Goal: Task Accomplishment & Management: Use online tool/utility

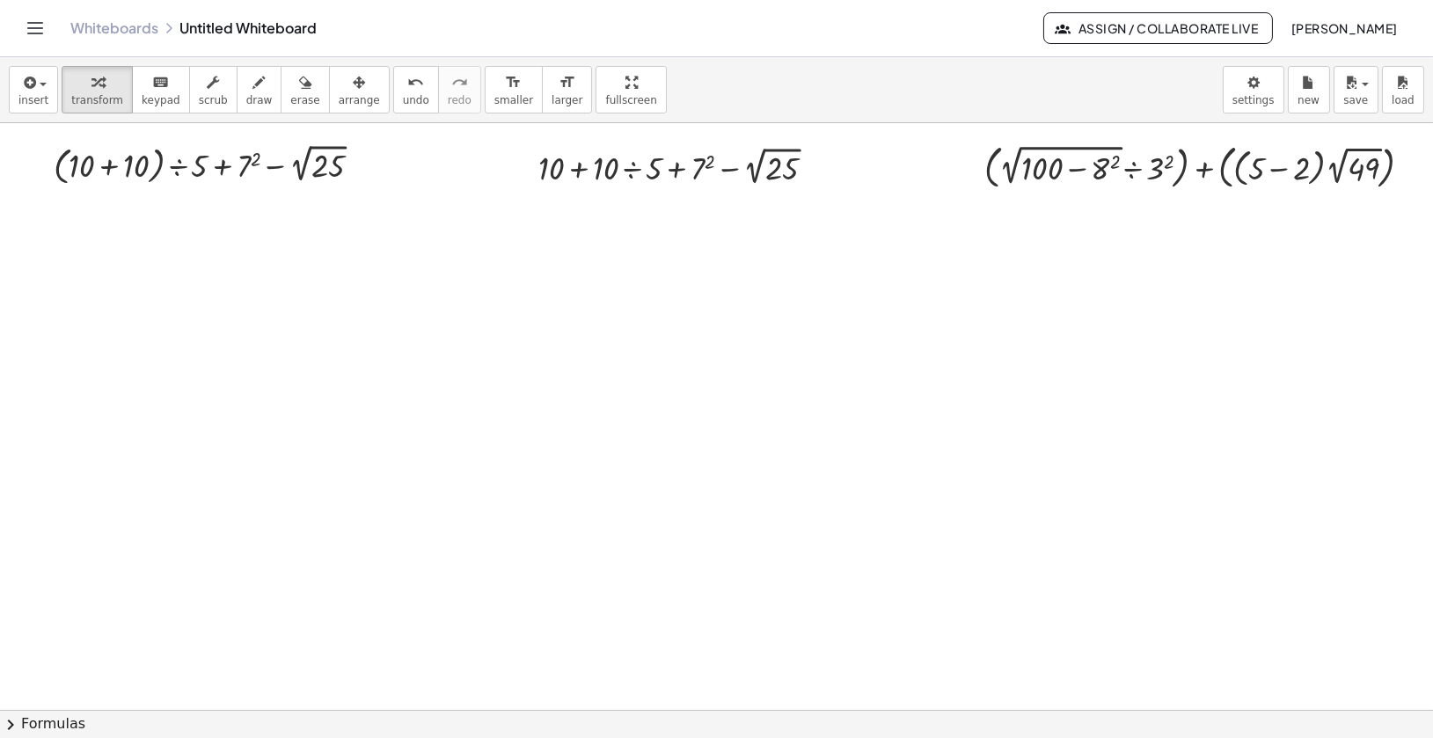
scroll to position [0, 1]
click at [1080, 172] on div at bounding box center [1204, 166] width 459 height 55
click at [1359, 100] on span "save" at bounding box center [1356, 100] width 25 height 12
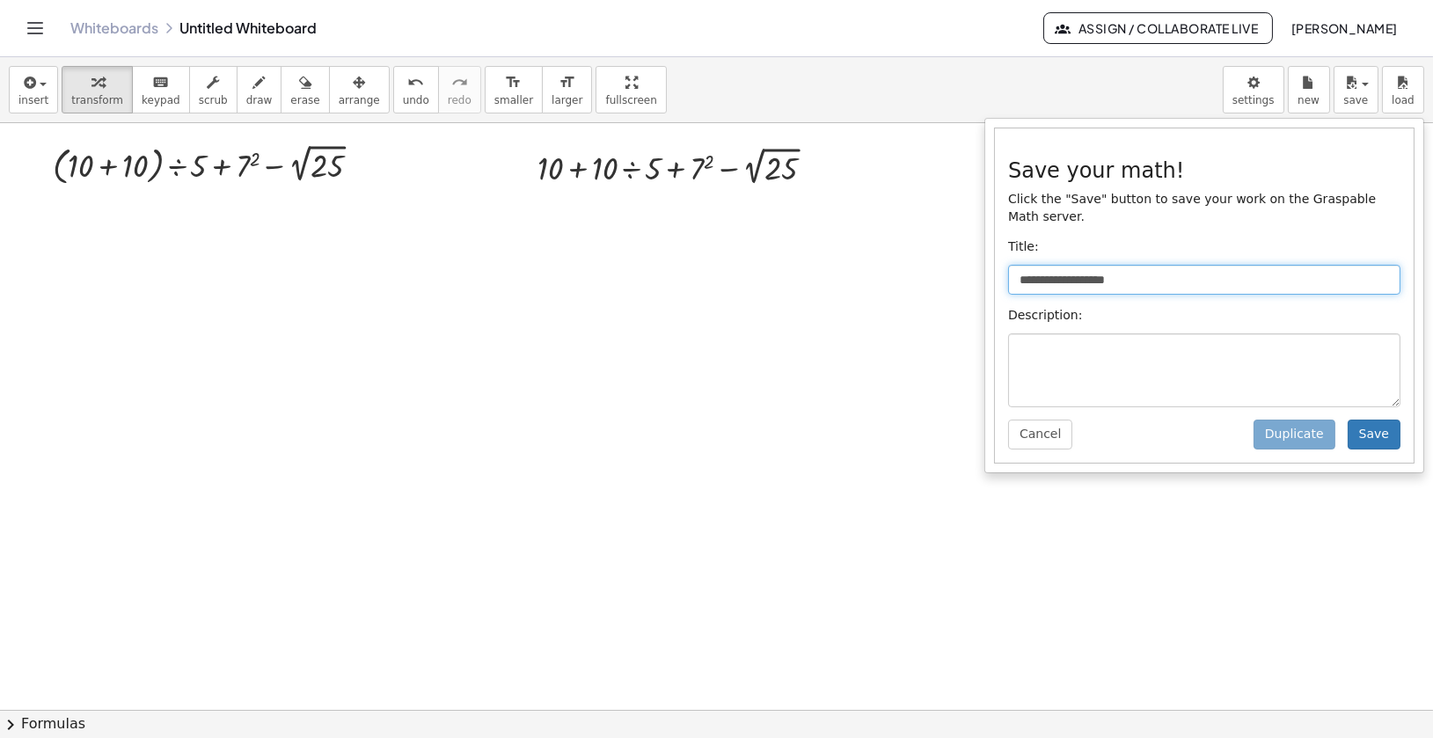
drag, startPoint x: 1145, startPoint y: 285, endPoint x: 986, endPoint y: 283, distance: 158.4
click at [986, 283] on div "**********" at bounding box center [1205, 296] width 440 height 356
type input "**********"
click at [1372, 439] on button "Save" at bounding box center [1374, 435] width 53 height 30
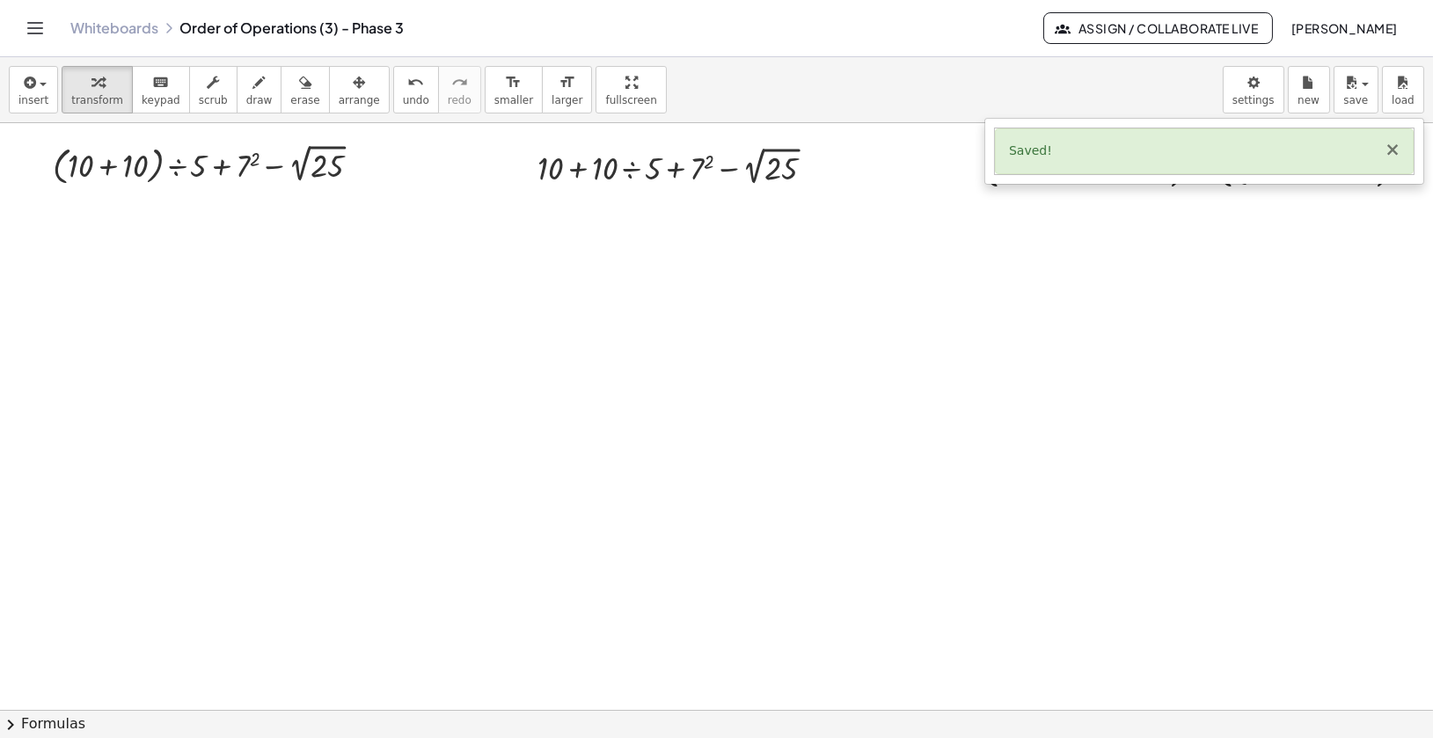
click at [1396, 152] on button "×" at bounding box center [1393, 150] width 16 height 18
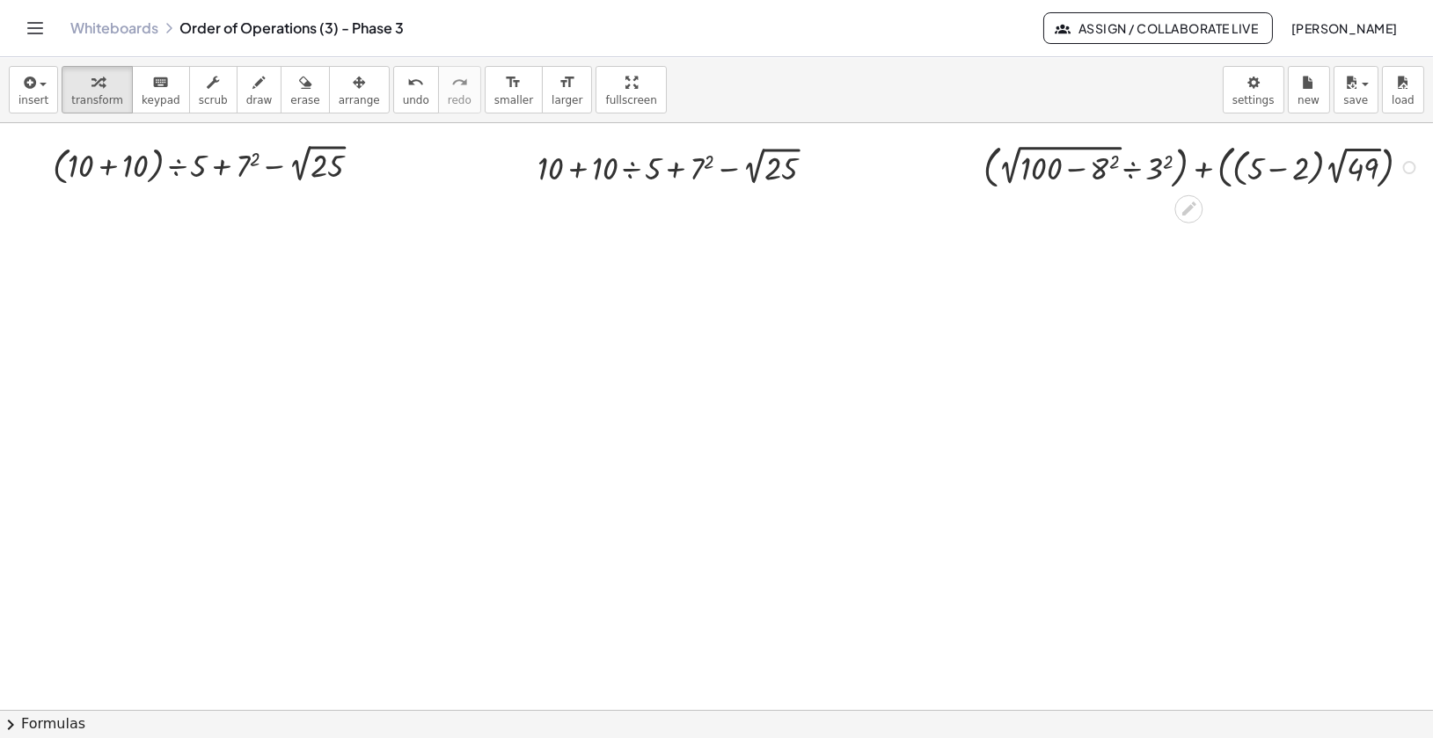
click at [1071, 169] on div at bounding box center [1204, 166] width 459 height 55
click at [1093, 169] on div at bounding box center [1204, 166] width 459 height 55
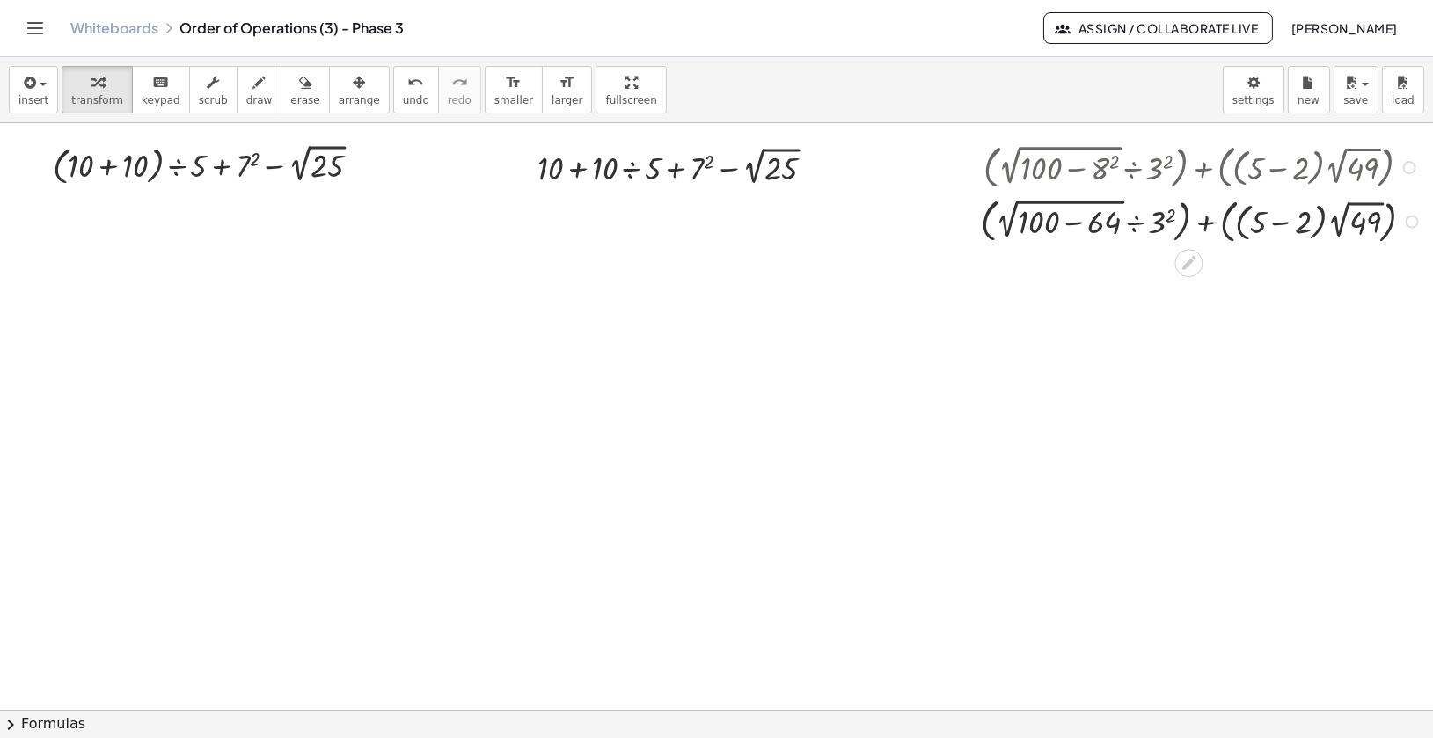
click at [1163, 228] on div at bounding box center [1204, 220] width 465 height 55
click at [1114, 227] on div at bounding box center [1204, 220] width 459 height 55
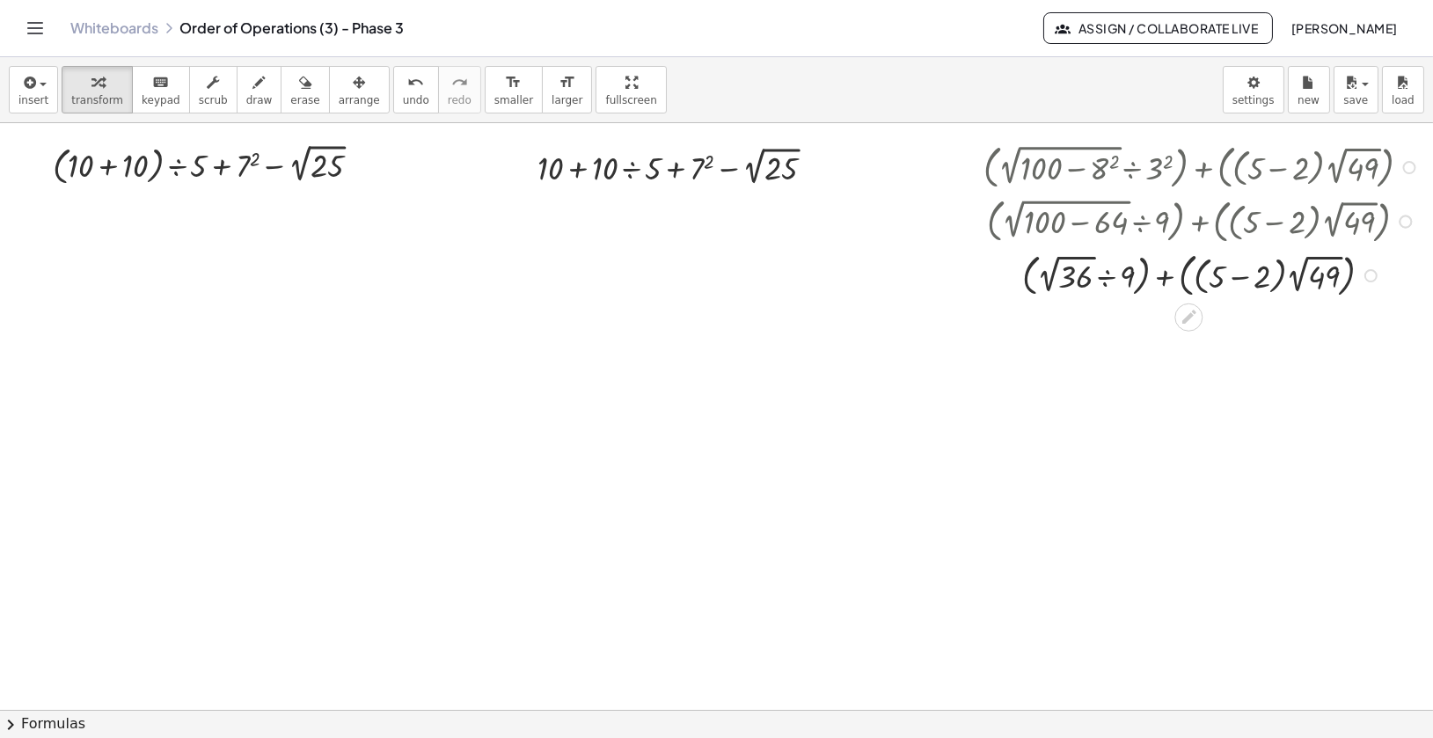
click at [1084, 280] on div at bounding box center [1204, 274] width 459 height 55
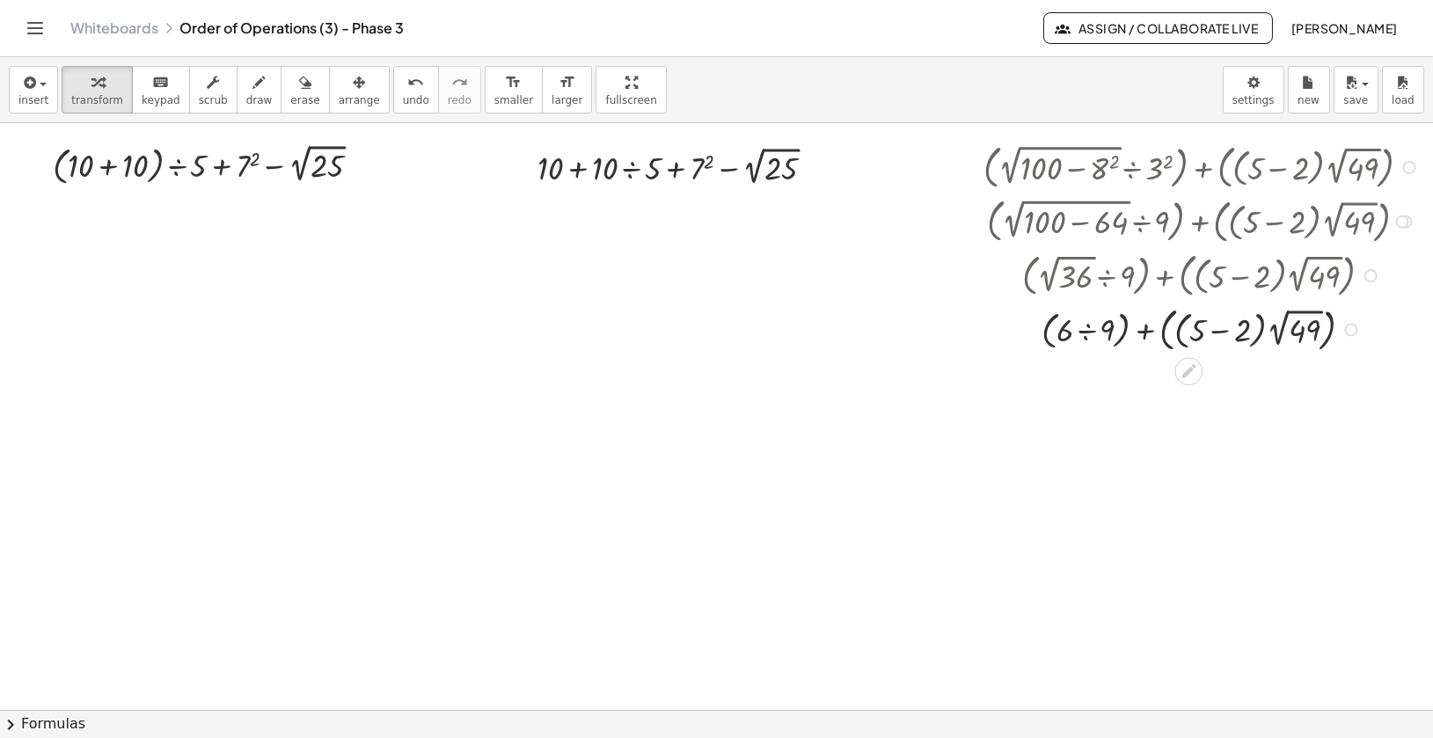
click at [1411, 169] on div at bounding box center [1410, 167] width 13 height 13
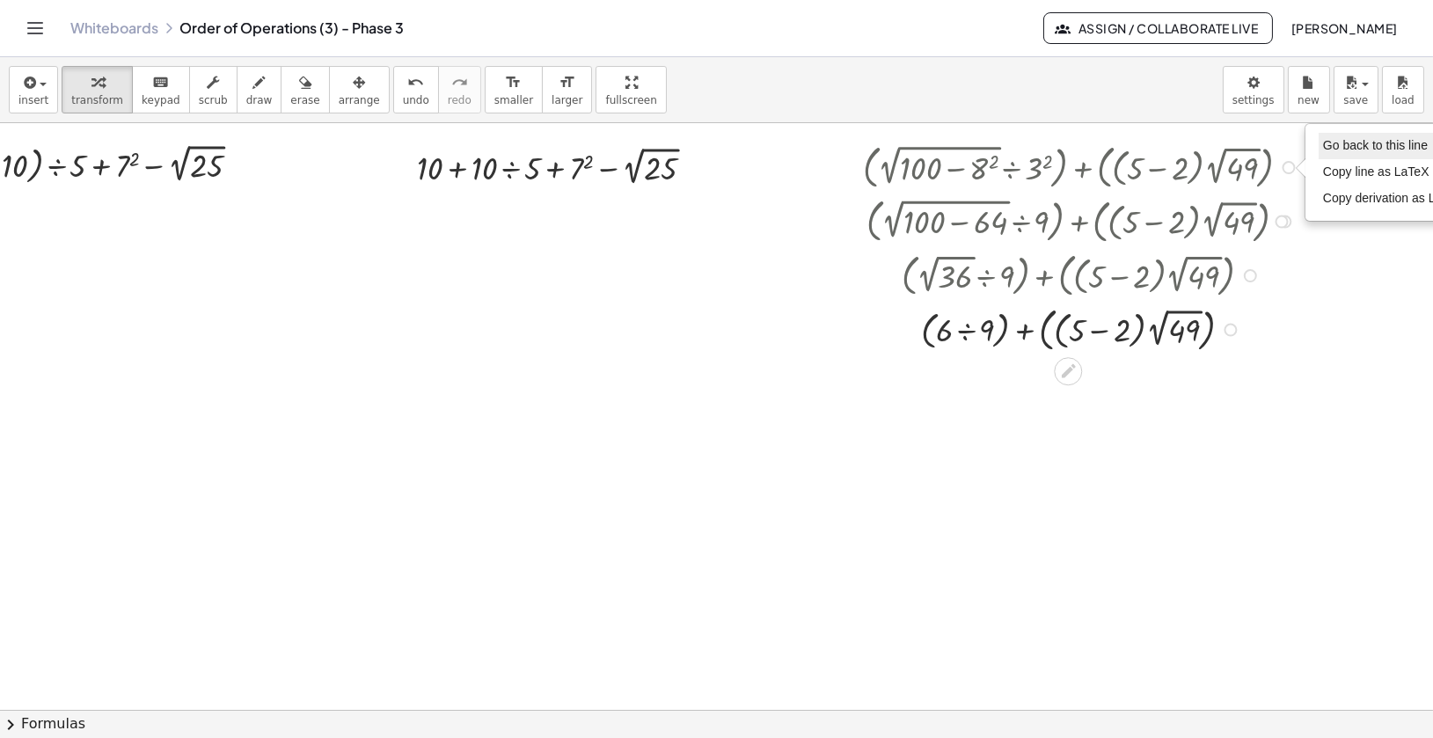
click at [1416, 145] on span "Go back to this line" at bounding box center [1375, 145] width 105 height 14
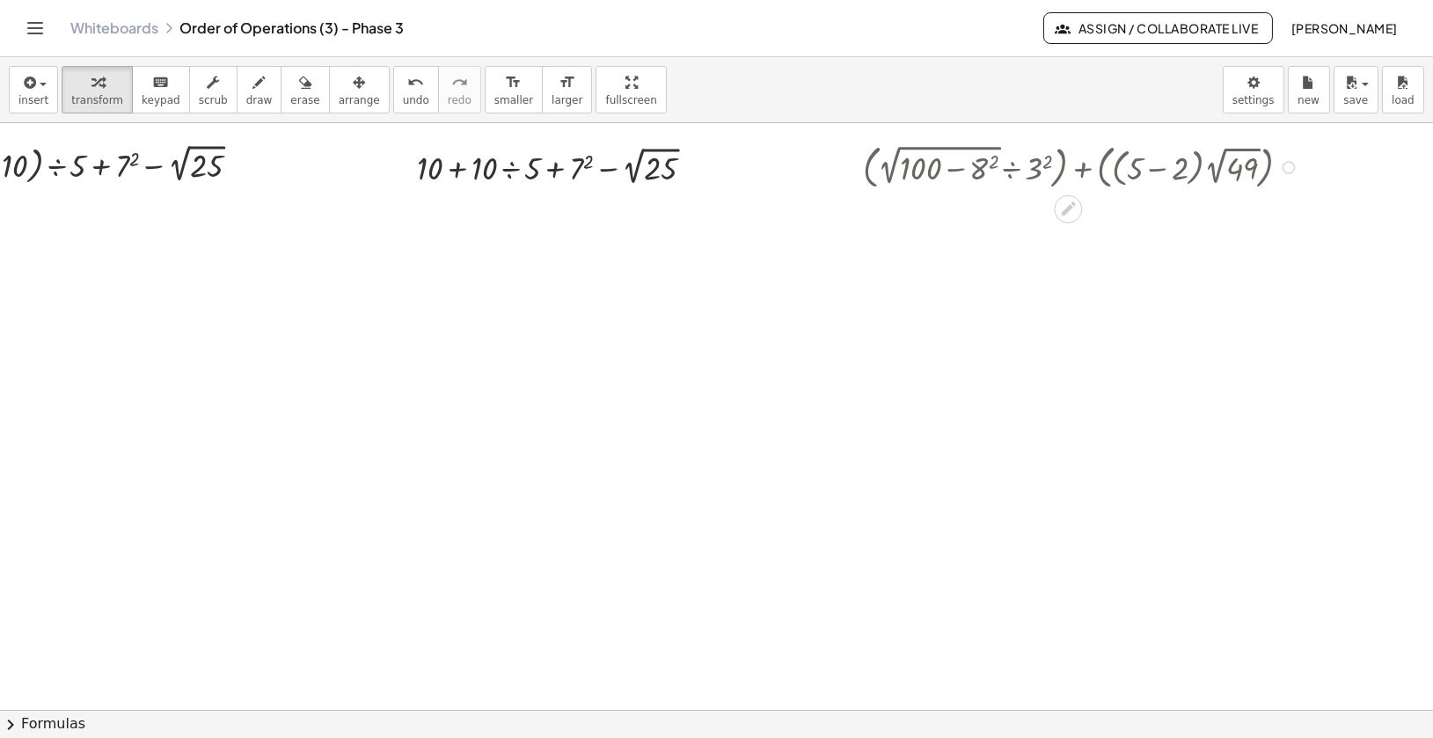
scroll to position [0, 1]
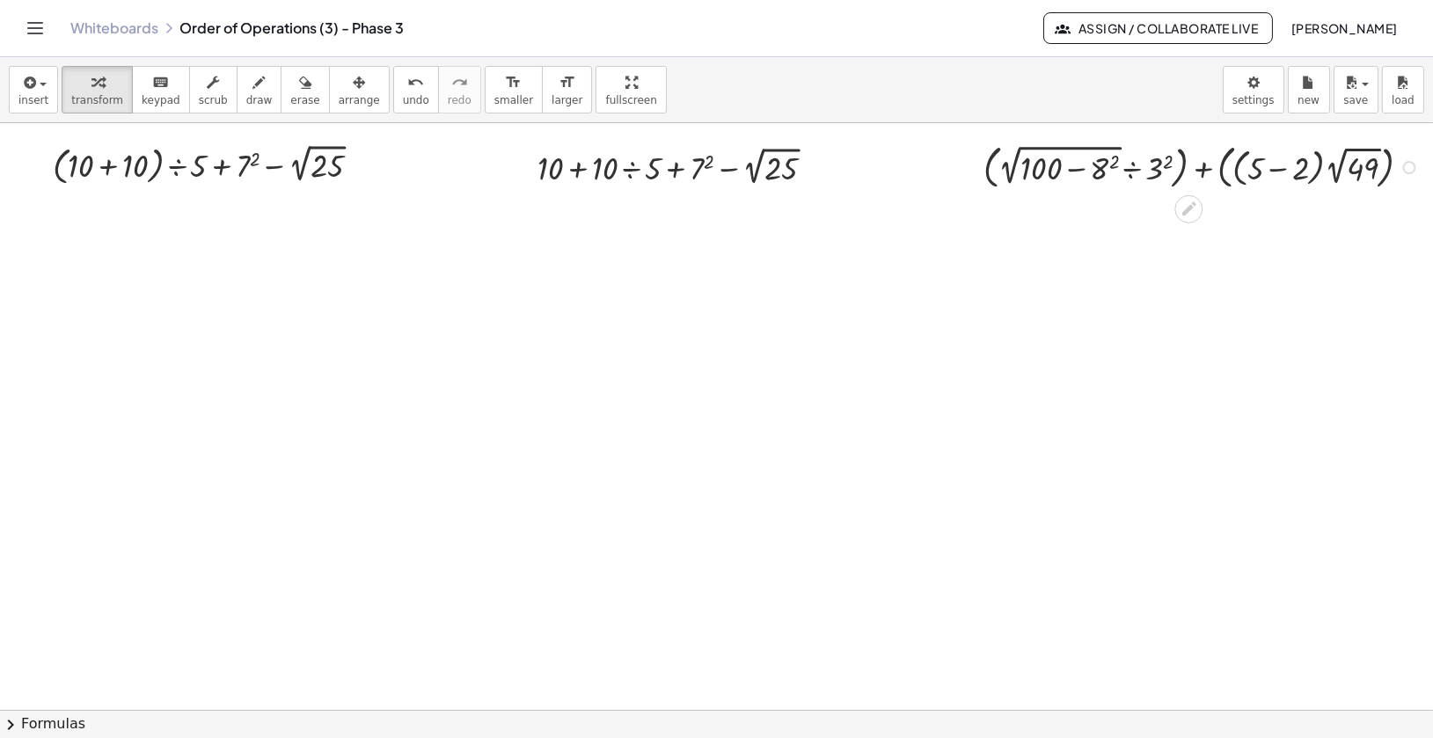
click at [1155, 170] on div at bounding box center [1204, 166] width 459 height 55
click at [1412, 172] on div at bounding box center [1410, 167] width 13 height 13
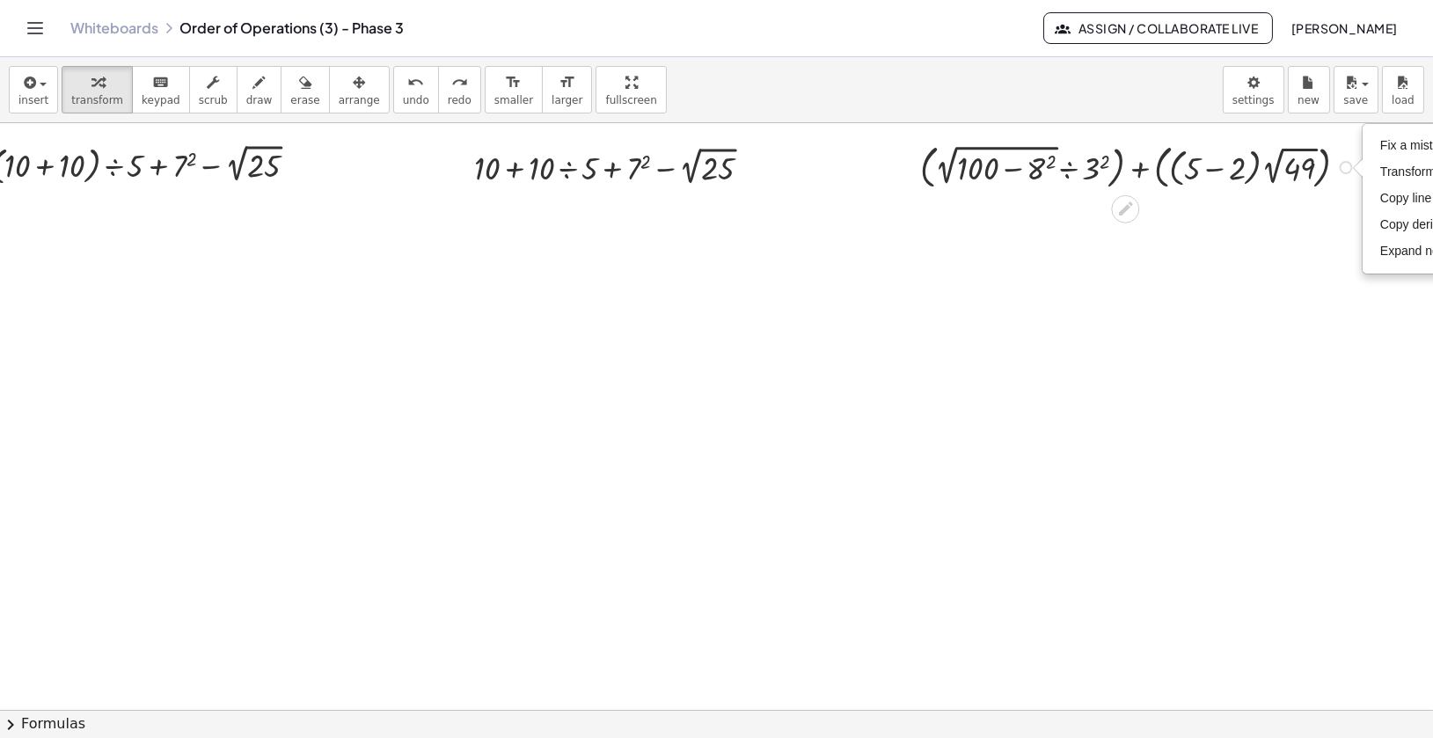
scroll to position [0, 169]
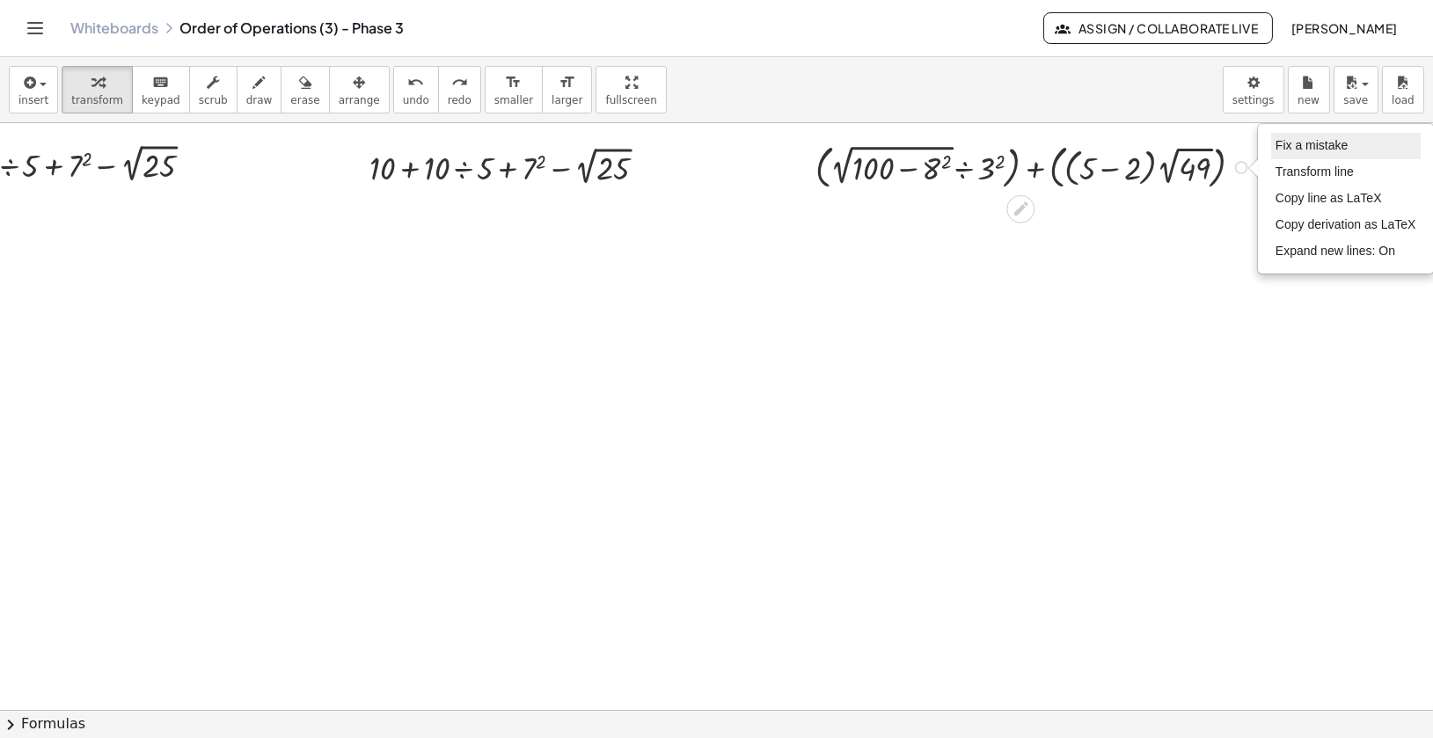
click at [1328, 150] on span "Fix a mistake" at bounding box center [1312, 145] width 72 height 14
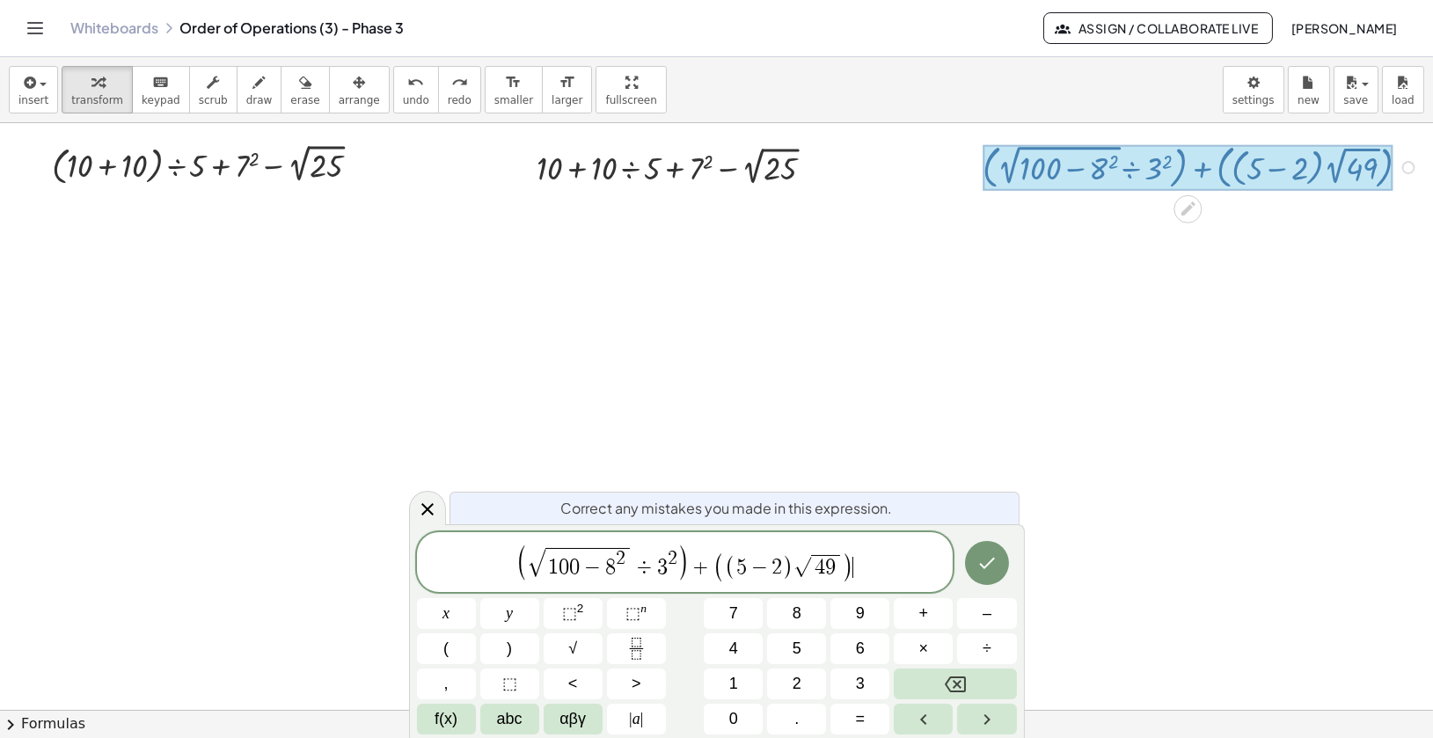
scroll to position [0, 1]
click at [655, 563] on span "÷" at bounding box center [645, 567] width 26 height 21
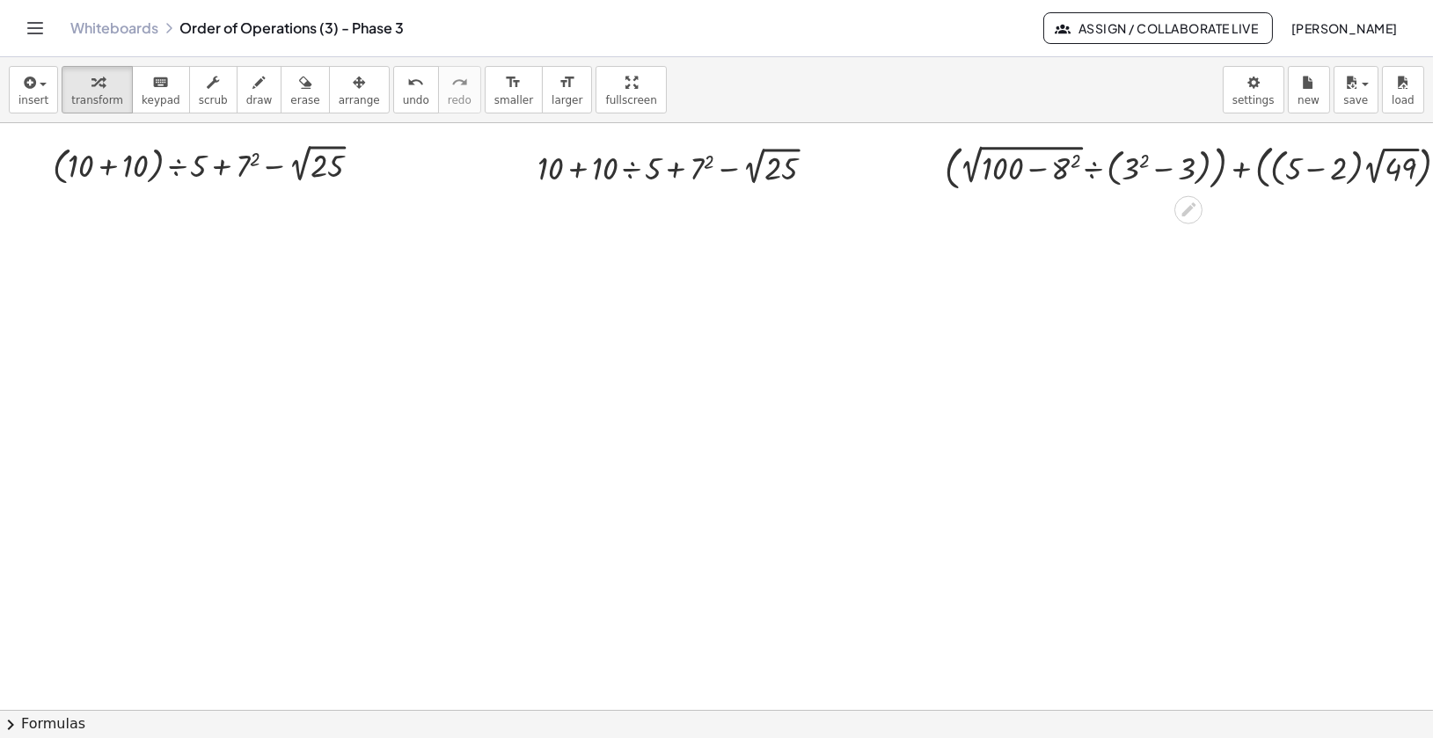
scroll to position [0, 40]
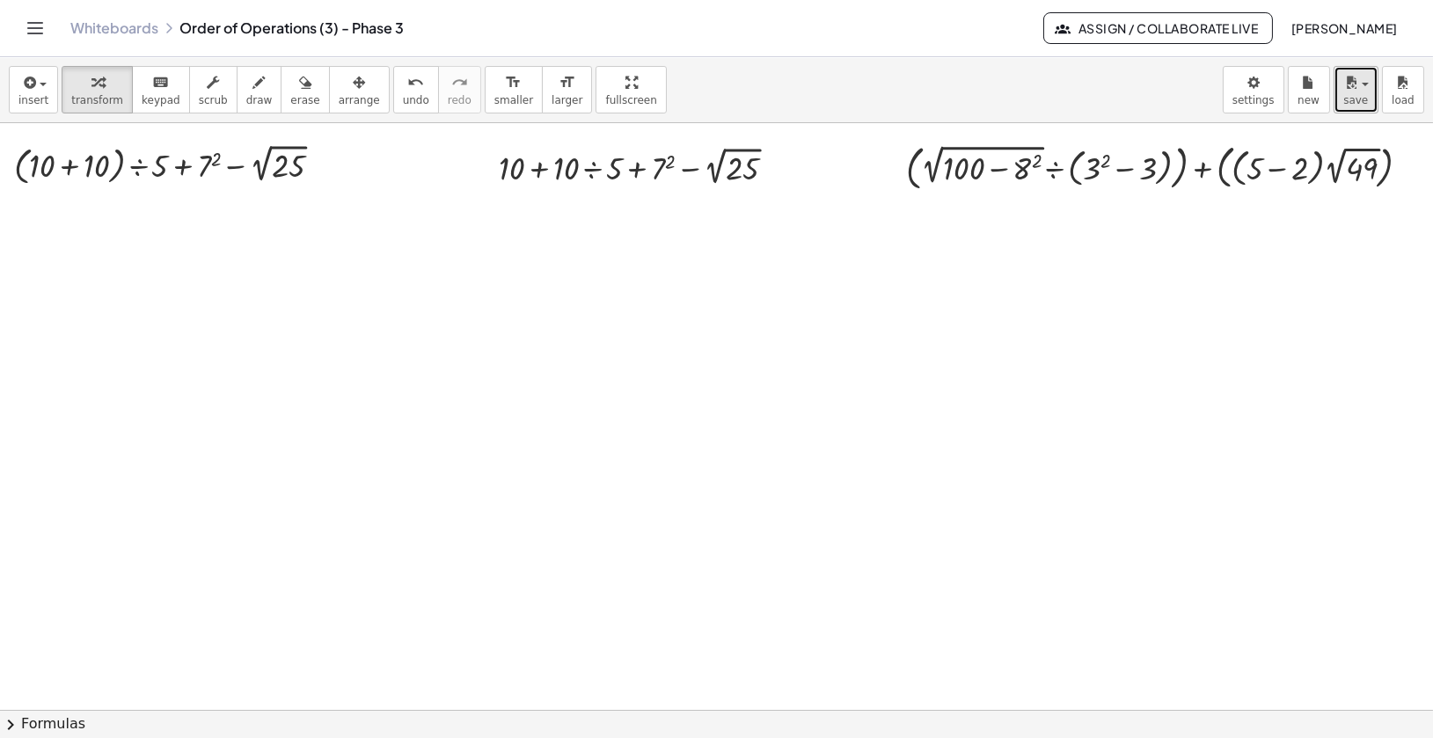
click at [1360, 97] on span "save" at bounding box center [1356, 100] width 25 height 12
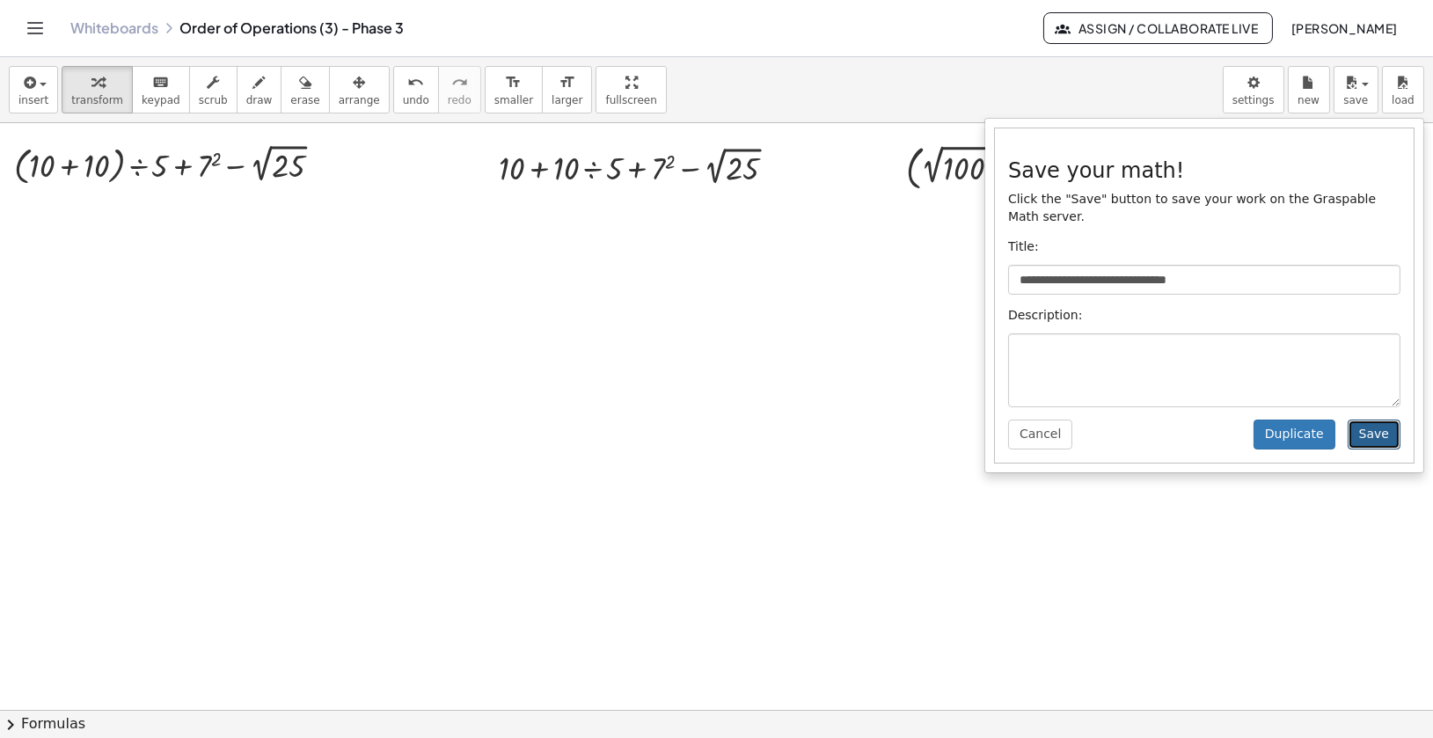
click at [1375, 430] on button "Save" at bounding box center [1374, 435] width 53 height 30
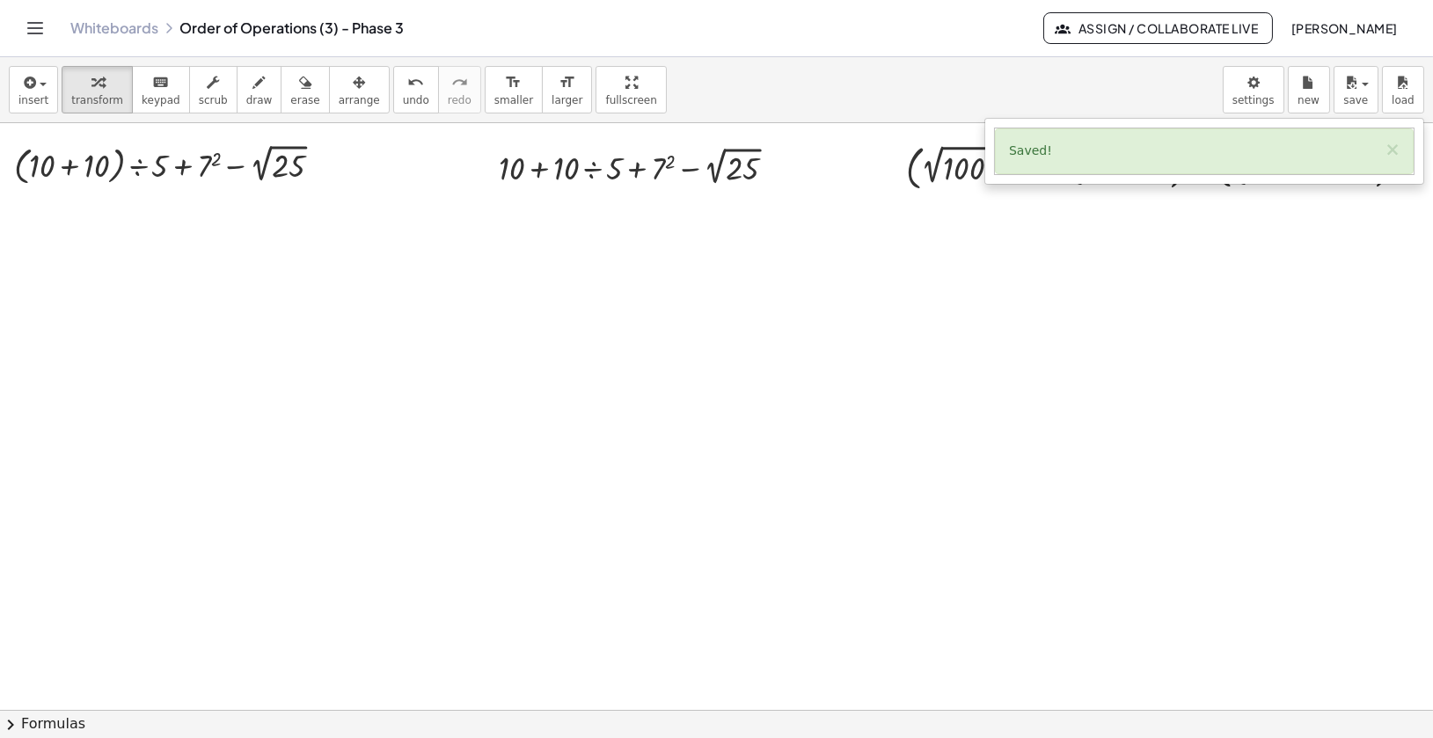
click at [1206, 307] on div at bounding box center [695, 710] width 1470 height 1174
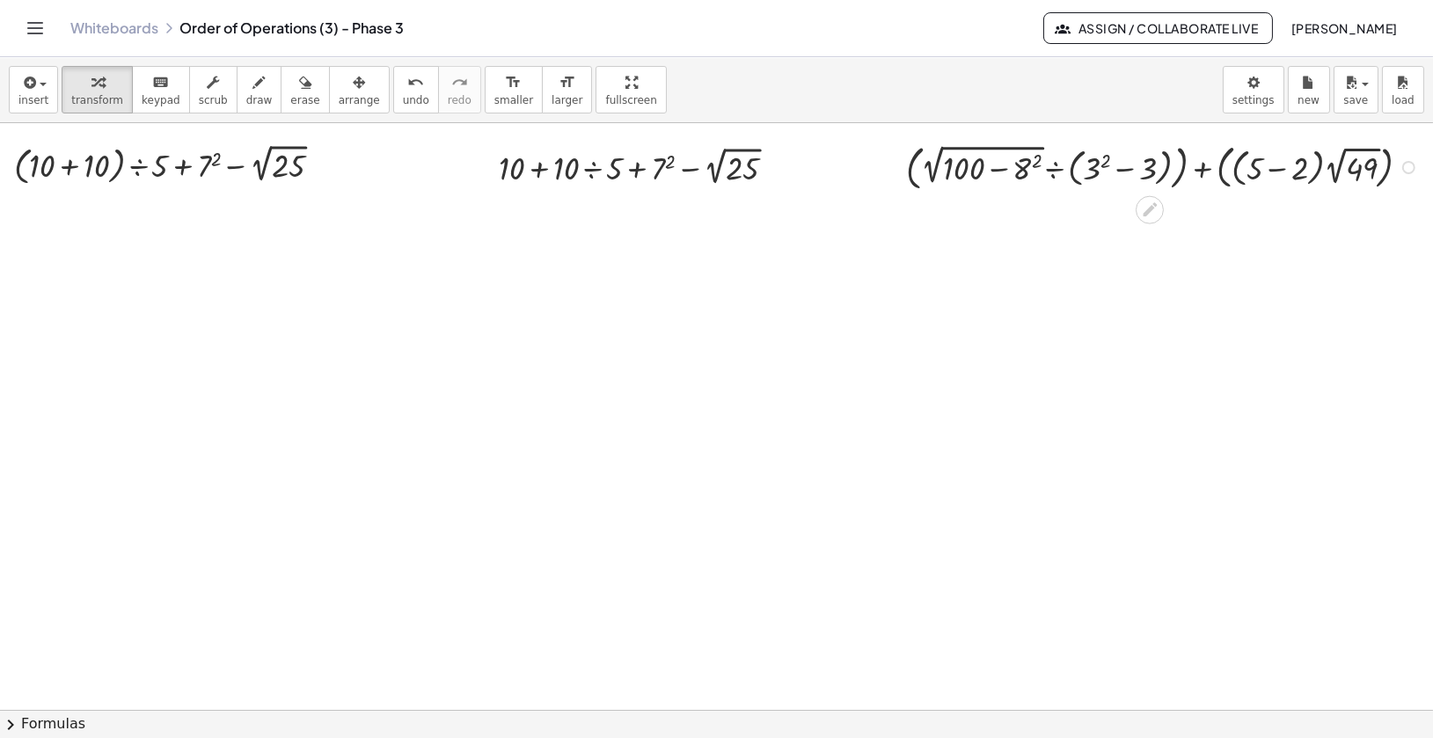
click at [1128, 169] on div at bounding box center [1166, 165] width 536 height 55
click at [1096, 167] on div at bounding box center [1166, 165] width 536 height 55
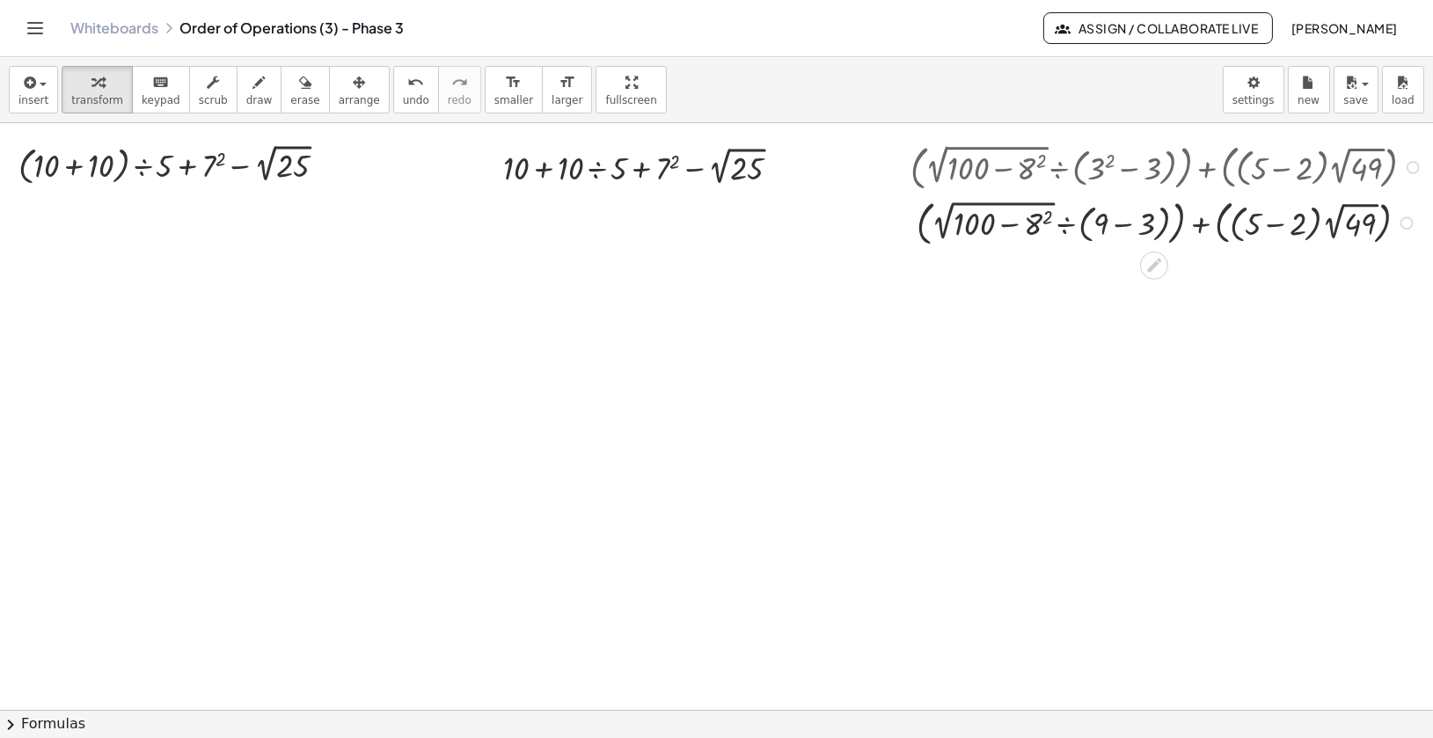
click at [1038, 224] on div at bounding box center [1170, 221] width 536 height 55
click at [1008, 226] on div at bounding box center [1170, 221] width 536 height 55
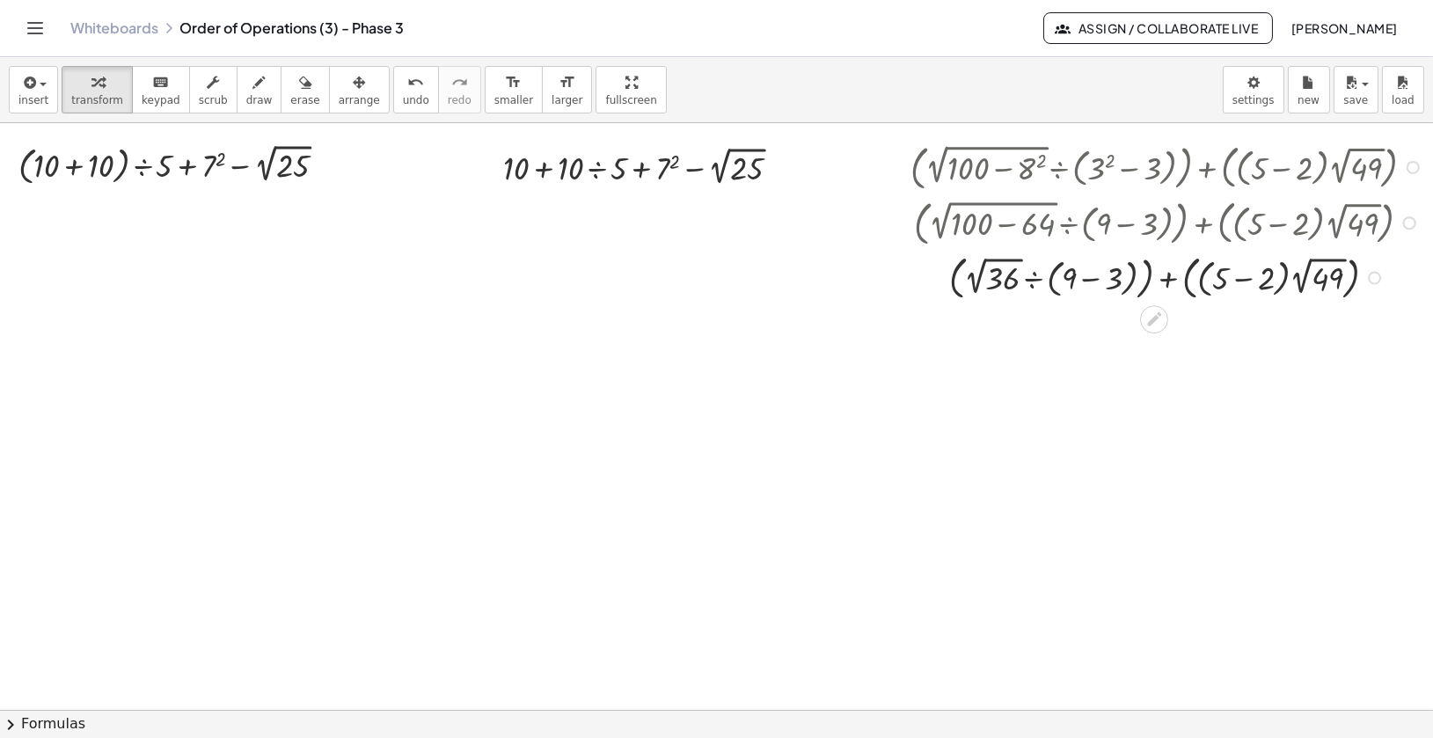
click at [1087, 279] on div at bounding box center [1170, 276] width 536 height 55
click at [1043, 284] on div at bounding box center [1170, 276] width 536 height 55
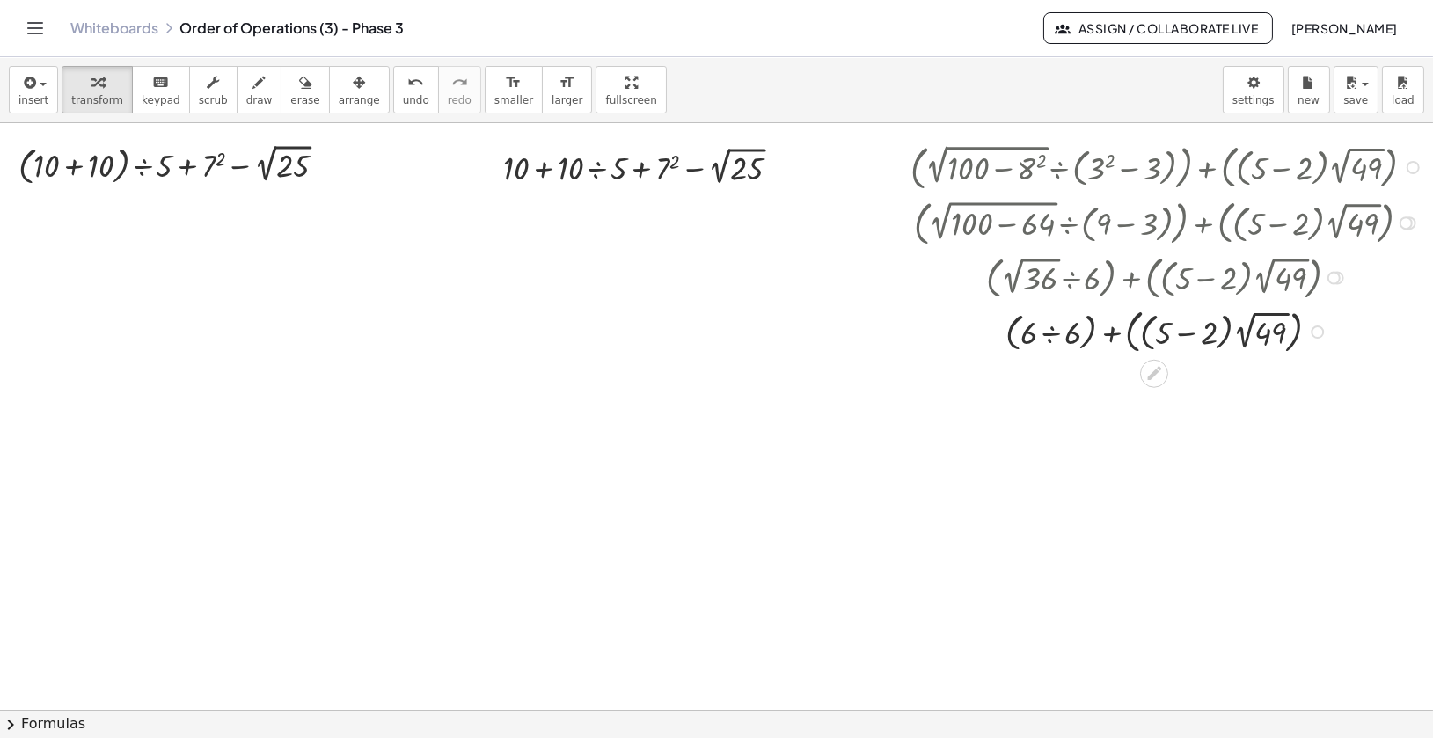
click at [1052, 337] on div at bounding box center [1170, 331] width 536 height 55
click at [1146, 392] on div at bounding box center [1170, 384] width 536 height 55
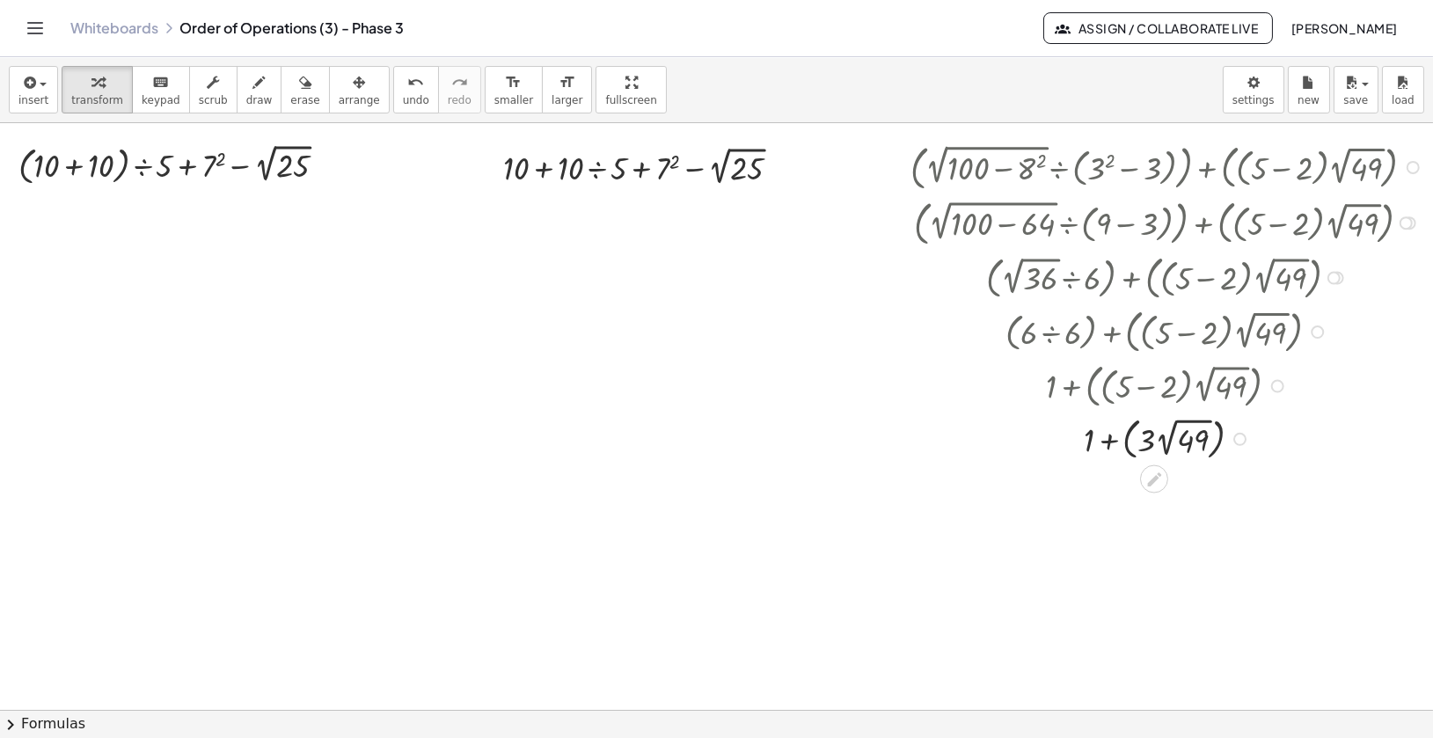
click at [1196, 434] on div at bounding box center [1170, 438] width 536 height 52
click at [1177, 496] on div at bounding box center [1170, 488] width 536 height 49
click at [1149, 537] on div at bounding box center [1170, 535] width 536 height 45
click at [1415, 165] on div at bounding box center [1413, 167] width 13 height 13
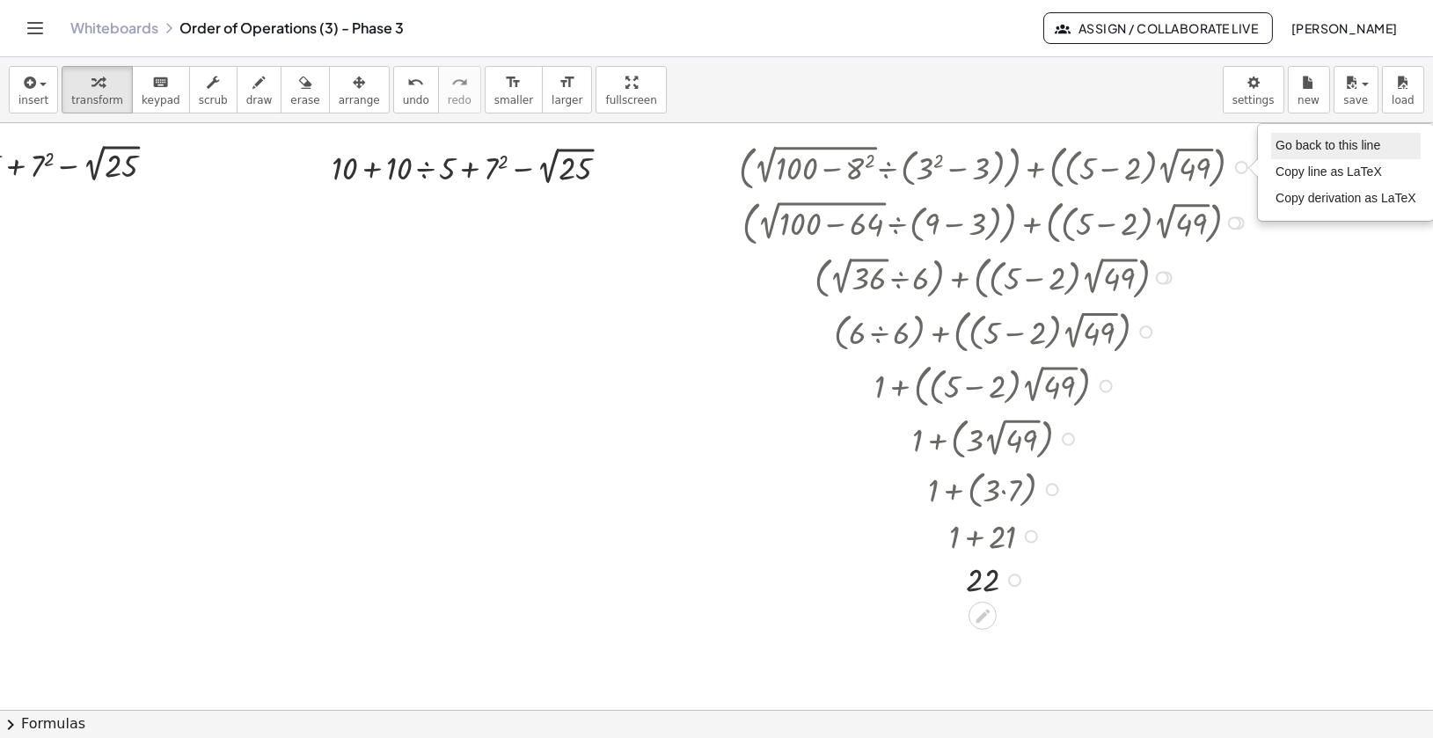
click at [1376, 146] on span "Go back to this line" at bounding box center [1328, 145] width 105 height 14
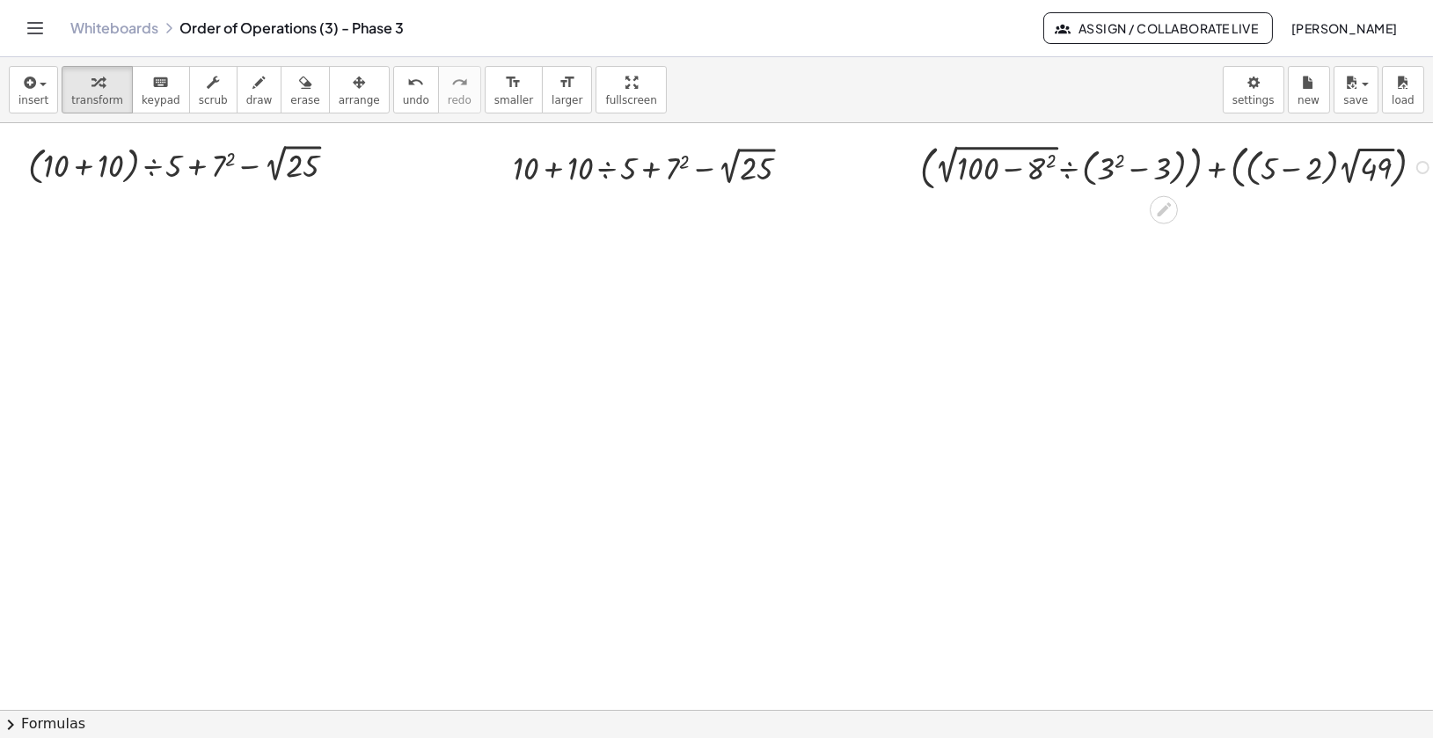
scroll to position [0, 15]
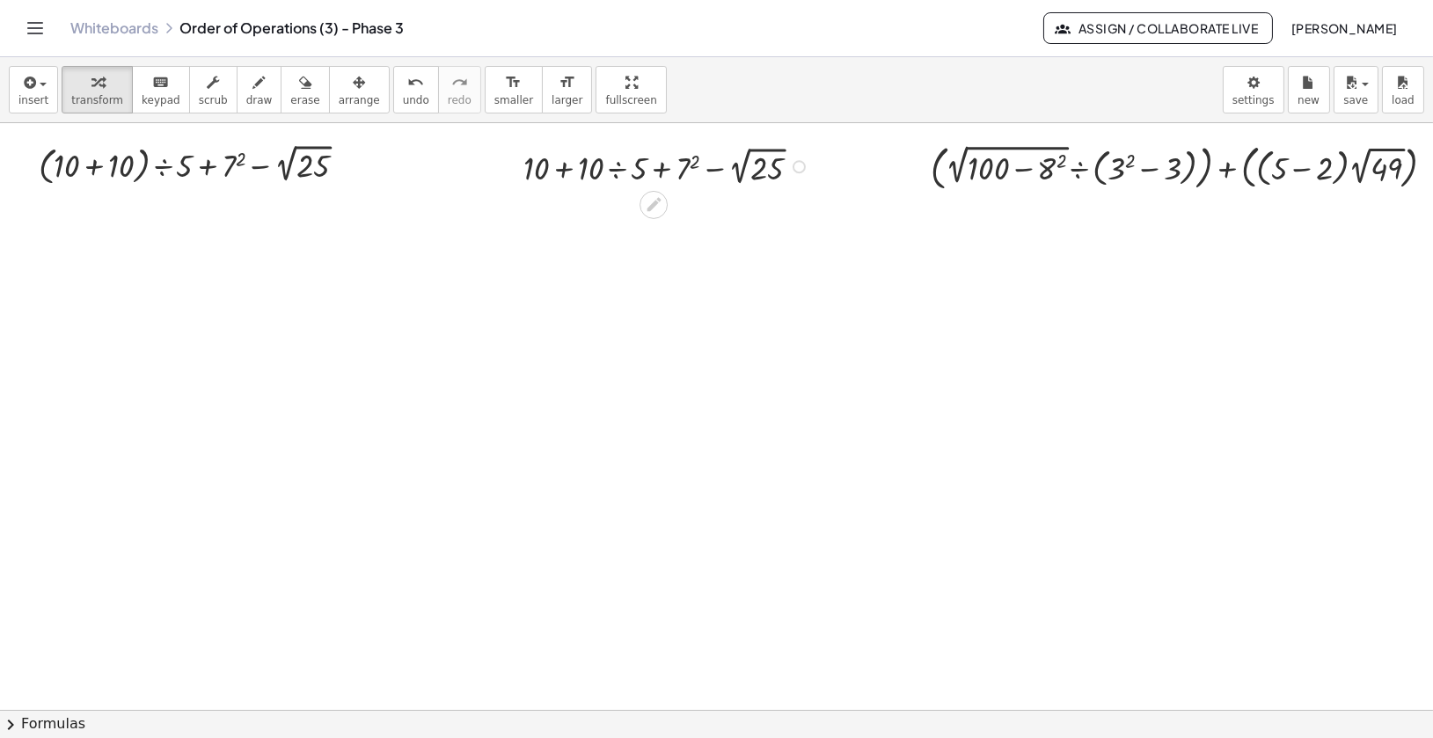
click at [802, 162] on div at bounding box center [799, 166] width 13 height 13
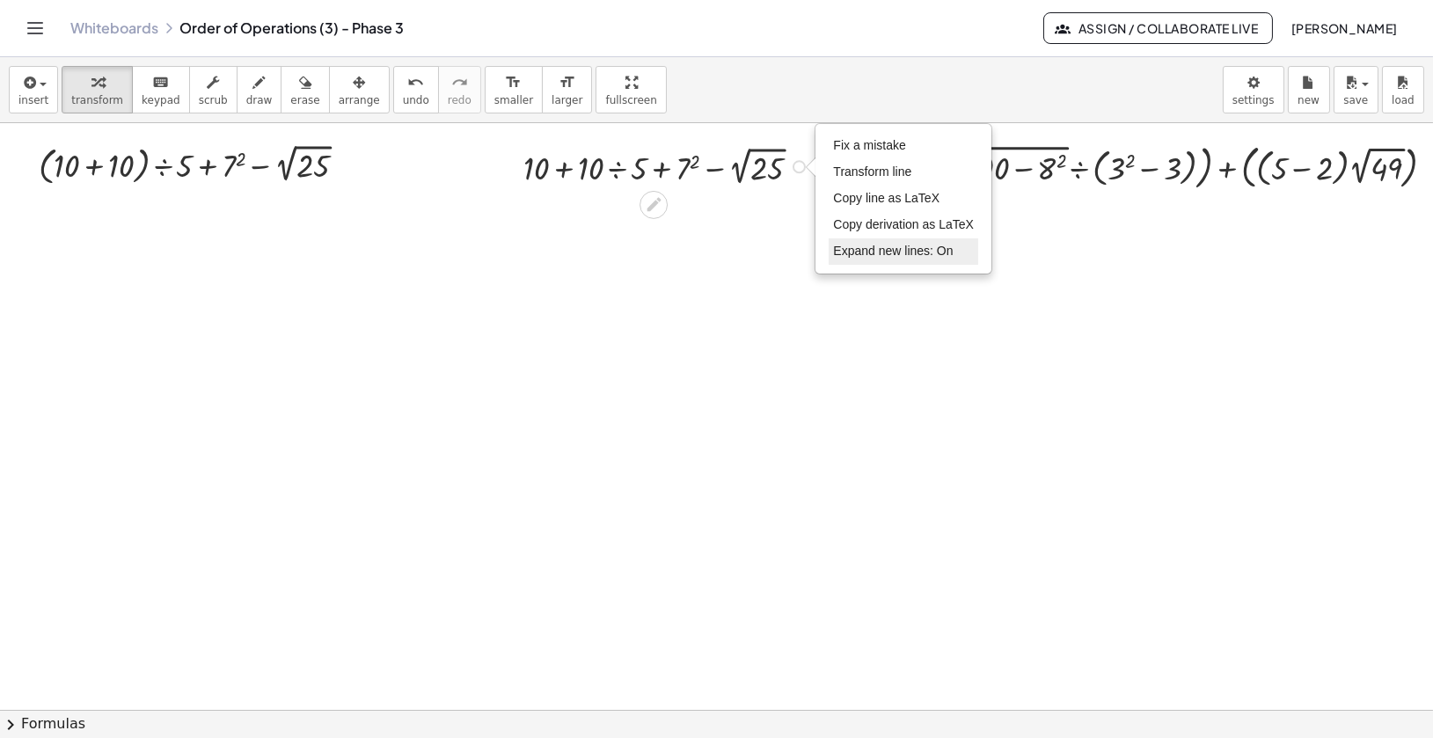
click at [883, 261] on li "Expand new lines: On" at bounding box center [904, 251] width 150 height 26
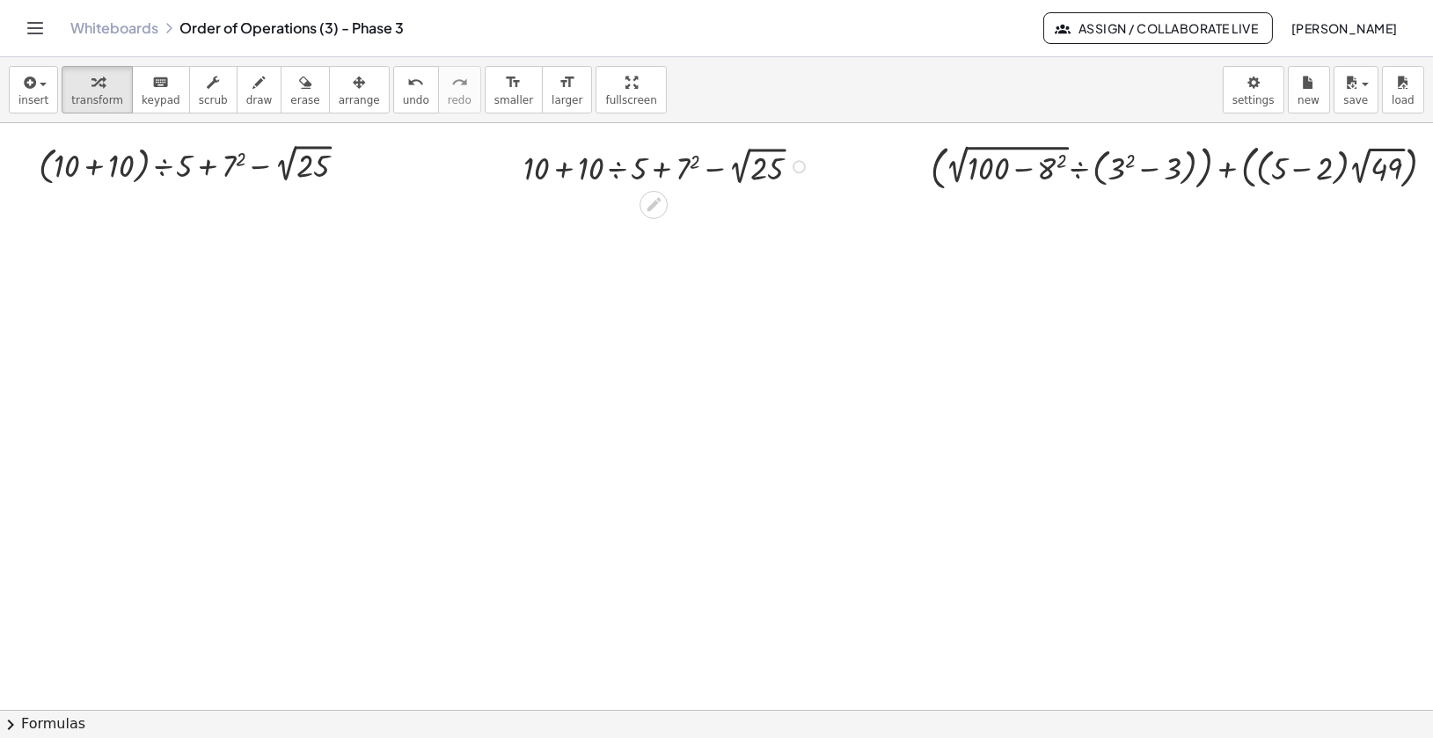
click at [798, 171] on div "Fix a mistake Transform line Copy line as LaTeX Copy derivation as LaTeX Expand…" at bounding box center [799, 166] width 13 height 13
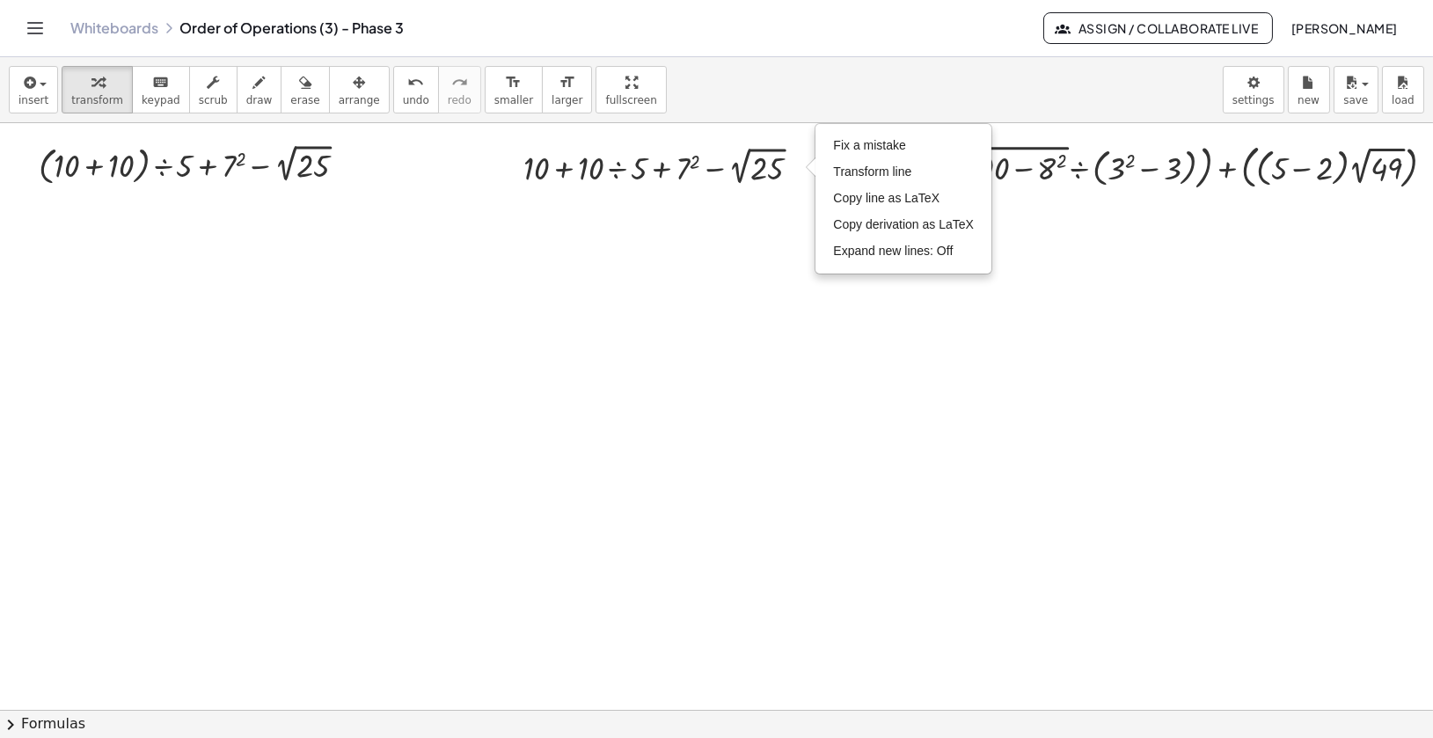
click at [685, 261] on div at bounding box center [720, 710] width 1470 height 1174
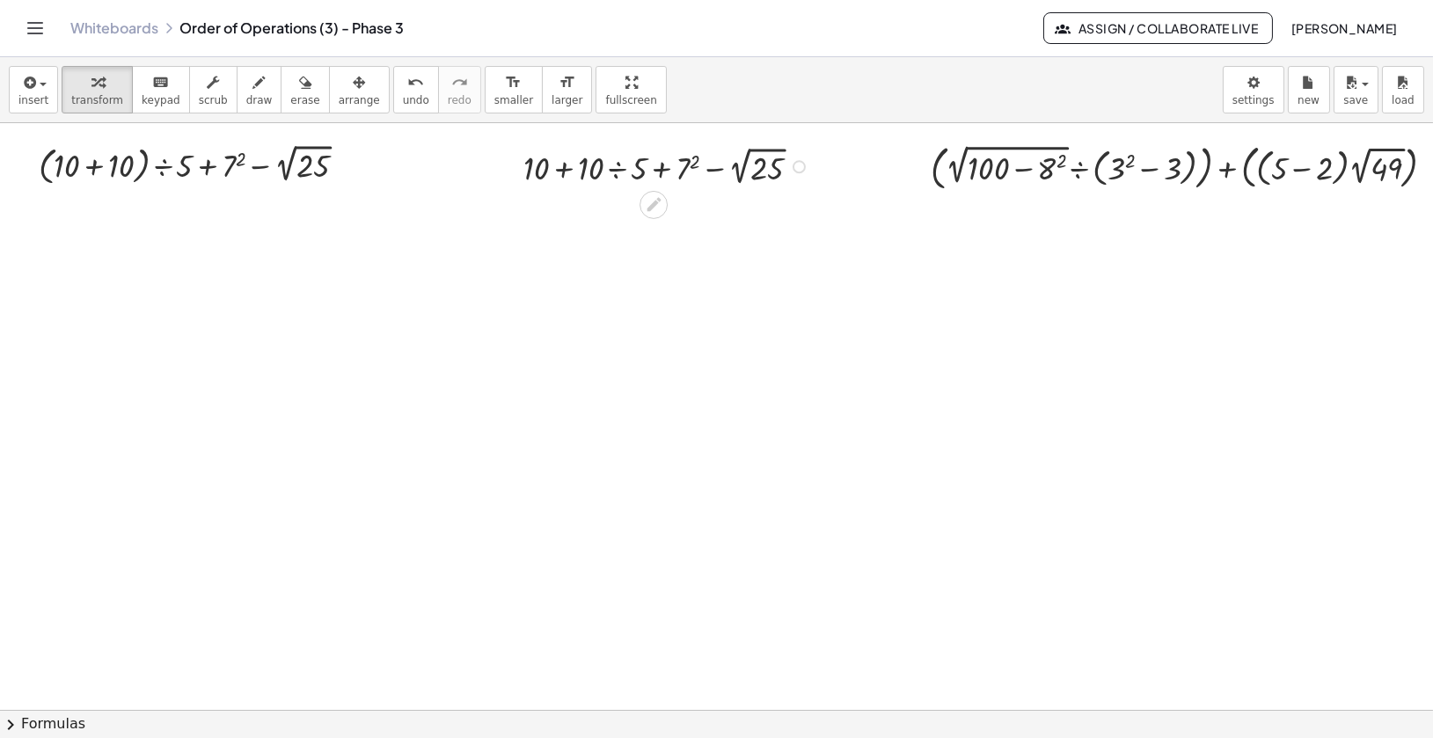
click at [751, 166] on div at bounding box center [669, 166] width 309 height 48
click at [735, 172] on div at bounding box center [669, 165] width 270 height 45
click at [695, 165] on div at bounding box center [669, 165] width 270 height 45
click at [592, 174] on div at bounding box center [670, 165] width 278 height 45
click at [641, 166] on div at bounding box center [670, 165] width 278 height 45
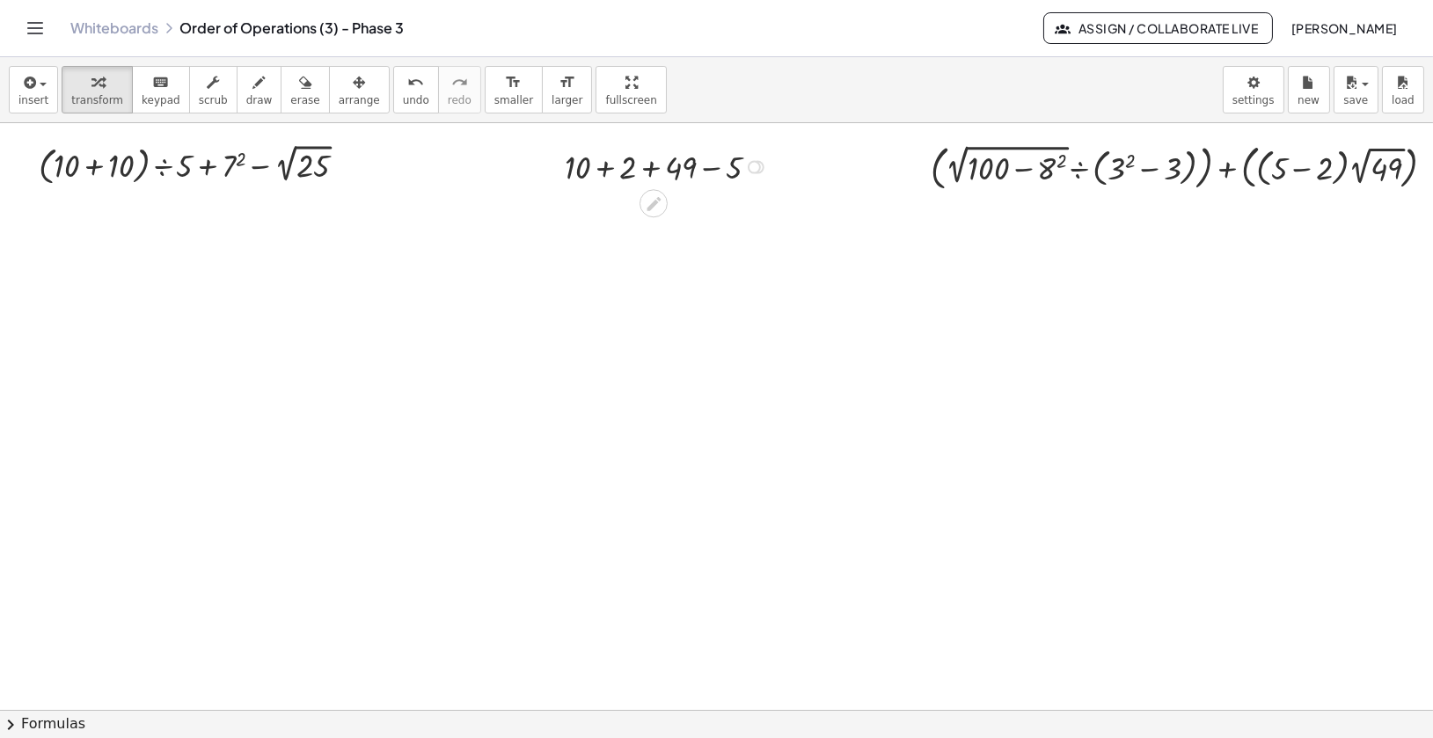
click at [760, 173] on div at bounding box center [669, 165] width 226 height 45
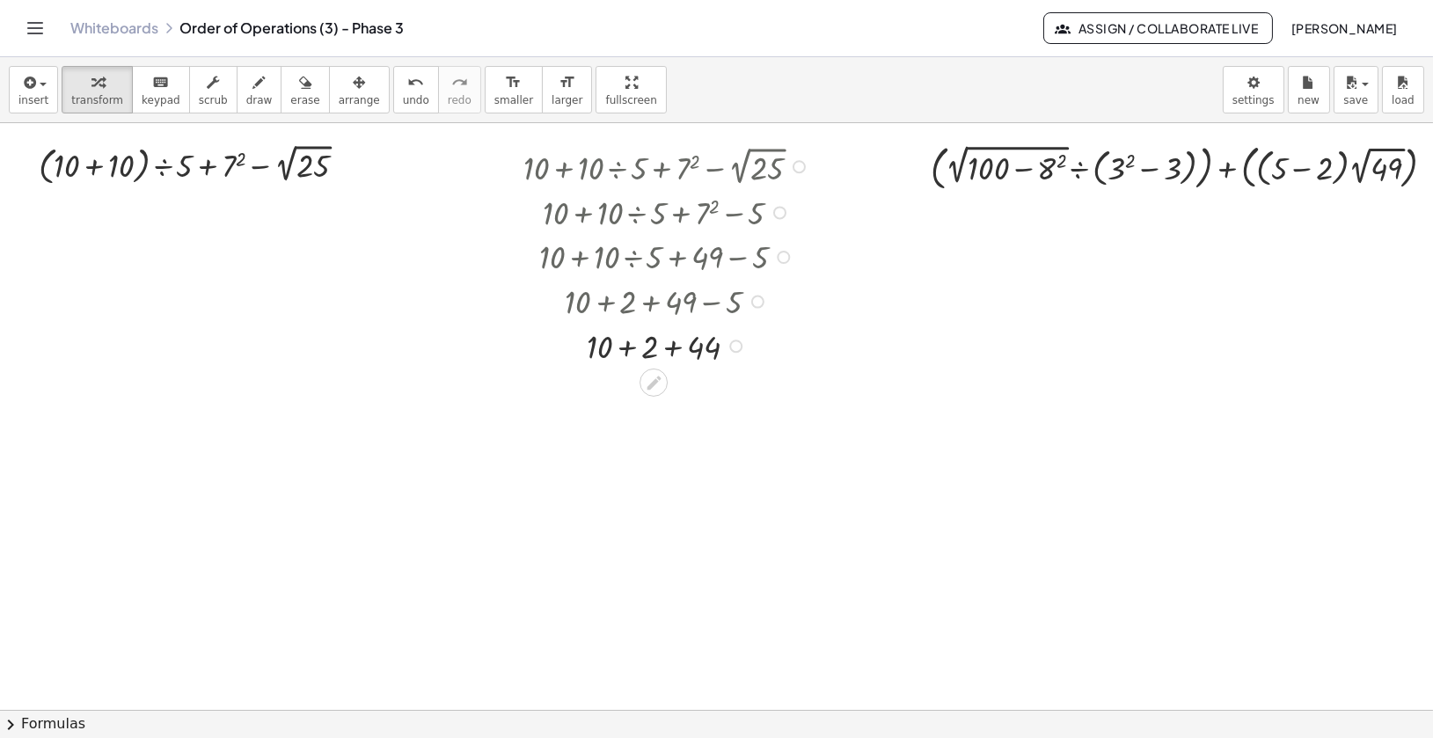
drag, startPoint x: 730, startPoint y: 165, endPoint x: 734, endPoint y: 642, distance: 477.0
click at [734, 642] on div "+ 10 + · 10 ÷ 5 + 7 2 − 2 √ 25 + 10 + · 10 ÷ 5 + 7 2 − 5 + 10 + · 10 ÷ 5 + 49 −…" at bounding box center [720, 710] width 1470 height 1174
click at [801, 169] on div at bounding box center [799, 166] width 13 height 13
click at [851, 143] on span "Go back to this line" at bounding box center [885, 145] width 105 height 14
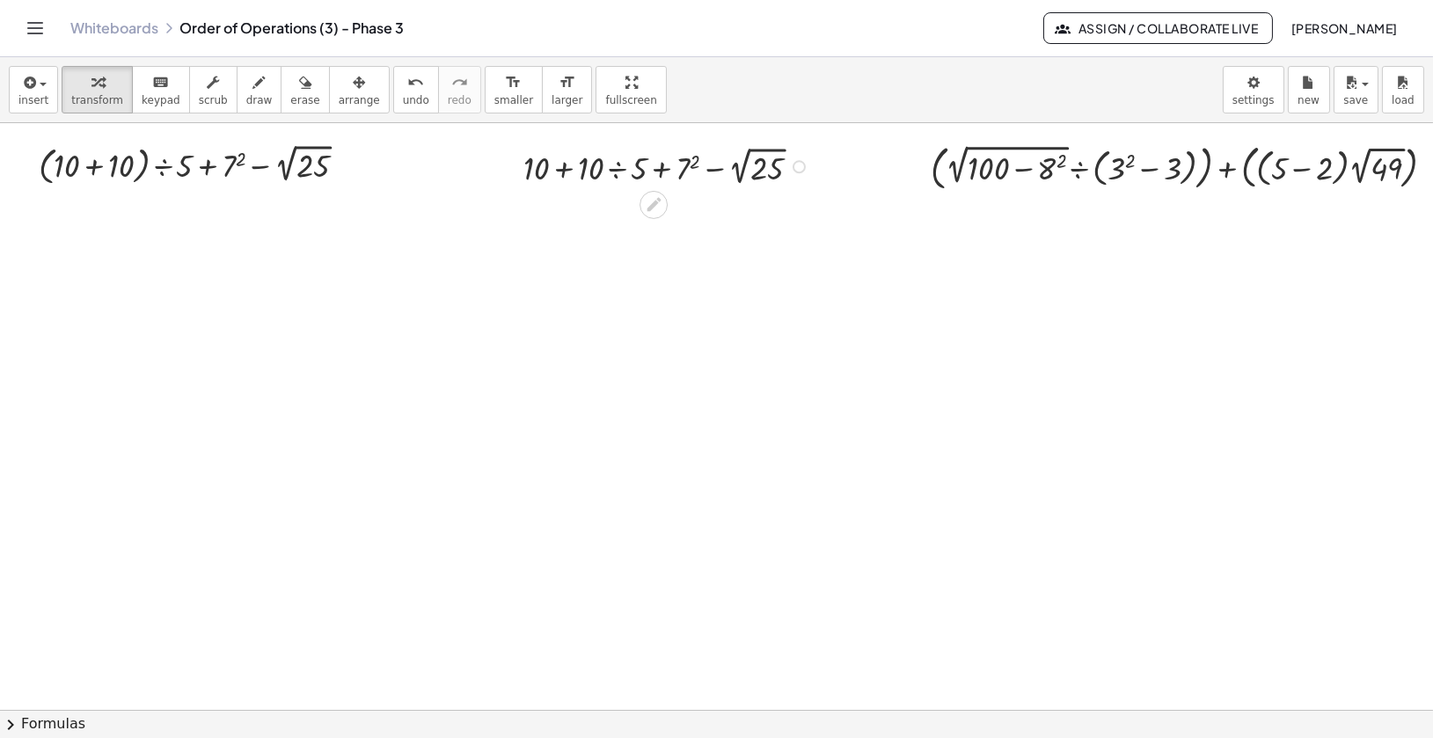
click at [803, 165] on div "Go back to this line Copy line as LaTeX Copy derivation as LaTeX" at bounding box center [799, 166] width 13 height 13
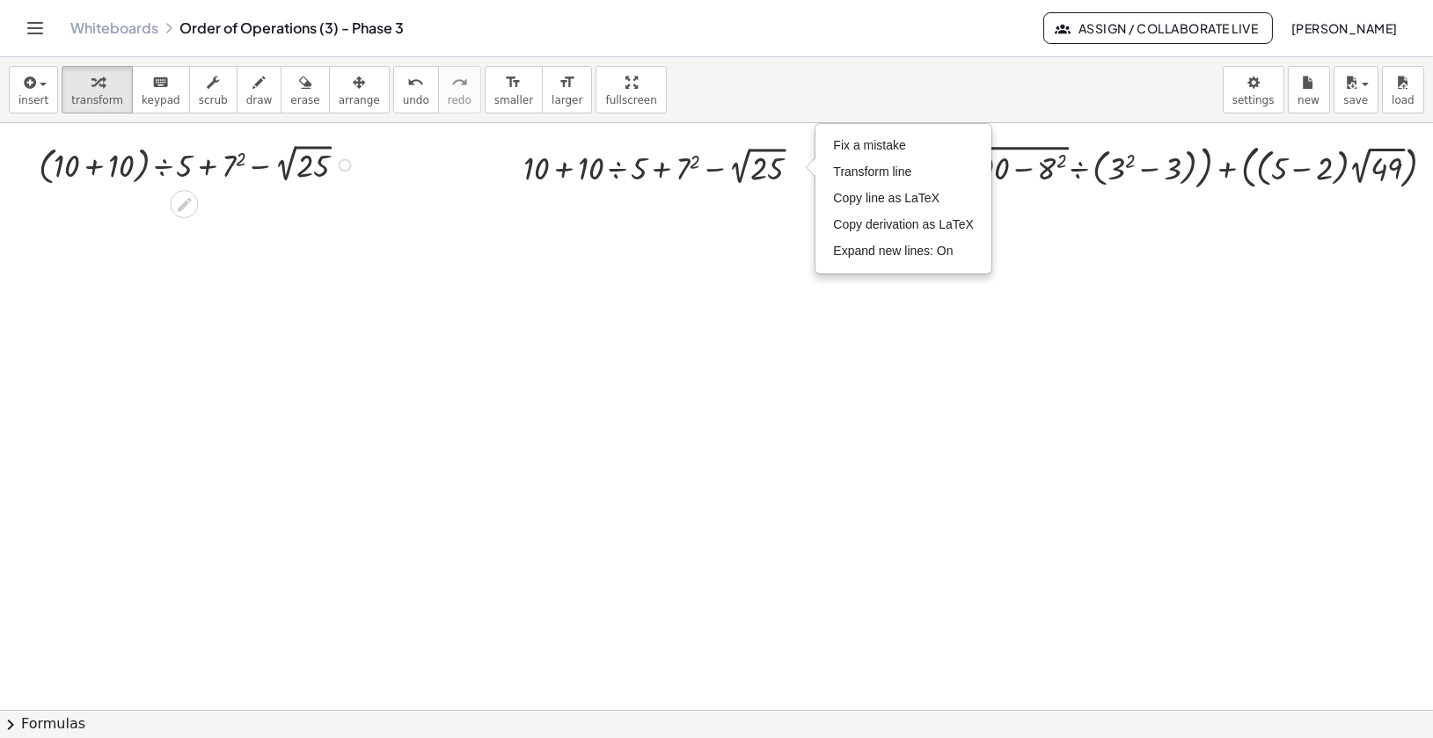
click at [348, 164] on div "Fix a mistake Transform line Copy line as LaTeX Copy derivation as LaTeX Expand…" at bounding box center [345, 164] width 13 height 13
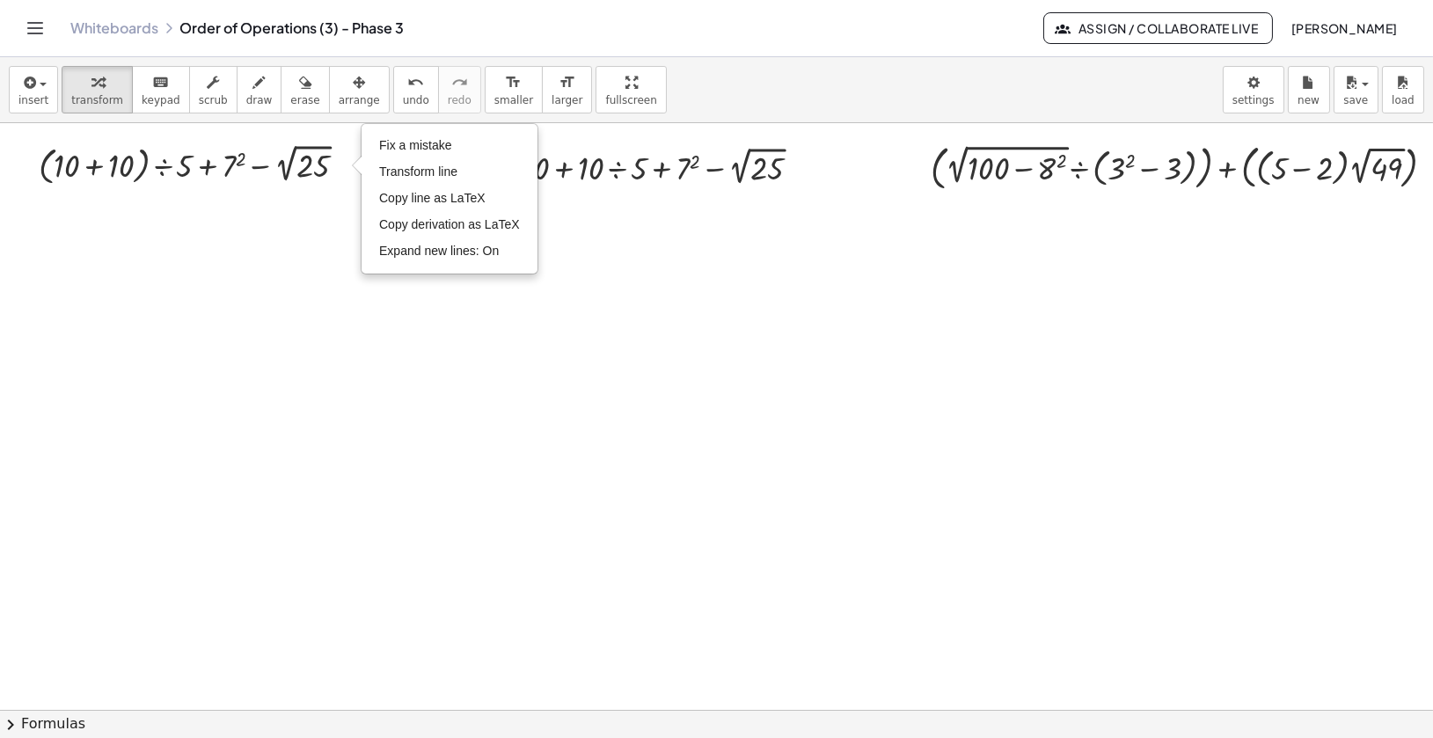
click at [631, 340] on div at bounding box center [720, 710] width 1470 height 1174
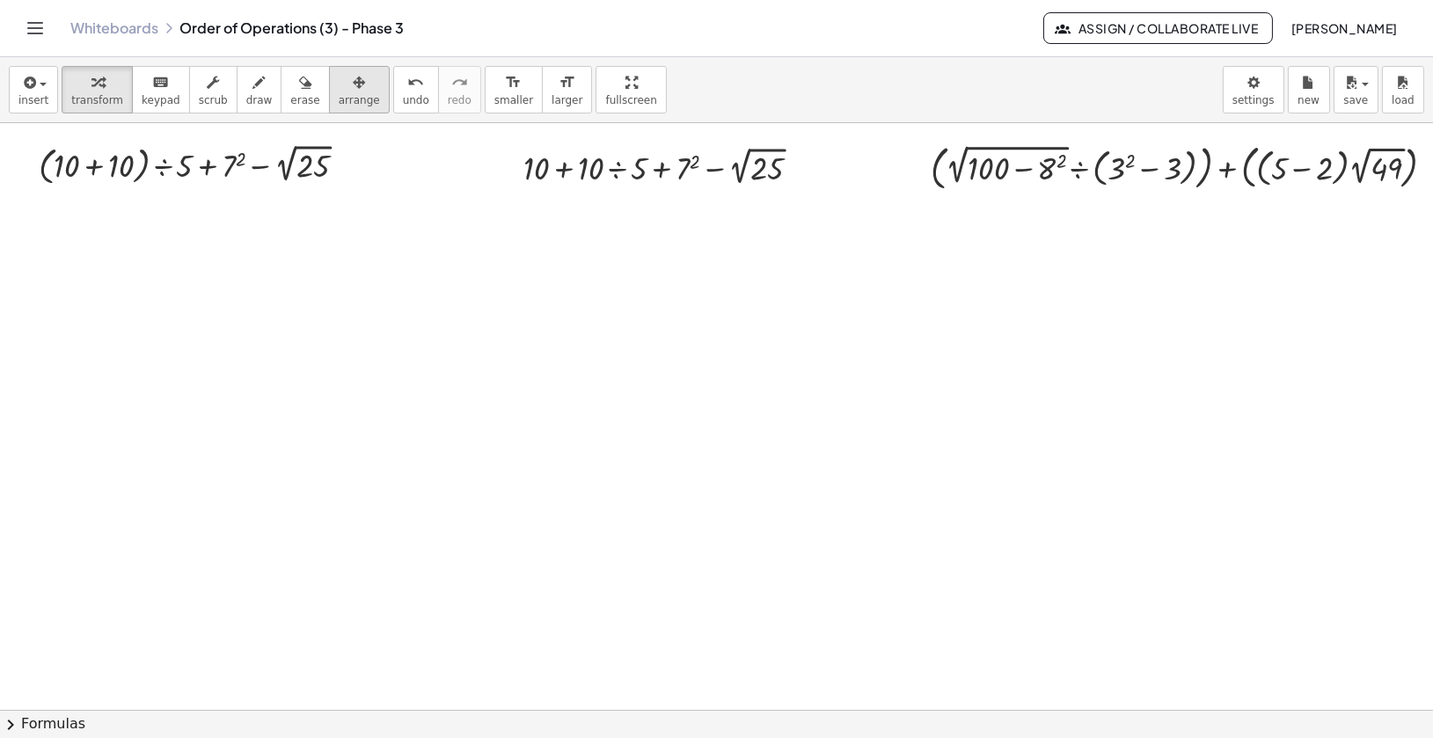
click at [345, 94] on span "arrange" at bounding box center [359, 100] width 41 height 12
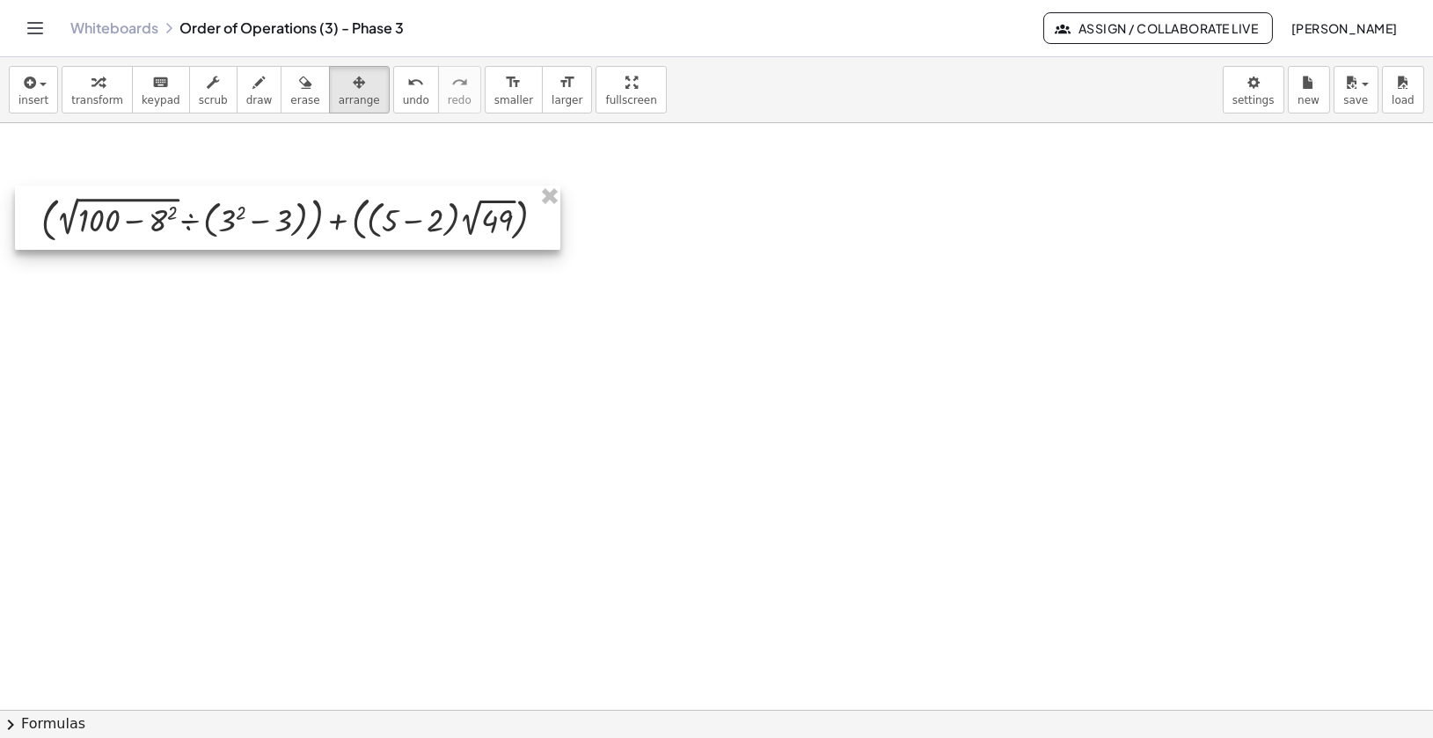
drag, startPoint x: 1056, startPoint y: 190, endPoint x: 166, endPoint y: 242, distance: 891.2
click at [166, 242] on div at bounding box center [288, 218] width 546 height 64
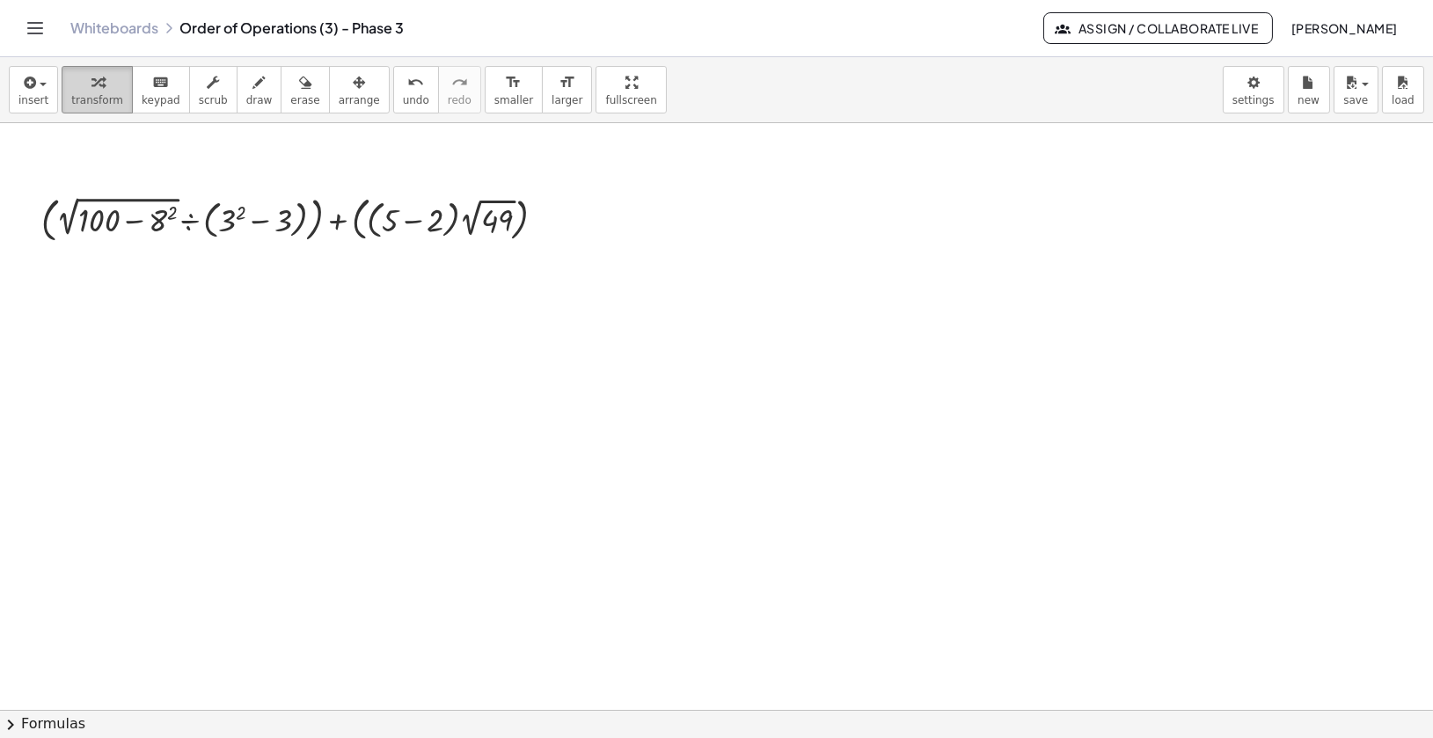
click at [83, 91] on div "button" at bounding box center [97, 81] width 52 height 21
drag, startPoint x: 541, startPoint y: 219, endPoint x: 954, endPoint y: 209, distance: 412.8
click at [954, 209] on div "+ ( · 2 √ ( + 100 − 8 2 ) ÷ ( + 3 2 − 3 ) ) + ( · ( + 5 − 2 ) · 2 √ 49 ) Go bac…" at bounding box center [720, 710] width 1470 height 1174
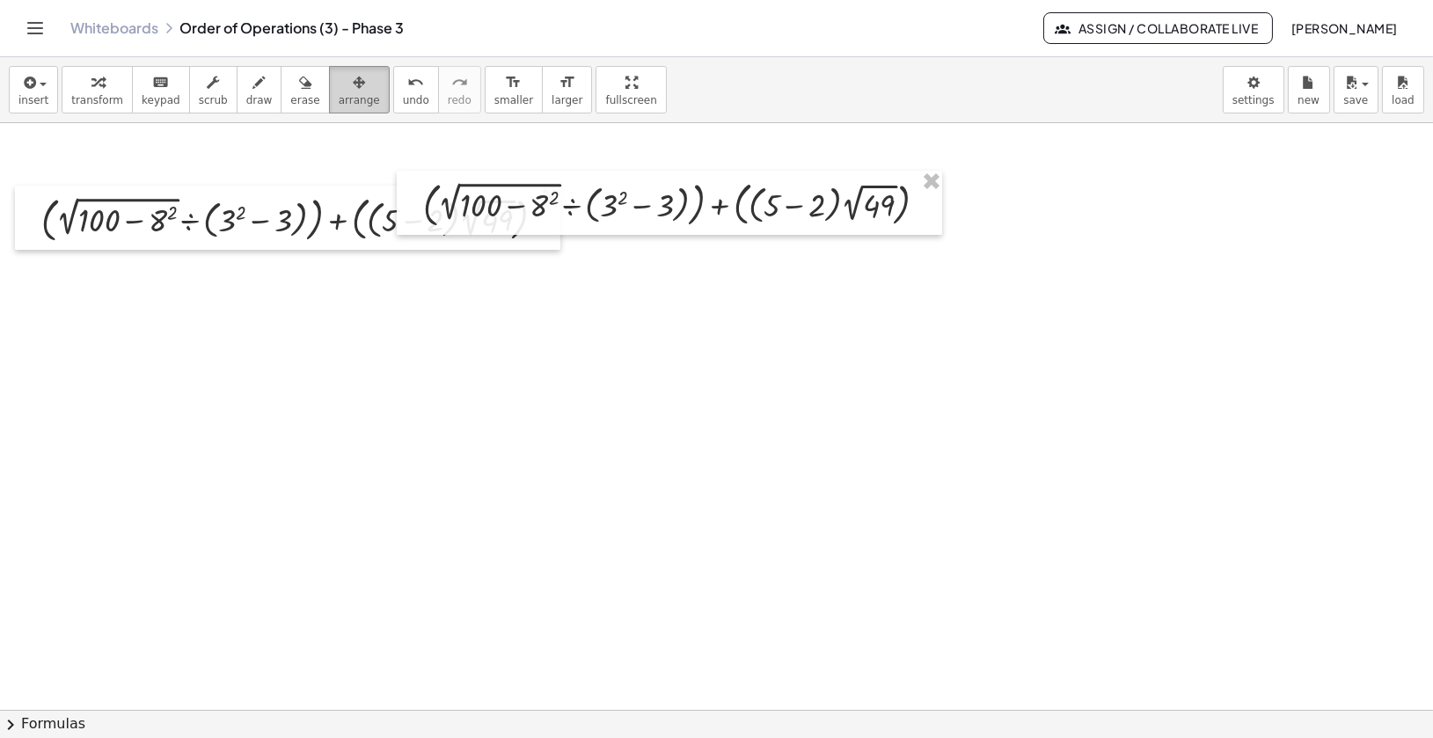
click at [353, 92] on icon "button" at bounding box center [359, 82] width 12 height 21
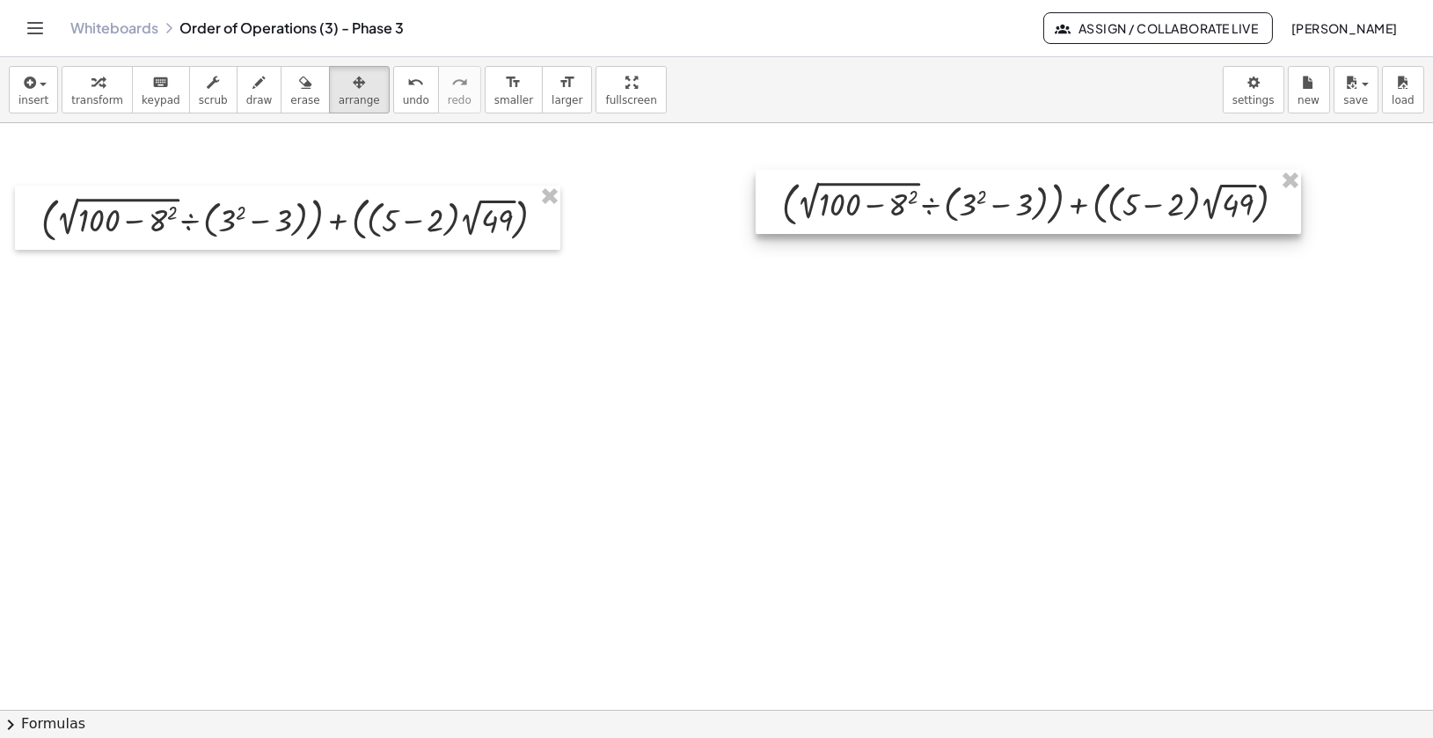
drag, startPoint x: 727, startPoint y: 198, endPoint x: 1086, endPoint y: 195, distance: 359.0
click at [1086, 195] on div at bounding box center [1029, 202] width 546 height 64
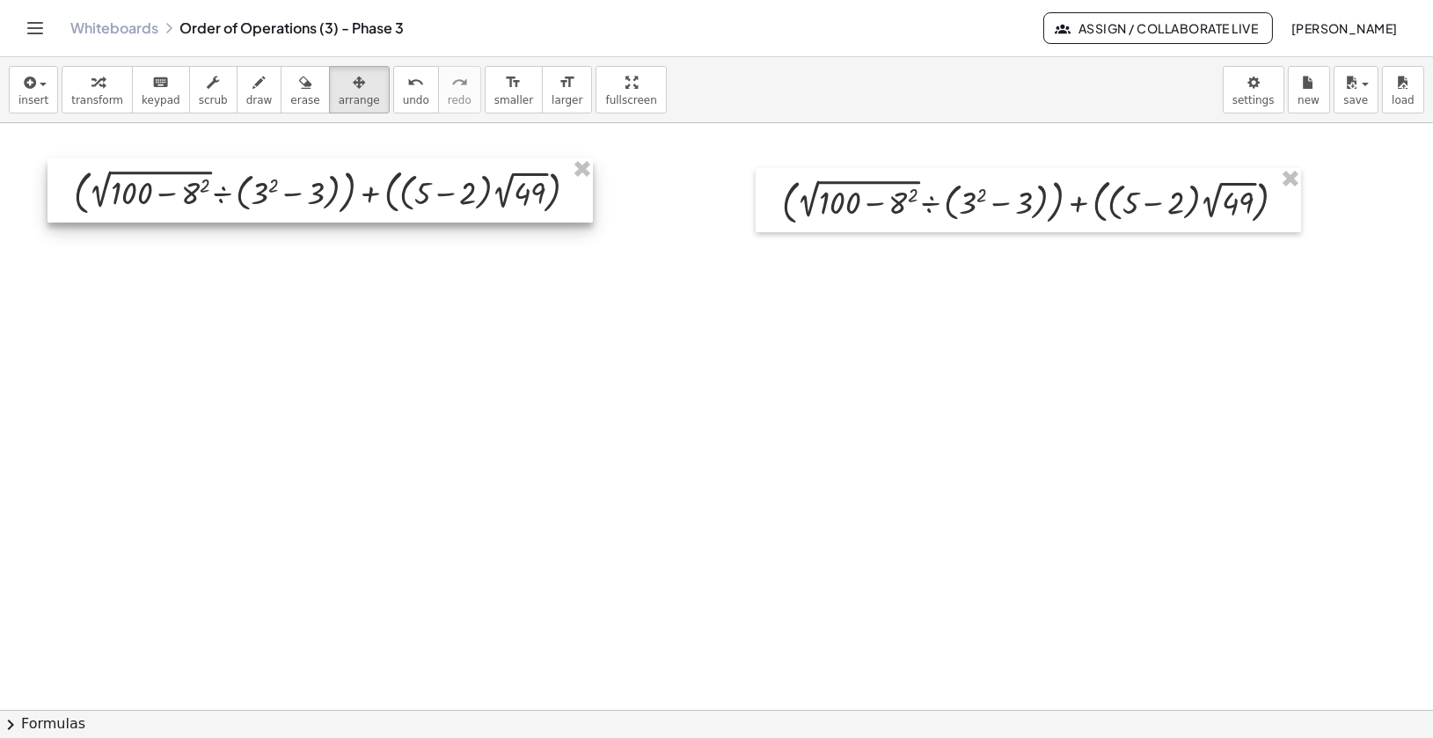
drag, startPoint x: 514, startPoint y: 226, endPoint x: 546, endPoint y: 200, distance: 41.2
click at [546, 200] on div at bounding box center [321, 190] width 546 height 64
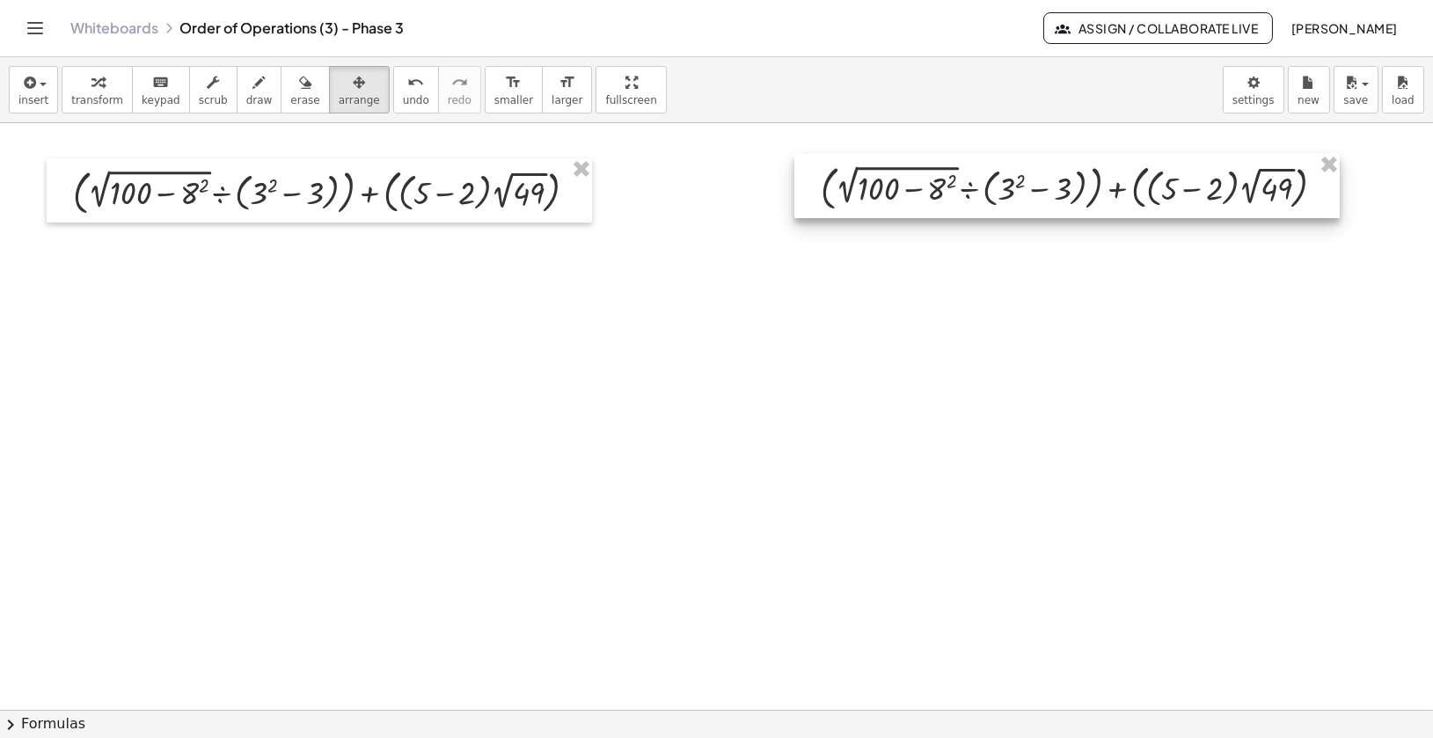
drag, startPoint x: 989, startPoint y: 215, endPoint x: 1028, endPoint y: 201, distance: 41.2
click at [1028, 201] on div at bounding box center [1068, 186] width 546 height 64
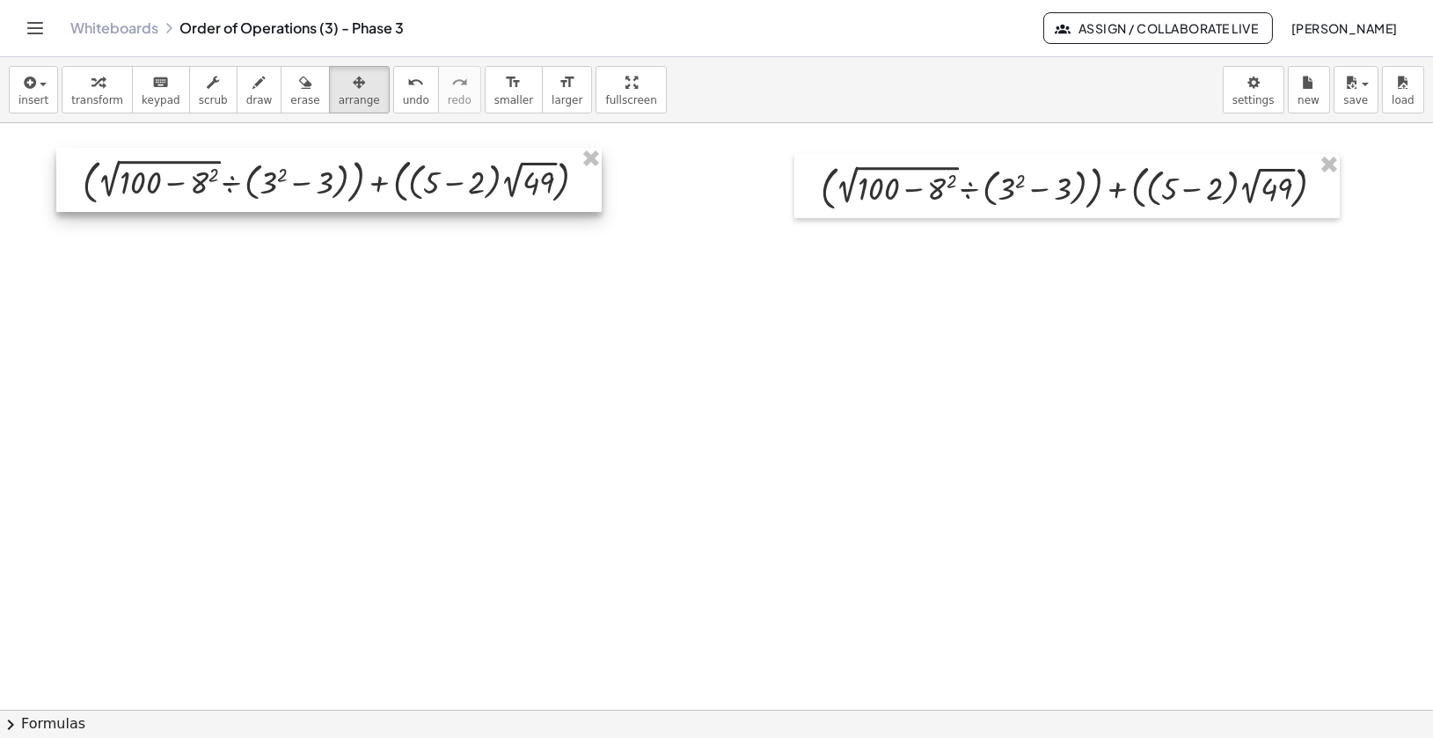
drag, startPoint x: 532, startPoint y: 197, endPoint x: 542, endPoint y: 186, distance: 15.0
click at [542, 186] on div at bounding box center [329, 180] width 546 height 64
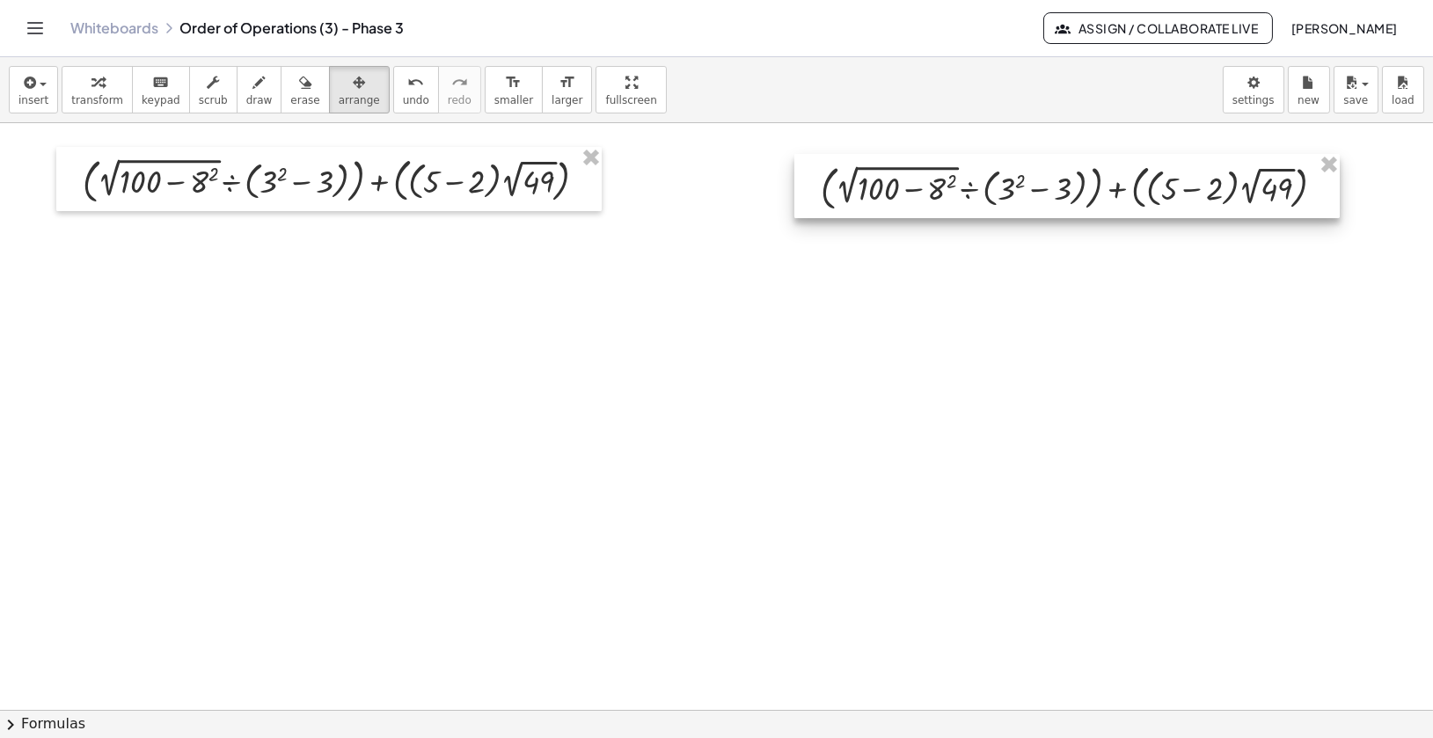
click at [879, 198] on div at bounding box center [1068, 186] width 546 height 64
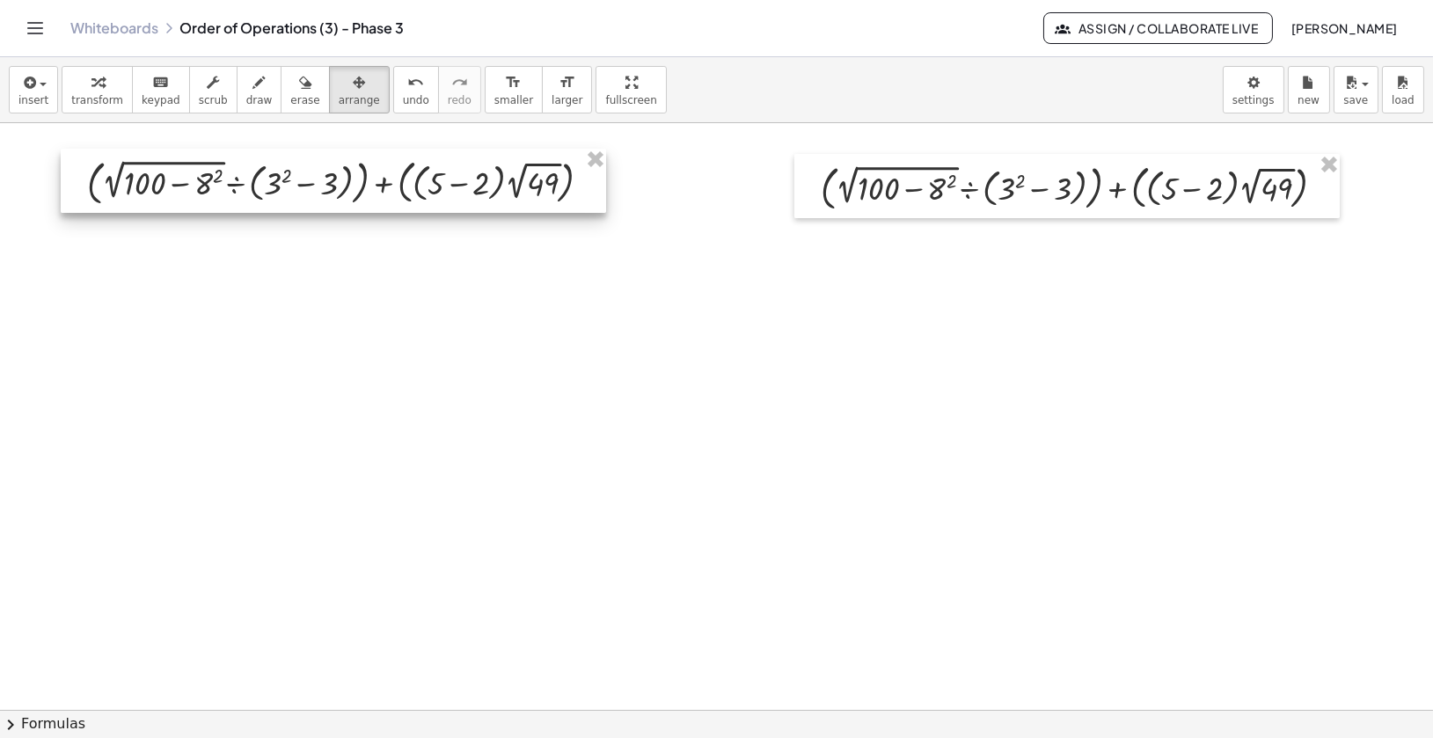
click at [461, 180] on div at bounding box center [334, 181] width 546 height 64
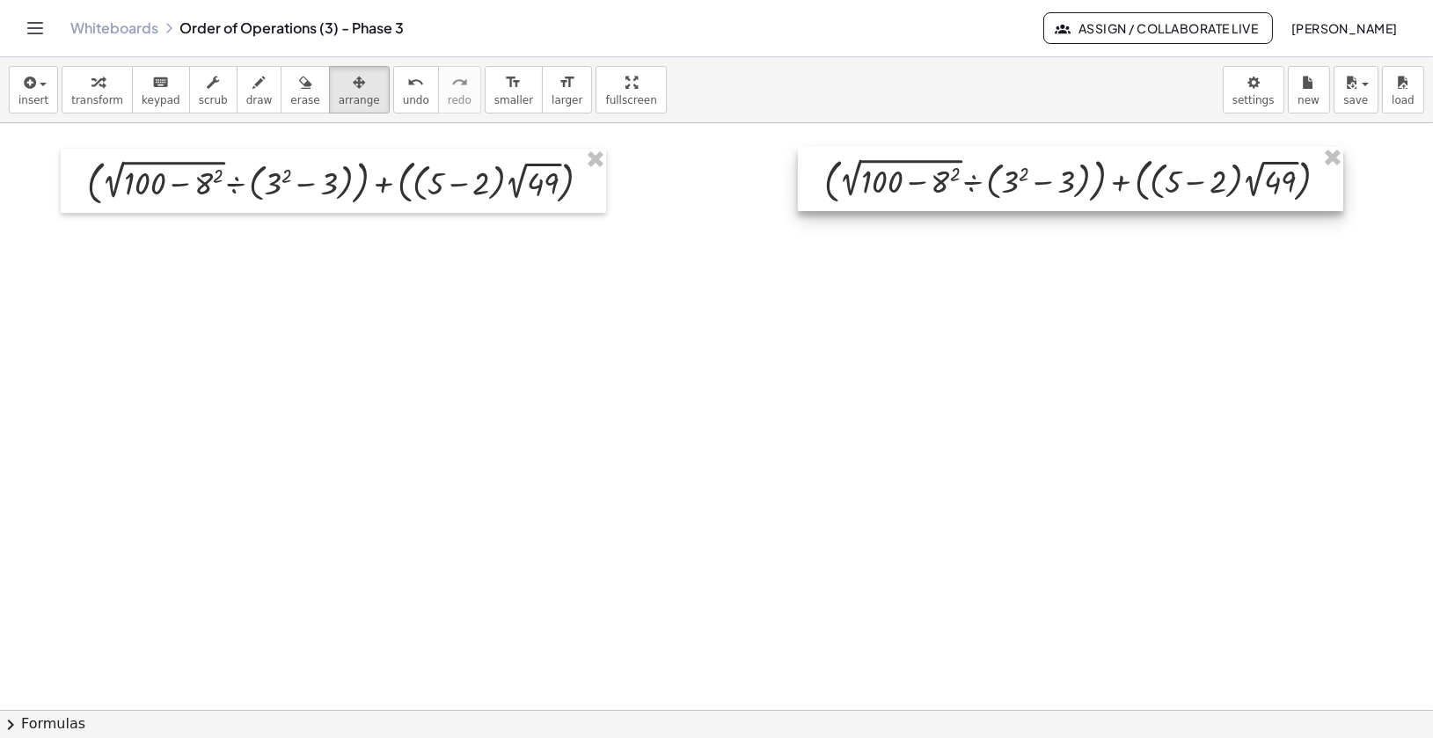
click at [934, 183] on div at bounding box center [1071, 179] width 546 height 64
click at [100, 94] on span "transform" at bounding box center [97, 100] width 52 height 12
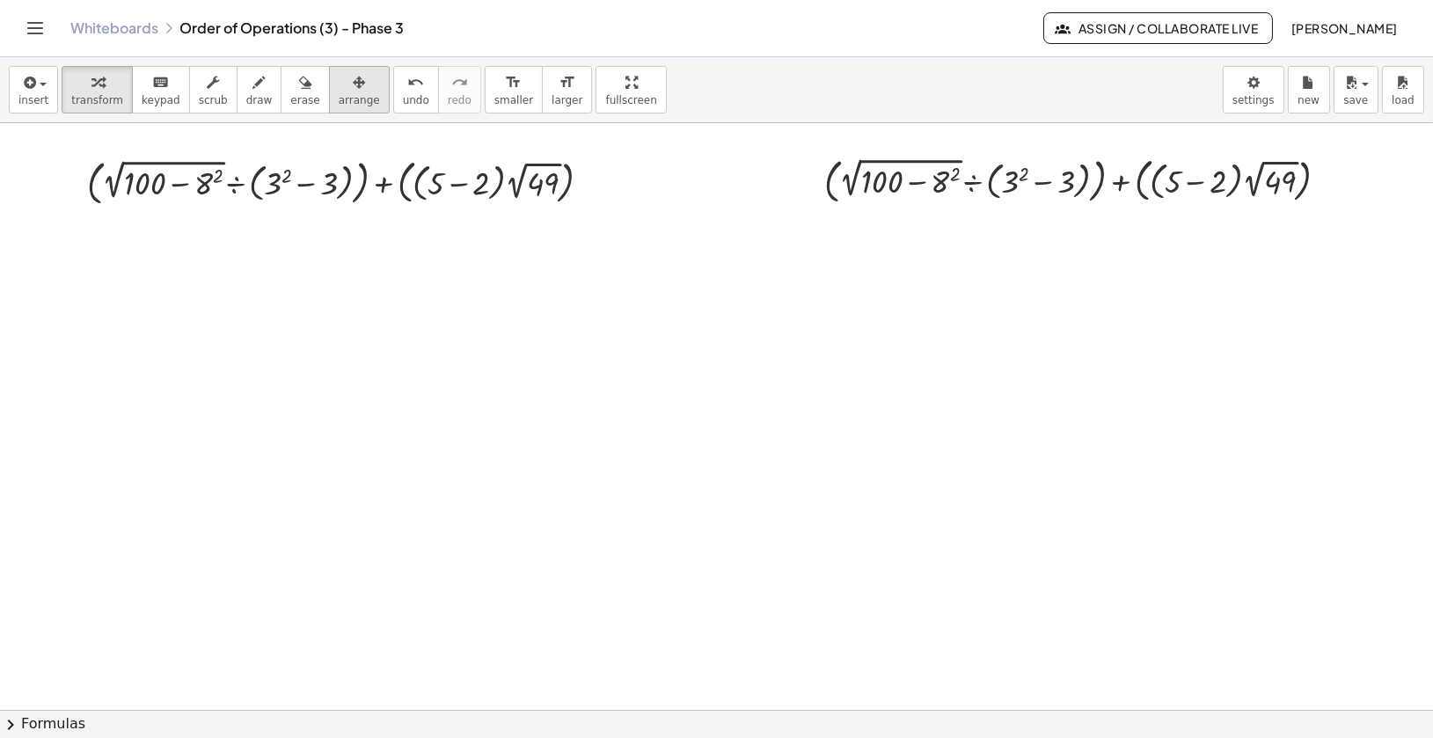
click at [339, 94] on span "arrange" at bounding box center [359, 100] width 41 height 12
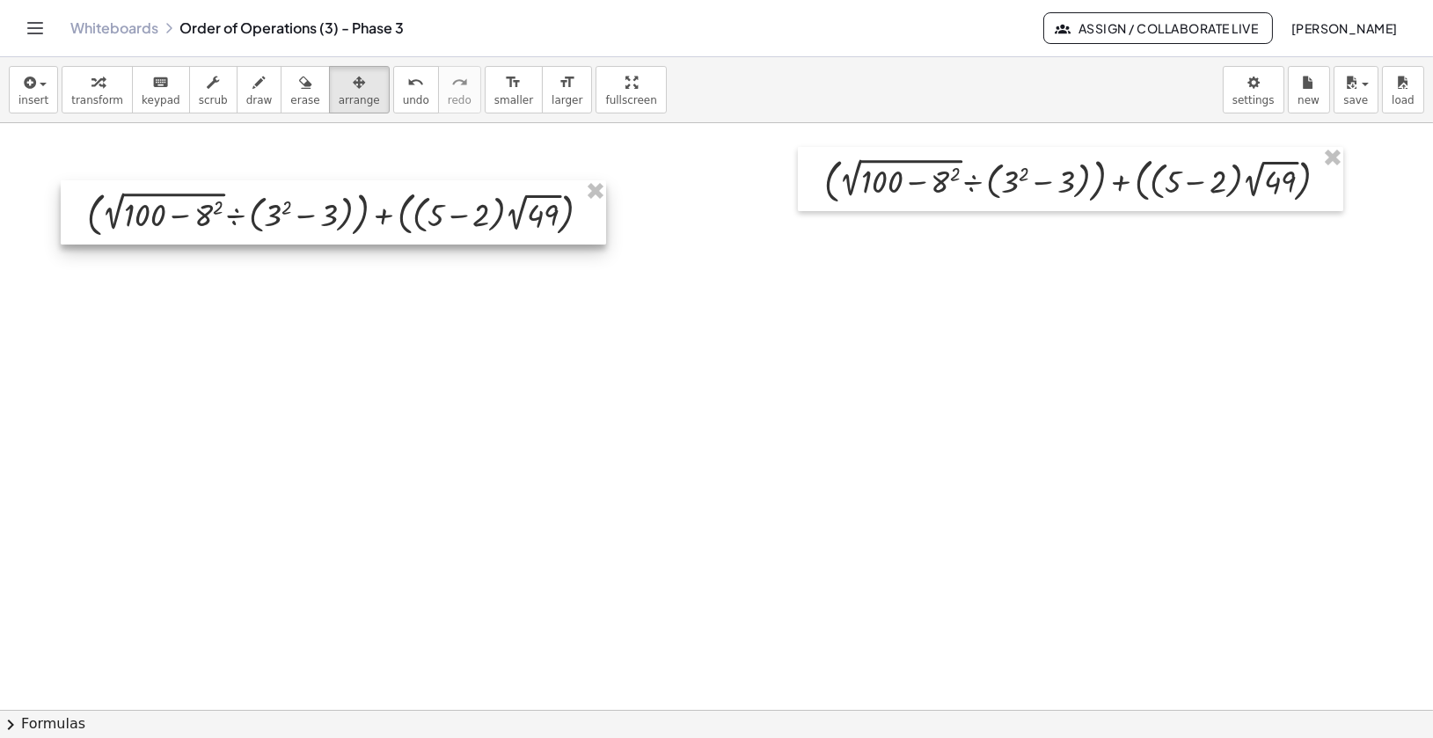
drag, startPoint x: 293, startPoint y: 185, endPoint x: 293, endPoint y: 217, distance: 32.6
click at [293, 217] on div at bounding box center [334, 212] width 546 height 64
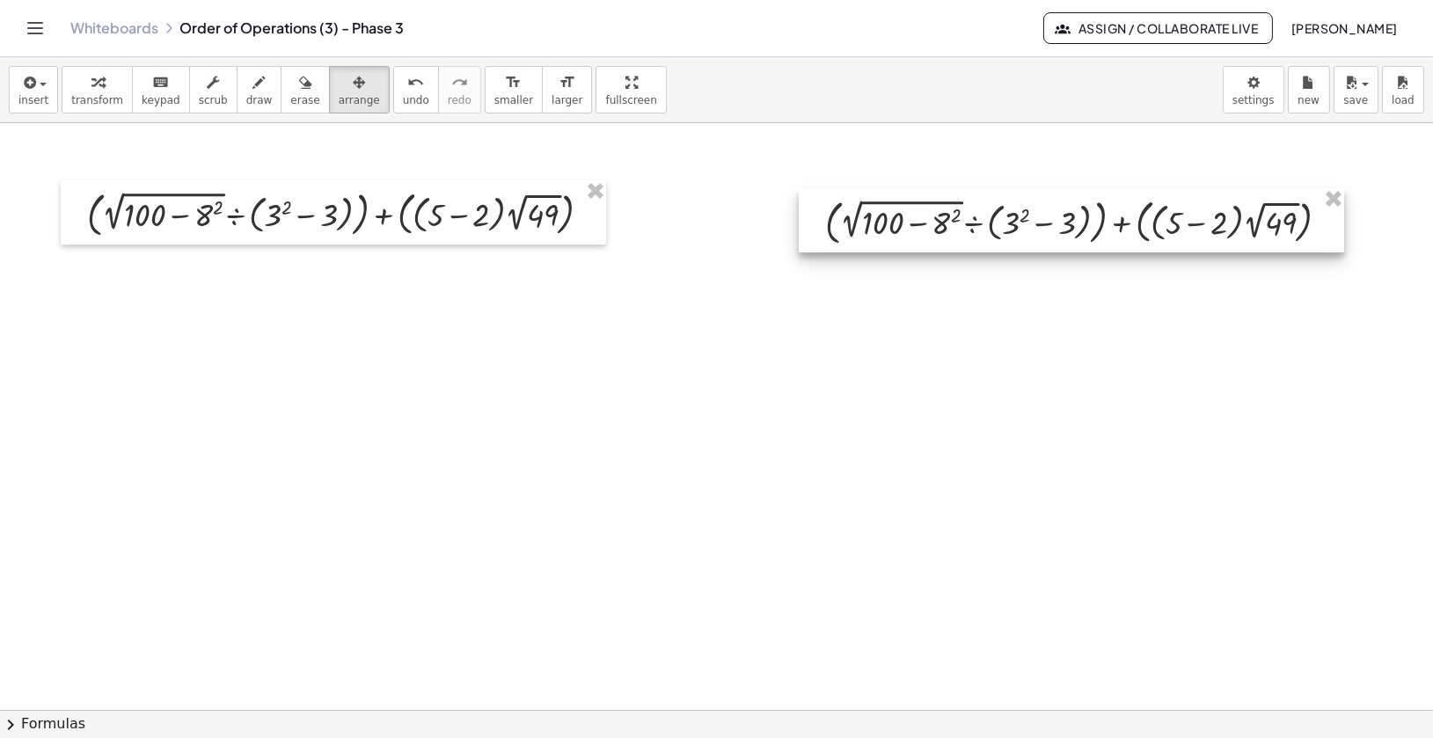
drag, startPoint x: 844, startPoint y: 187, endPoint x: 837, endPoint y: 226, distance: 40.2
click at [844, 226] on div at bounding box center [1072, 220] width 546 height 64
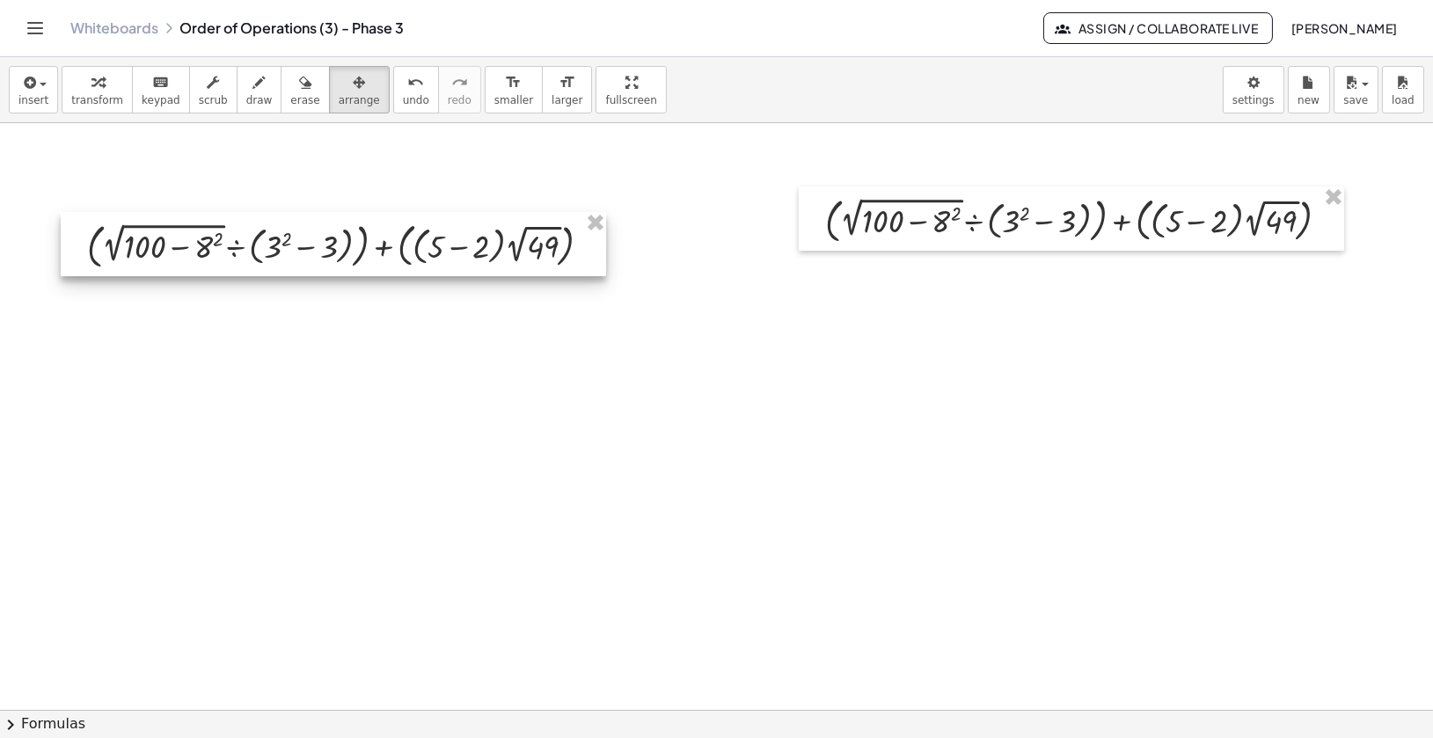
drag, startPoint x: 509, startPoint y: 216, endPoint x: 509, endPoint y: 247, distance: 31.7
click at [509, 247] on div at bounding box center [334, 244] width 546 height 64
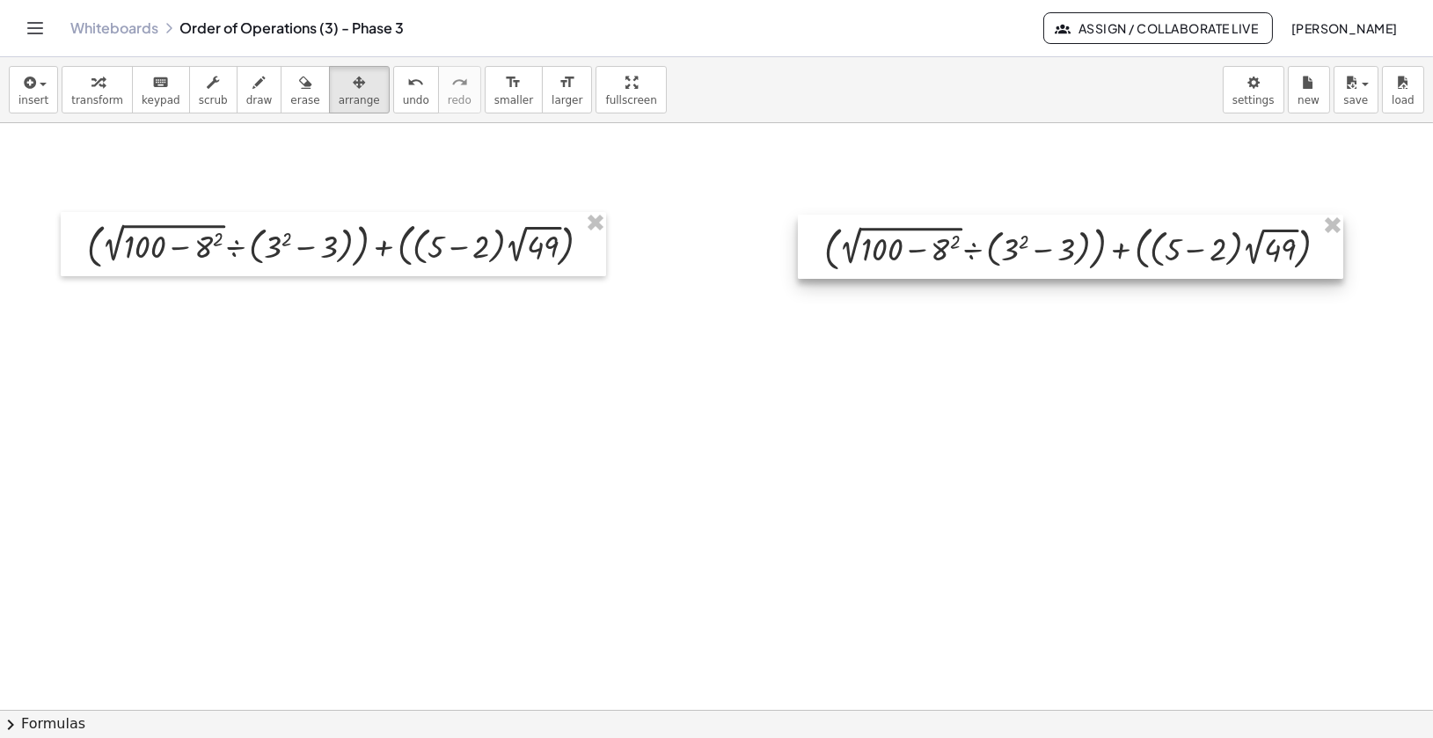
drag, startPoint x: 879, startPoint y: 219, endPoint x: 878, endPoint y: 247, distance: 28.2
click at [878, 247] on div at bounding box center [1071, 247] width 546 height 64
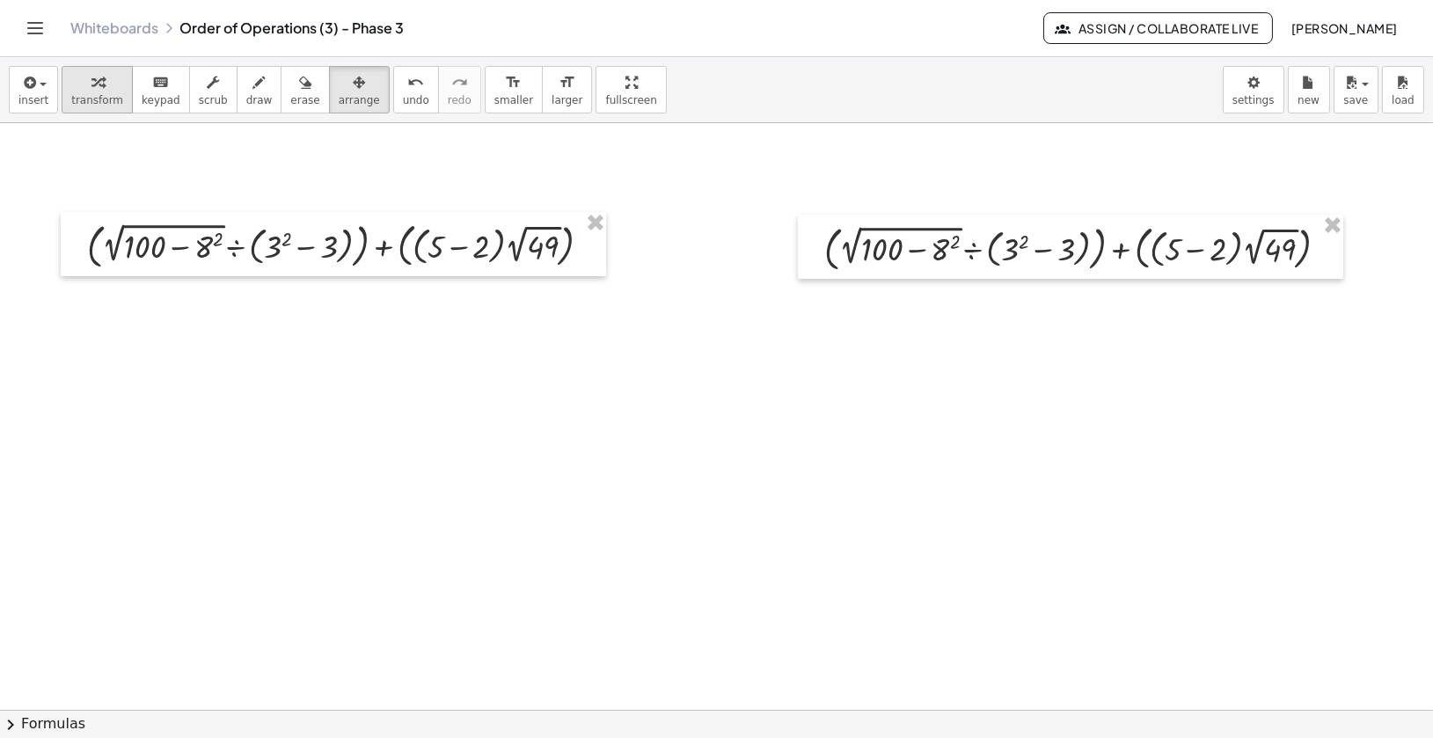
click at [105, 90] on div "button" at bounding box center [97, 81] width 52 height 21
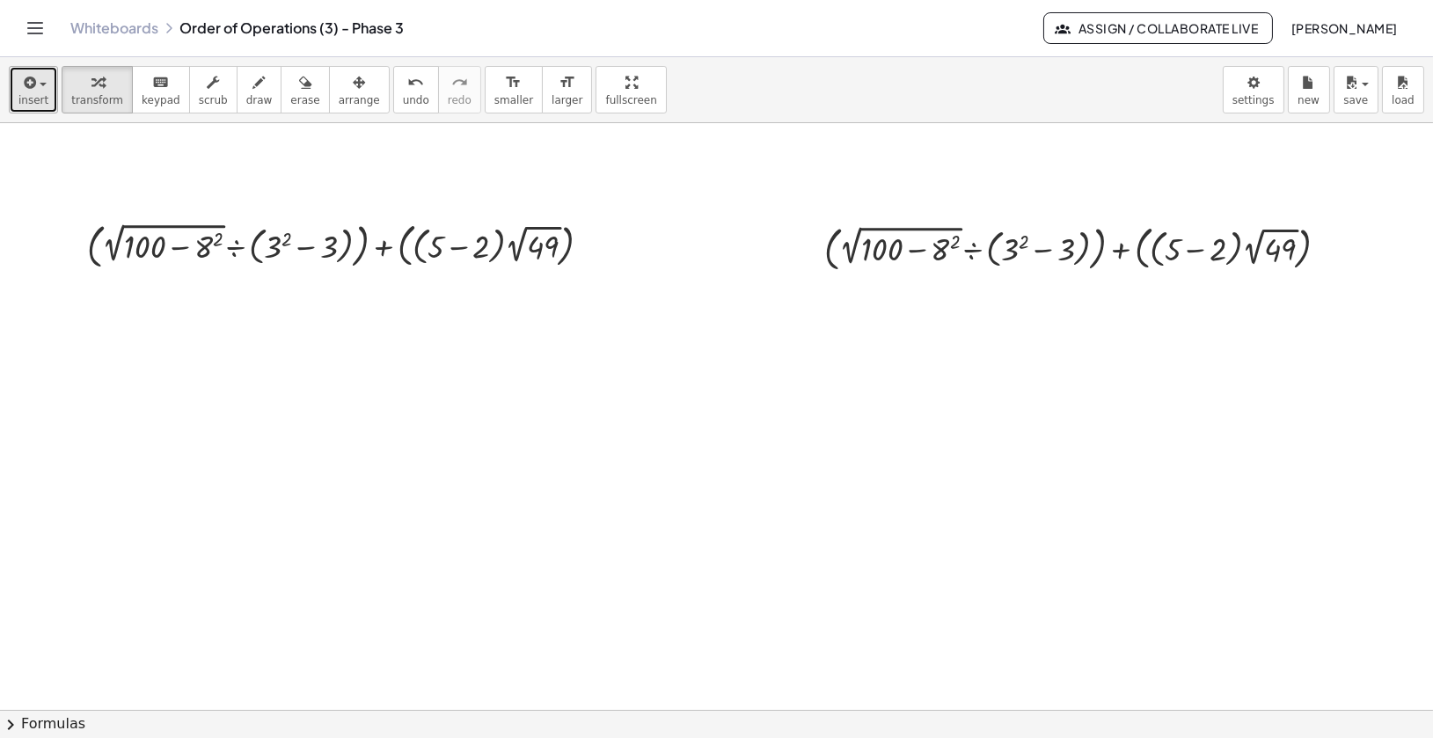
click at [37, 95] on span "insert" at bounding box center [33, 100] width 30 height 12
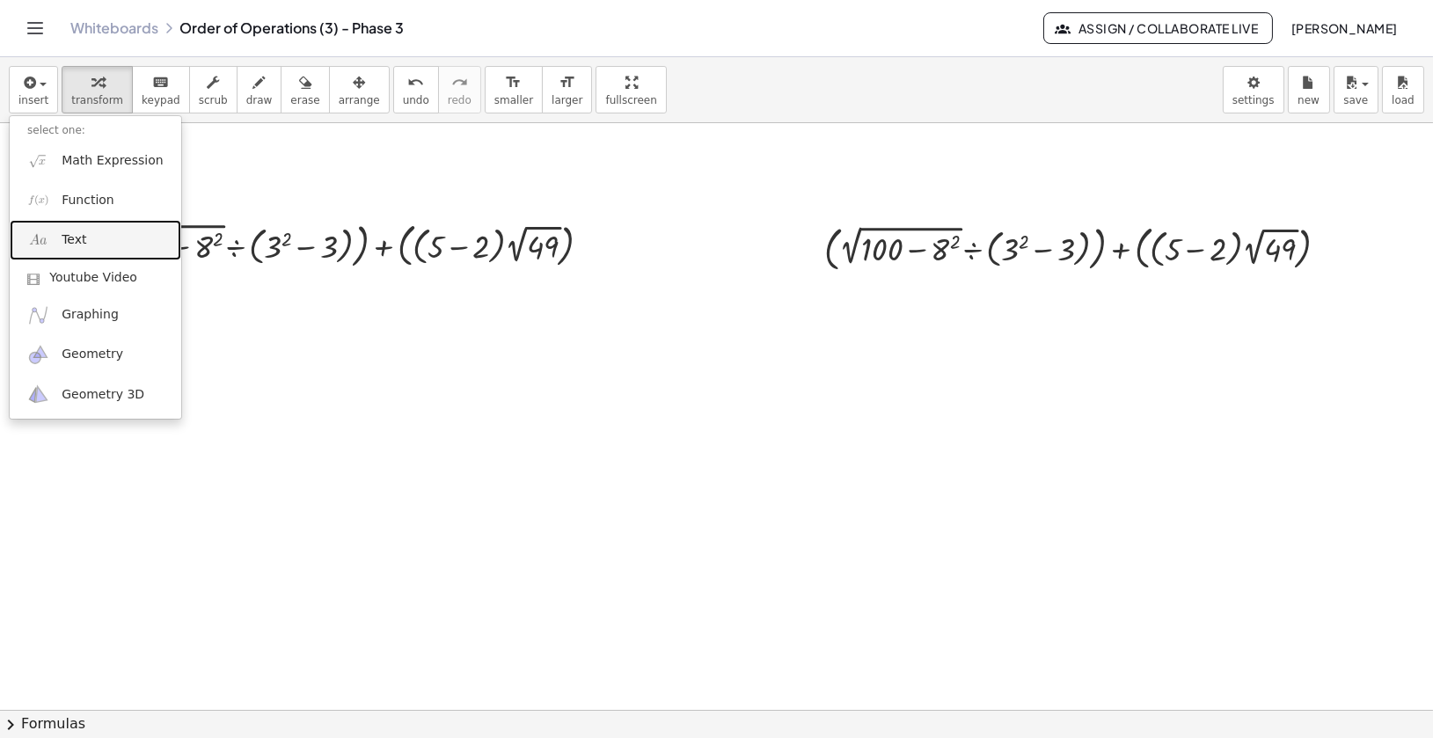
click at [79, 233] on span "Text" at bounding box center [74, 240] width 25 height 18
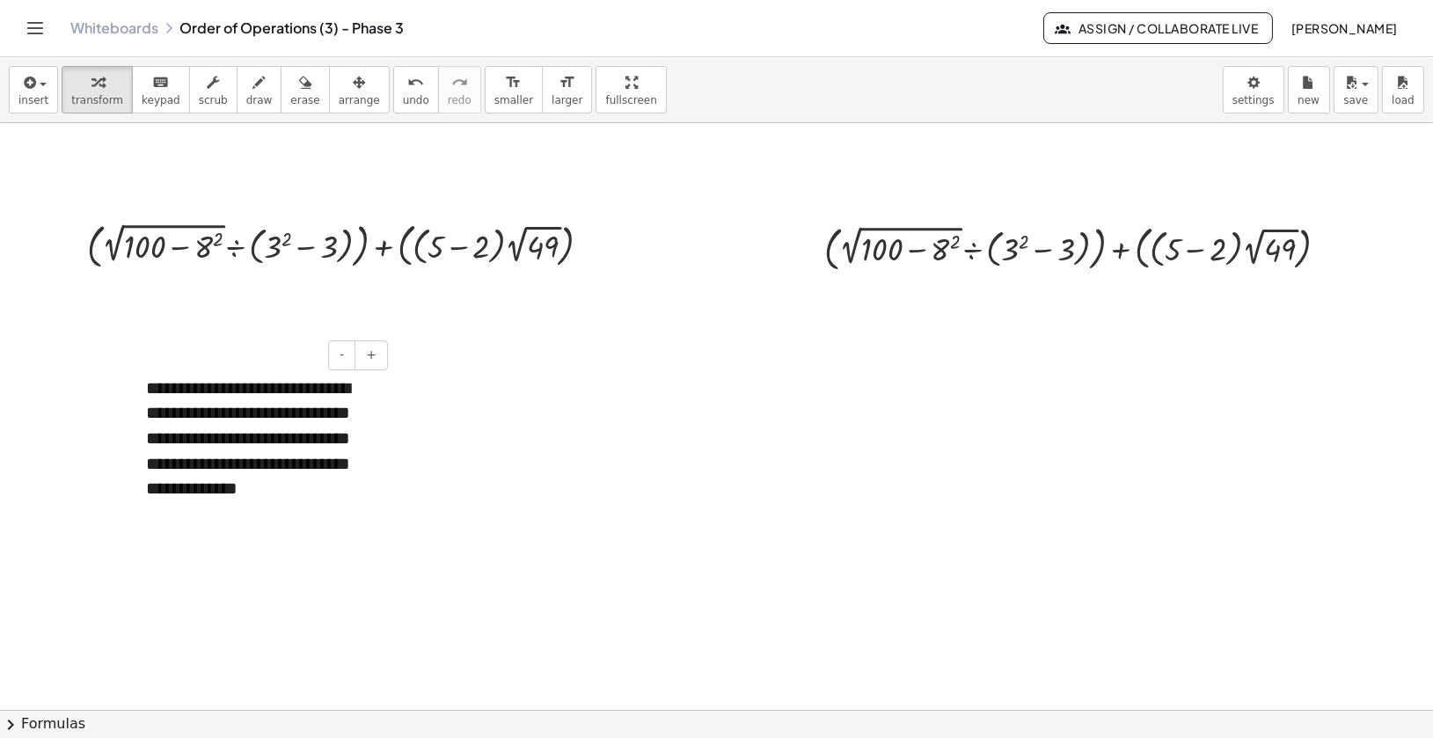
click at [204, 491] on div "**********" at bounding box center [260, 451] width 264 height 186
drag, startPoint x: 145, startPoint y: 517, endPoint x: 198, endPoint y: 520, distance: 52.9
click at [198, 520] on div "**********" at bounding box center [260, 451] width 264 height 186
click at [507, 491] on div at bounding box center [720, 710] width 1470 height 1174
click at [353, 82] on icon "button" at bounding box center [359, 82] width 12 height 21
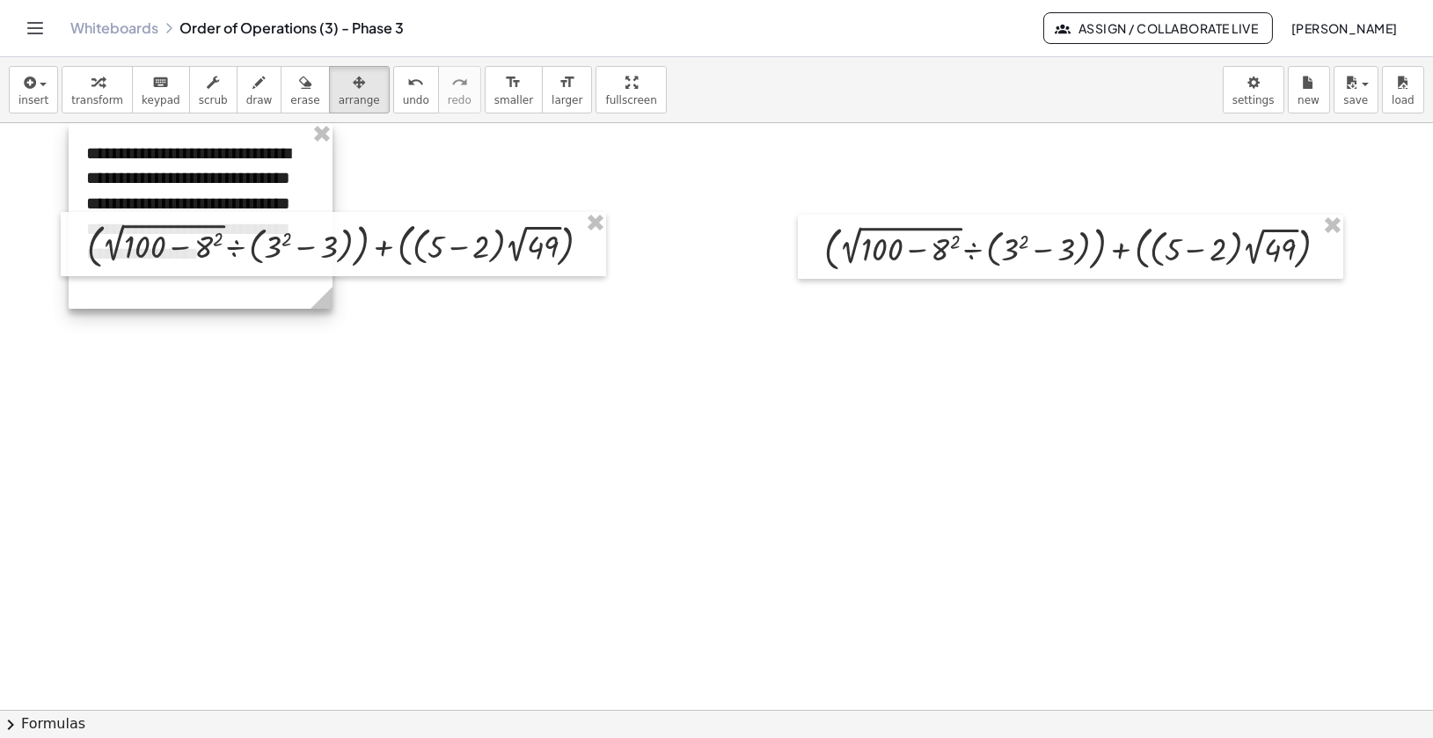
drag, startPoint x: 238, startPoint y: 456, endPoint x: 181, endPoint y: 193, distance: 269.3
click at [179, 189] on div at bounding box center [201, 216] width 264 height 186
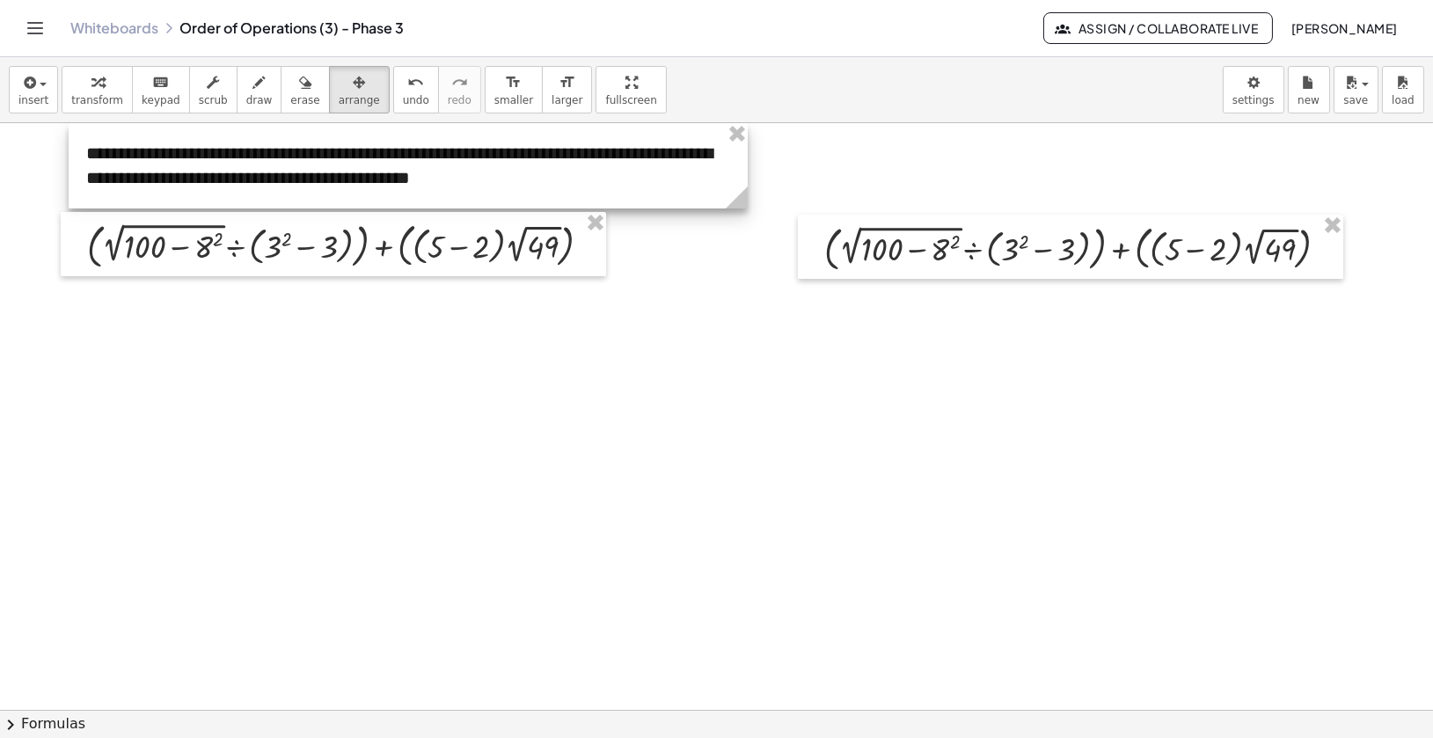
drag, startPoint x: 323, startPoint y: 302, endPoint x: 738, endPoint y: 159, distance: 439.1
click at [738, 159] on div "**********" at bounding box center [408, 165] width 679 height 85
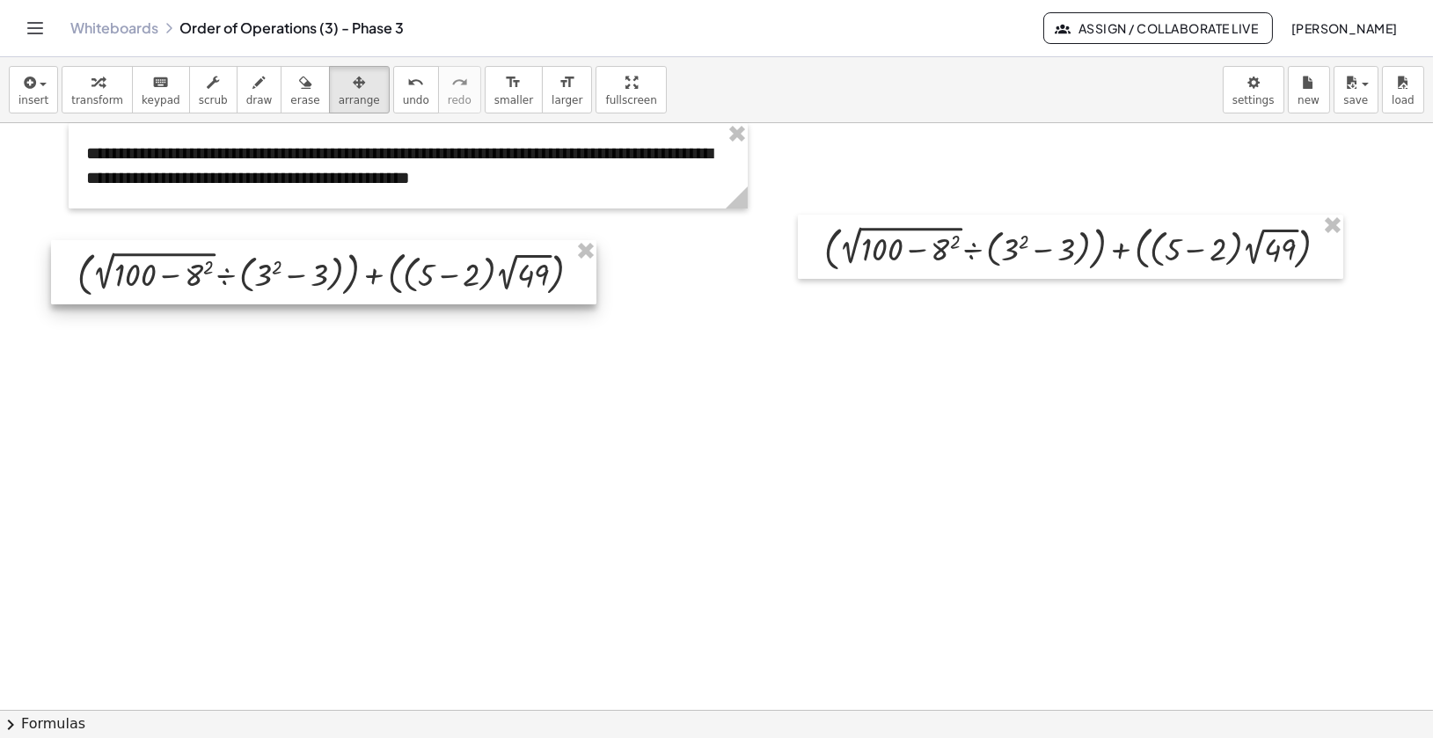
drag, startPoint x: 466, startPoint y: 253, endPoint x: 457, endPoint y: 282, distance: 30.6
click at [457, 282] on div at bounding box center [324, 272] width 546 height 64
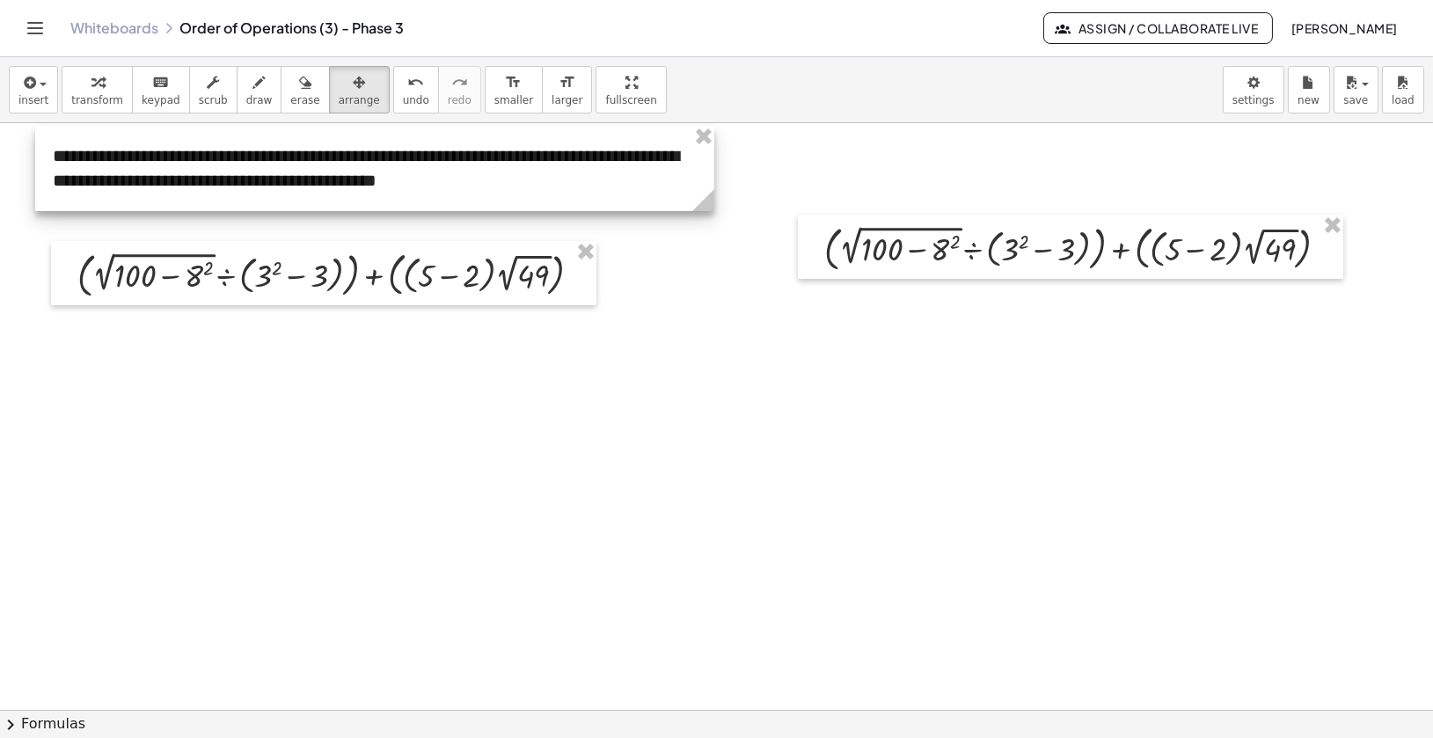
drag, startPoint x: 473, startPoint y: 186, endPoint x: 440, endPoint y: 188, distance: 33.5
click at [440, 188] on div at bounding box center [374, 168] width 679 height 85
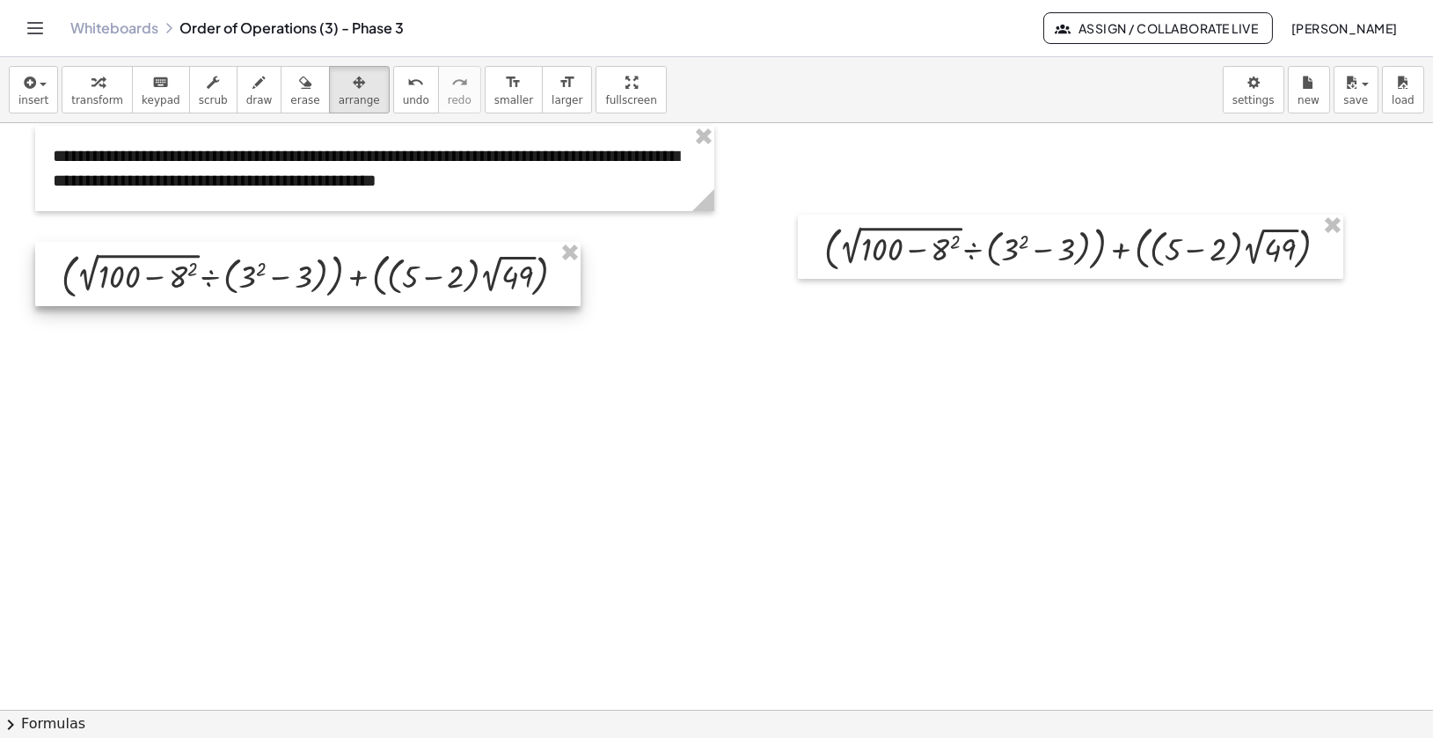
drag, startPoint x: 413, startPoint y: 297, endPoint x: 397, endPoint y: 298, distance: 15.9
click at [397, 298] on div at bounding box center [308, 274] width 546 height 64
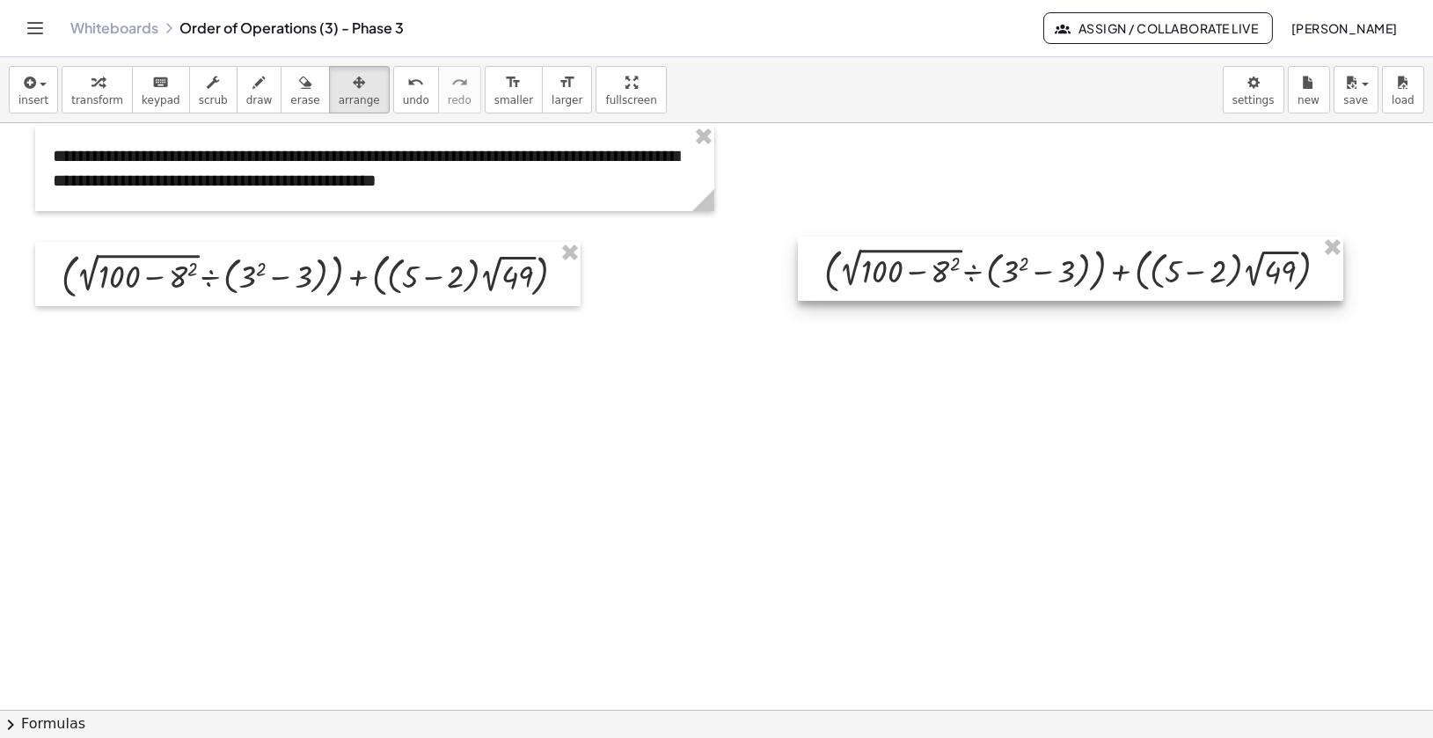
drag, startPoint x: 883, startPoint y: 259, endPoint x: 883, endPoint y: 280, distance: 21.1
click at [883, 280] on div at bounding box center [1071, 269] width 546 height 64
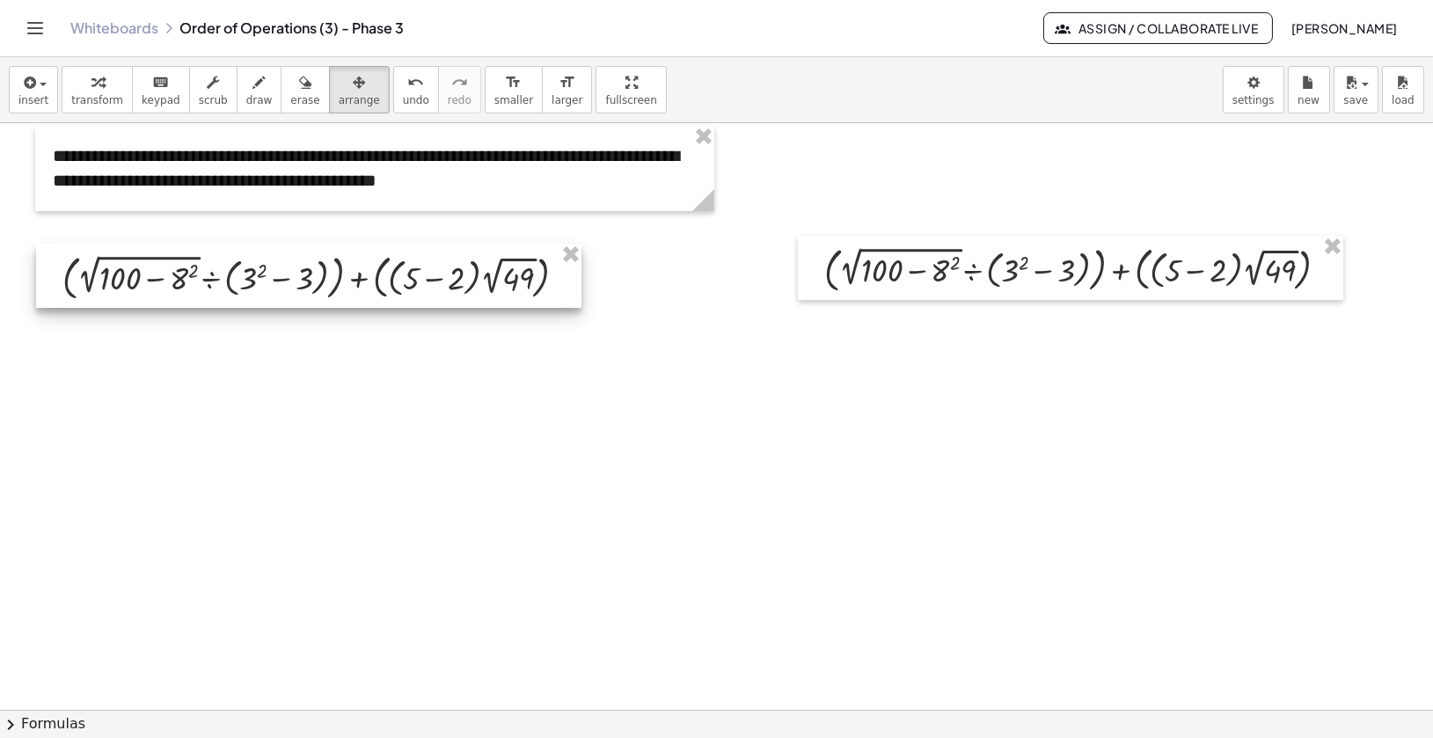
click at [356, 275] on div at bounding box center [309, 276] width 546 height 64
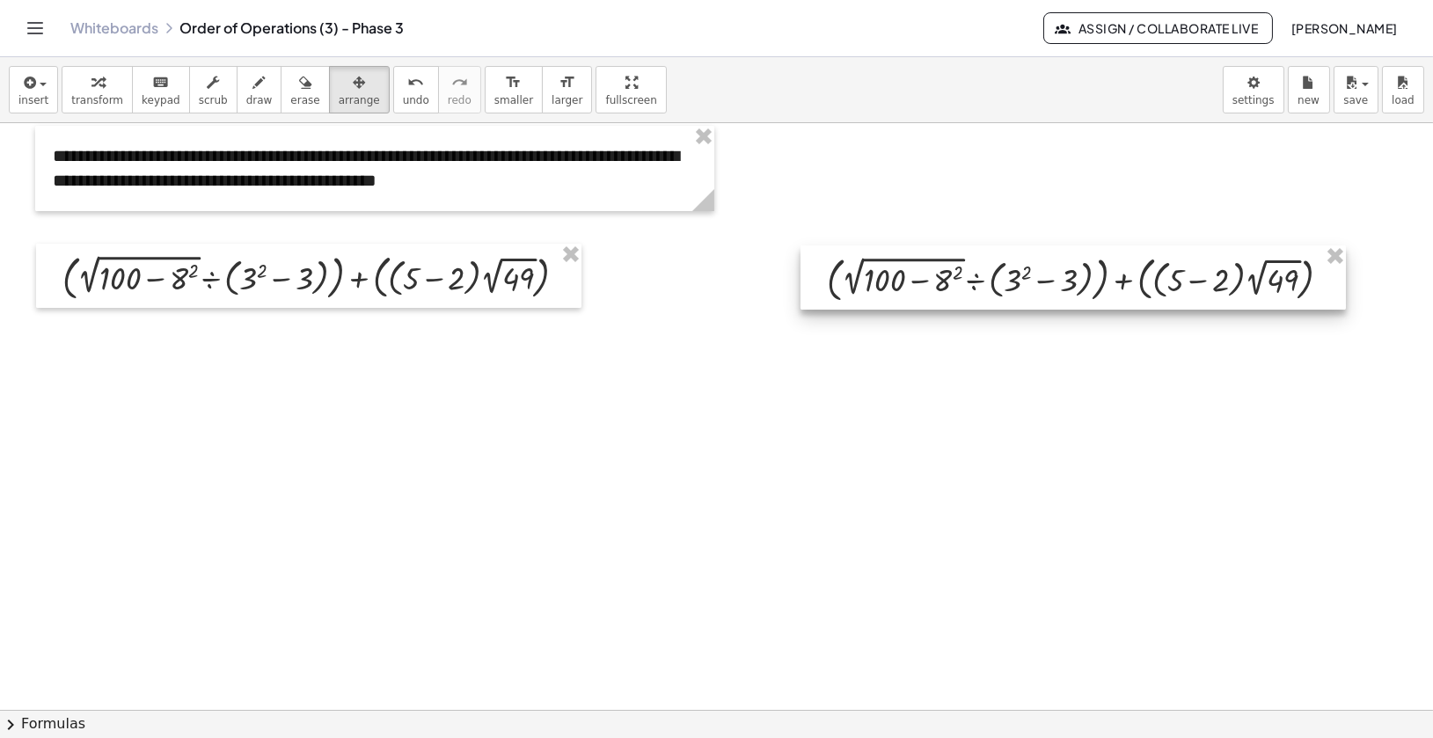
drag, startPoint x: 964, startPoint y: 299, endPoint x: 966, endPoint y: 309, distance: 10.0
click at [966, 309] on div at bounding box center [1074, 278] width 546 height 64
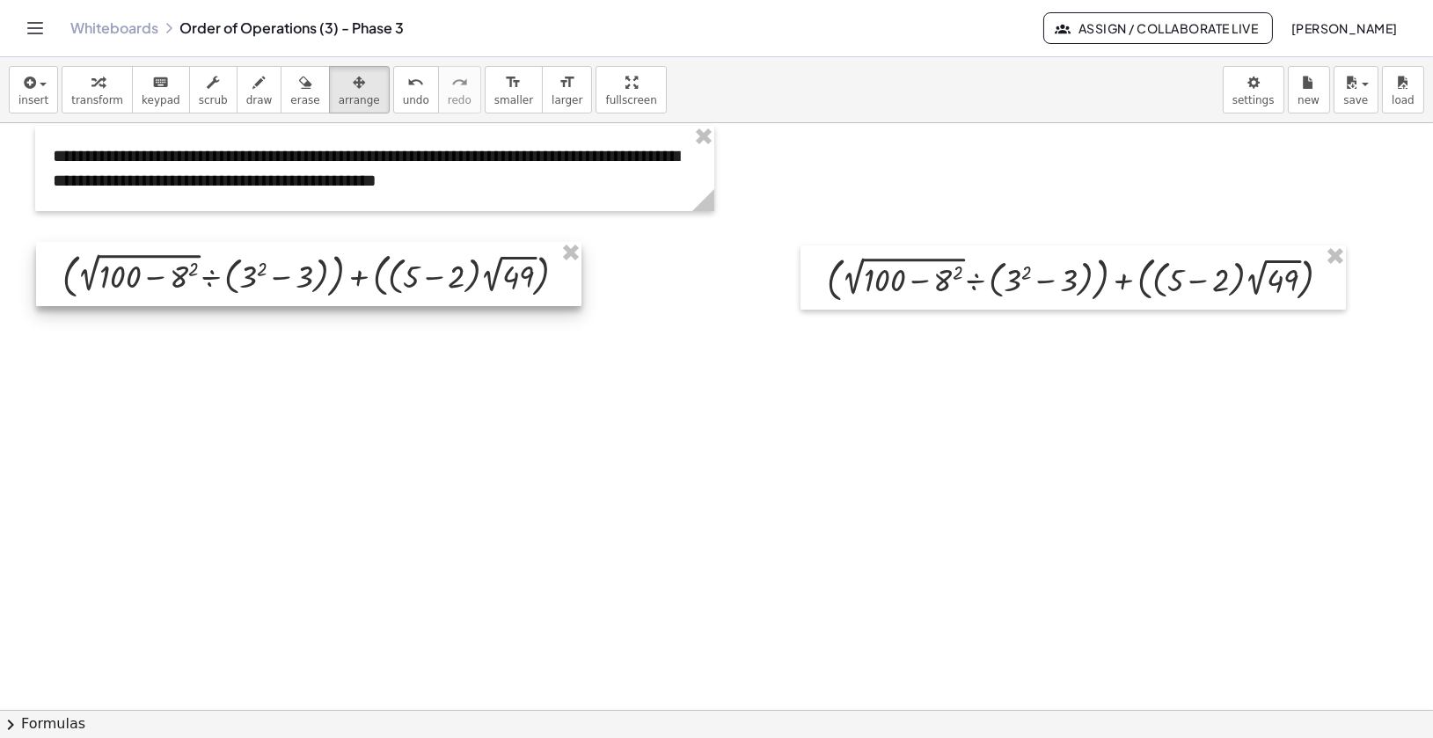
click at [487, 261] on div at bounding box center [309, 274] width 546 height 64
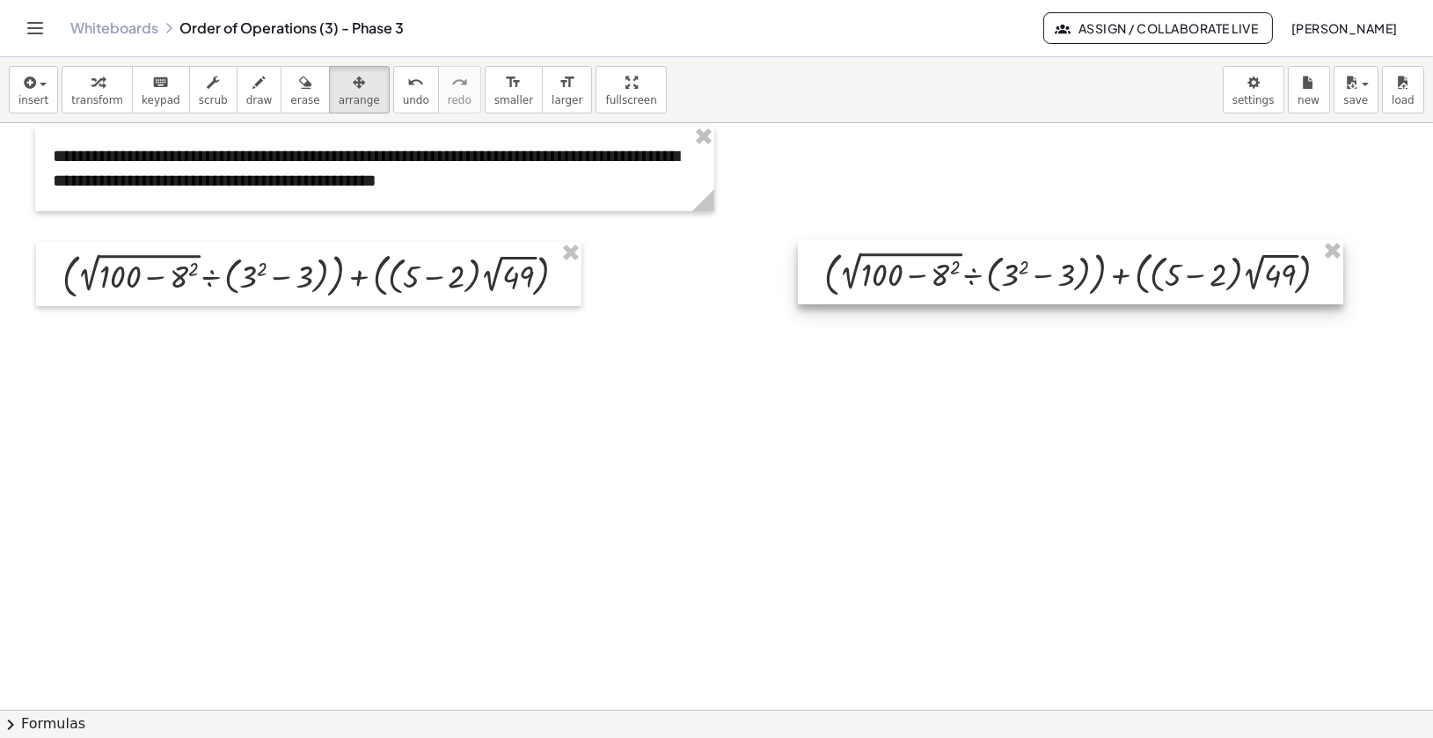
click at [913, 279] on div at bounding box center [1071, 272] width 546 height 64
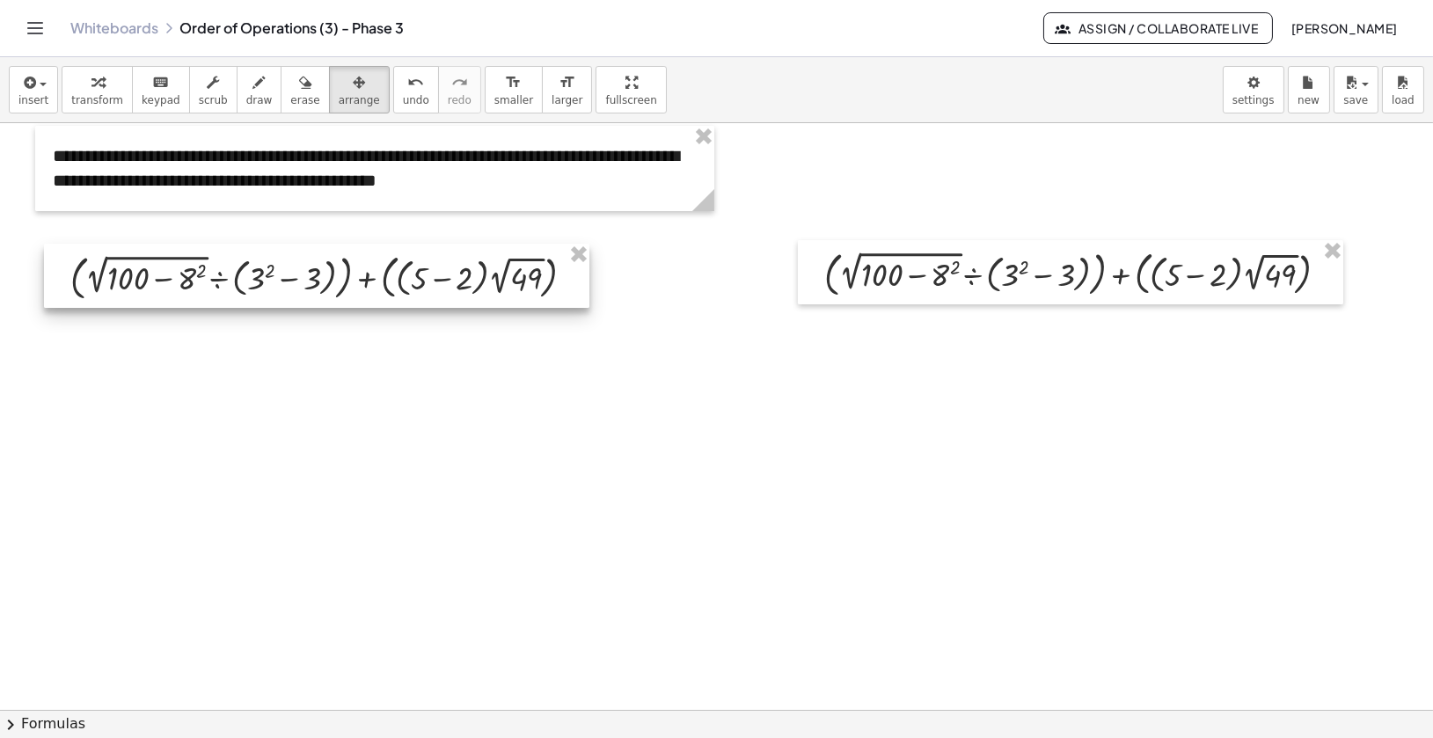
click at [448, 285] on div at bounding box center [317, 276] width 546 height 64
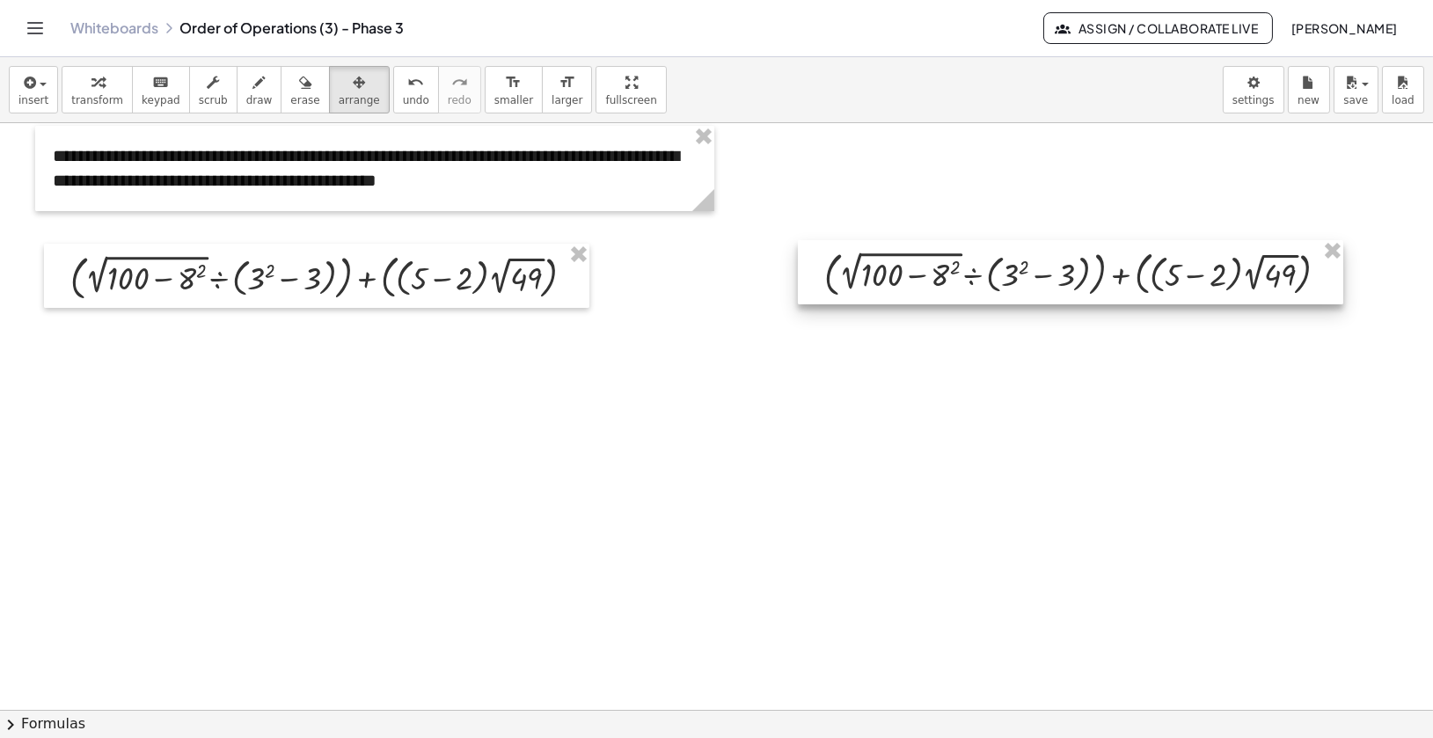
click at [907, 263] on div at bounding box center [1071, 272] width 546 height 64
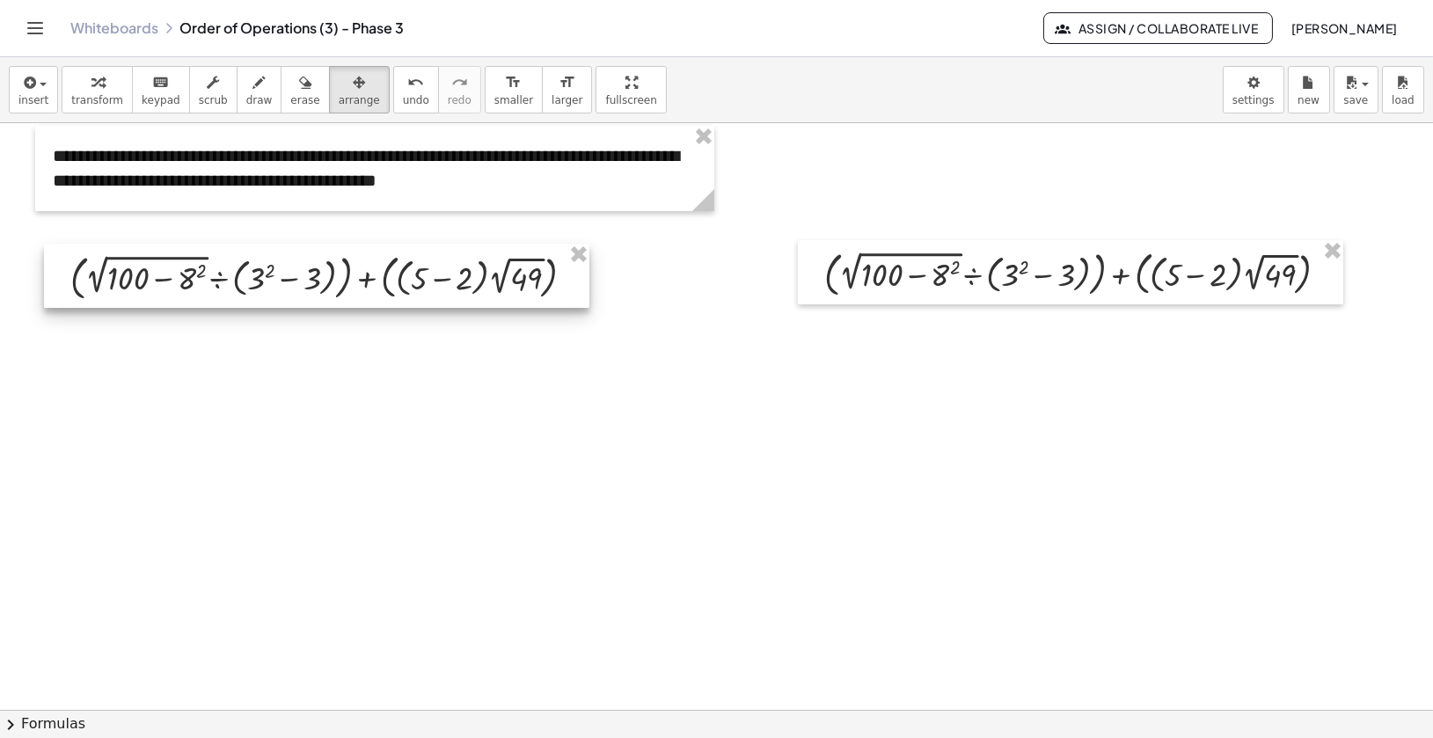
click at [492, 274] on div at bounding box center [317, 276] width 546 height 64
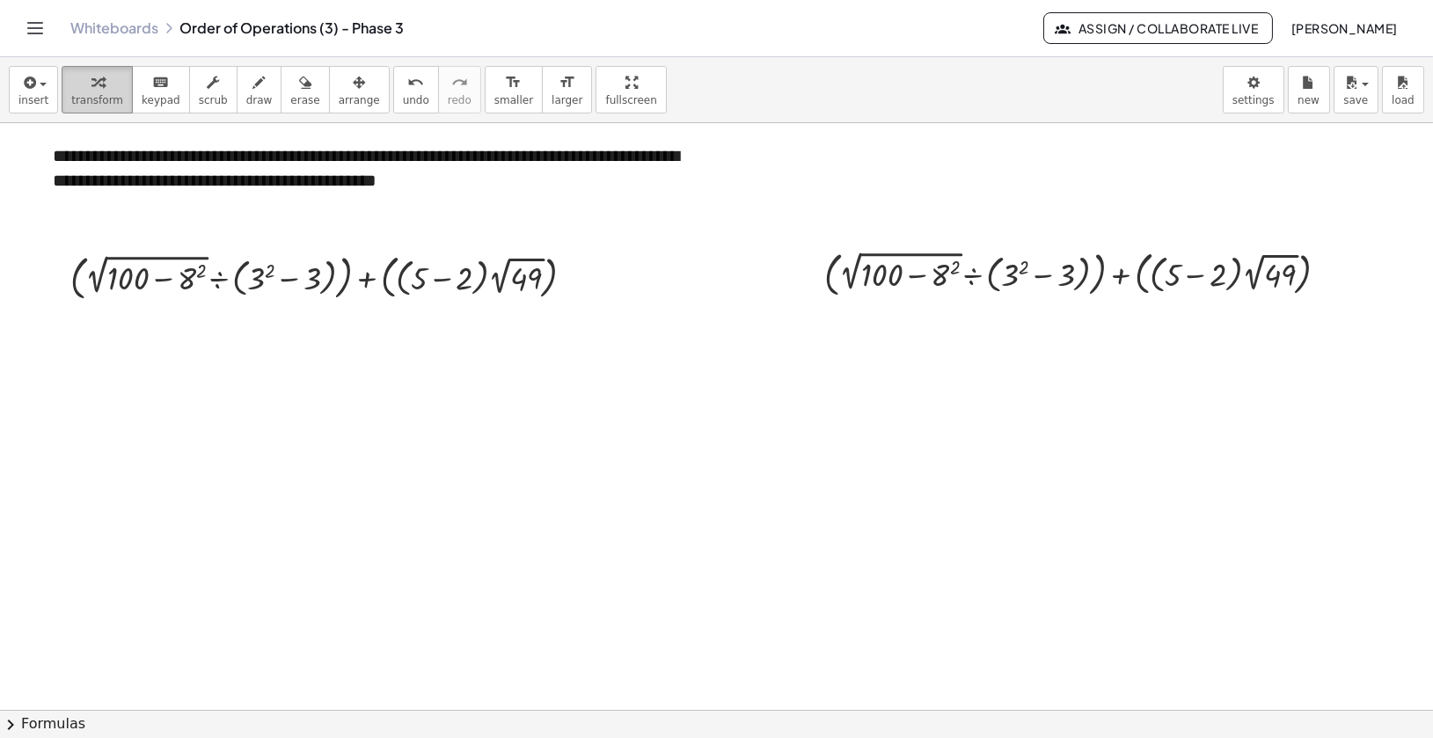
click at [108, 92] on button "transform" at bounding box center [97, 90] width 71 height 48
click at [124, 164] on div "**********" at bounding box center [374, 168] width 679 height 85
drag, startPoint x: 124, startPoint y: 180, endPoint x: 273, endPoint y: 182, distance: 148.7
click at [273, 182] on div "**********" at bounding box center [374, 168] width 679 height 85
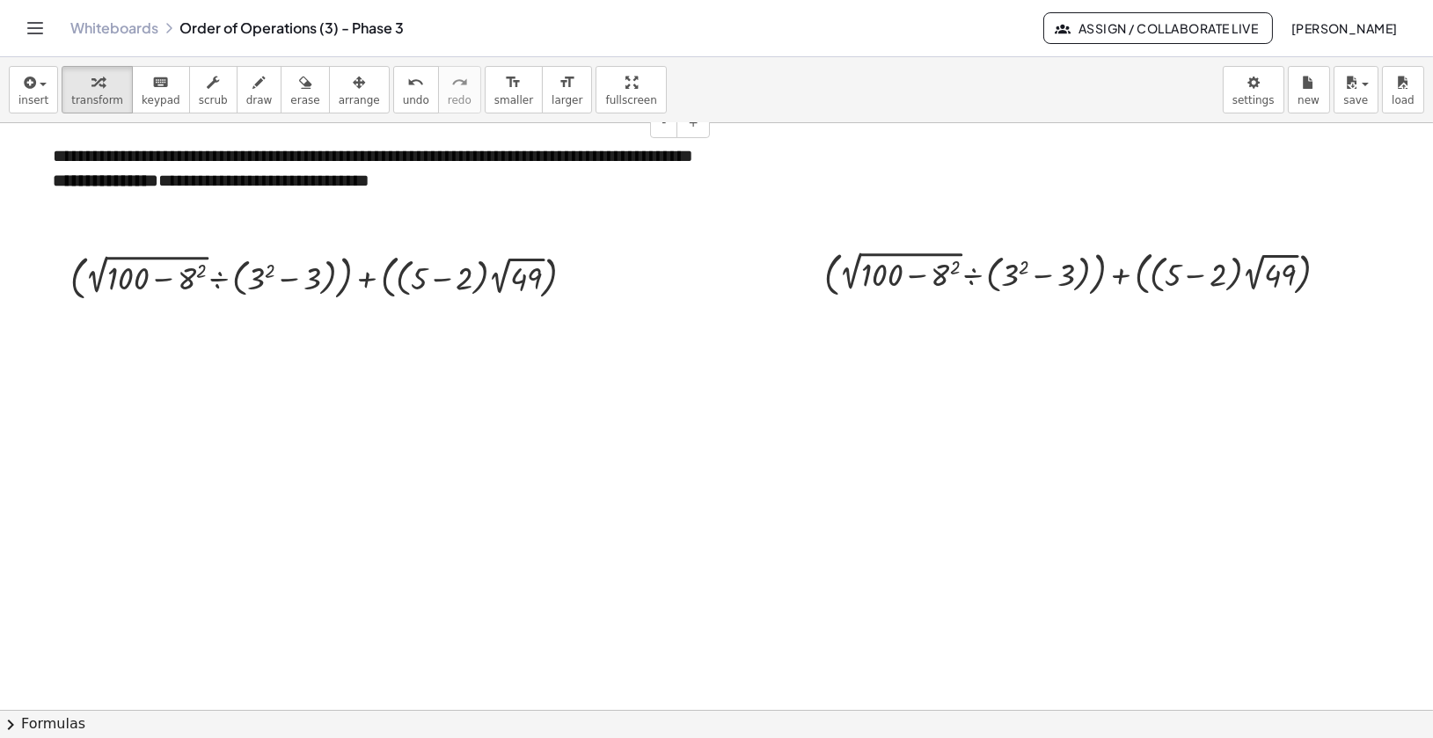
click at [343, 172] on div "**********" at bounding box center [374, 168] width 679 height 85
click at [512, 183] on div "**********" at bounding box center [374, 168] width 679 height 85
click at [583, 174] on div "**********" at bounding box center [374, 168] width 679 height 85
click at [609, 246] on div at bounding box center [720, 710] width 1470 height 1174
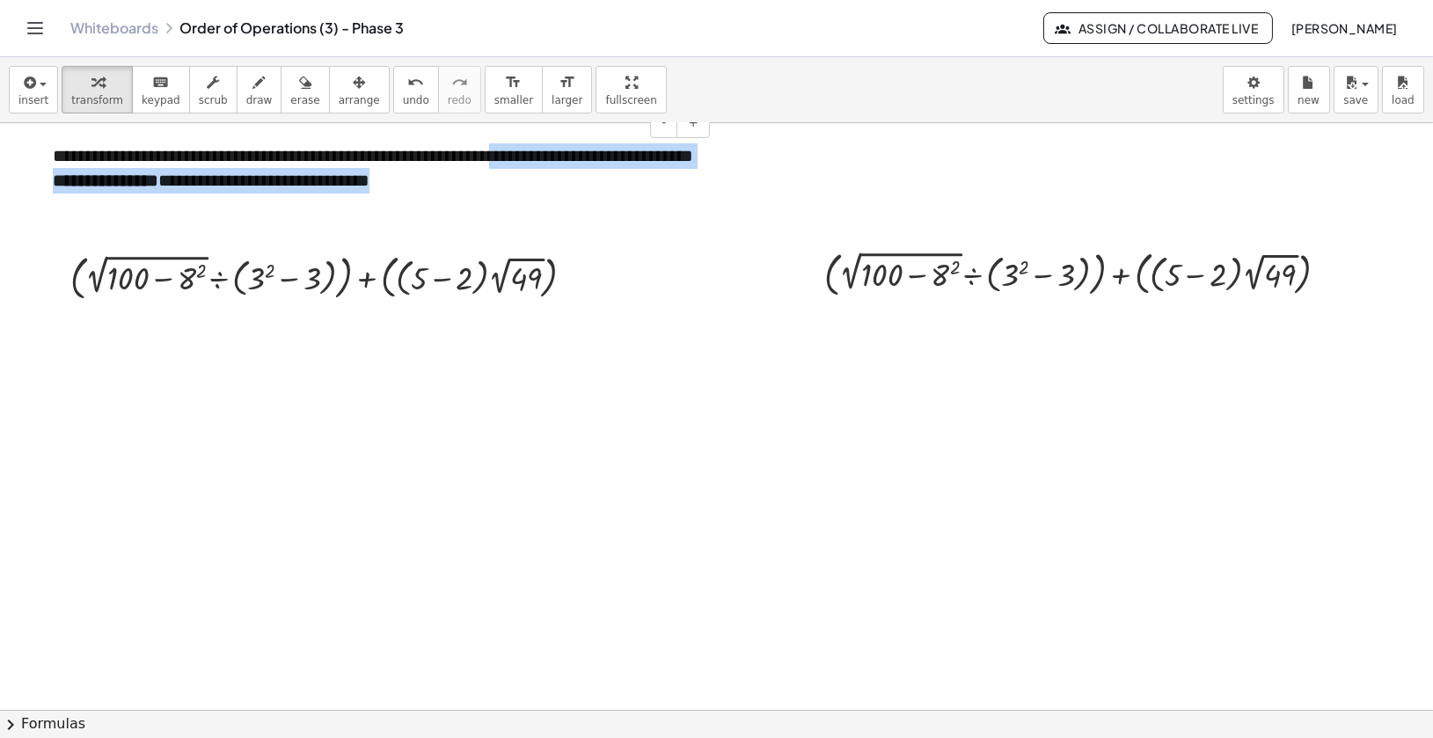
drag, startPoint x: 535, startPoint y: 158, endPoint x: 534, endPoint y: 172, distance: 13.2
click at [534, 172] on div "**********" at bounding box center [374, 168] width 679 height 85
click at [719, 201] on div at bounding box center [720, 710] width 1470 height 1174
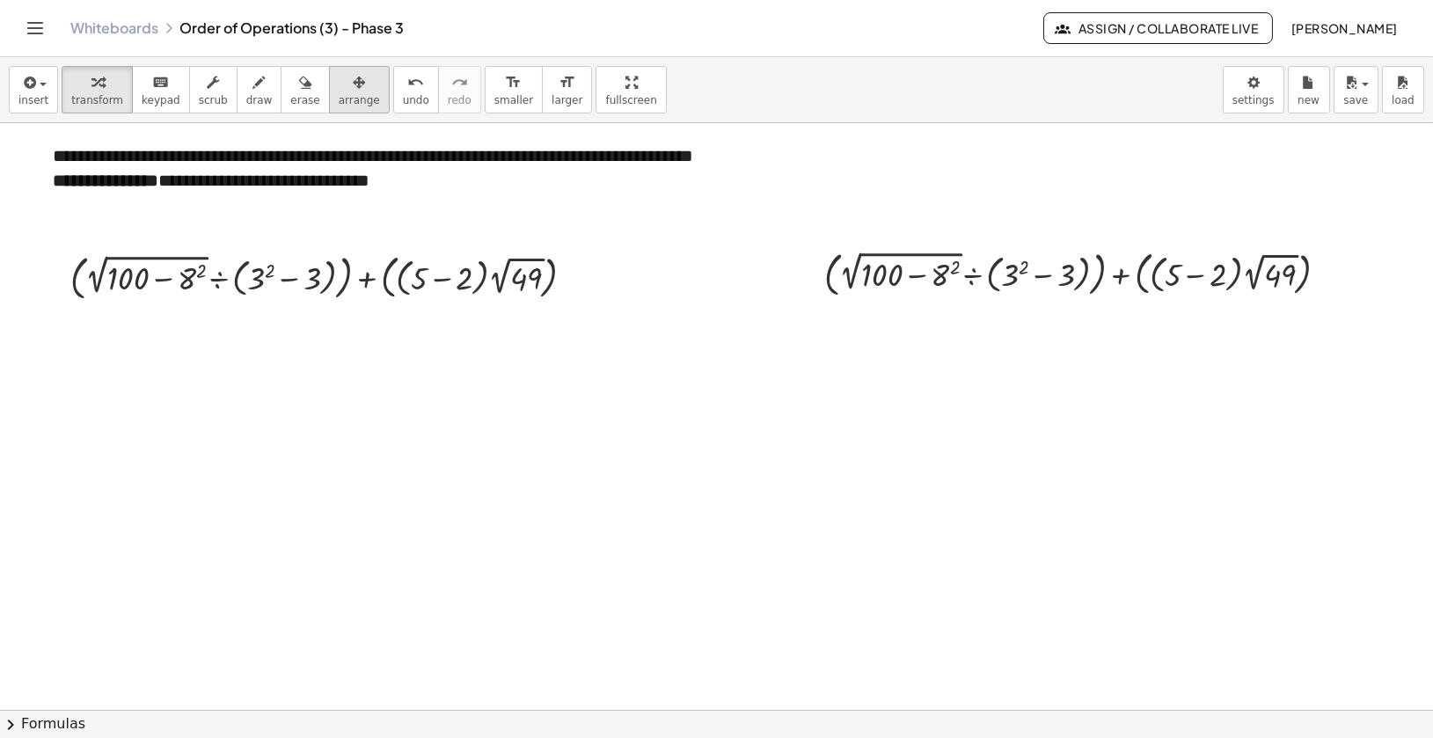
click at [353, 92] on icon "button" at bounding box center [359, 82] width 12 height 21
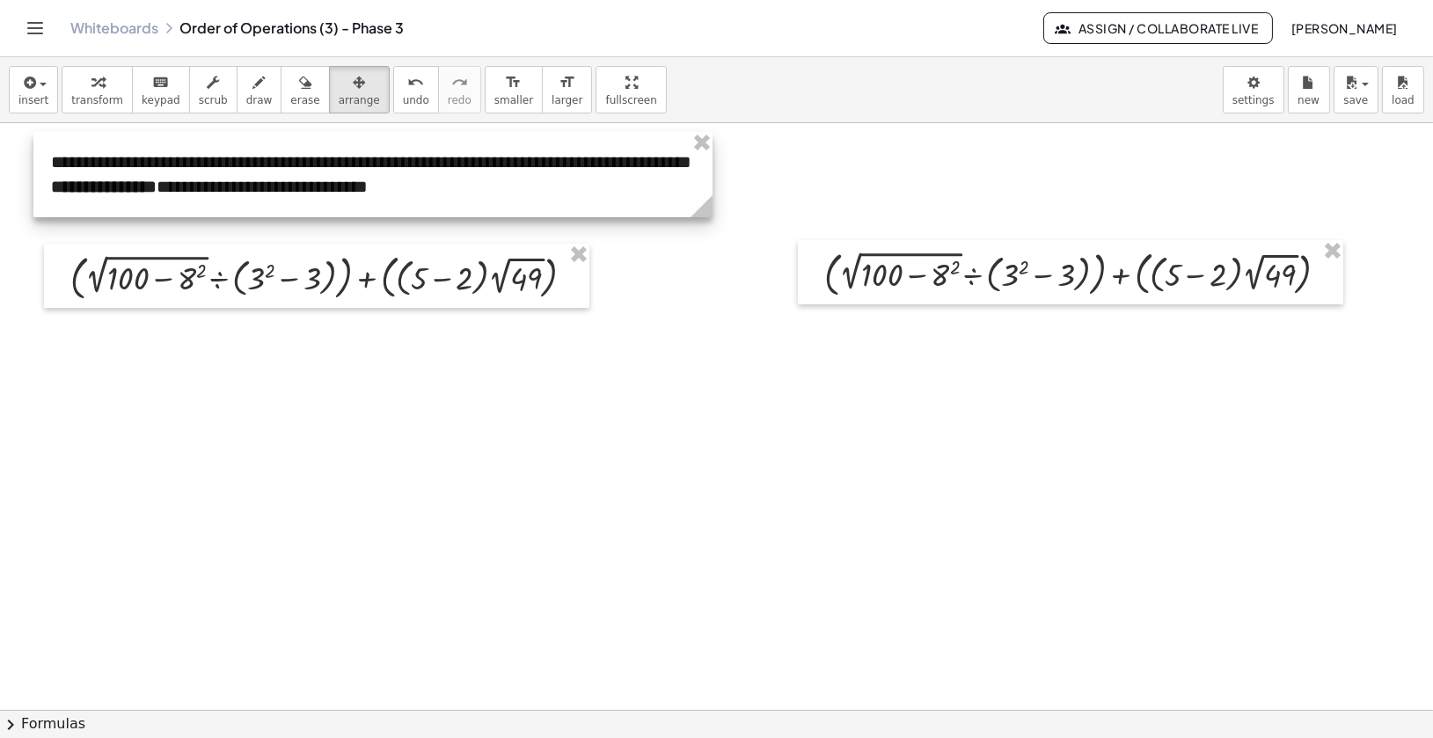
click at [322, 189] on div at bounding box center [372, 174] width 679 height 85
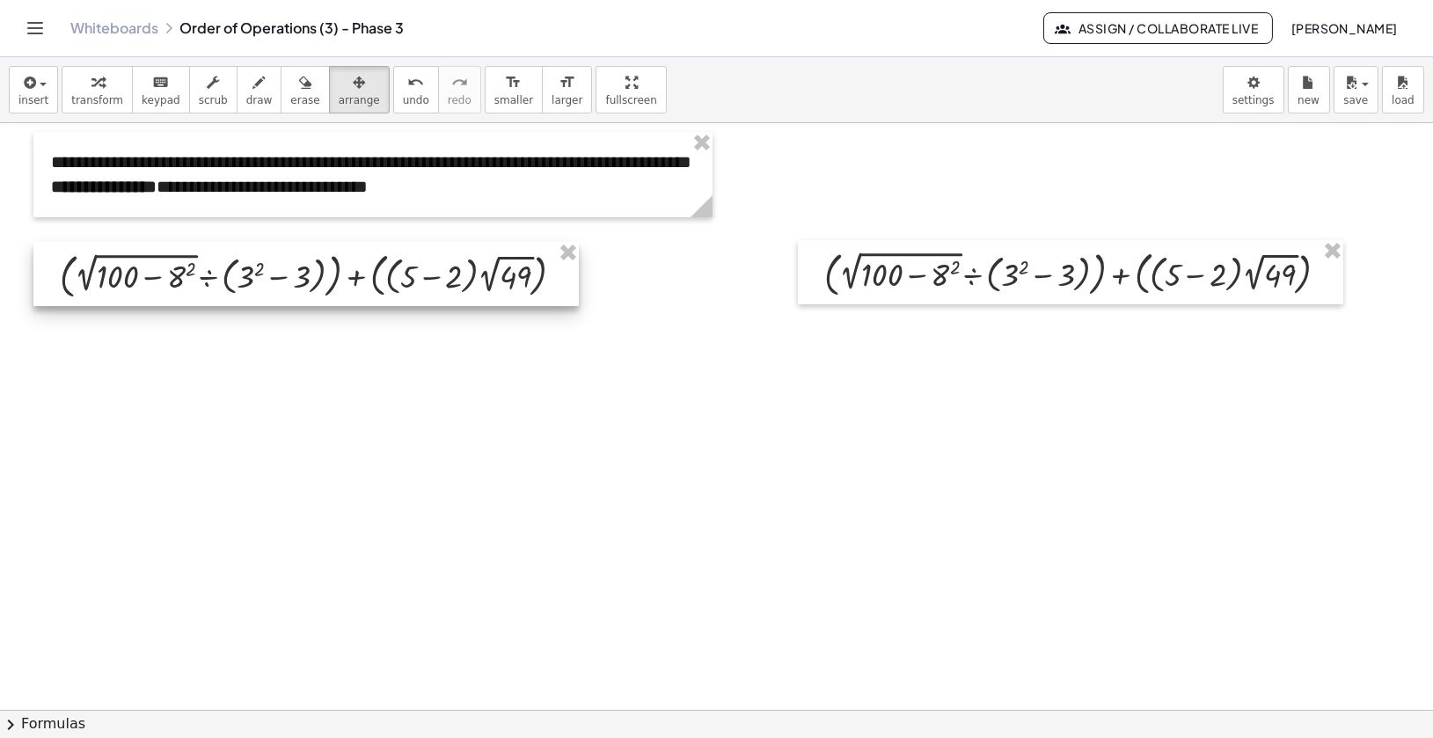
drag, startPoint x: 306, startPoint y: 291, endPoint x: 296, endPoint y: 290, distance: 10.7
click at [296, 290] on div at bounding box center [306, 274] width 546 height 64
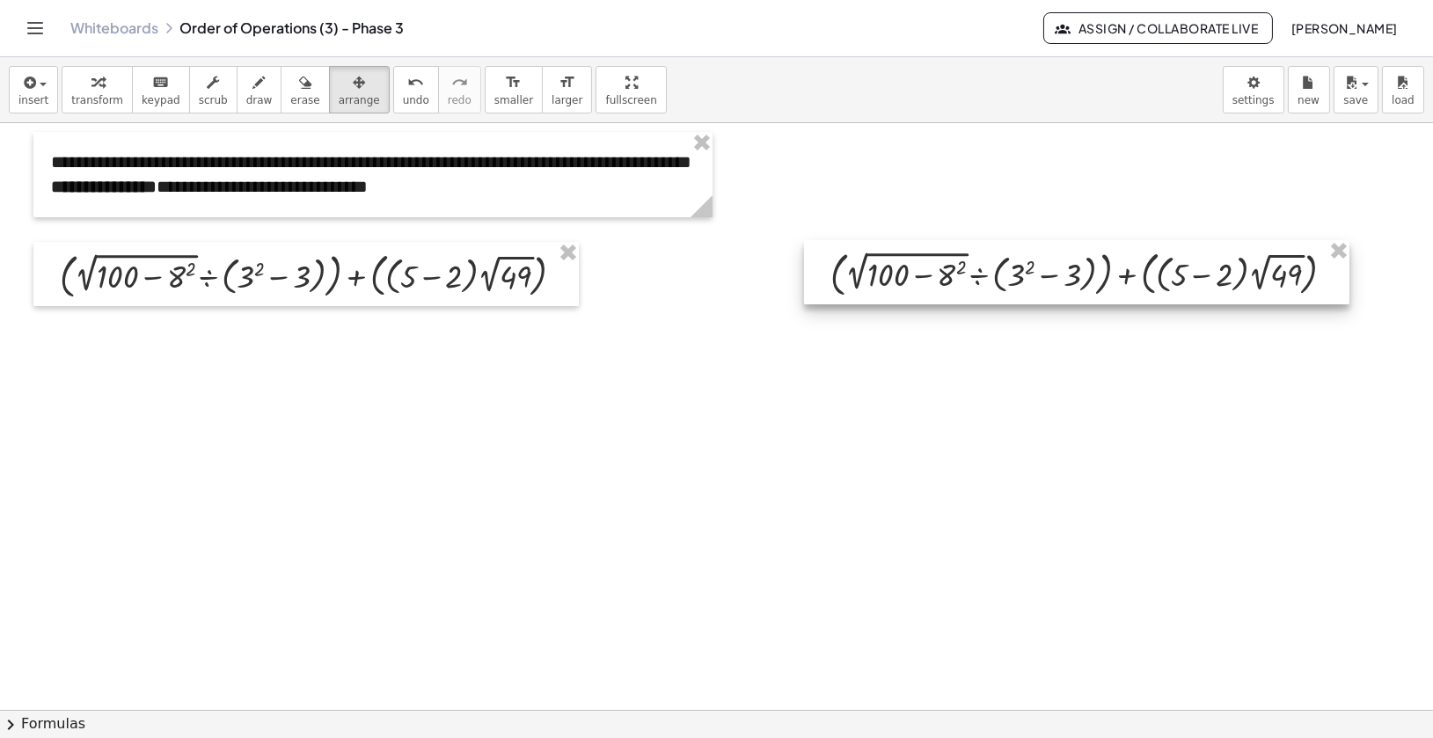
click at [836, 275] on div at bounding box center [1077, 272] width 546 height 64
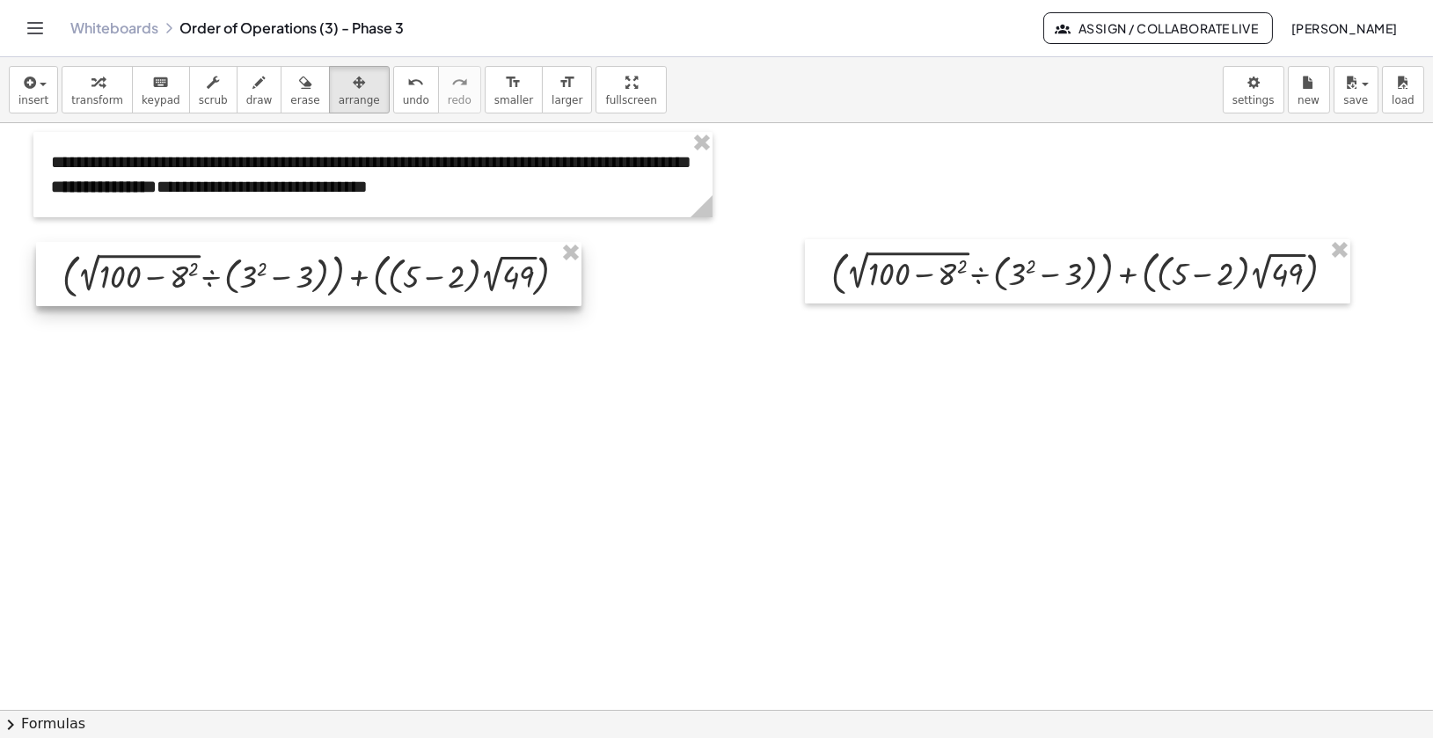
click at [491, 280] on div at bounding box center [309, 274] width 546 height 64
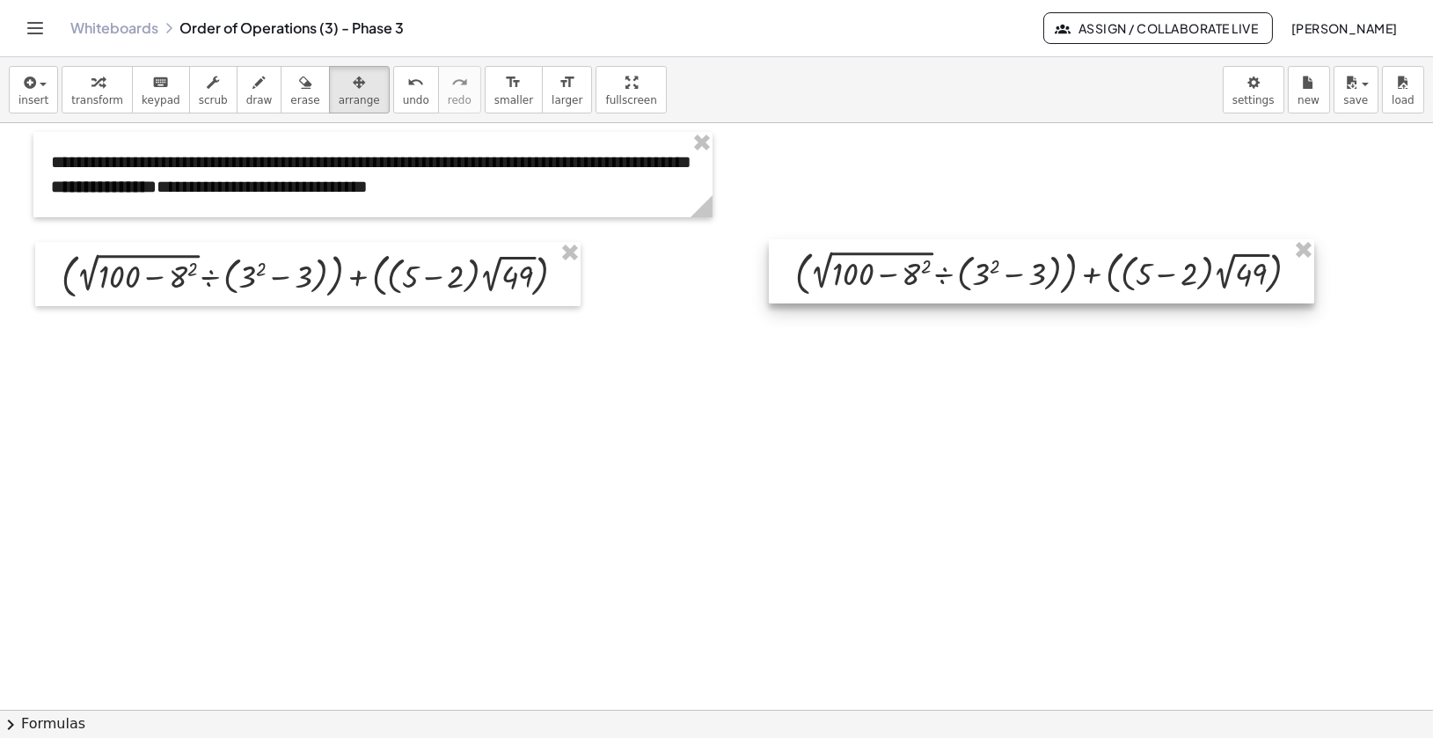
drag, startPoint x: 999, startPoint y: 268, endPoint x: 963, endPoint y: 268, distance: 36.1
click at [963, 268] on div at bounding box center [1042, 271] width 546 height 64
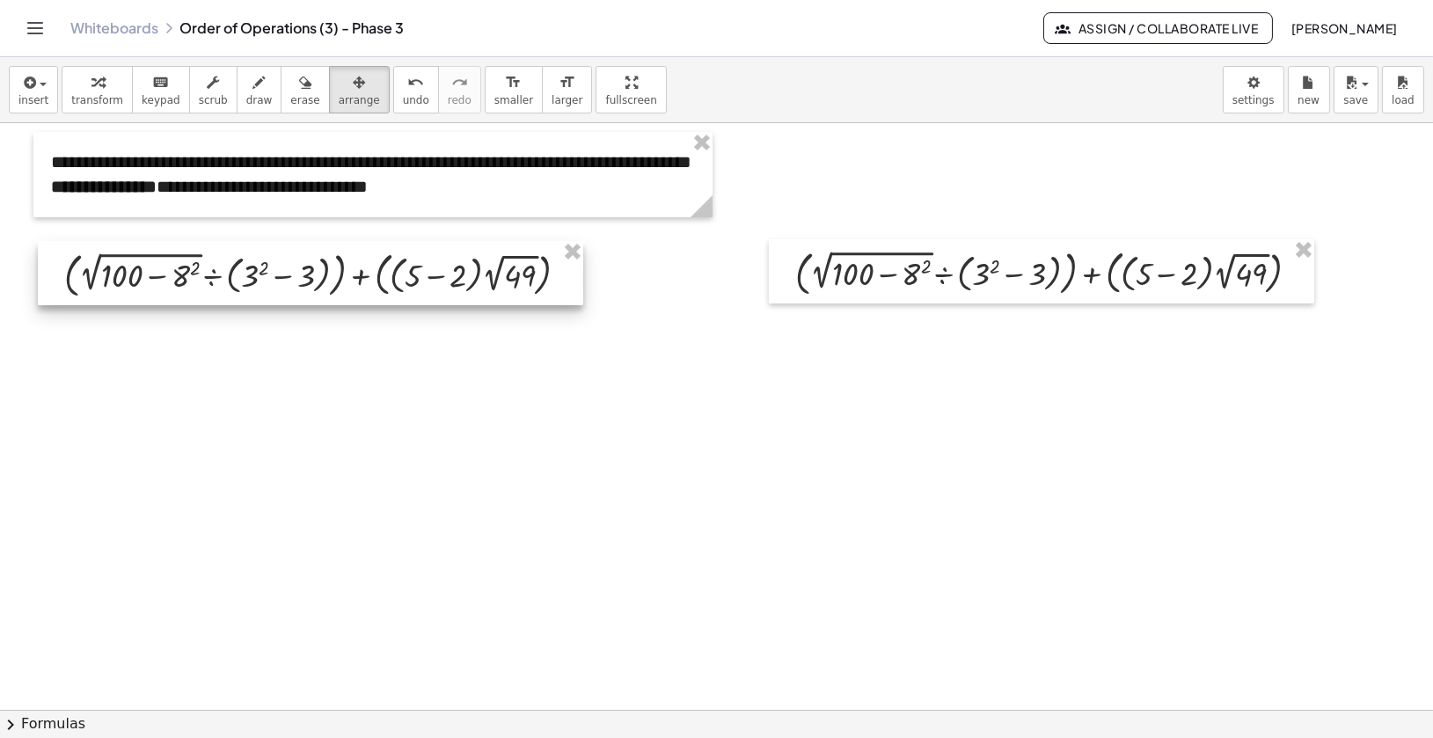
click at [569, 269] on div at bounding box center [311, 273] width 546 height 64
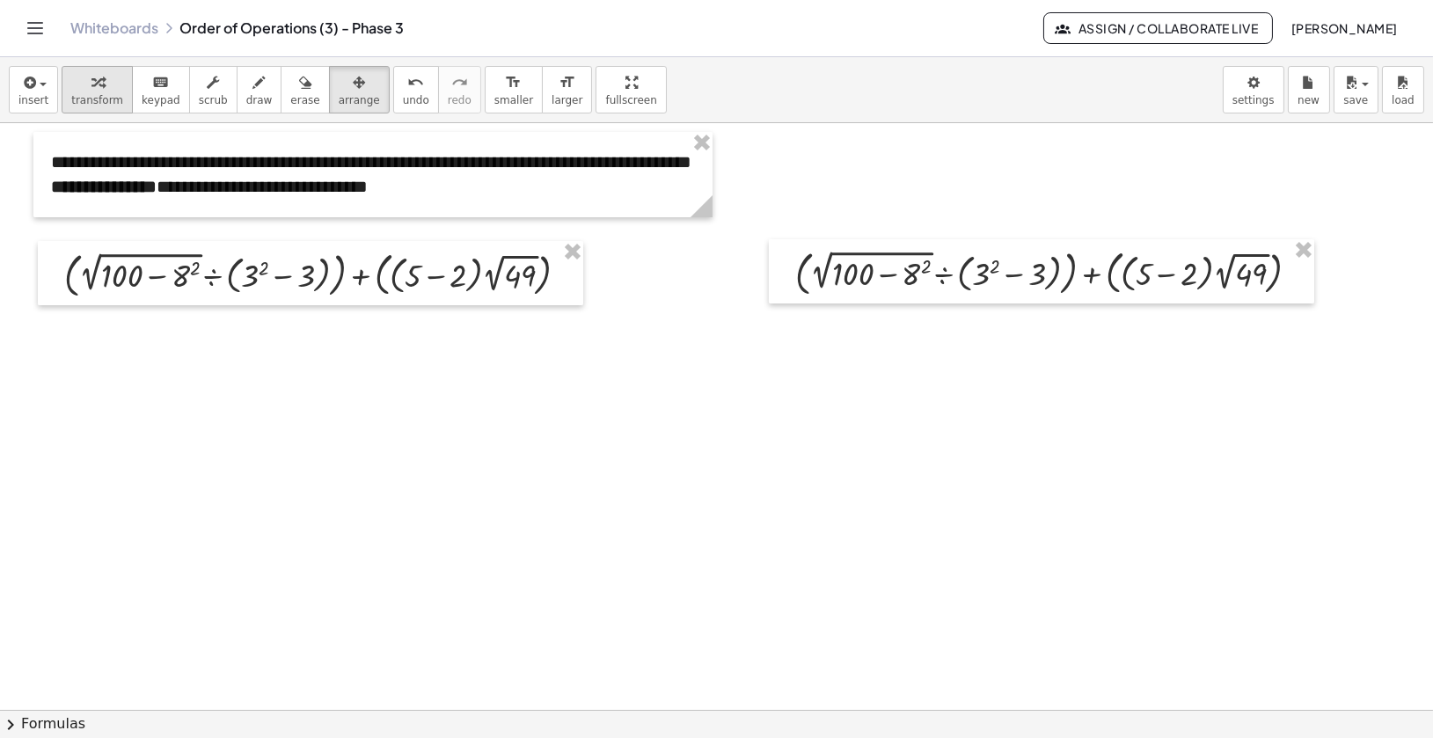
click at [98, 88] on icon "button" at bounding box center [98, 82] width 12 height 21
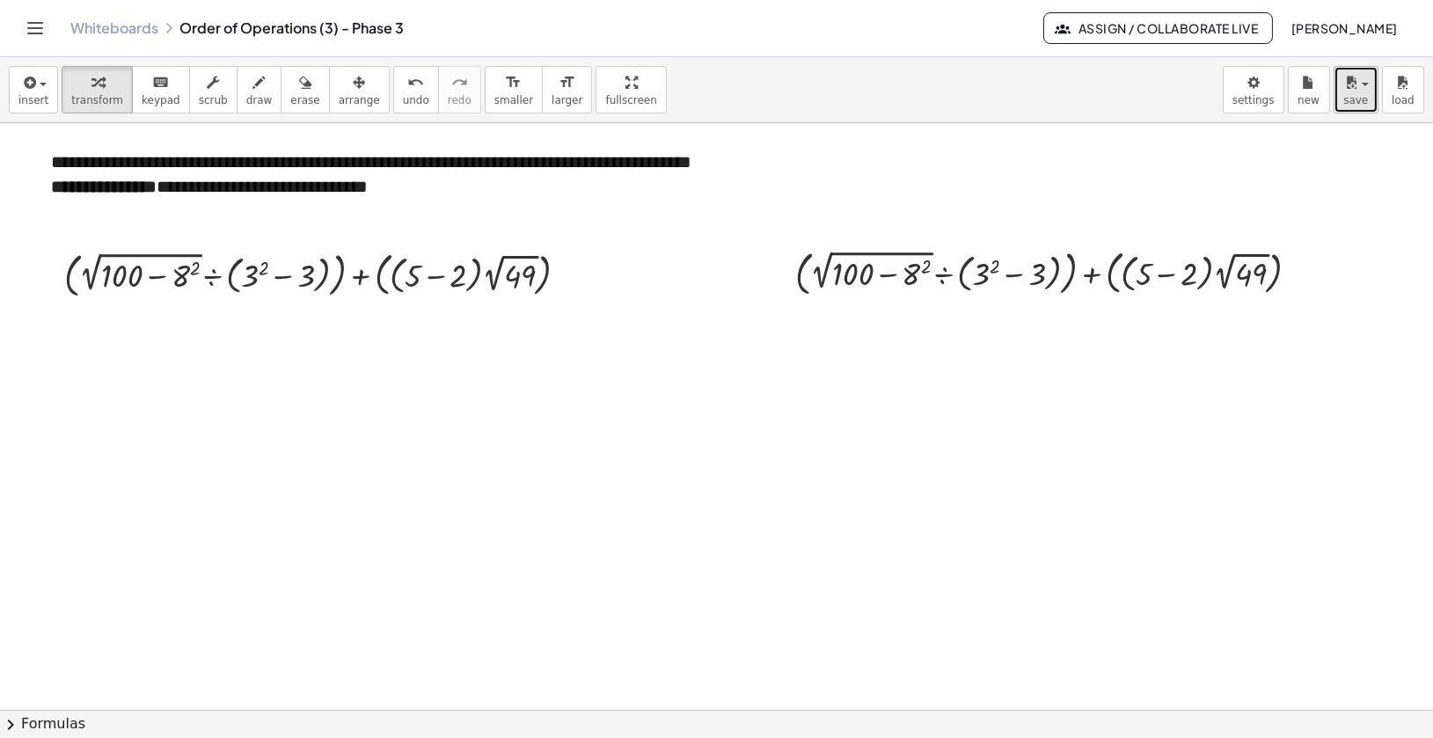
click at [1360, 98] on span "save" at bounding box center [1356, 100] width 25 height 12
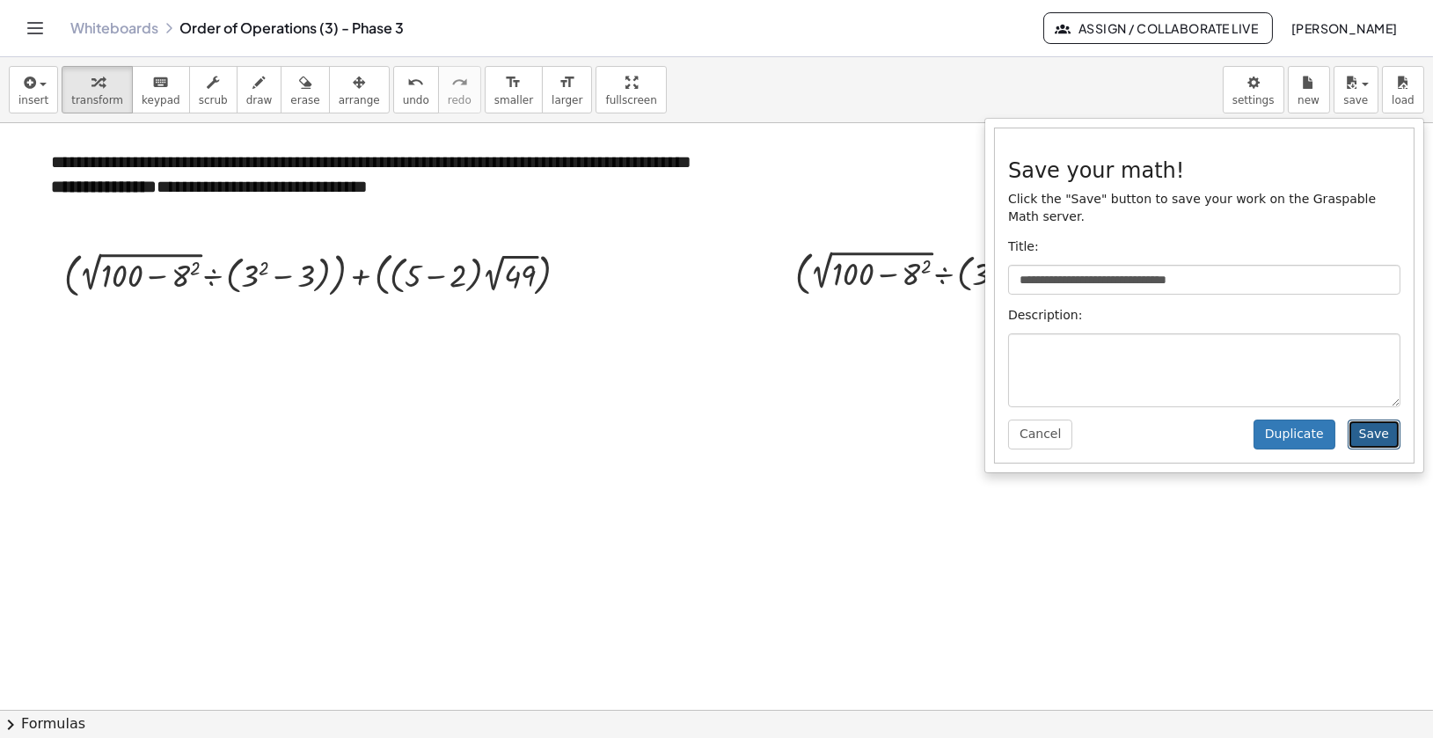
click at [1377, 435] on button "Save" at bounding box center [1374, 435] width 53 height 30
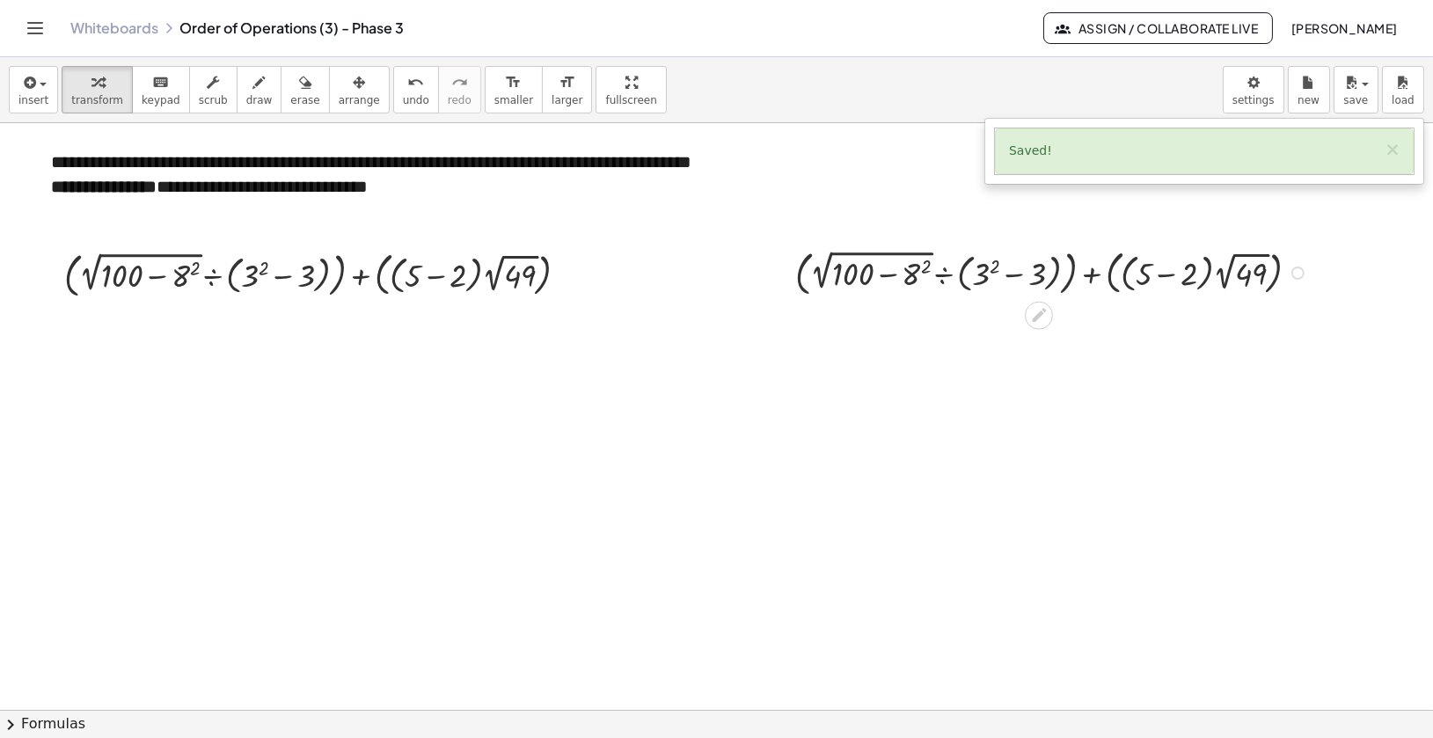
click at [1118, 296] on div at bounding box center [1055, 271] width 536 height 55
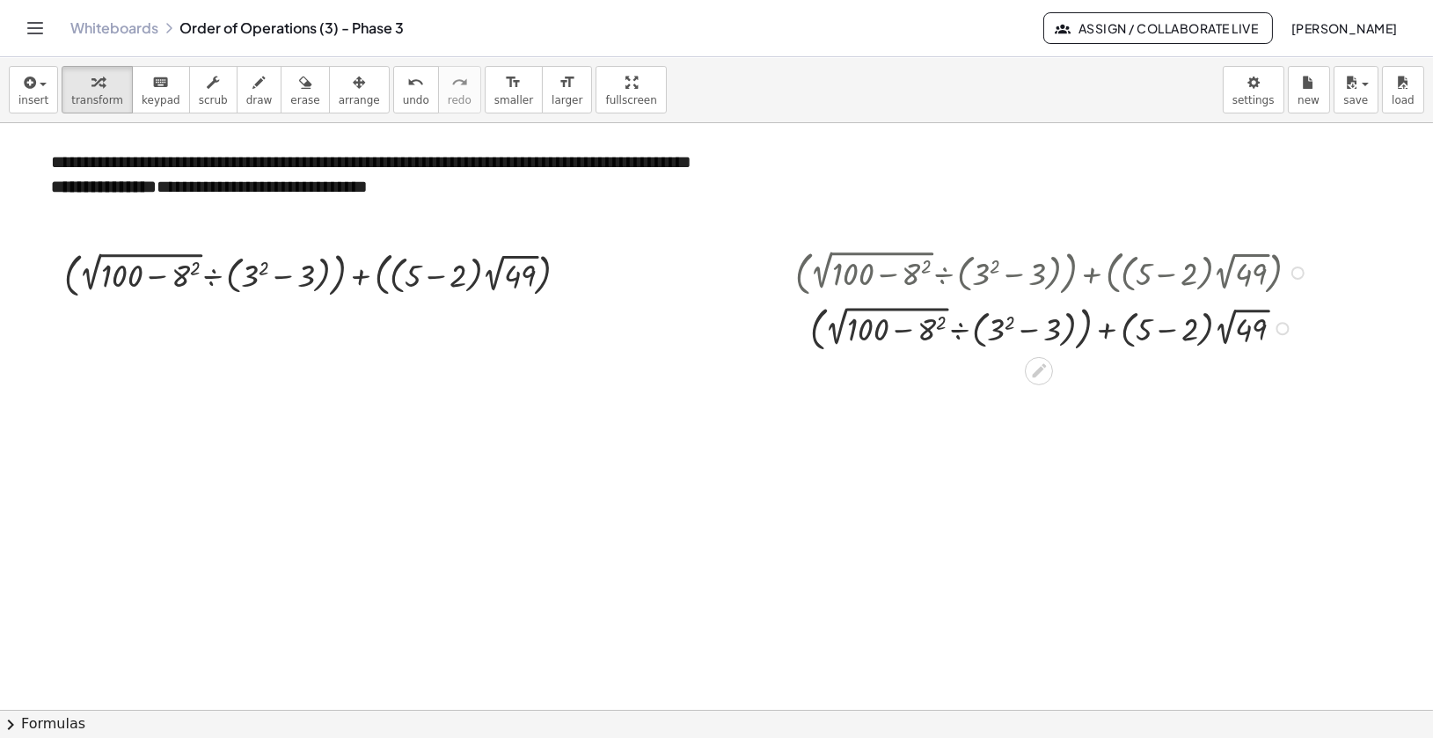
click at [1296, 270] on div at bounding box center [1298, 273] width 13 height 13
click at [1345, 247] on span "Go back to this line" at bounding box center [1384, 246] width 105 height 14
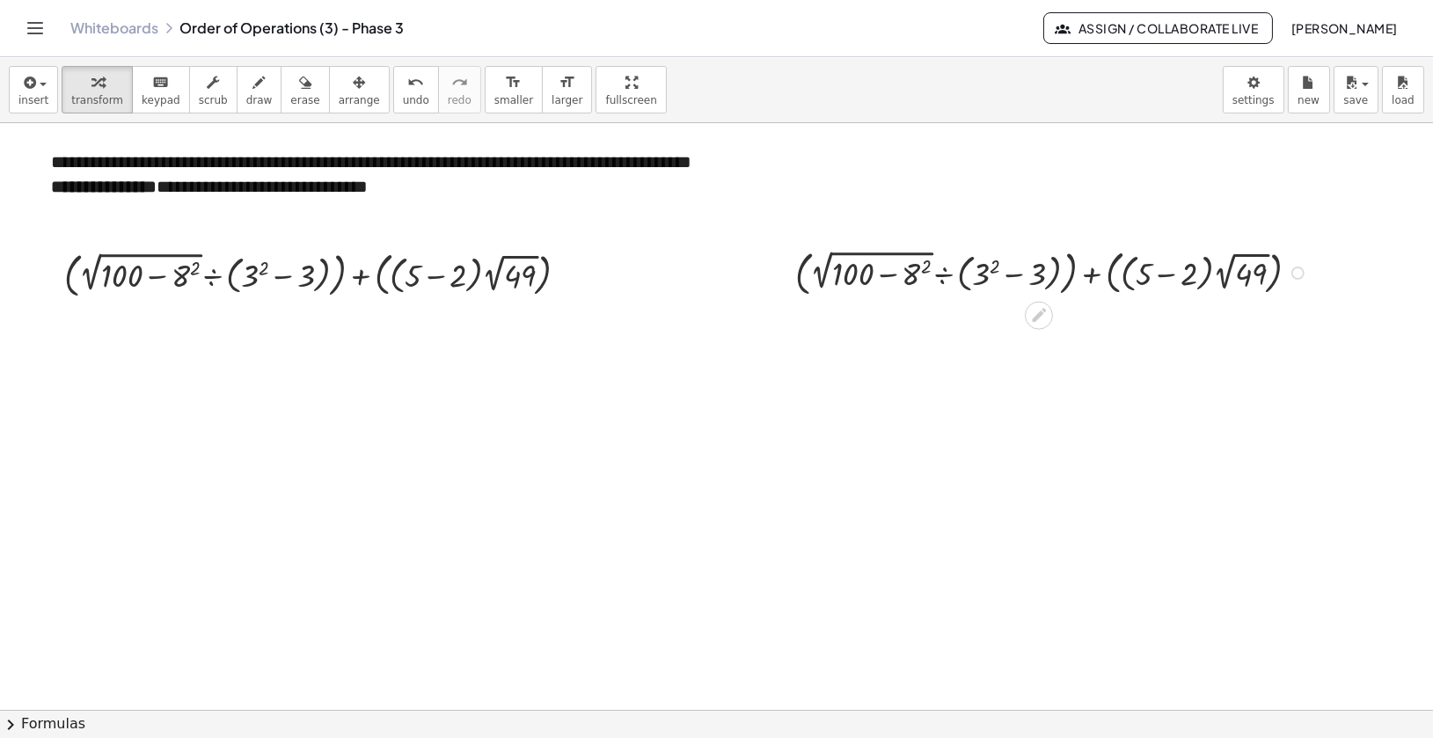
click at [1116, 289] on div at bounding box center [1055, 271] width 536 height 55
click at [1296, 272] on div at bounding box center [1298, 273] width 13 height 13
click at [1343, 229] on span "Transform line" at bounding box center [1371, 233] width 78 height 14
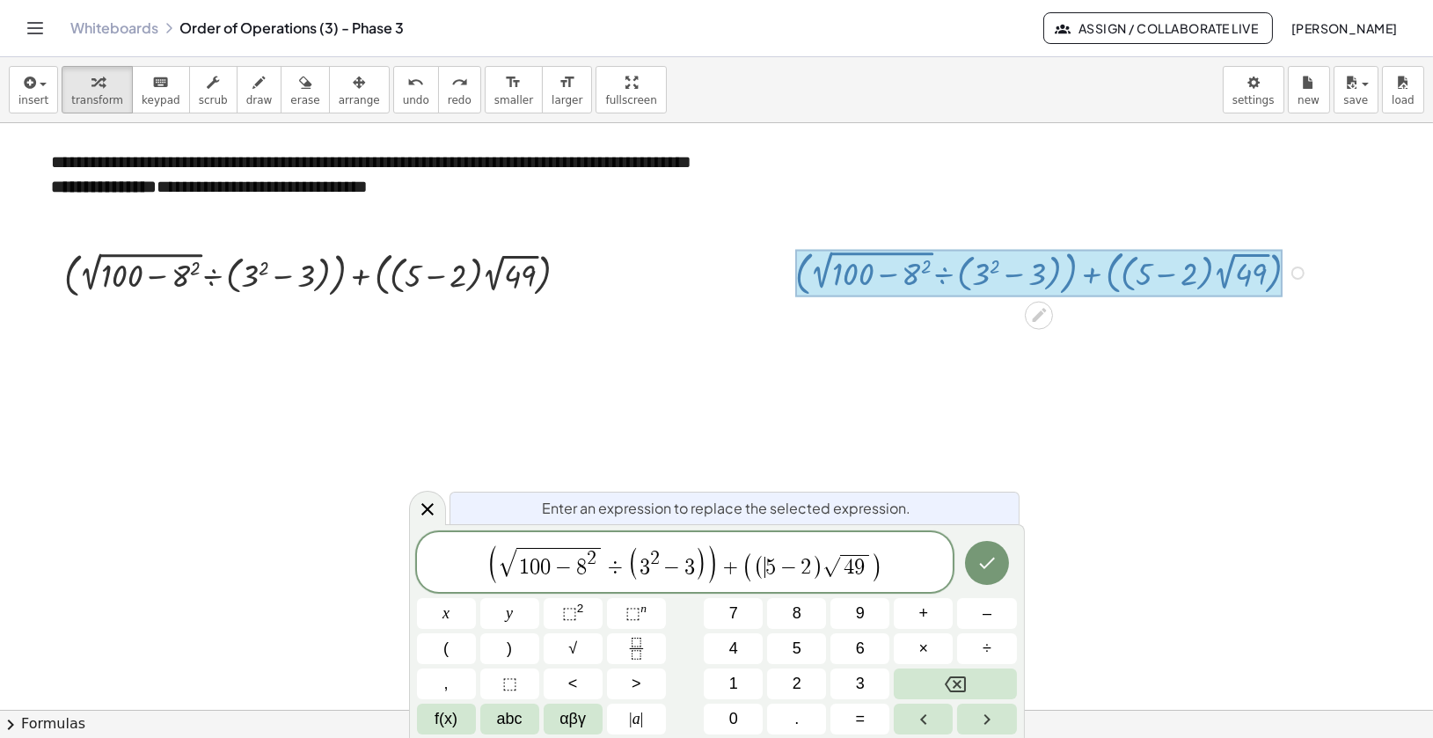
click at [755, 567] on span "(" at bounding box center [759, 568] width 11 height 26
click at [988, 568] on icon "Done" at bounding box center [987, 563] width 21 height 21
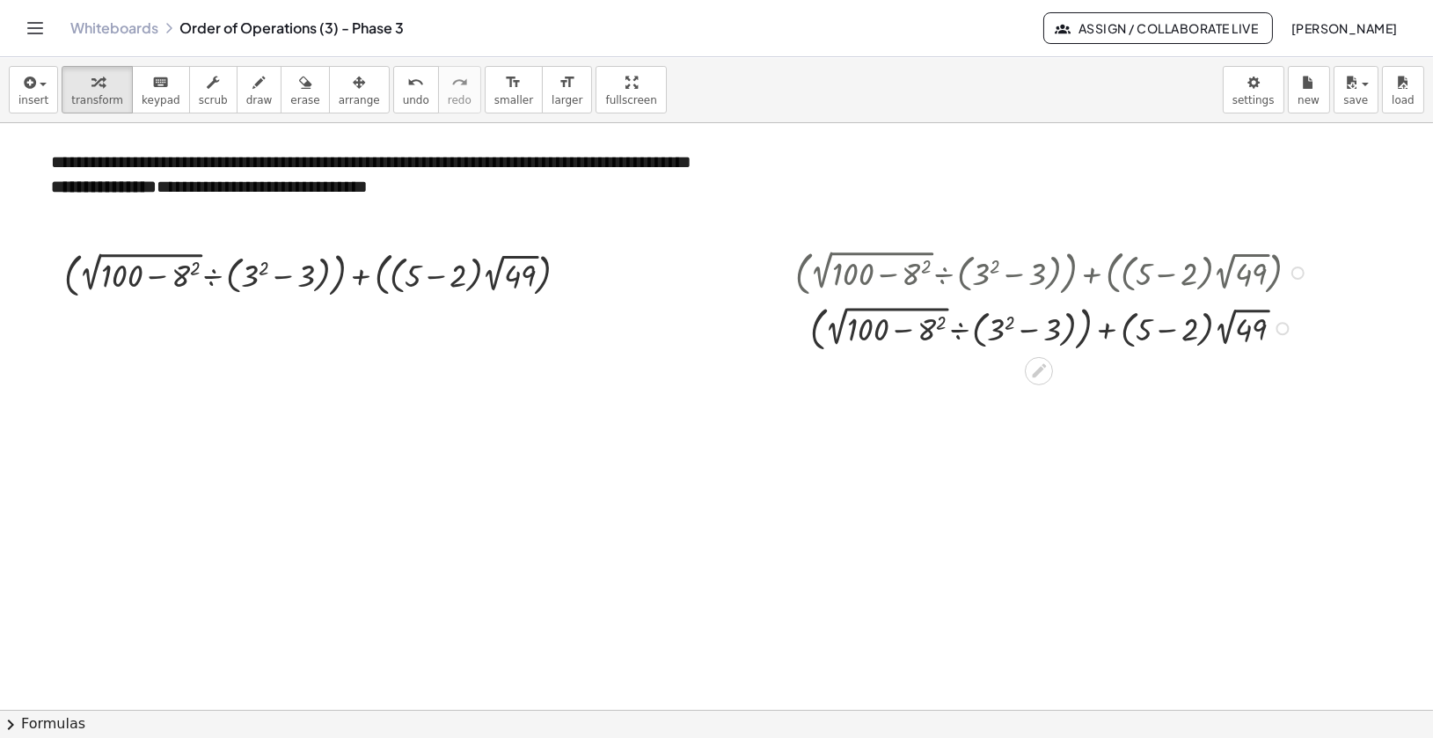
click at [1083, 338] on div at bounding box center [1055, 326] width 536 height 55
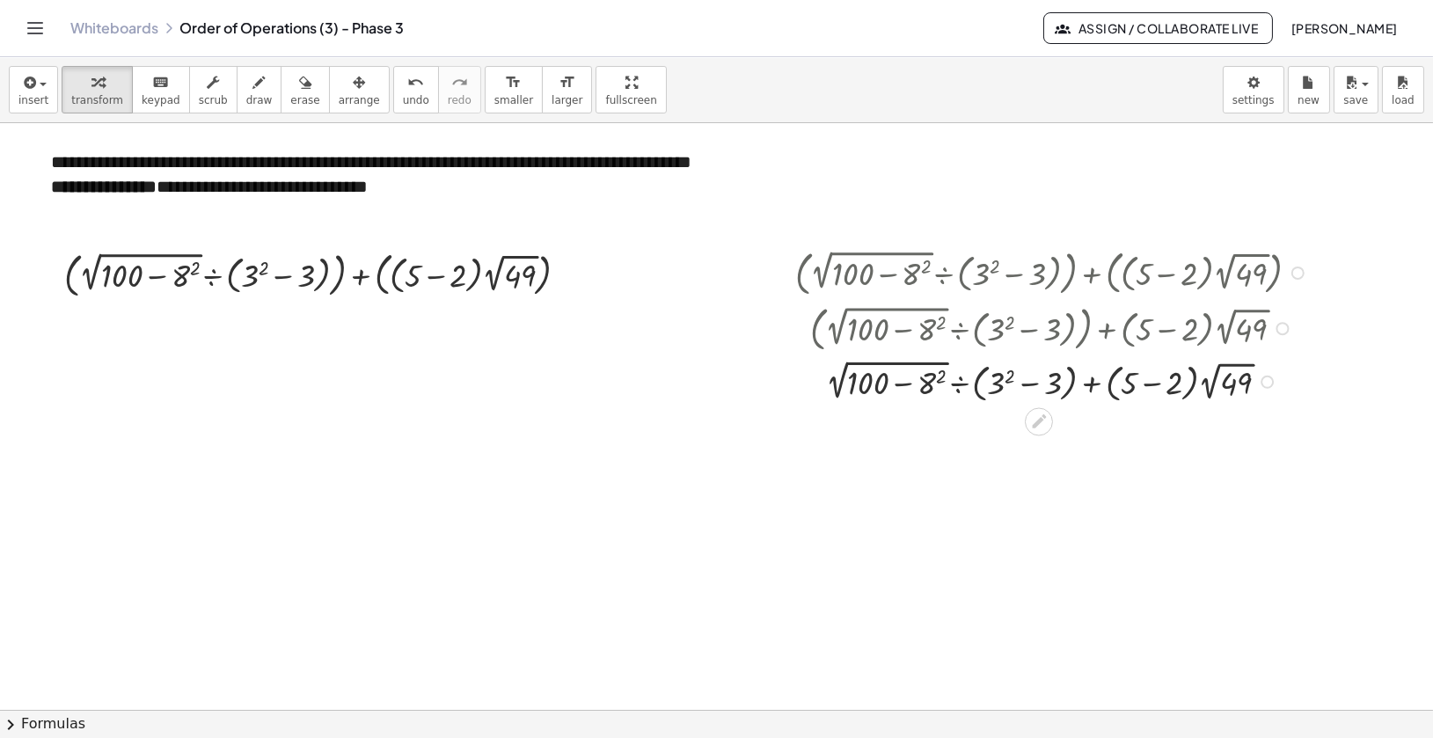
click at [1268, 383] on div "Transform line Copy line as LaTeX Copy derivation as LaTeX Expand new lines: On" at bounding box center [1267, 382] width 13 height 13
click at [1308, 343] on span "Transform line" at bounding box center [1341, 341] width 78 height 14
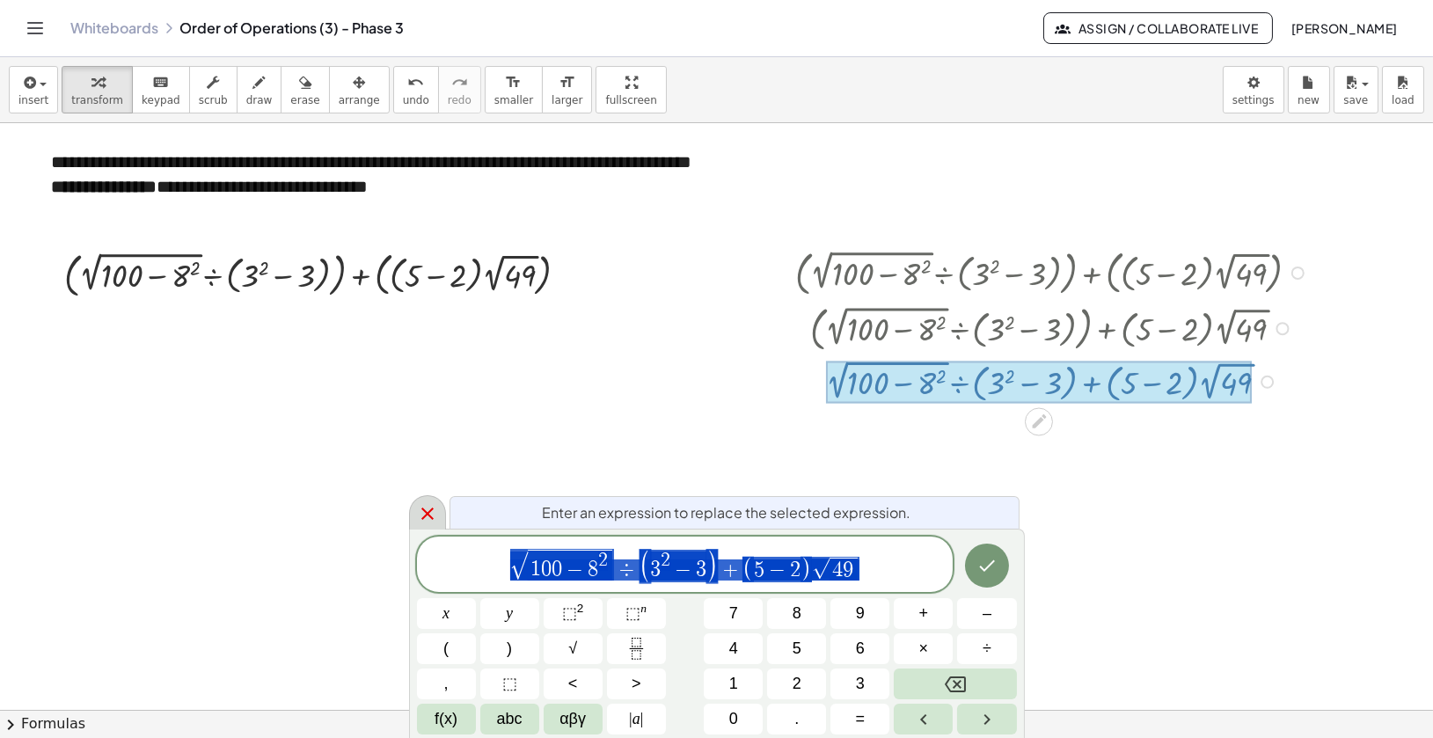
click at [423, 521] on icon at bounding box center [427, 513] width 21 height 21
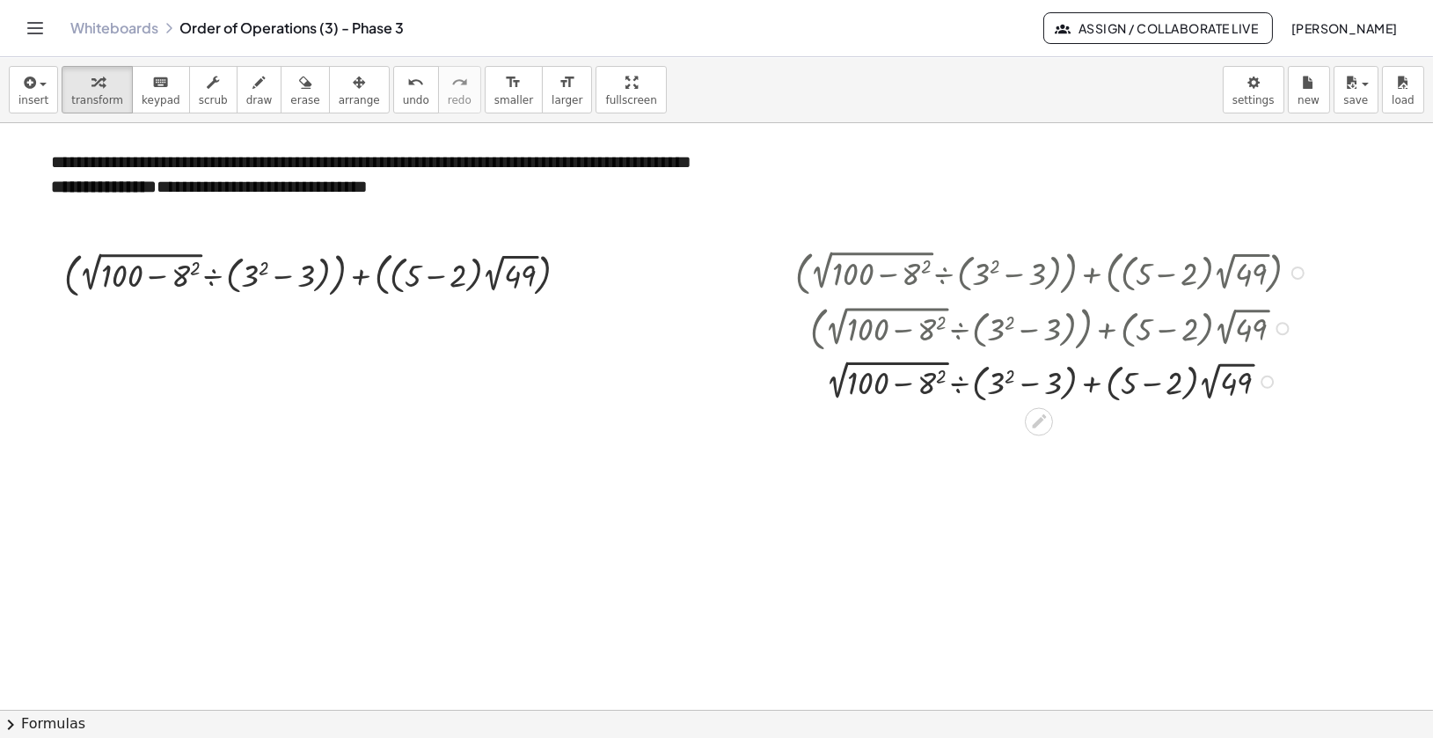
click at [1265, 381] on div "Transform line Copy line as LaTeX Copy derivation as LaTeX Expand new lines: On" at bounding box center [1267, 382] width 13 height 13
click at [1325, 367] on span "Copy line as LaTeX" at bounding box center [1355, 368] width 106 height 14
click at [1296, 268] on div at bounding box center [1298, 273] width 13 height 13
click at [1334, 251] on span "Go back to this line" at bounding box center [1384, 246] width 105 height 14
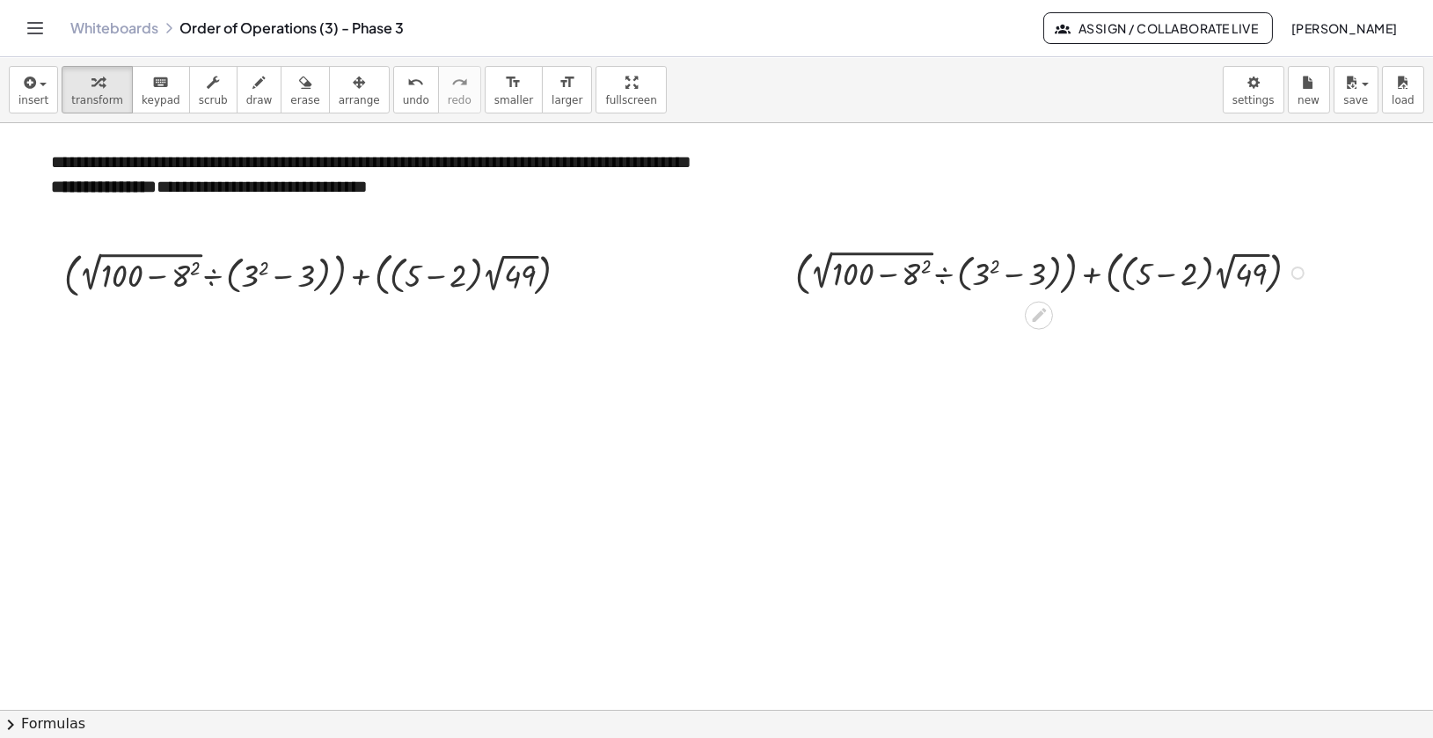
click at [1298, 275] on div "Go back to this line Copy line as LaTeX Copy derivation as LaTeX" at bounding box center [1298, 273] width 13 height 13
click at [1342, 236] on span "Transform line" at bounding box center [1371, 233] width 78 height 14
click at [1308, 275] on div at bounding box center [1055, 271] width 536 height 55
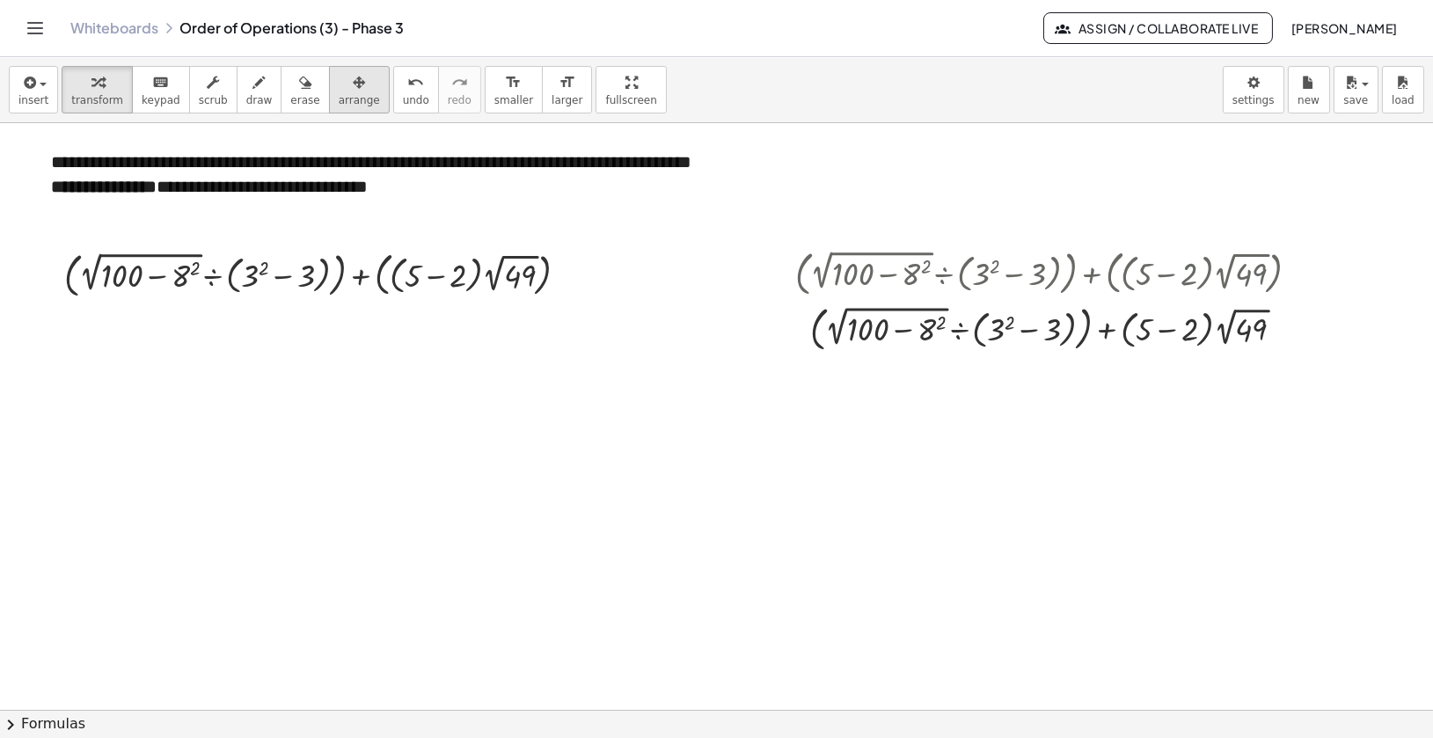
click at [353, 80] on icon "button" at bounding box center [359, 82] width 12 height 21
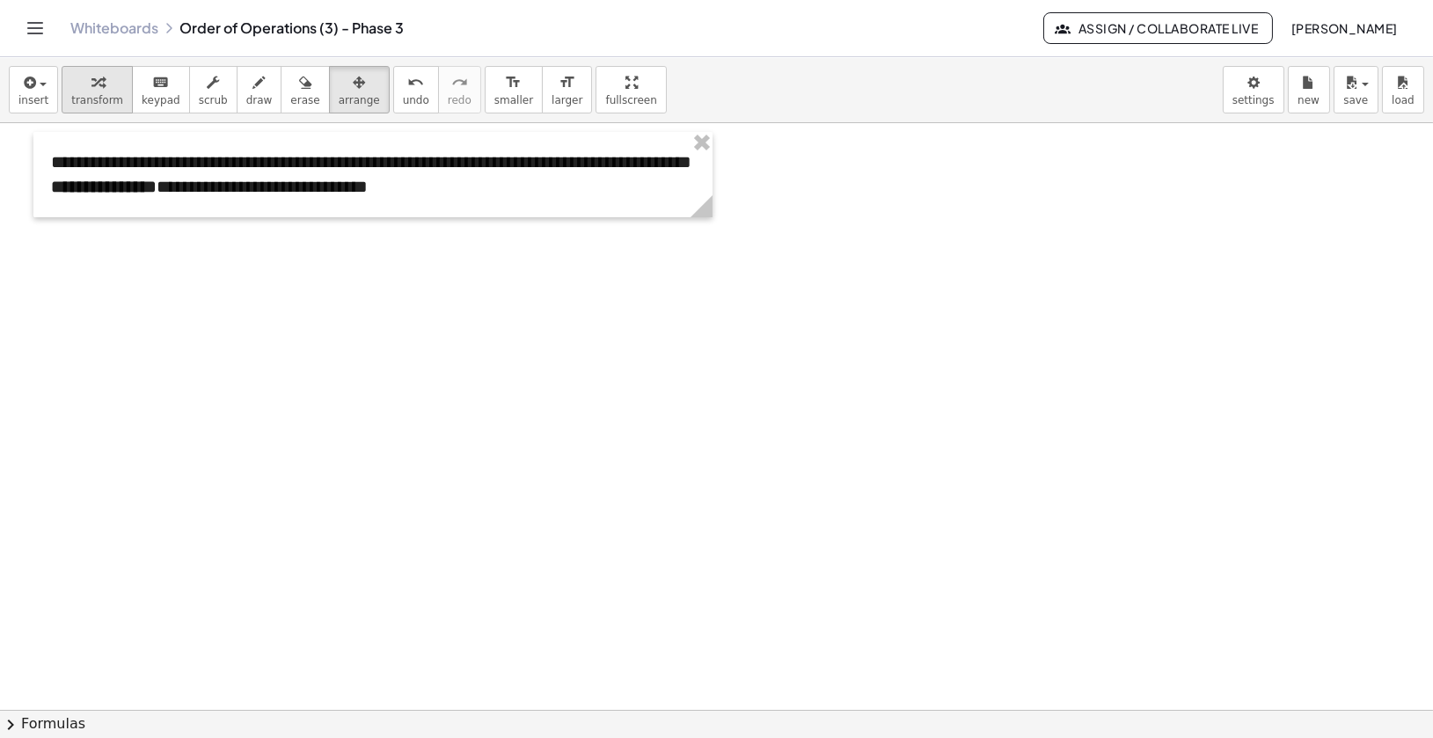
click at [92, 90] on icon "button" at bounding box center [98, 82] width 12 height 21
click at [126, 269] on div at bounding box center [720, 710] width 1470 height 1174
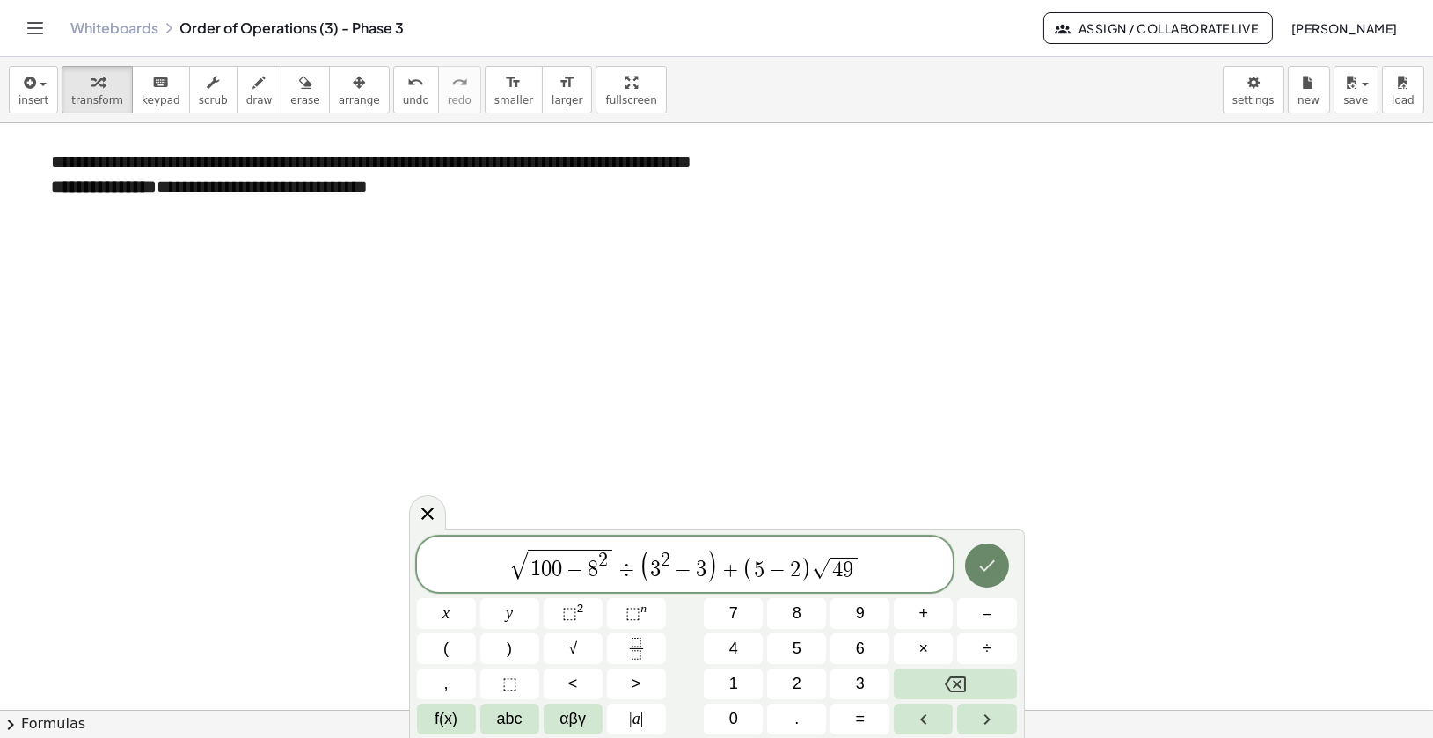
click at [1002, 578] on button "Done" at bounding box center [987, 566] width 44 height 44
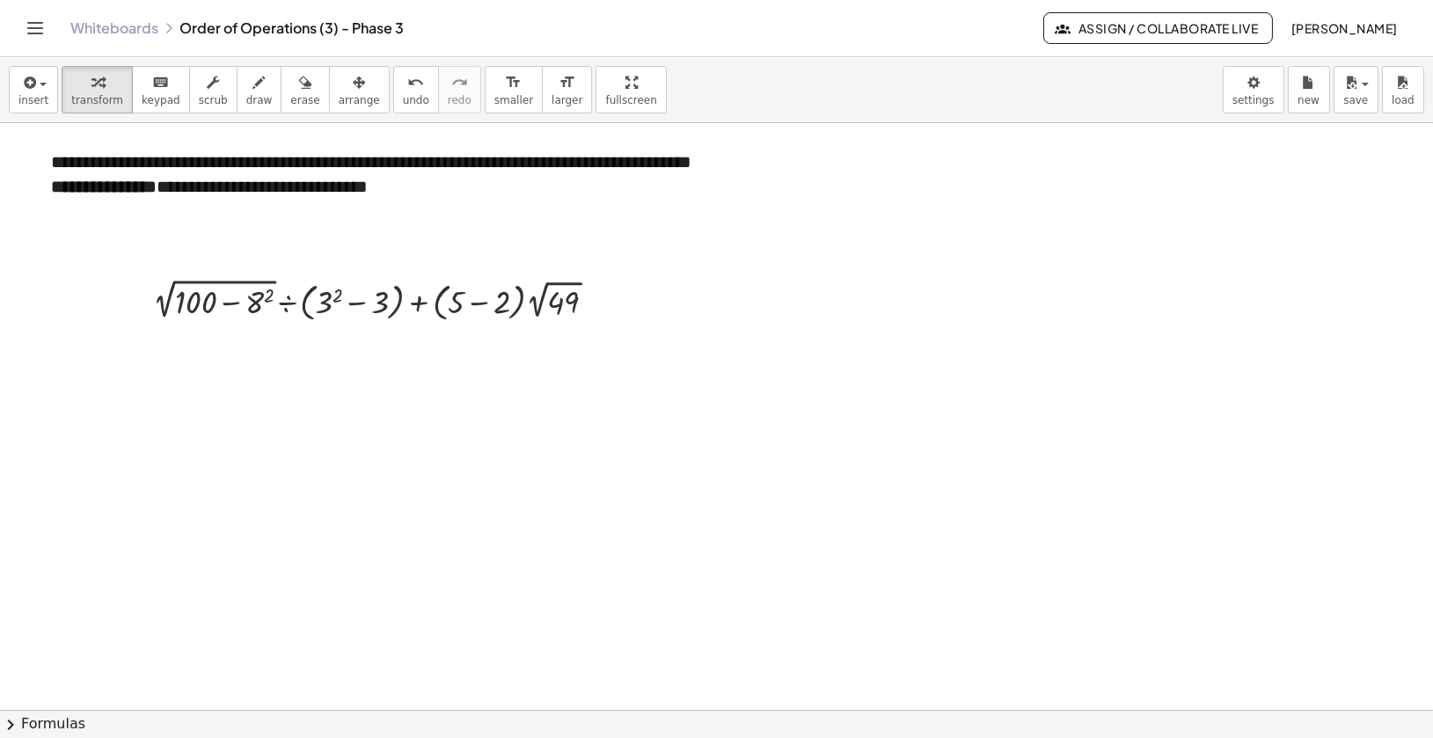
click at [825, 293] on div at bounding box center [720, 710] width 1470 height 1174
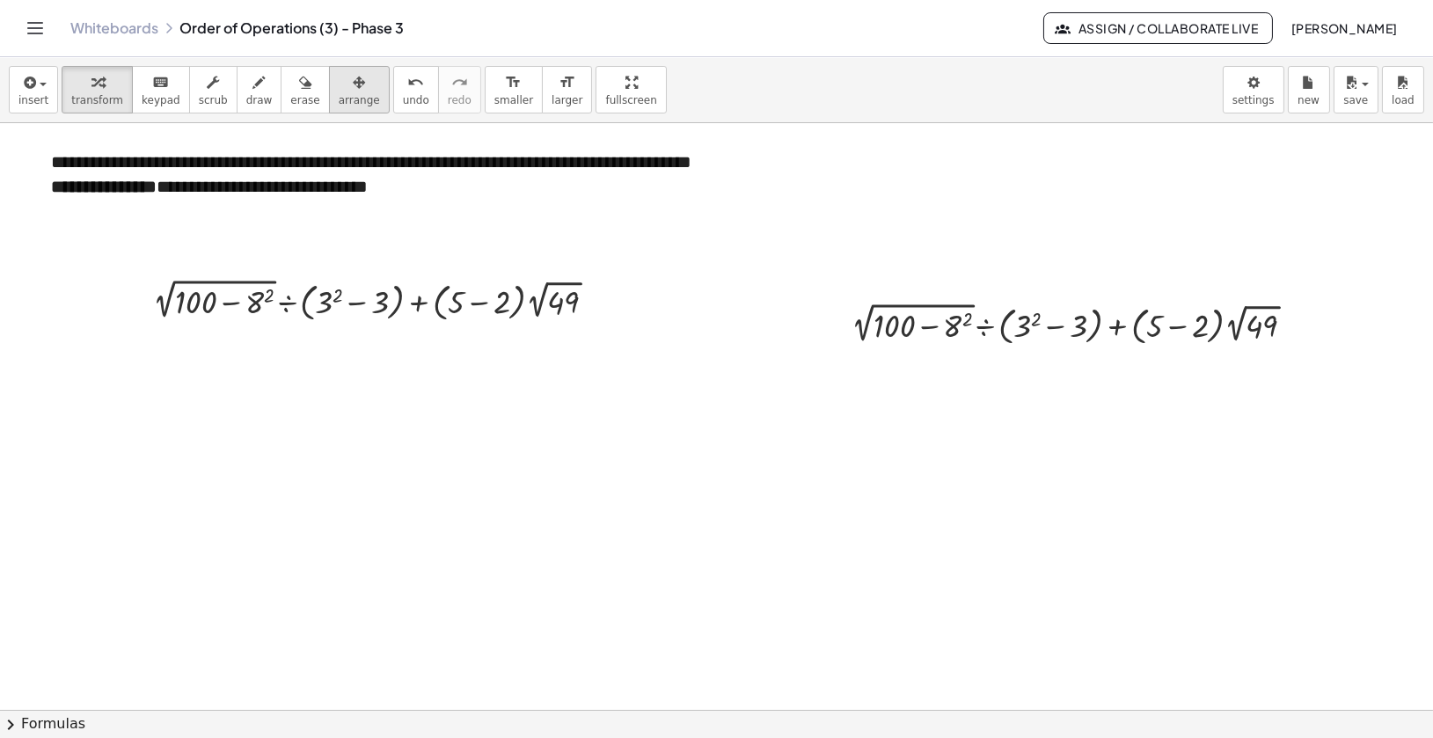
click at [346, 94] on span "arrange" at bounding box center [359, 100] width 41 height 12
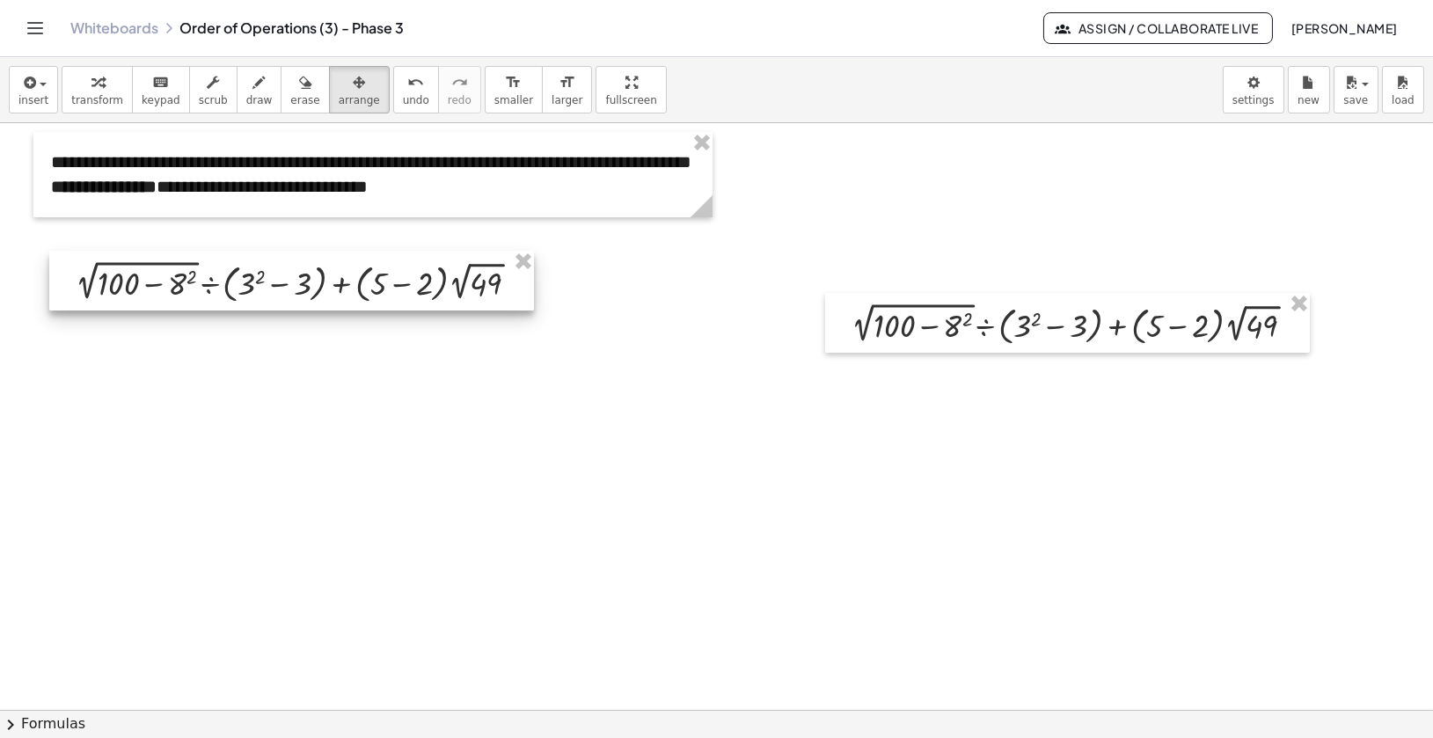
drag, startPoint x: 338, startPoint y: 302, endPoint x: 260, endPoint y: 283, distance: 79.6
click at [260, 283] on div at bounding box center [291, 281] width 485 height 60
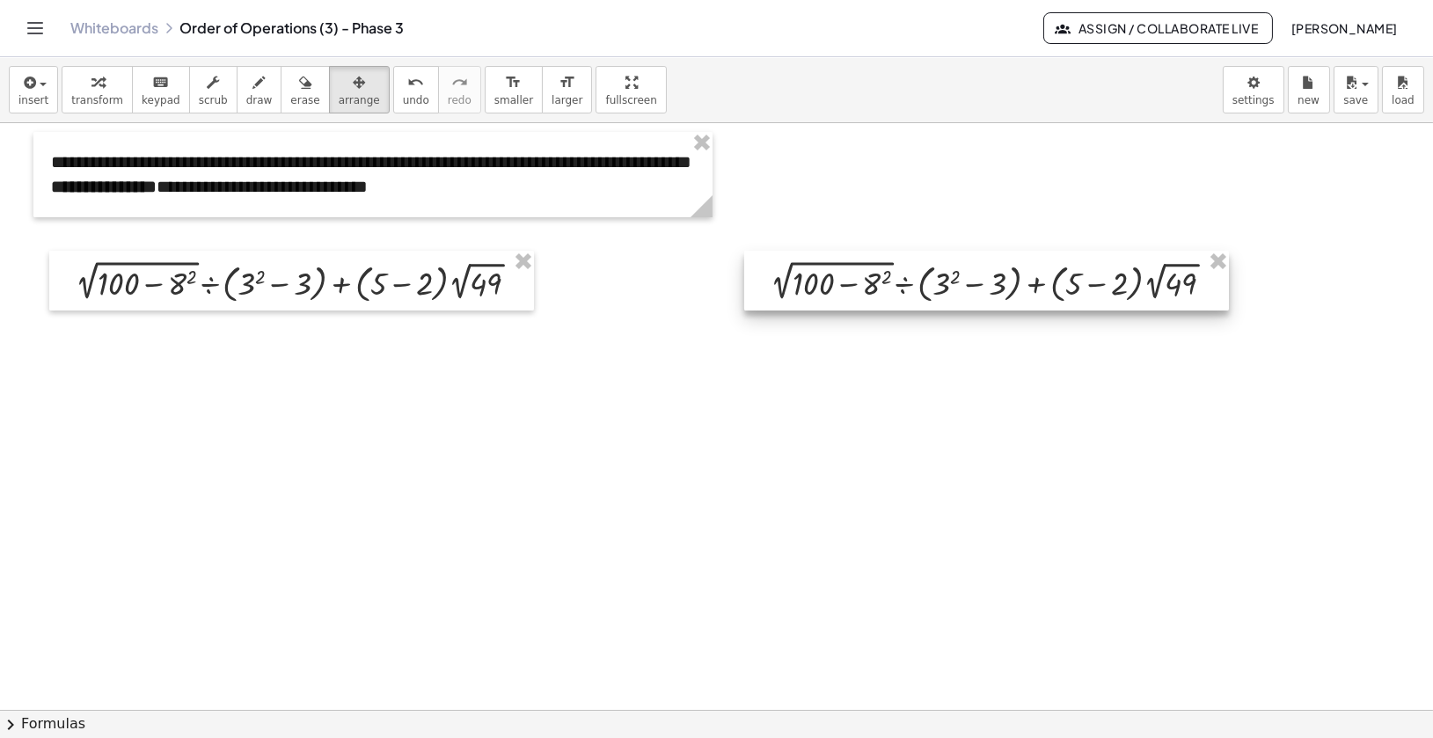
drag, startPoint x: 875, startPoint y: 326, endPoint x: 794, endPoint y: 284, distance: 91.3
click at [794, 284] on div at bounding box center [986, 281] width 485 height 60
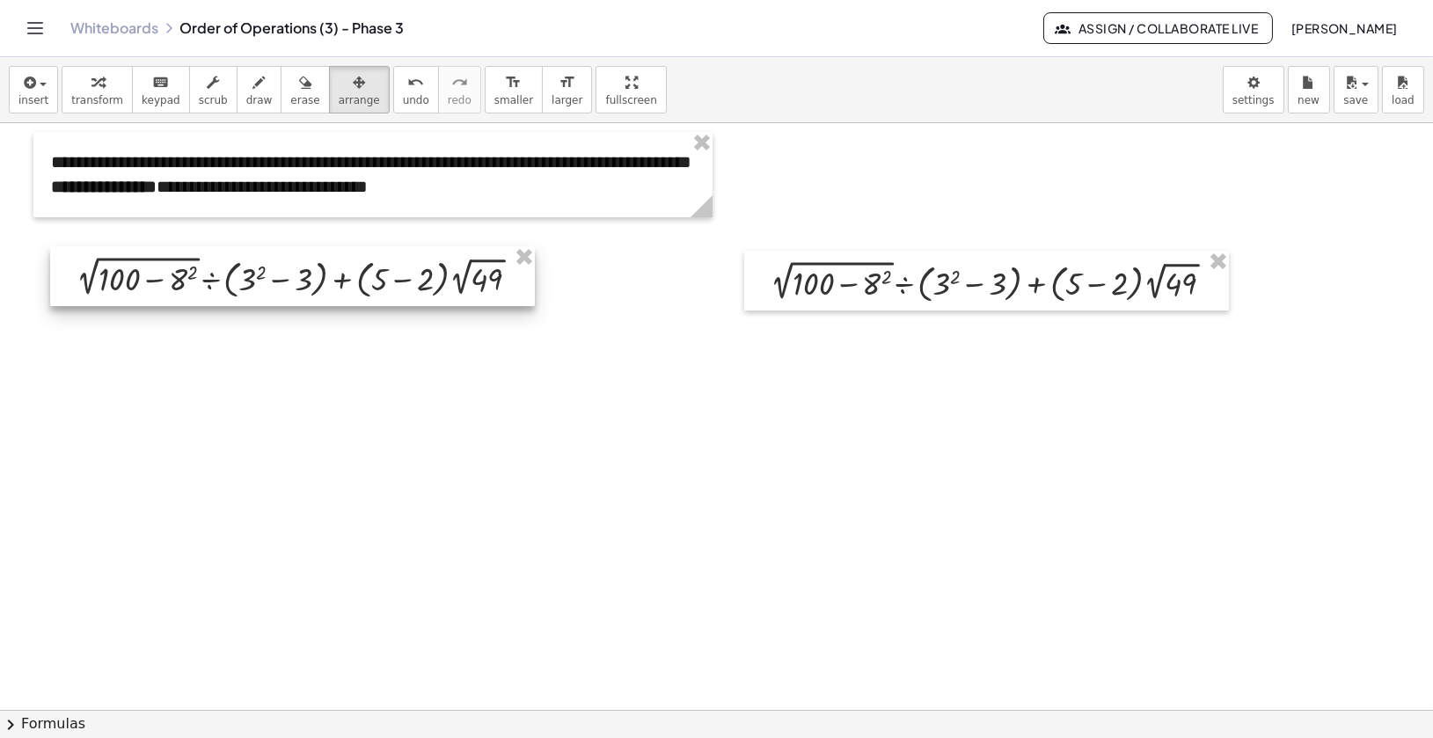
click at [442, 282] on div at bounding box center [292, 276] width 485 height 60
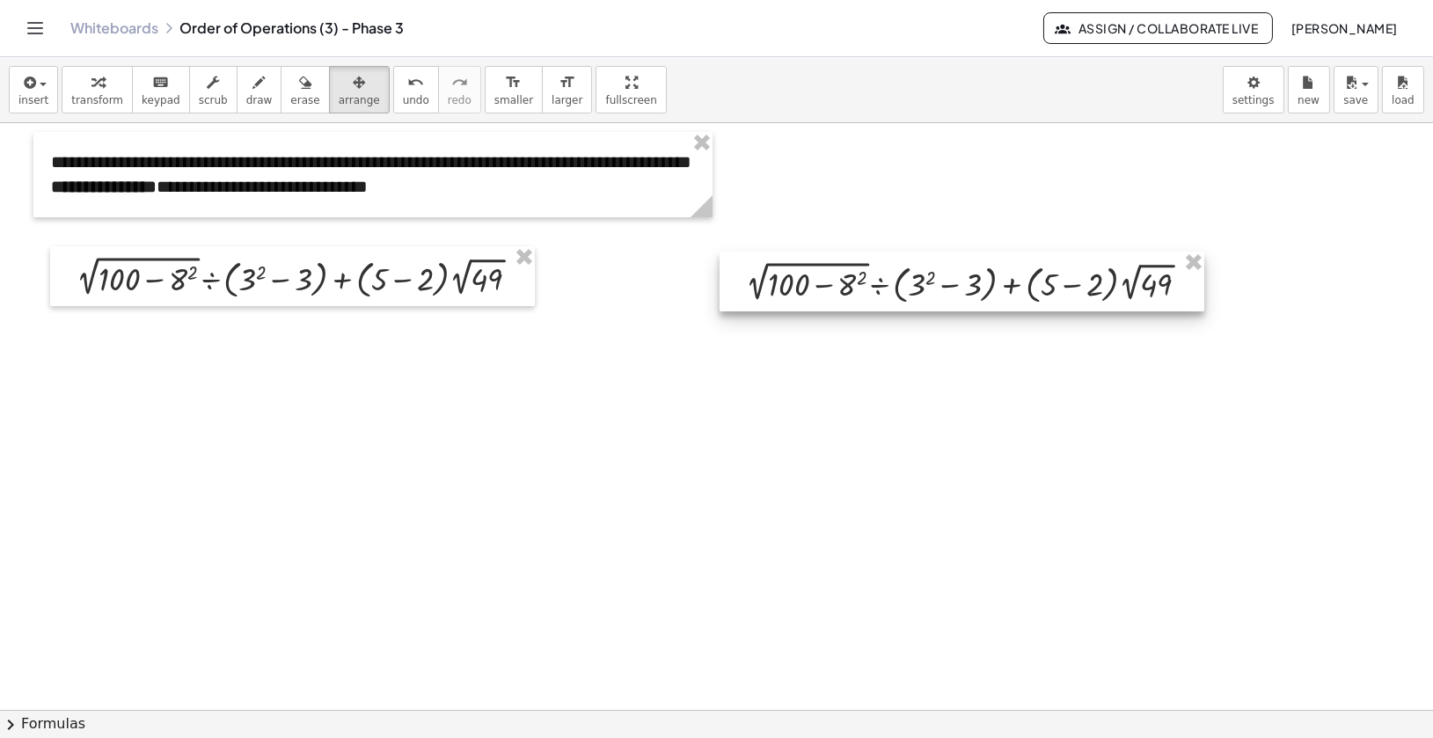
drag, startPoint x: 899, startPoint y: 286, endPoint x: 875, endPoint y: 287, distance: 24.7
click at [875, 287] on div at bounding box center [962, 282] width 485 height 60
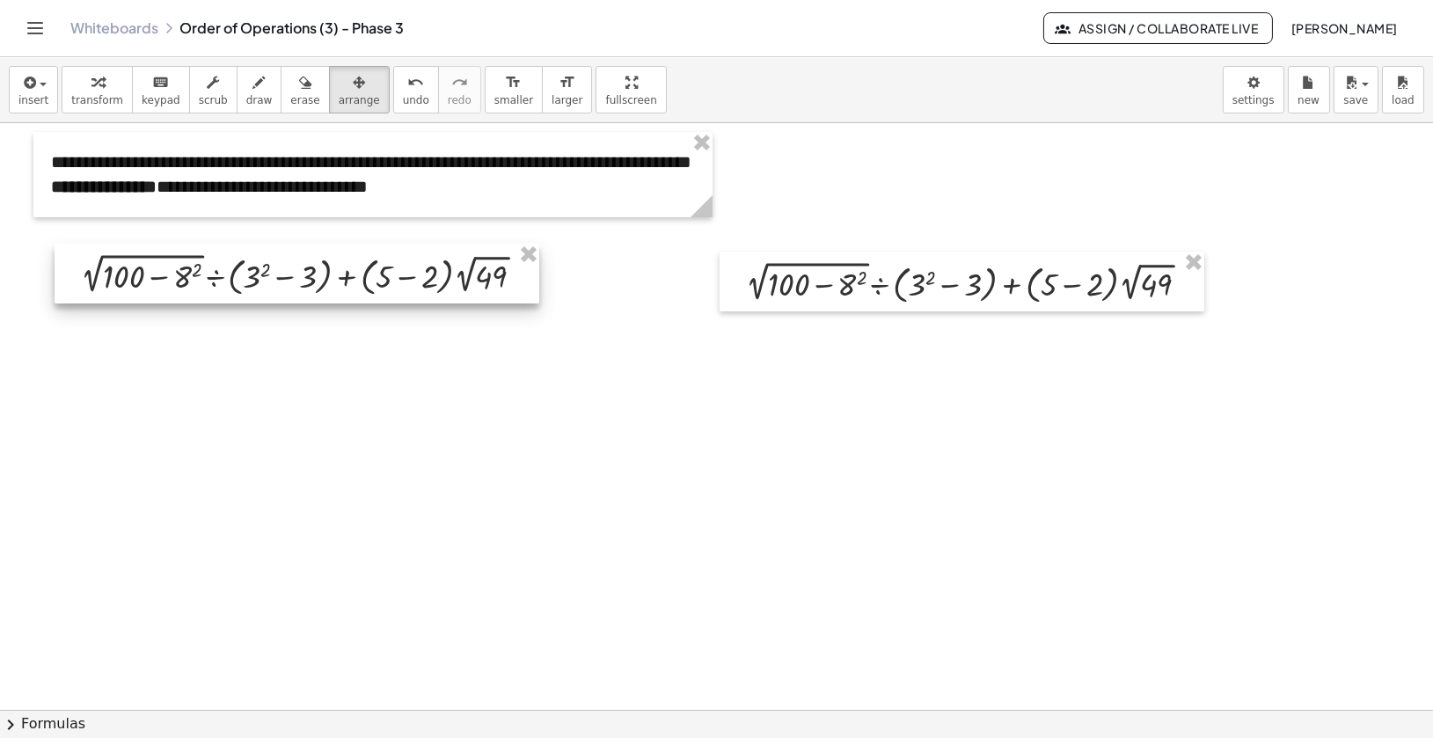
click at [447, 291] on div at bounding box center [297, 274] width 485 height 60
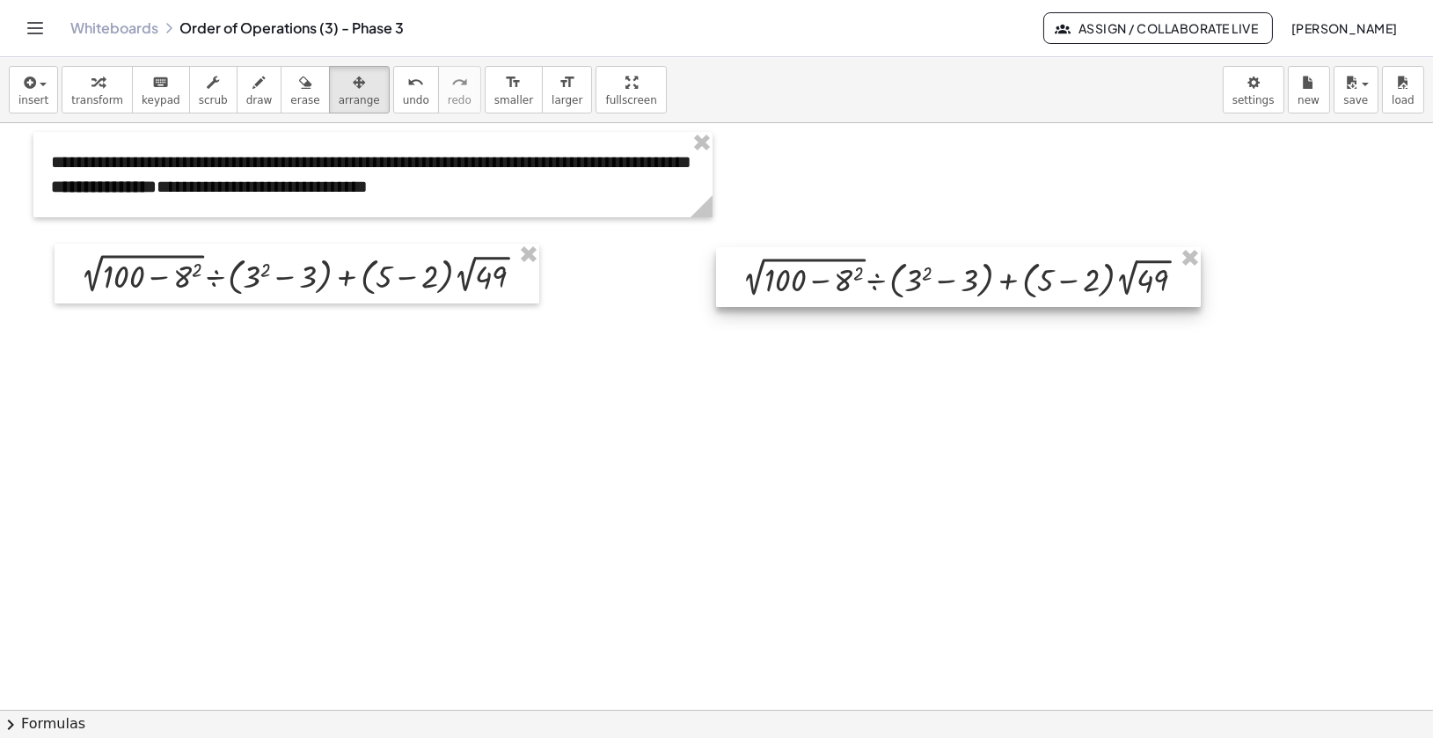
click at [777, 282] on div at bounding box center [958, 277] width 485 height 60
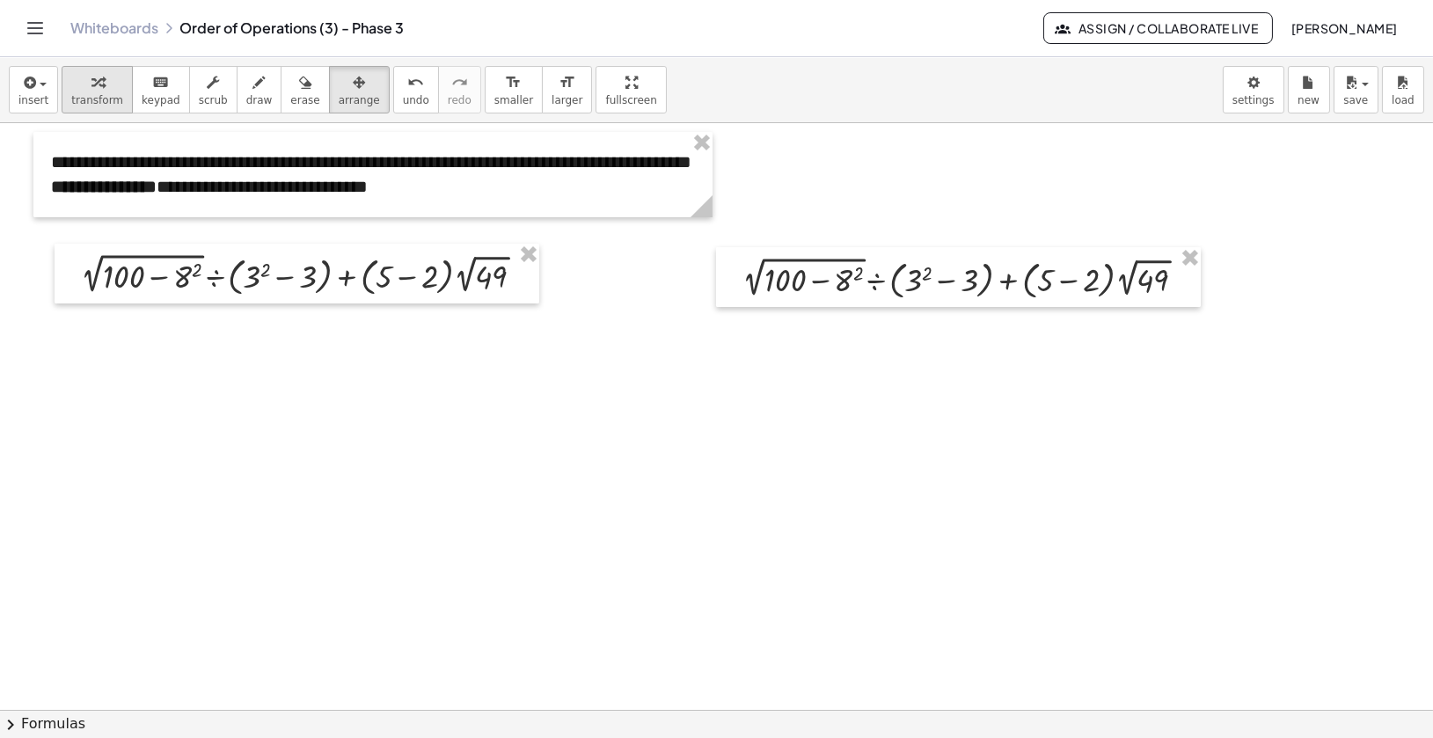
click at [84, 81] on div "button" at bounding box center [97, 81] width 52 height 21
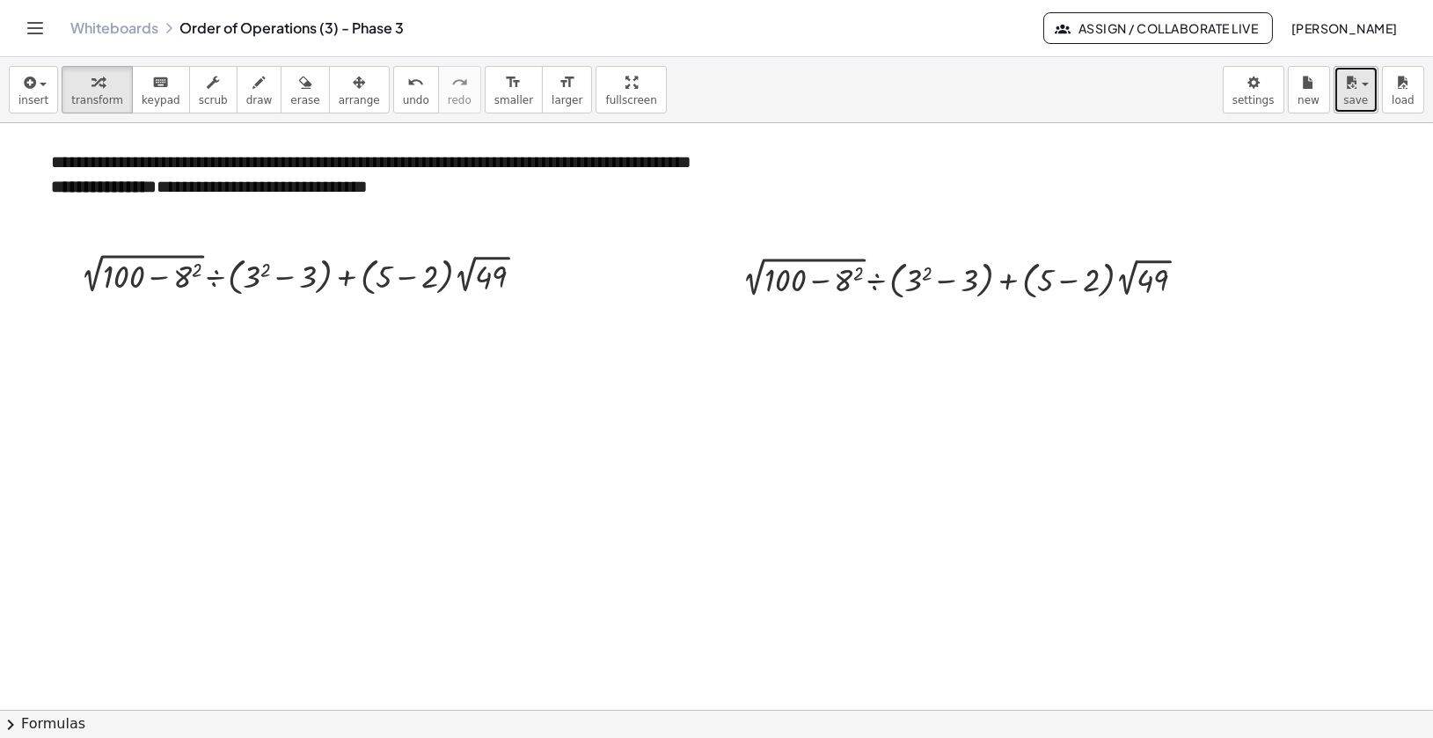
click at [1354, 80] on icon "button" at bounding box center [1352, 82] width 16 height 21
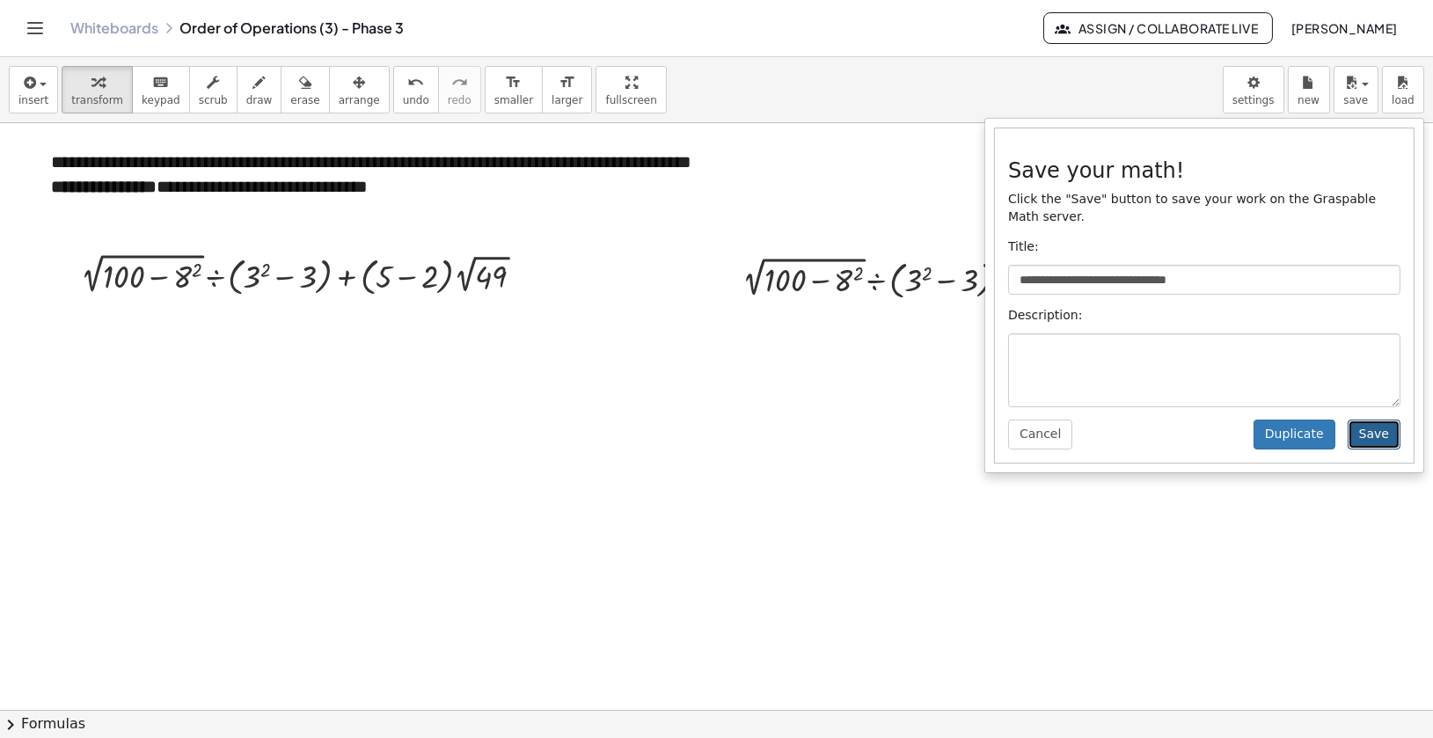
click at [1383, 430] on button "Save" at bounding box center [1374, 435] width 53 height 30
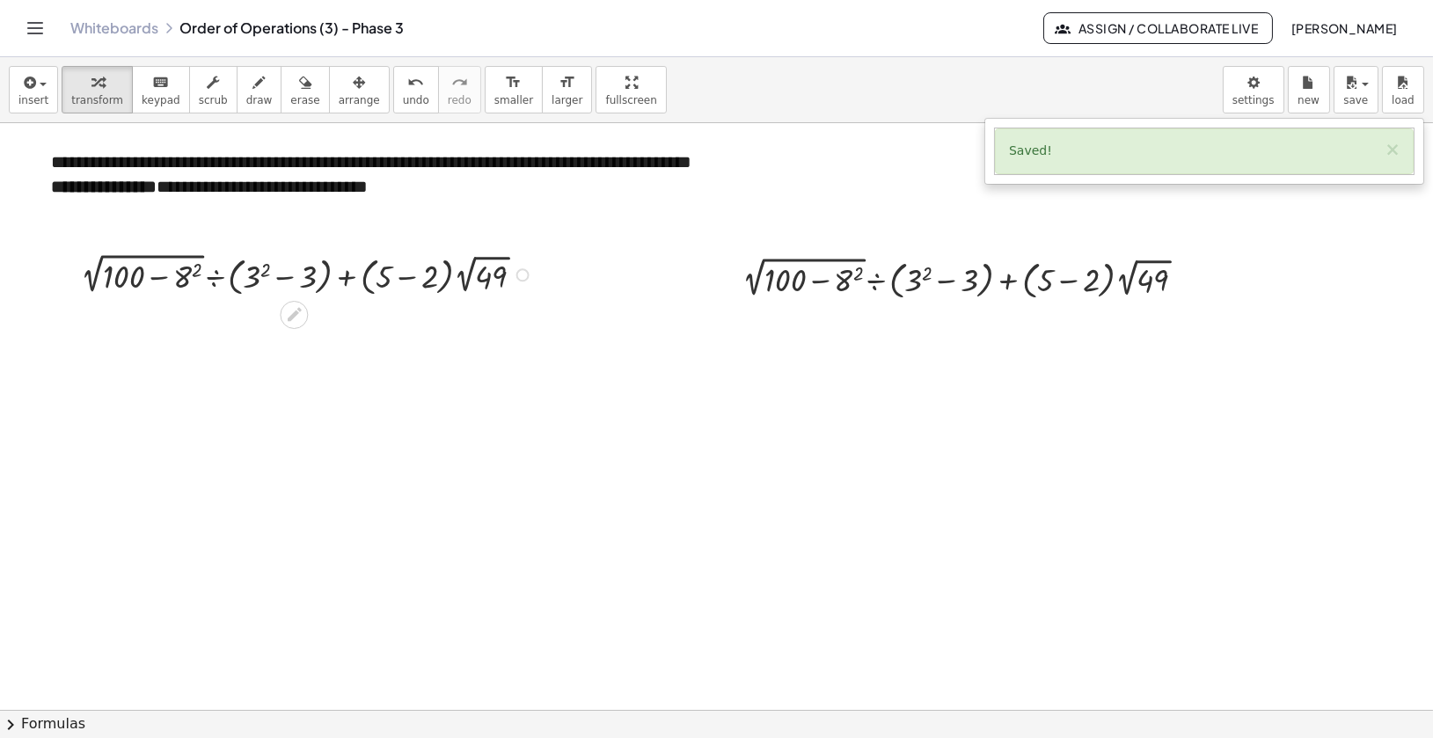
click at [522, 275] on div at bounding box center [523, 274] width 13 height 13
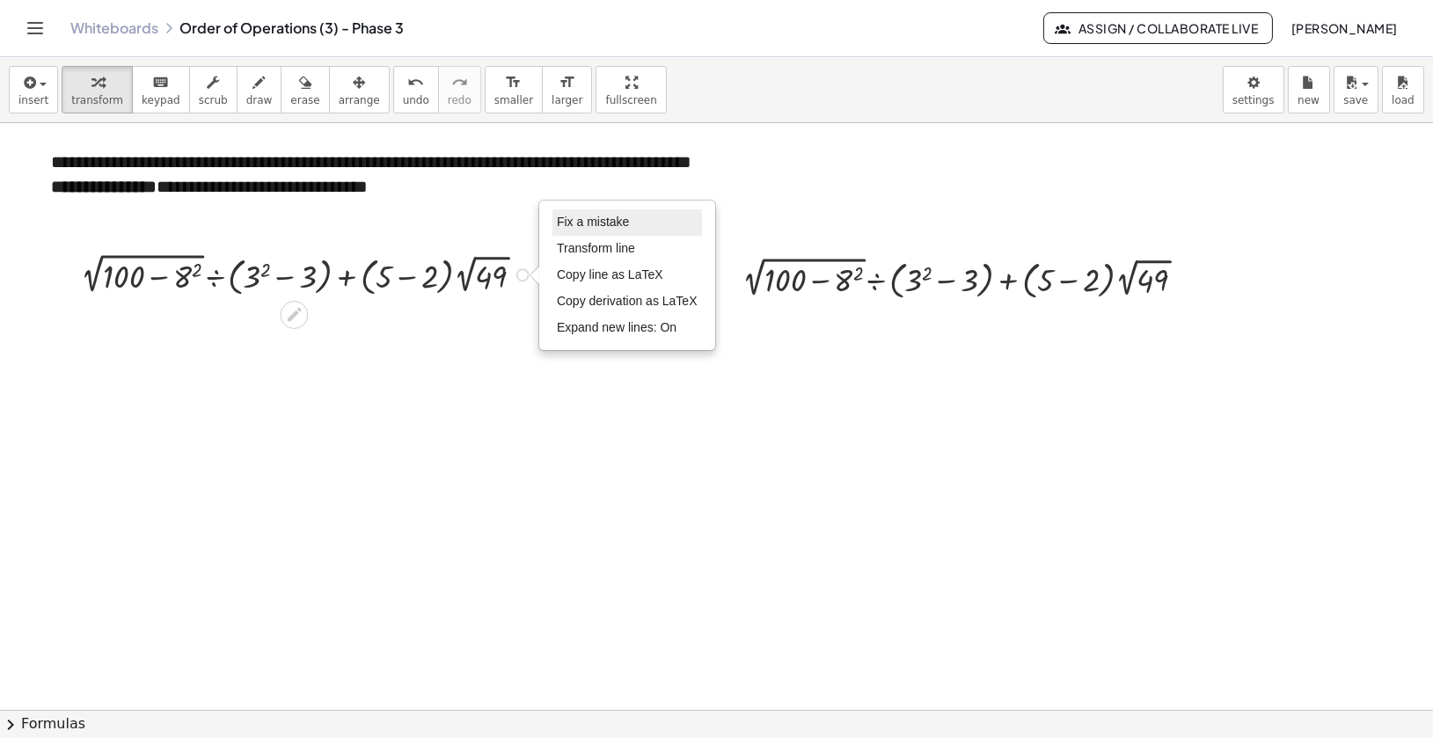
click at [593, 230] on li "Fix a mistake" at bounding box center [628, 222] width 150 height 26
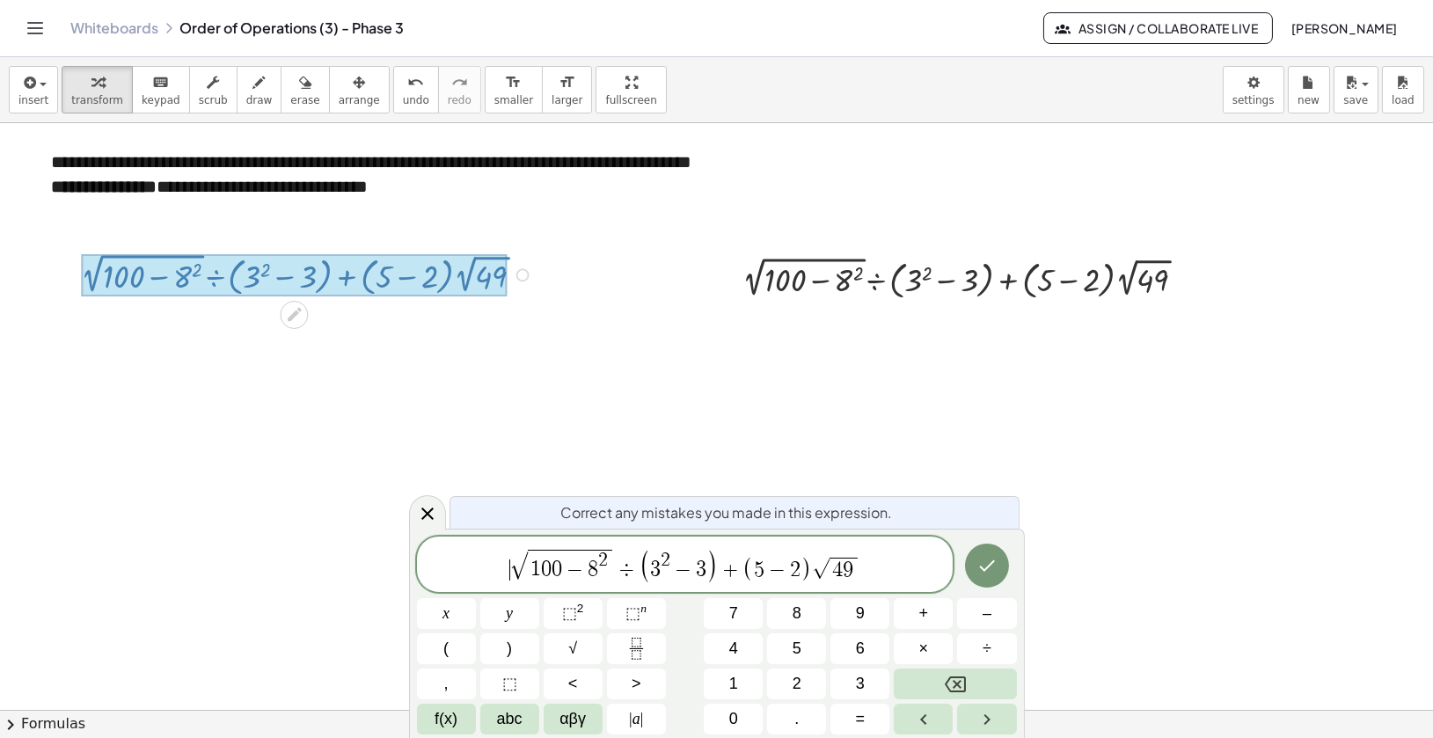
click at [512, 571] on span "√" at bounding box center [519, 566] width 18 height 28
click at [990, 560] on icon "Done" at bounding box center [987, 565] width 21 height 21
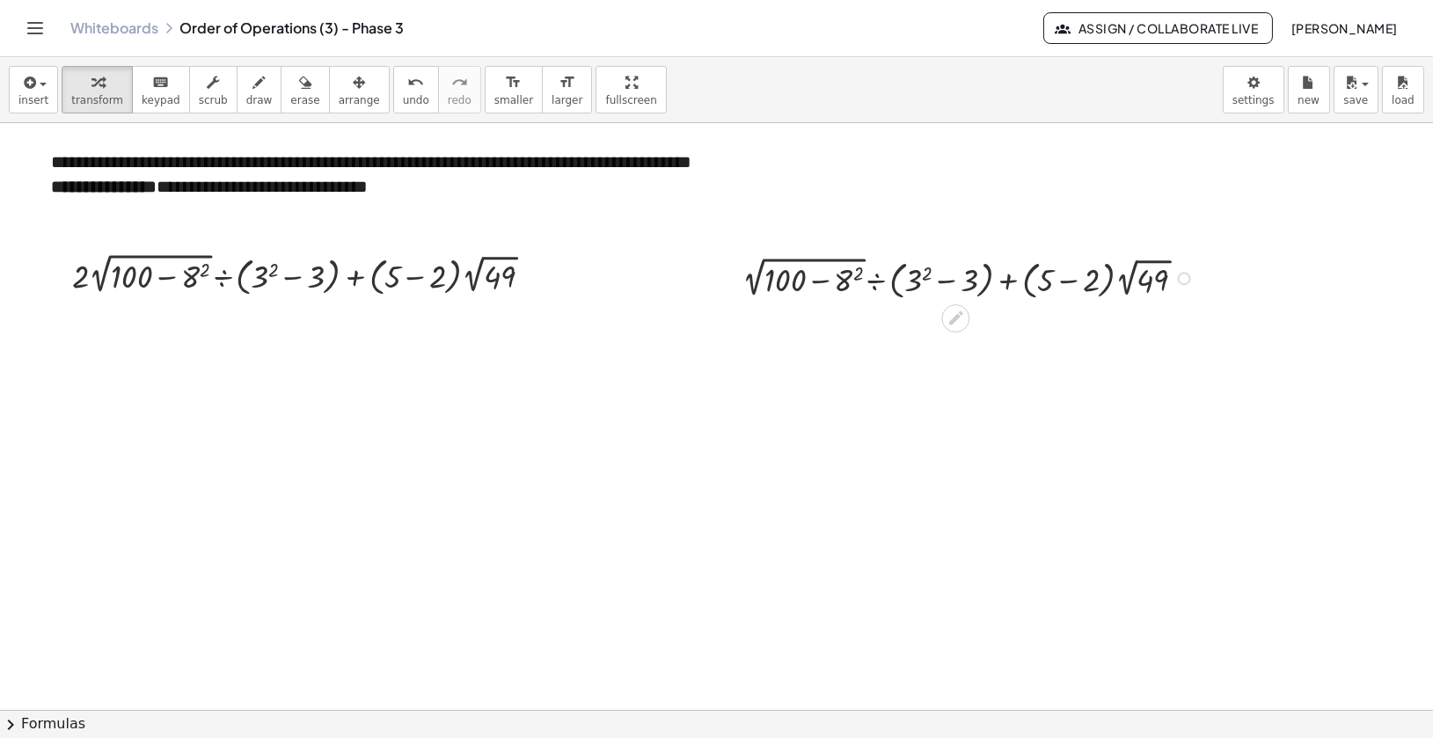
click at [1183, 278] on div at bounding box center [1184, 278] width 13 height 13
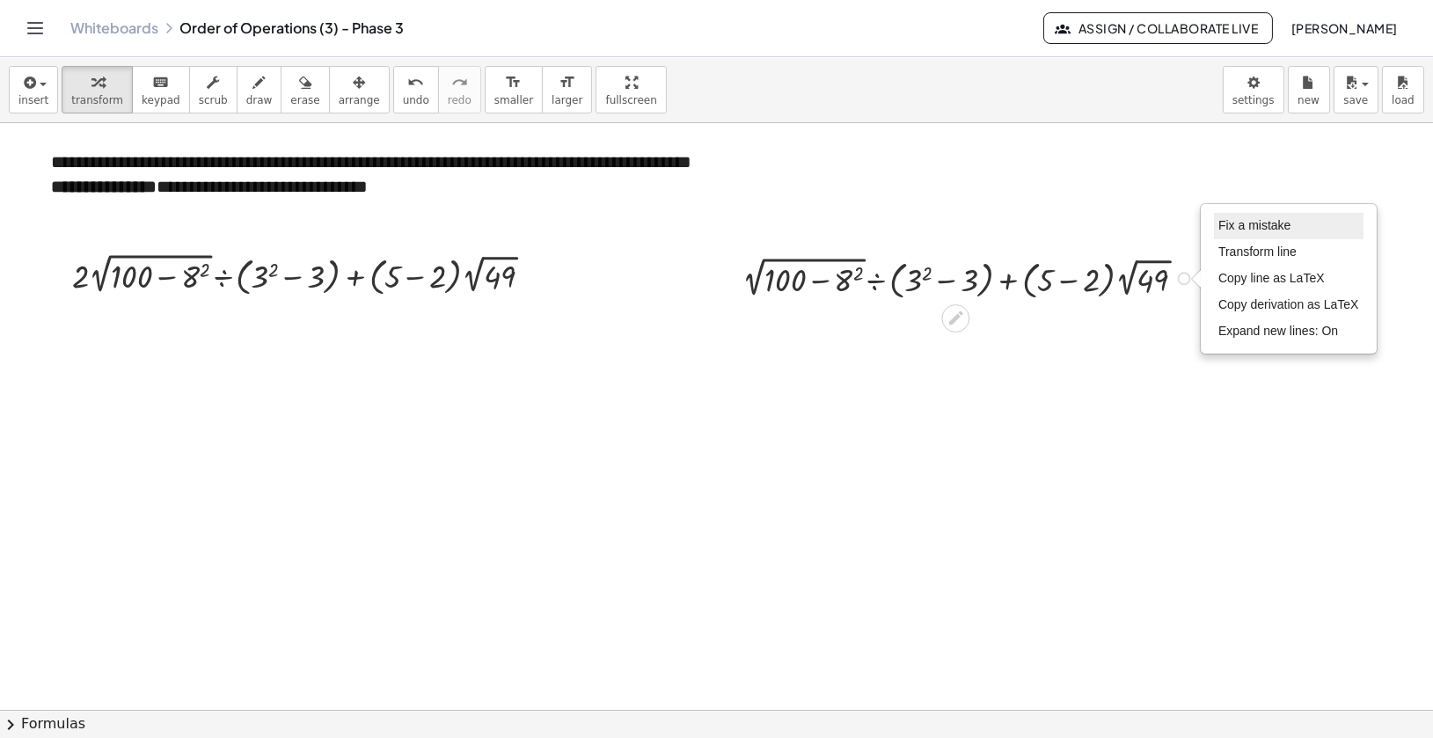
click at [1228, 224] on span "Fix a mistake" at bounding box center [1255, 225] width 72 height 14
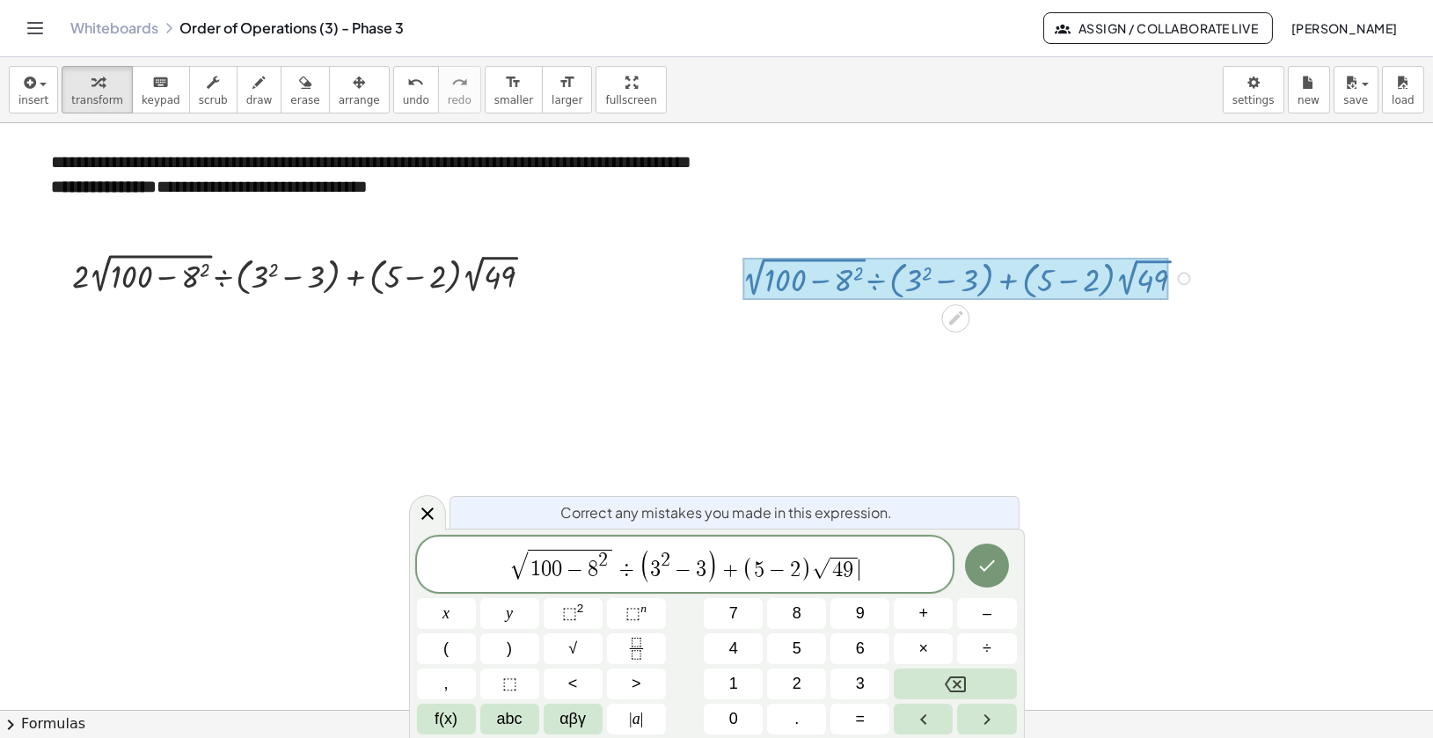
click at [510, 557] on span "√" at bounding box center [519, 566] width 18 height 28
click at [971, 563] on button "Done" at bounding box center [987, 566] width 44 height 44
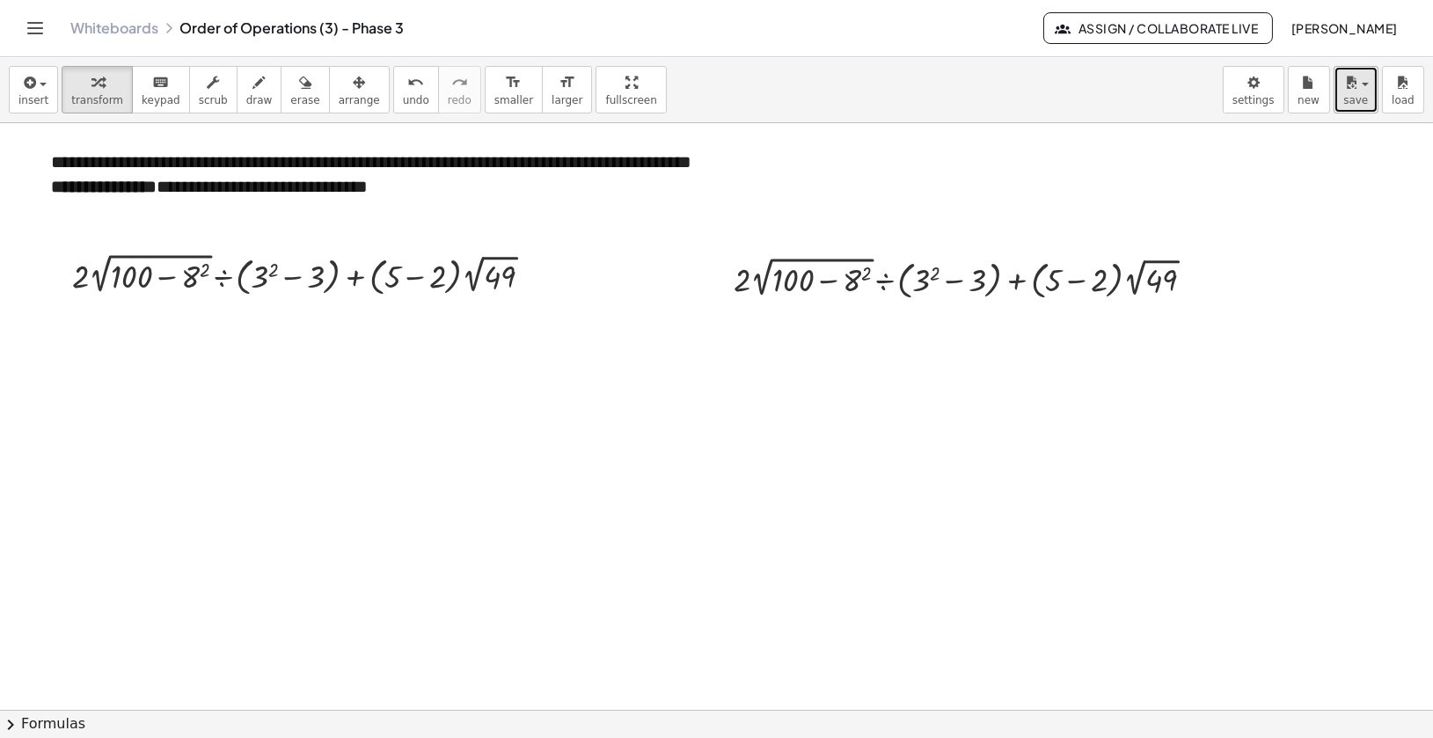
click at [1360, 82] on span "button" at bounding box center [1361, 84] width 4 height 12
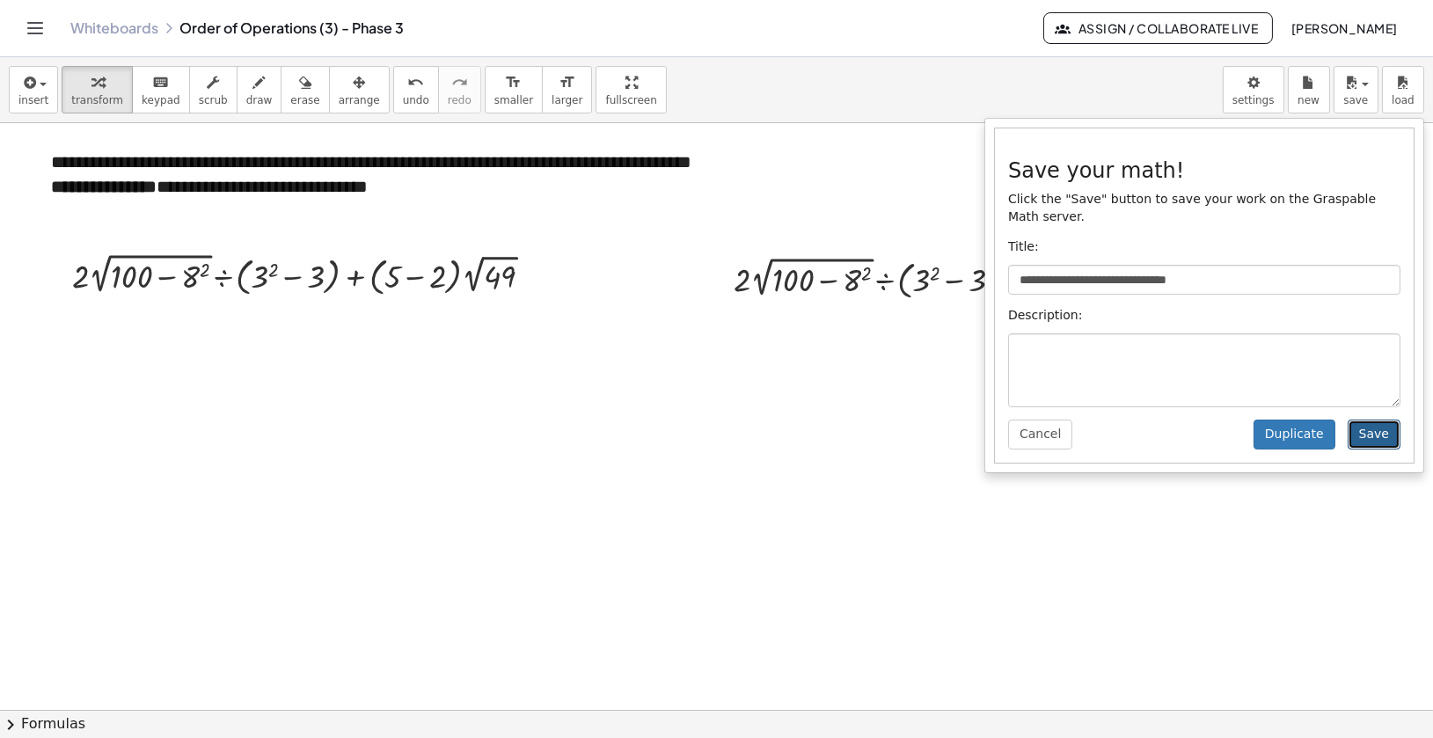
click at [1378, 427] on button "Save" at bounding box center [1374, 435] width 53 height 30
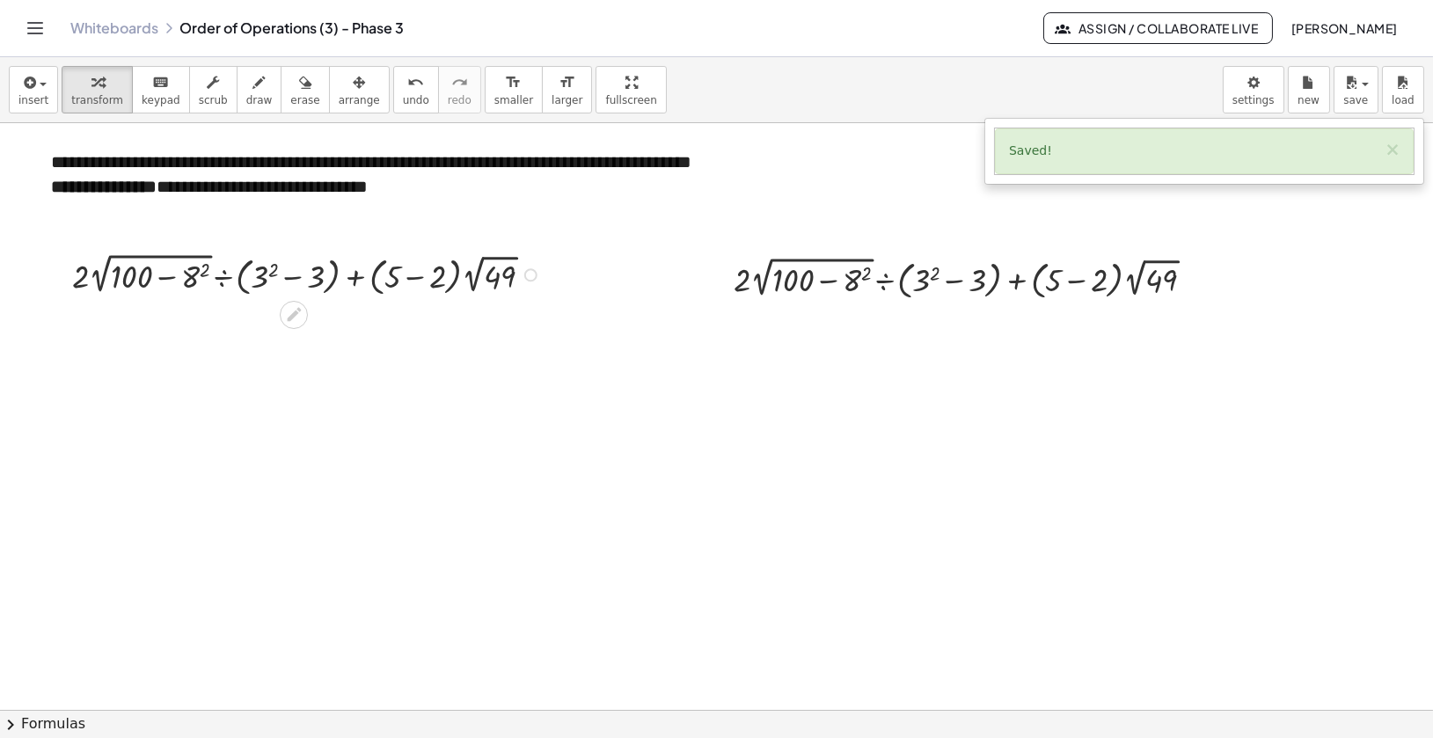
click at [84, 283] on div at bounding box center [309, 273] width 492 height 51
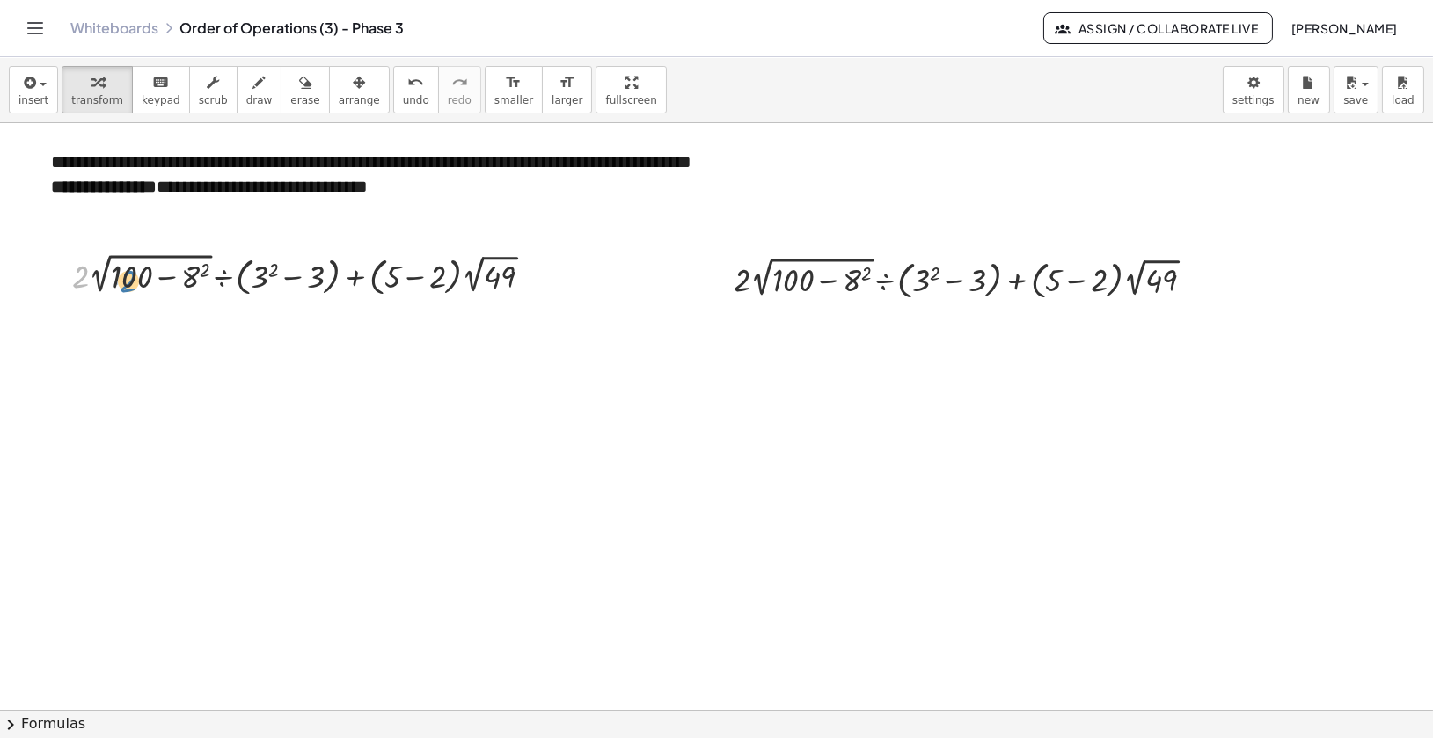
drag, startPoint x: 81, startPoint y: 283, endPoint x: 129, endPoint y: 288, distance: 48.6
click at [129, 288] on div at bounding box center [309, 273] width 492 height 51
click at [170, 275] on div at bounding box center [309, 273] width 492 height 51
click at [126, 275] on div at bounding box center [309, 273] width 492 height 51
click at [196, 281] on div at bounding box center [309, 273] width 492 height 51
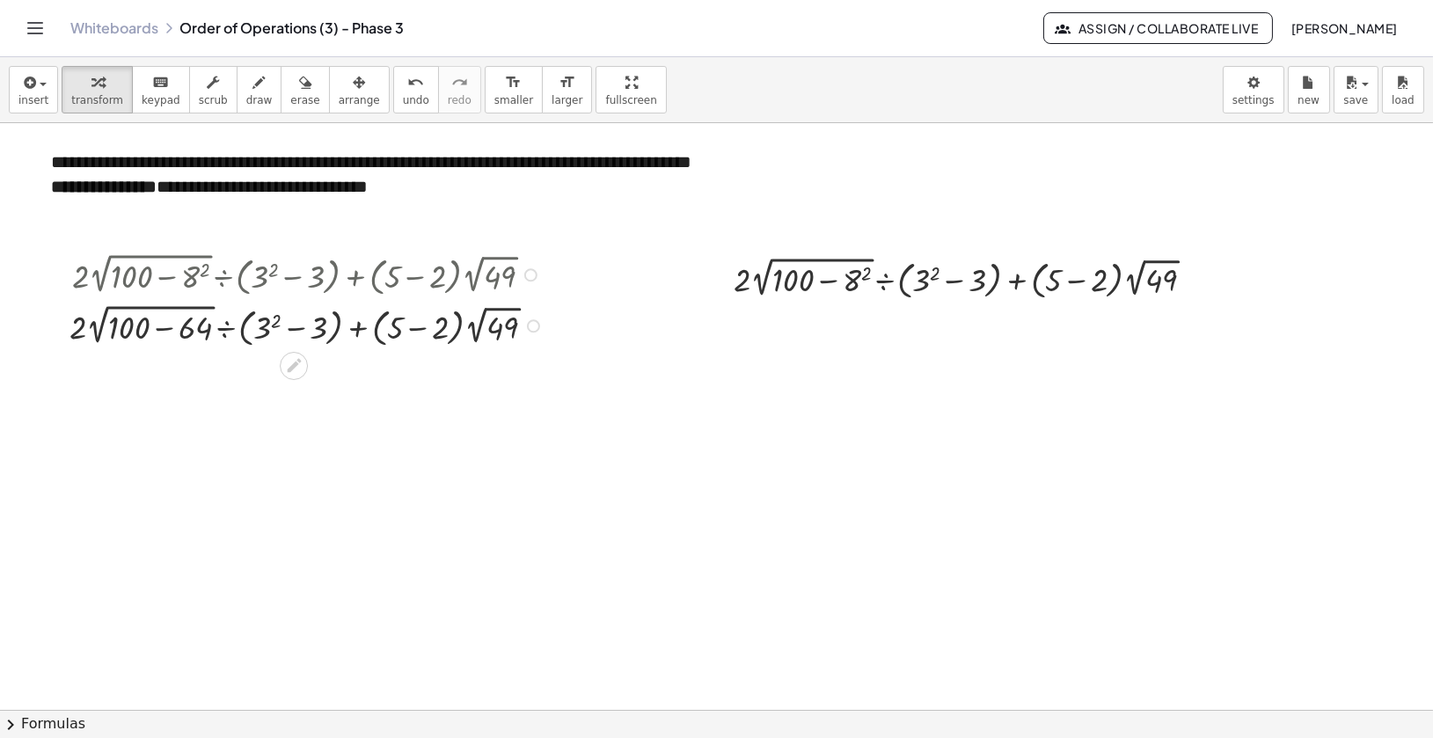
click at [162, 337] on div at bounding box center [309, 324] width 497 height 51
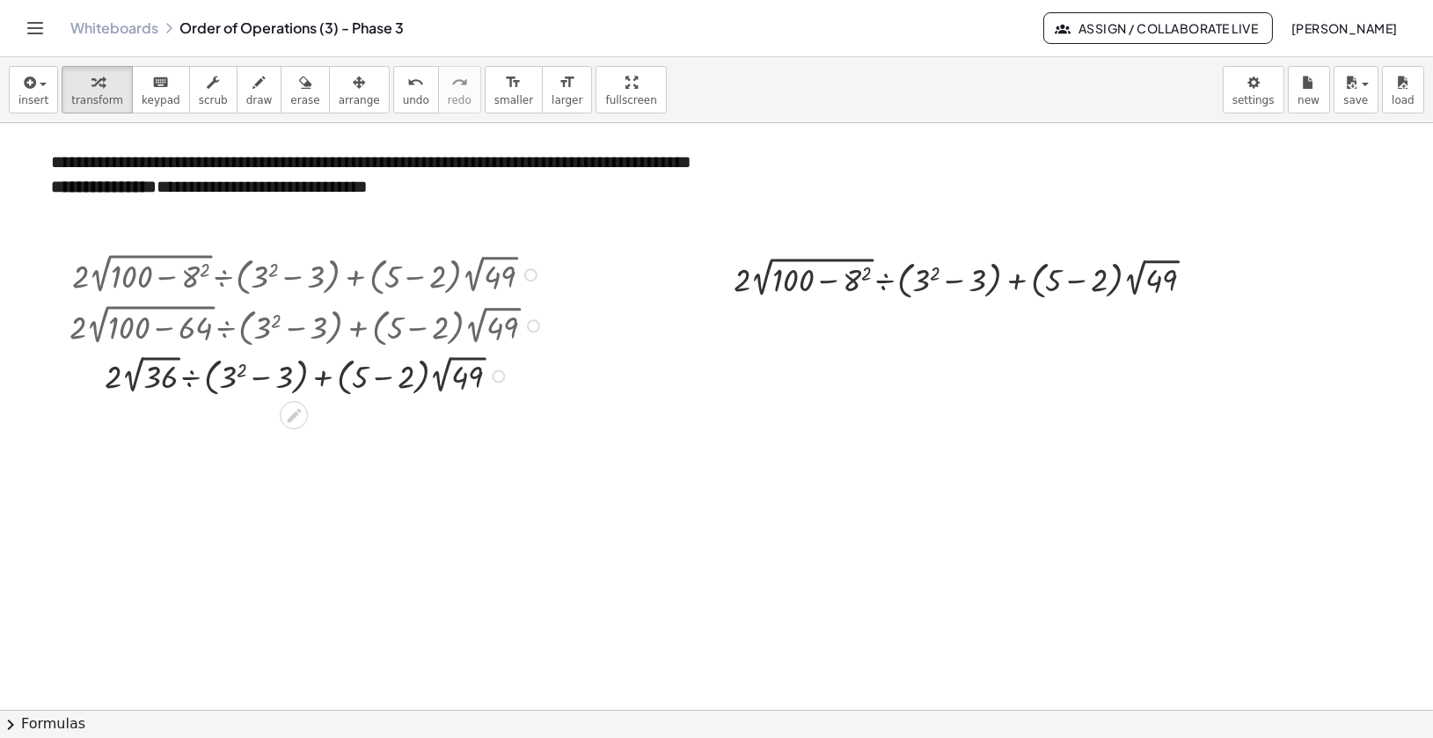
click at [144, 382] on div at bounding box center [309, 374] width 497 height 49
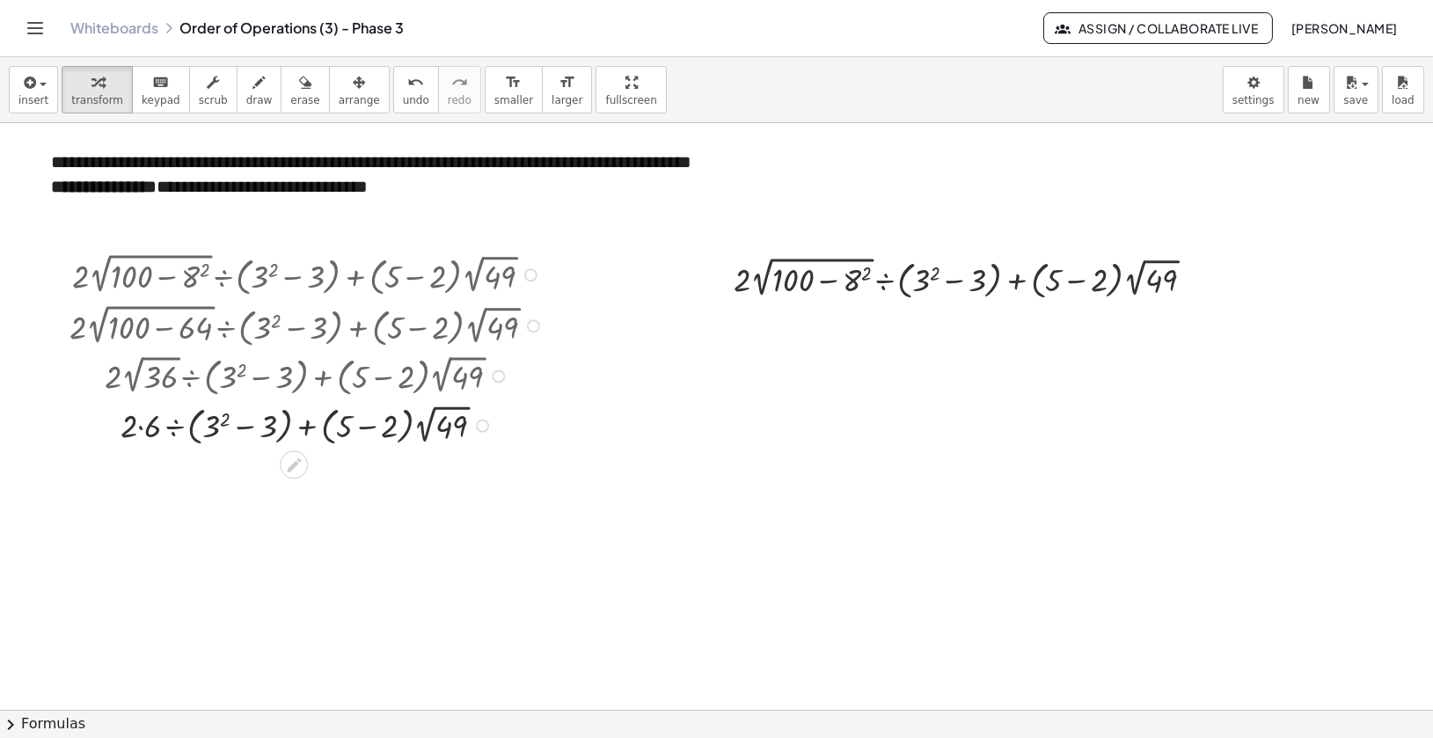
click at [144, 429] on div at bounding box center [309, 424] width 497 height 49
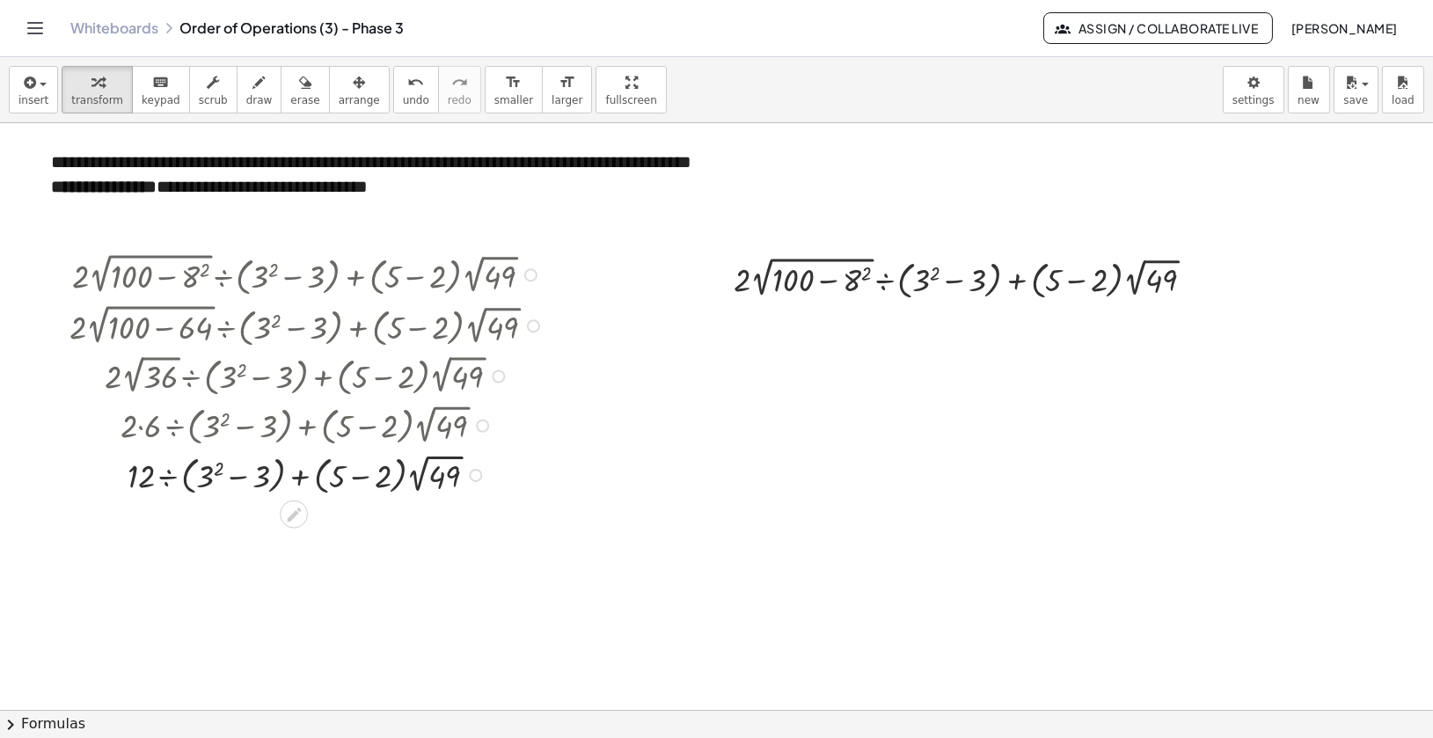
click at [169, 476] on div at bounding box center [309, 473] width 497 height 49
click at [210, 474] on div at bounding box center [309, 473] width 555 height 49
click at [242, 525] on div at bounding box center [309, 523] width 497 height 49
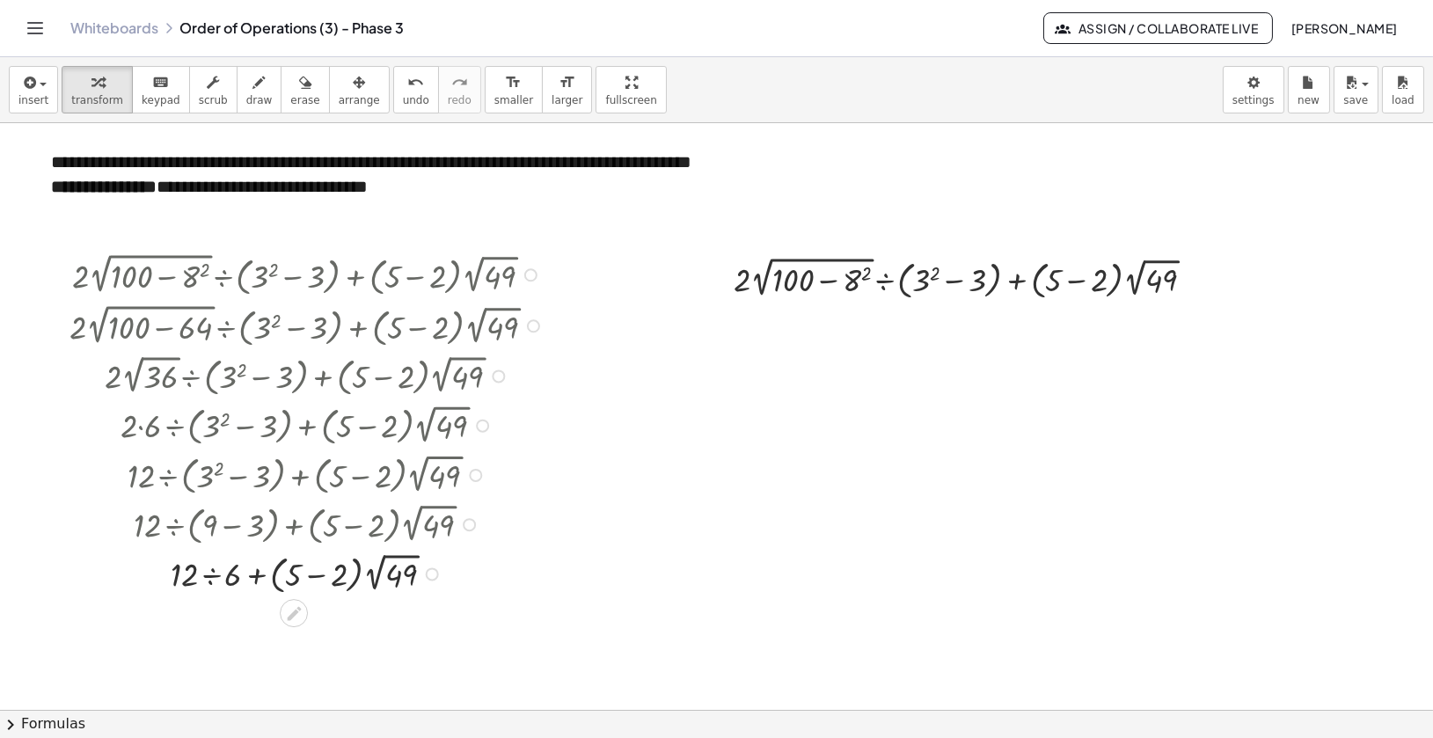
click at [210, 578] on div at bounding box center [309, 572] width 497 height 49
click at [292, 627] on div at bounding box center [309, 621] width 497 height 49
click at [334, 671] on div at bounding box center [309, 671] width 497 height 48
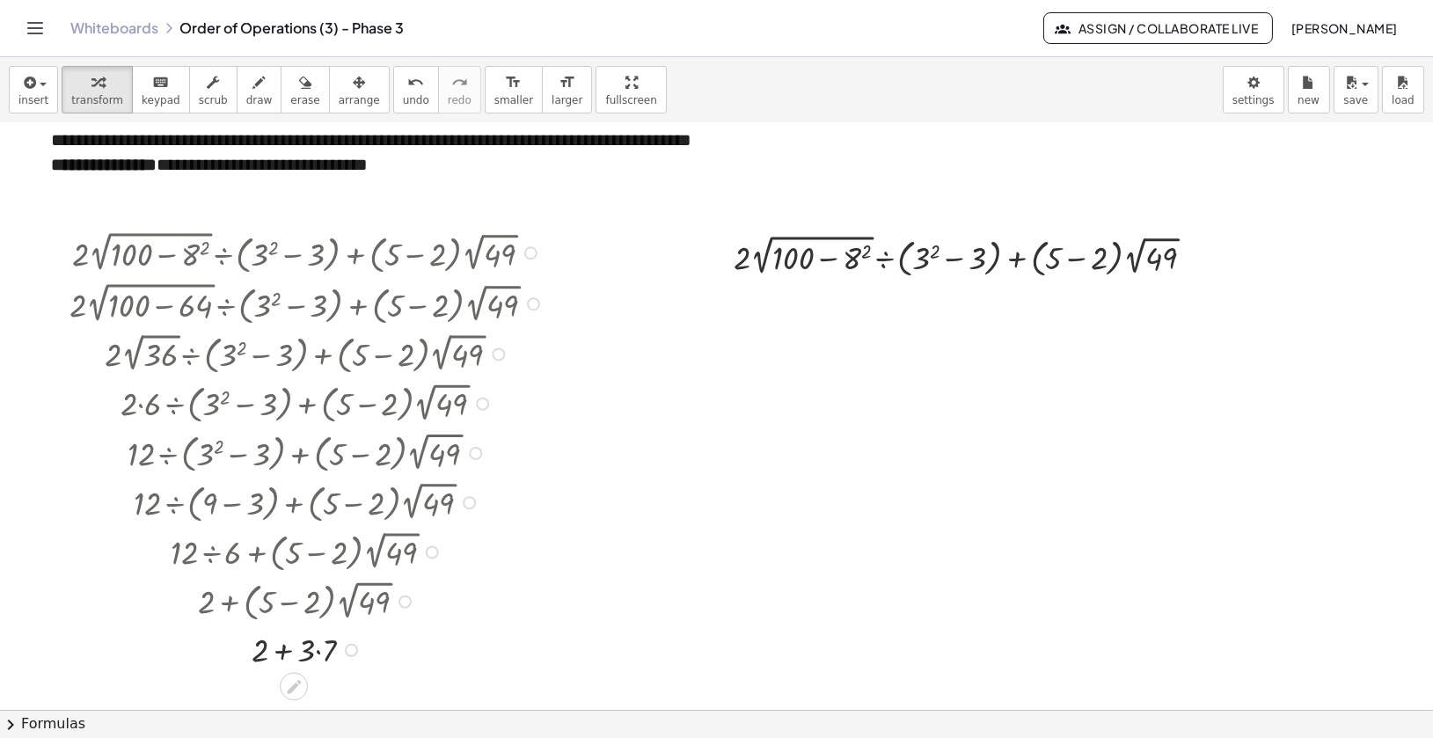
click at [316, 648] on div at bounding box center [309, 649] width 497 height 45
click at [290, 656] on div at bounding box center [309, 649] width 497 height 45
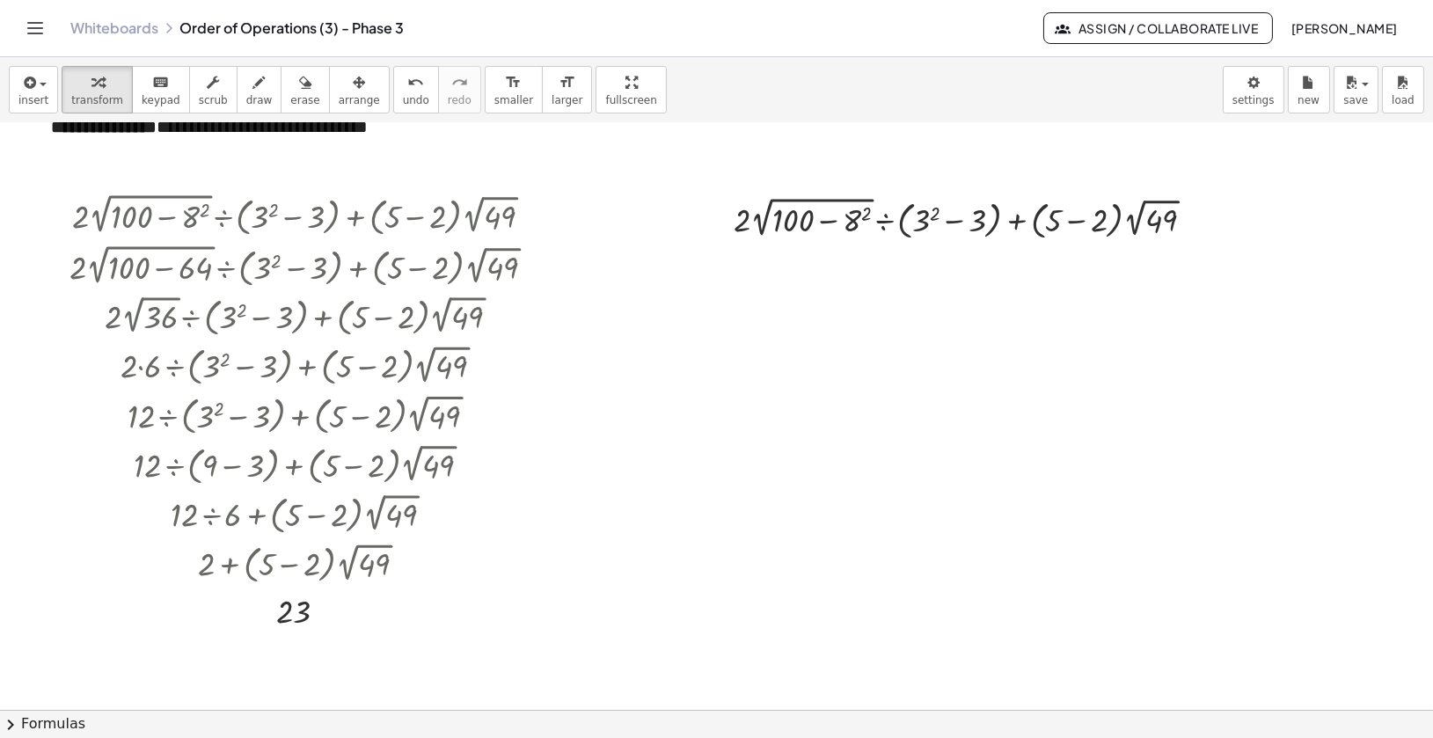
scroll to position [58, 15]
click at [1079, 225] on div at bounding box center [971, 219] width 492 height 51
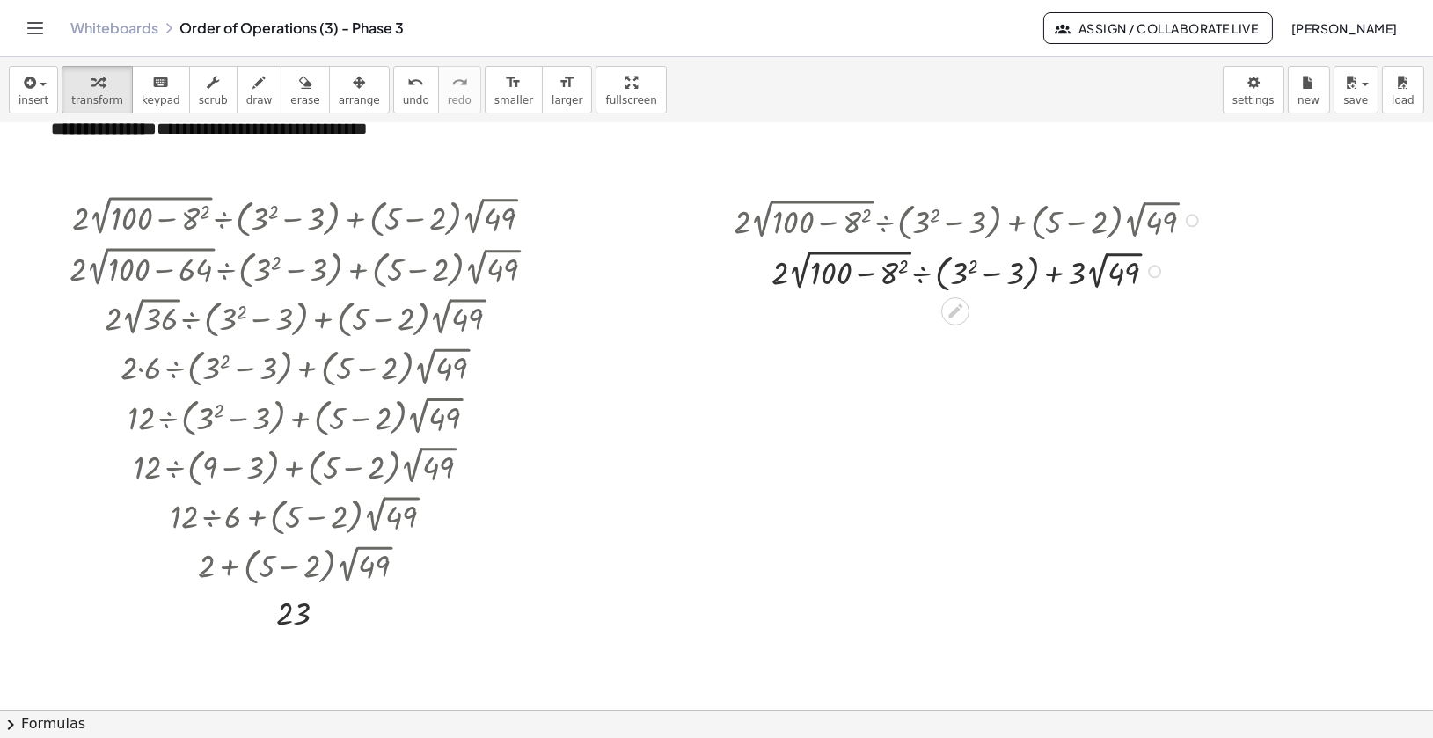
click at [994, 274] on div at bounding box center [971, 270] width 492 height 51
click at [967, 264] on div at bounding box center [971, 270] width 492 height 51
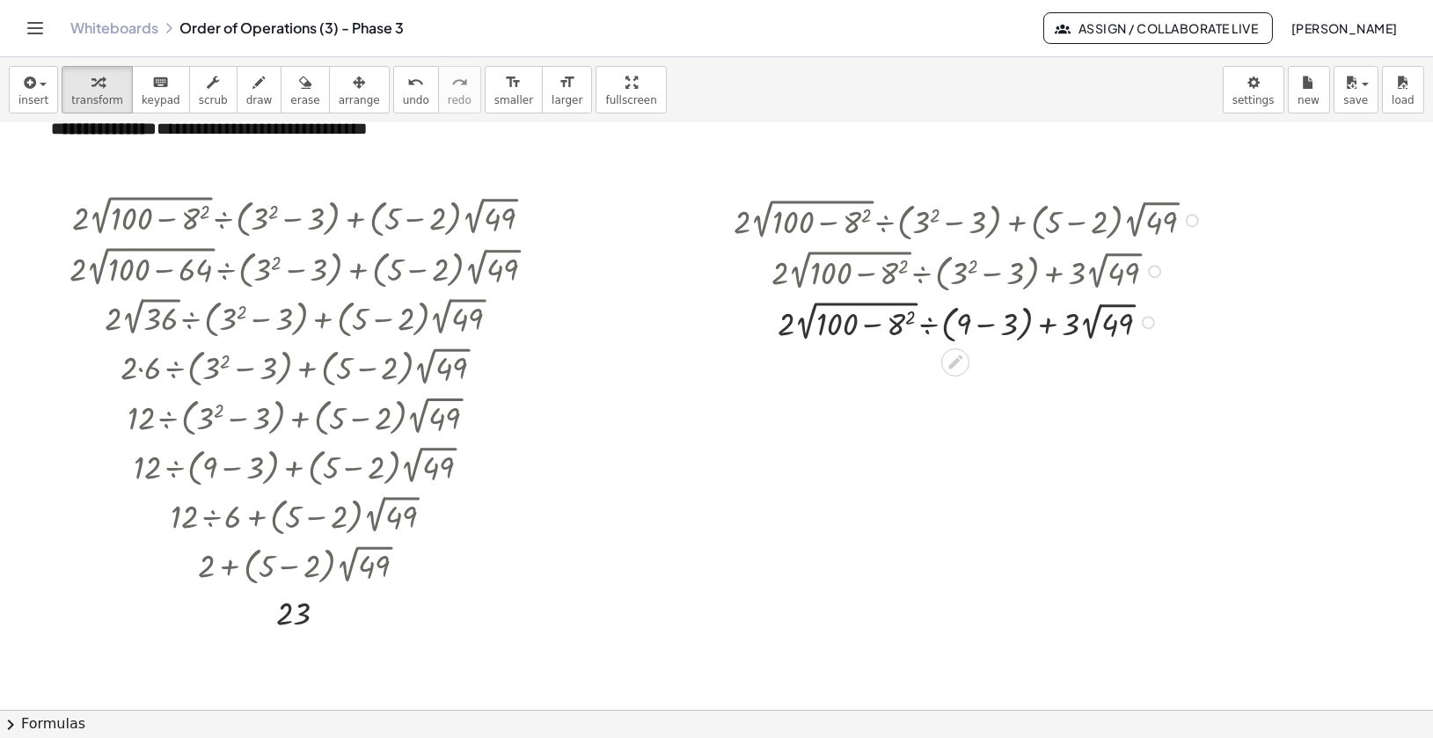
click at [1015, 321] on div at bounding box center [971, 321] width 492 height 51
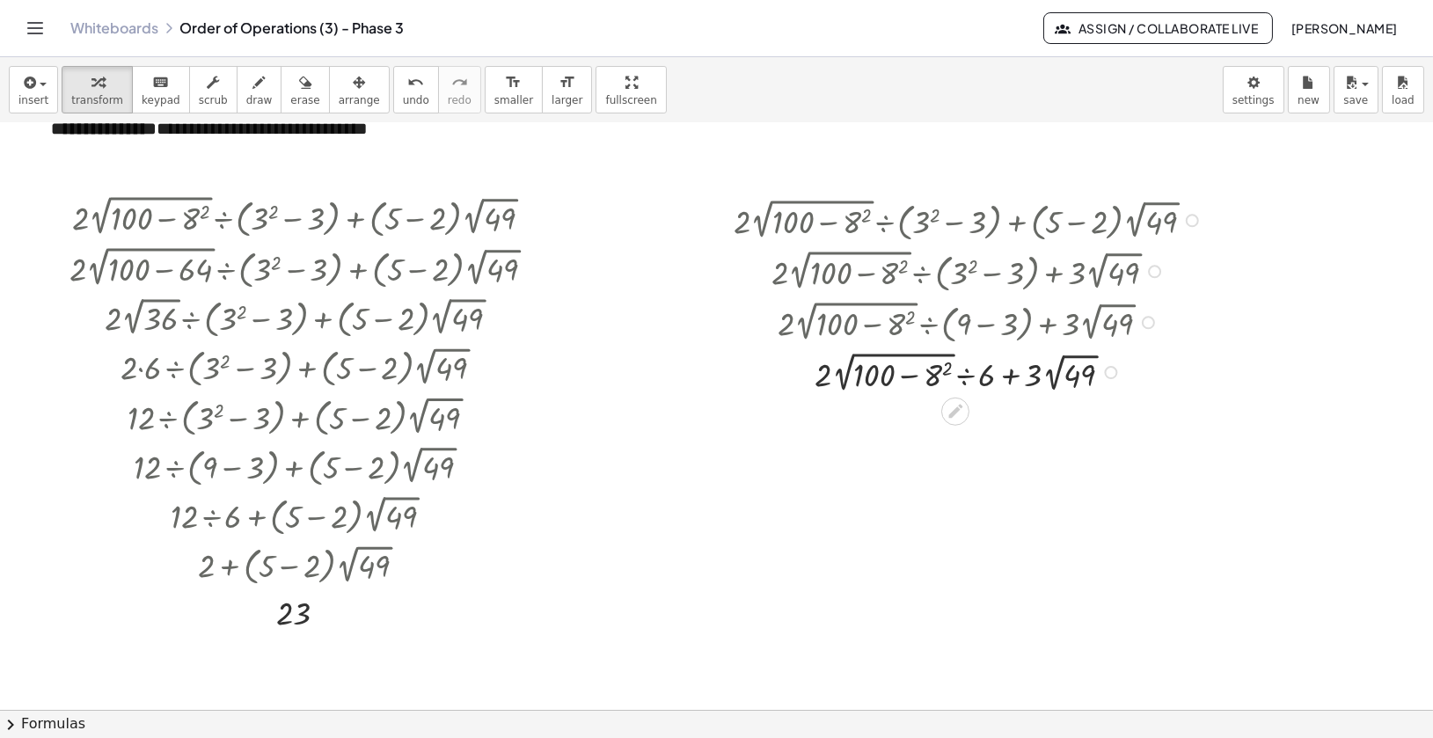
click at [828, 373] on div at bounding box center [971, 371] width 492 height 49
click at [969, 382] on div at bounding box center [971, 371] width 492 height 49
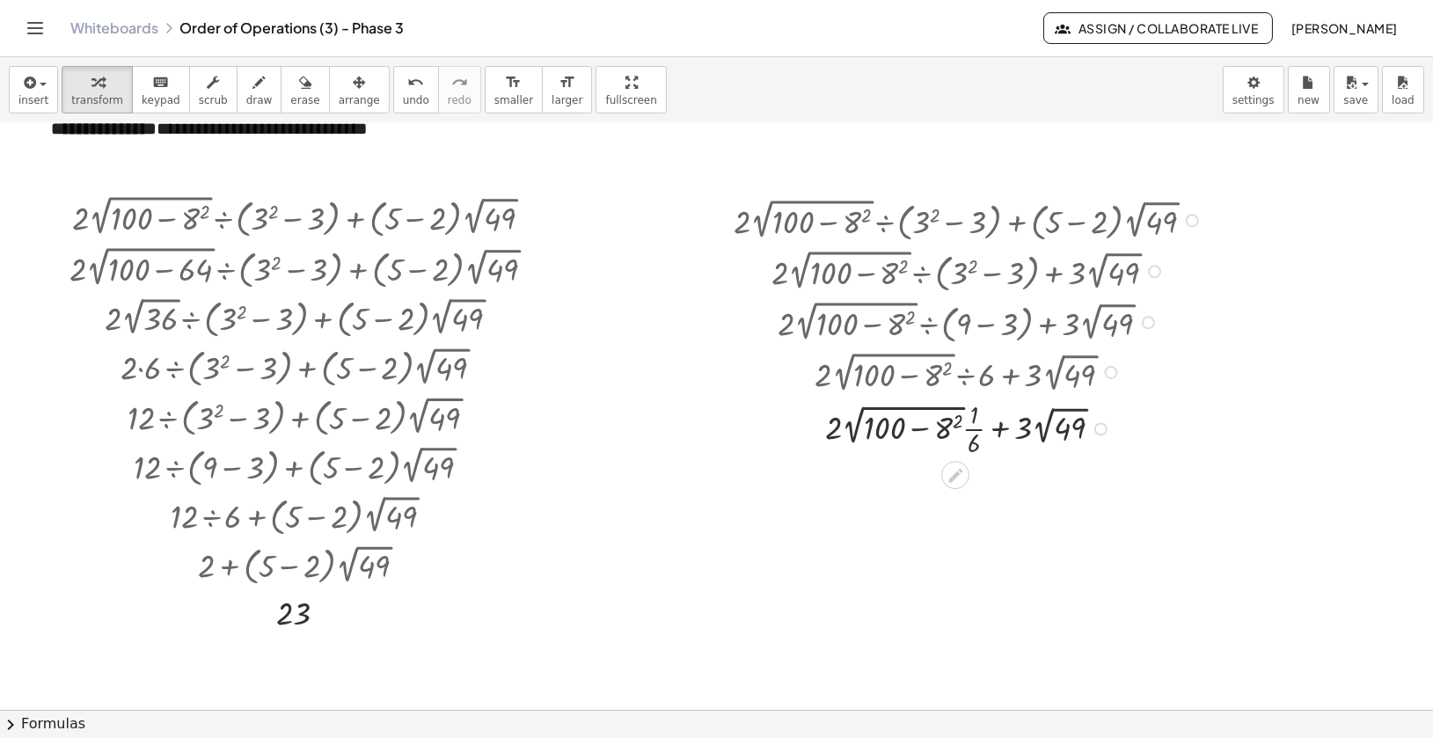
click at [919, 428] on div at bounding box center [971, 427] width 492 height 64
click at [943, 430] on div at bounding box center [971, 427] width 492 height 64
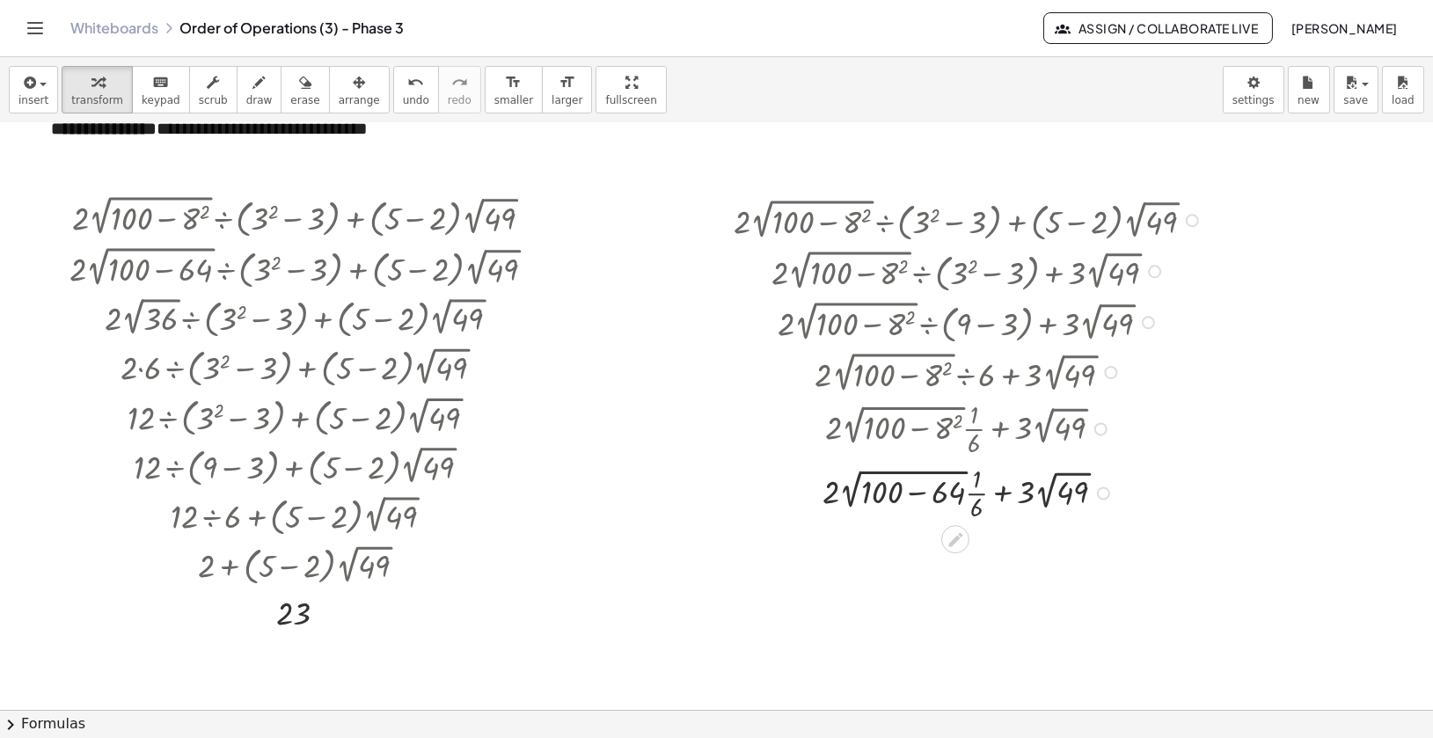
click at [919, 494] on div at bounding box center [971, 492] width 492 height 64
click at [922, 556] on div at bounding box center [971, 556] width 492 height 64
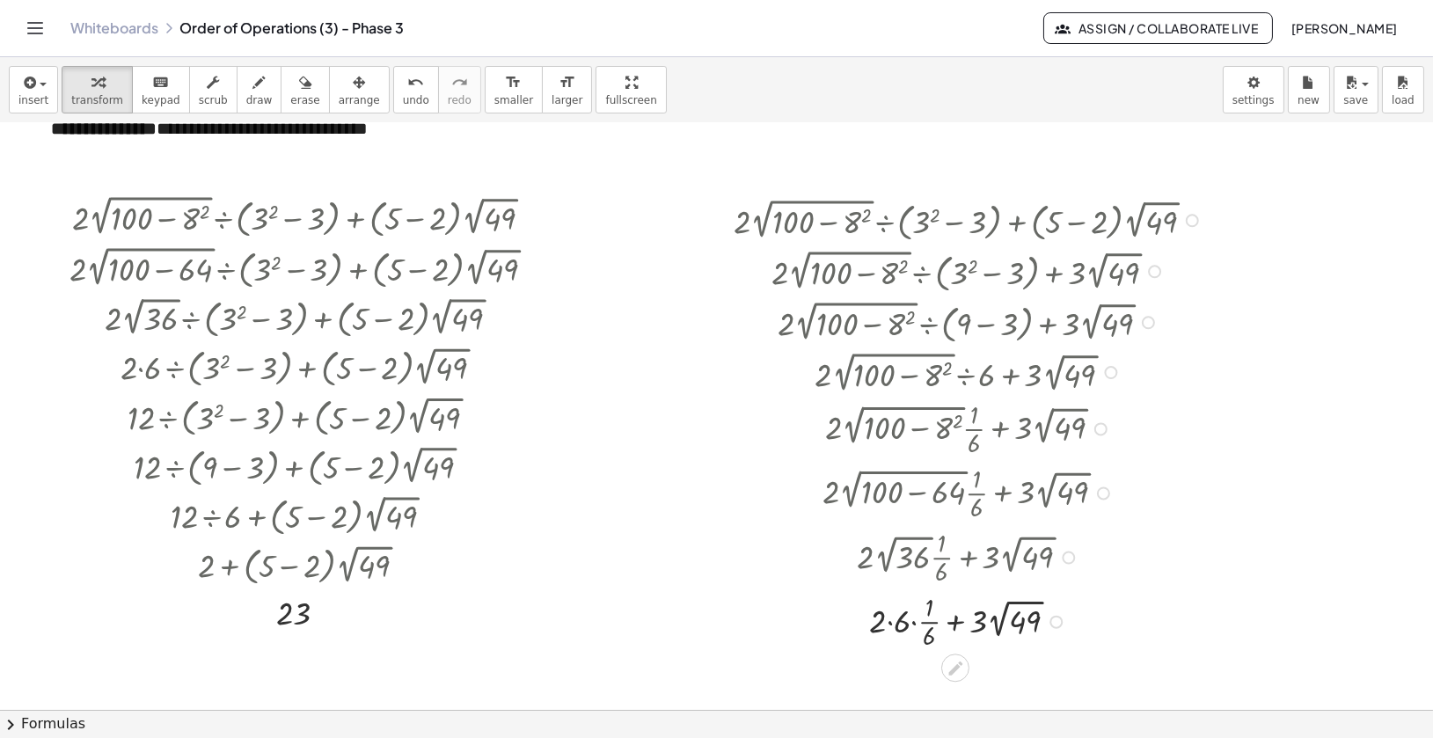
click at [911, 622] on div at bounding box center [971, 621] width 492 height 64
click at [915, 609] on div at bounding box center [971, 621] width 492 height 64
click at [920, 622] on div at bounding box center [971, 621] width 492 height 64
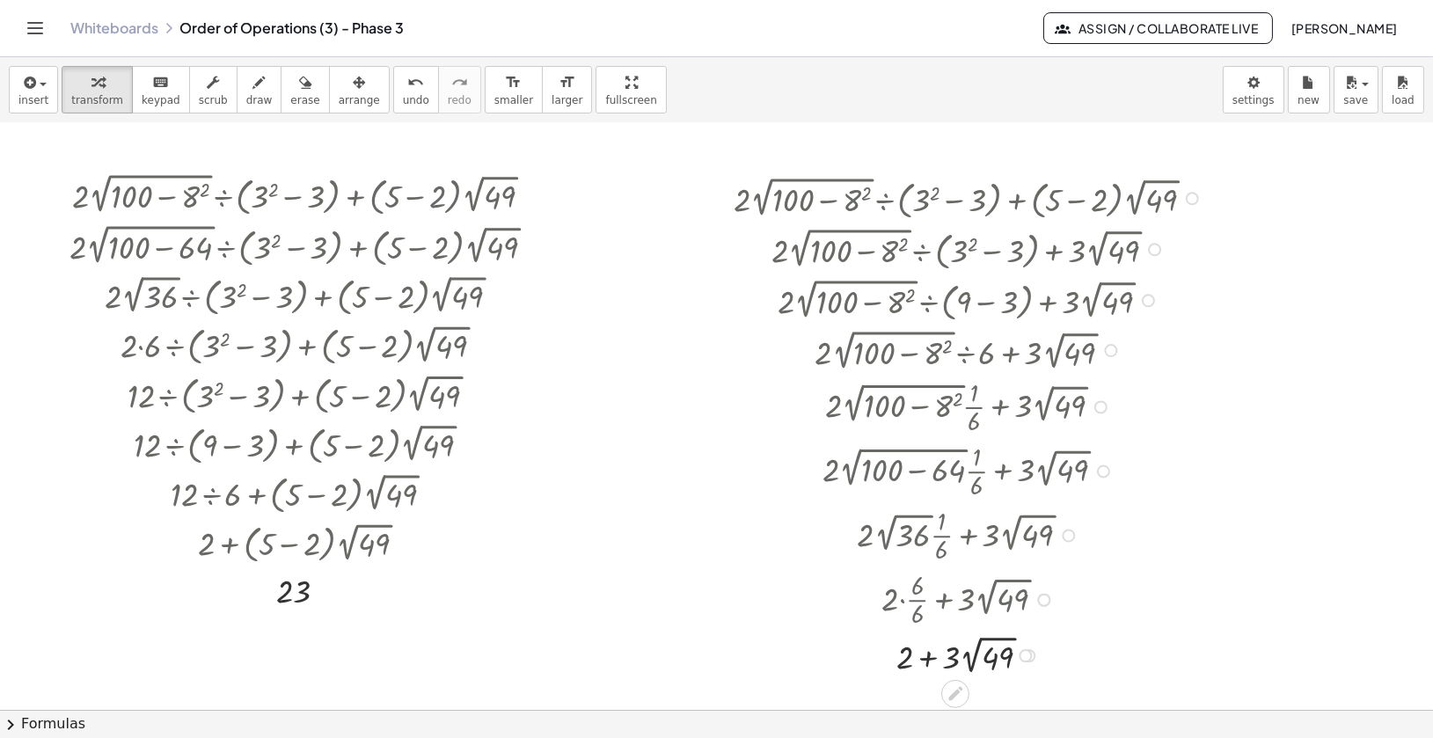
click at [942, 658] on div at bounding box center [971, 655] width 492 height 48
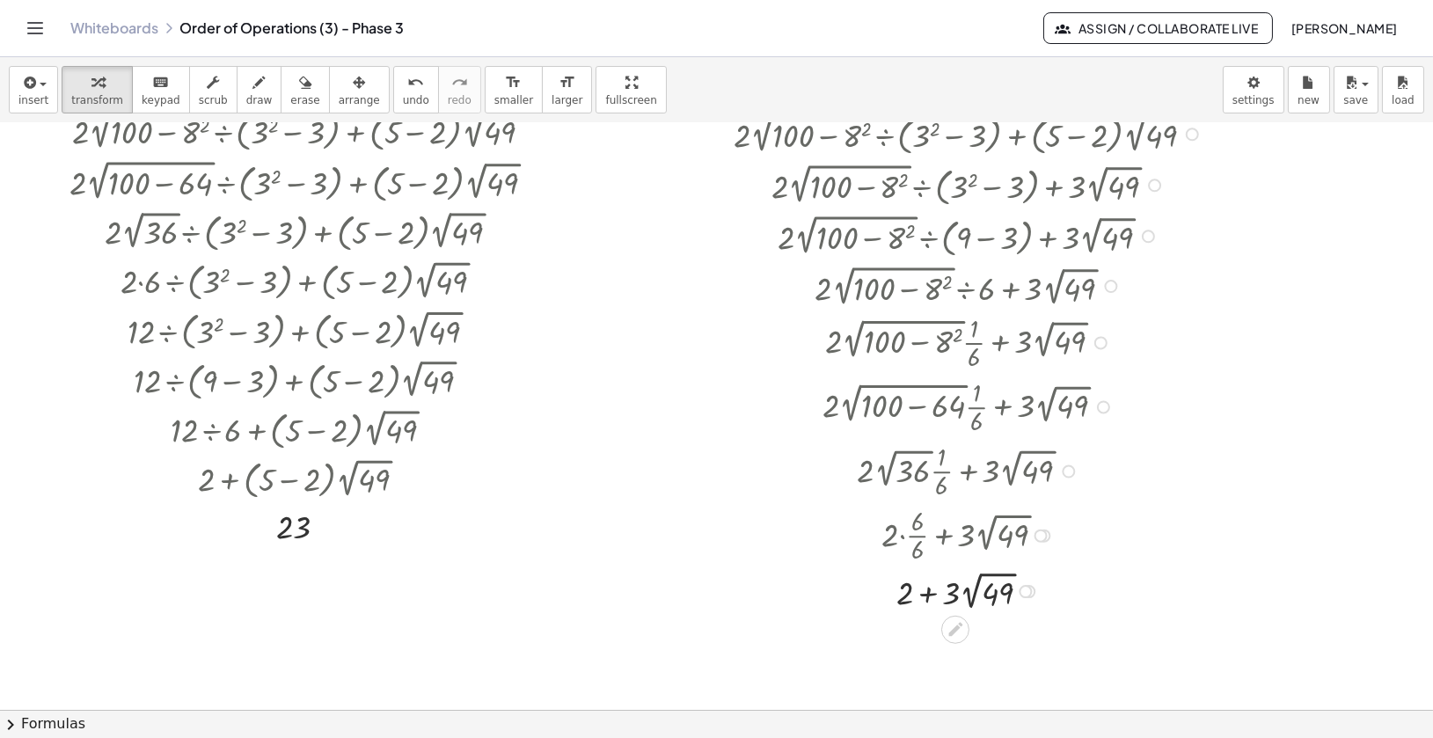
scroll to position [153, 15]
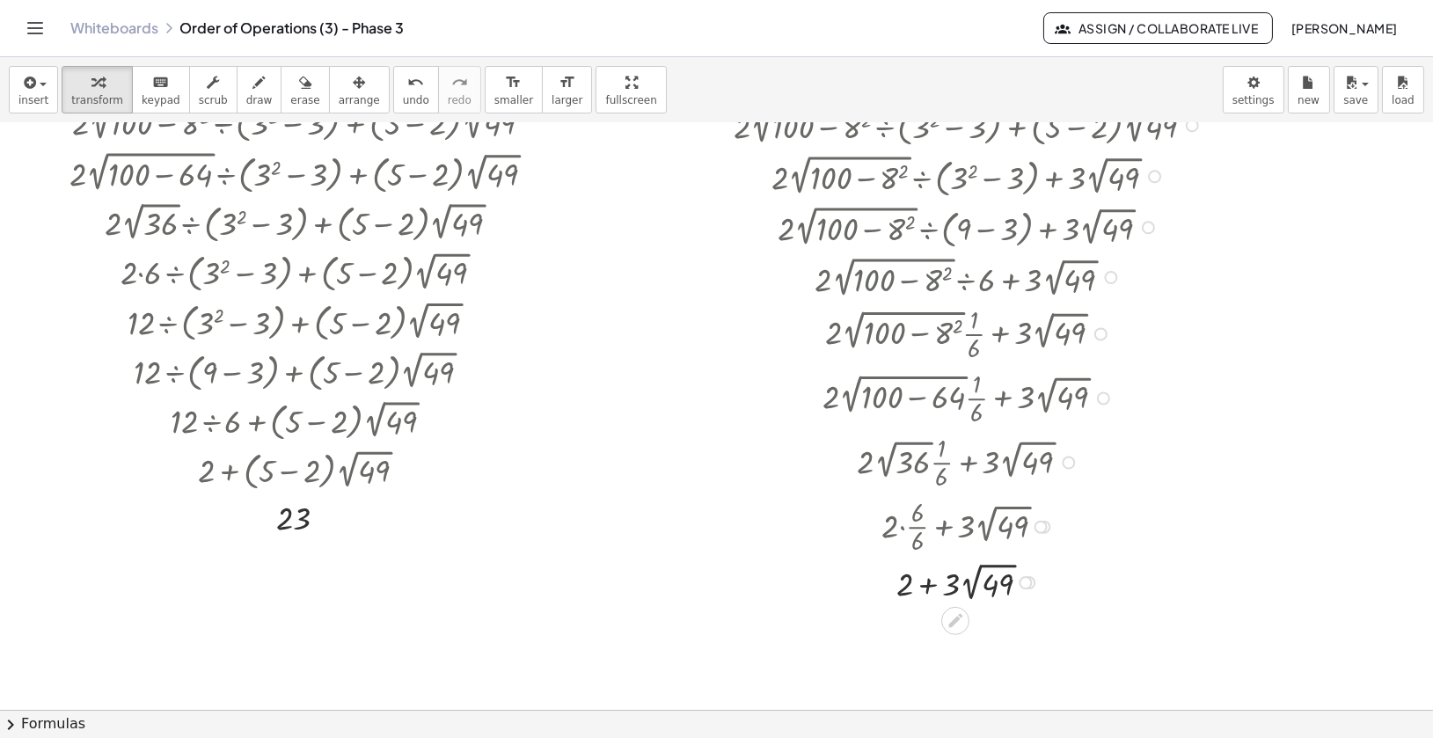
click at [990, 599] on div at bounding box center [971, 582] width 492 height 48
click at [979, 641] on div at bounding box center [971, 627] width 492 height 45
click at [952, 664] on div at bounding box center [971, 671] width 492 height 45
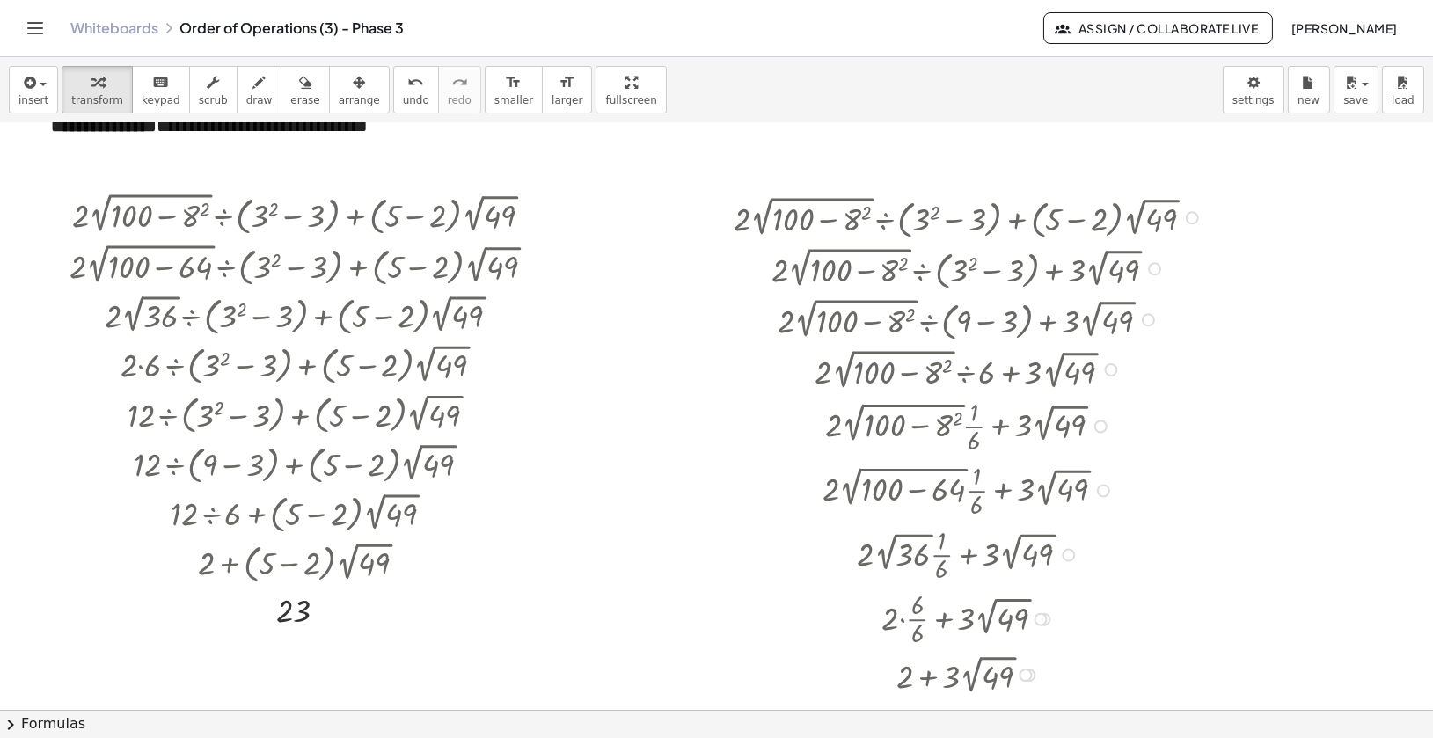
scroll to position [0, 15]
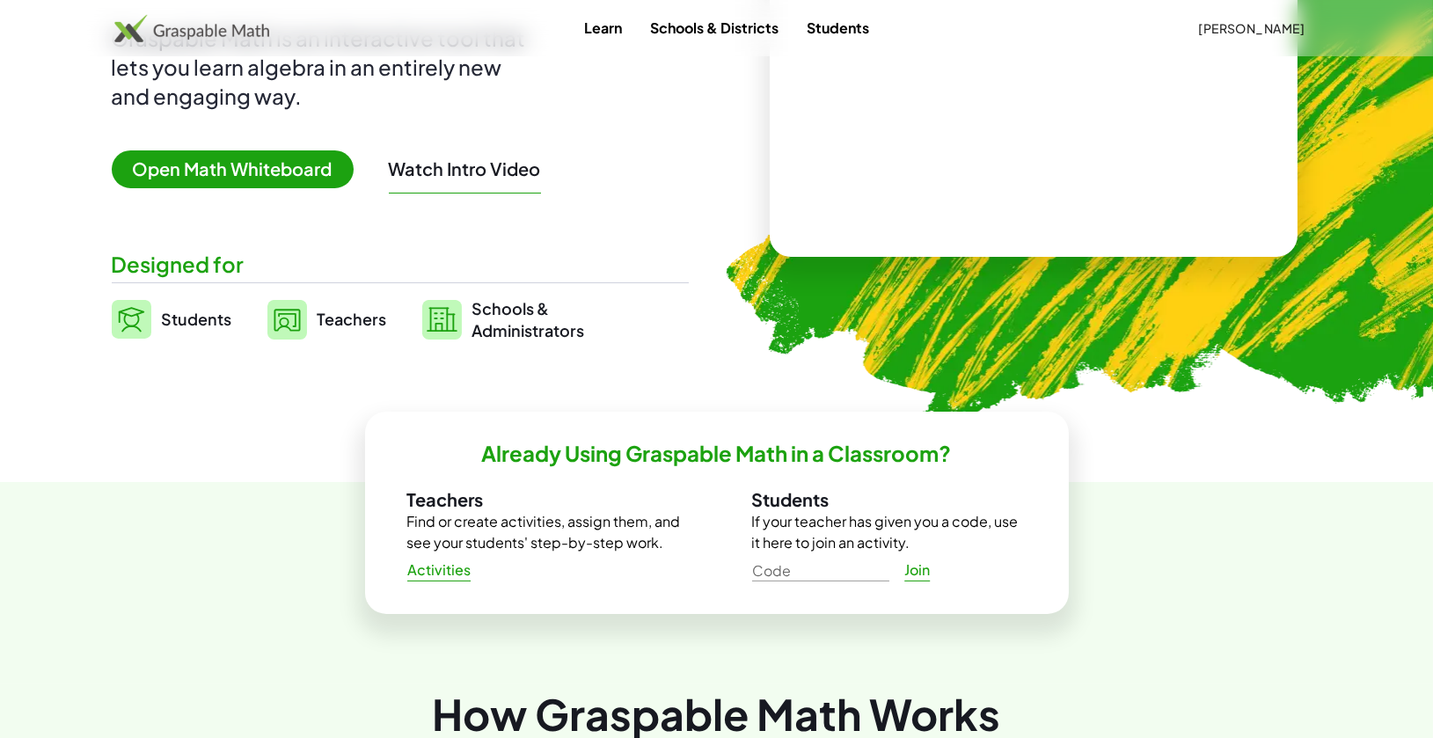
scroll to position [202, 0]
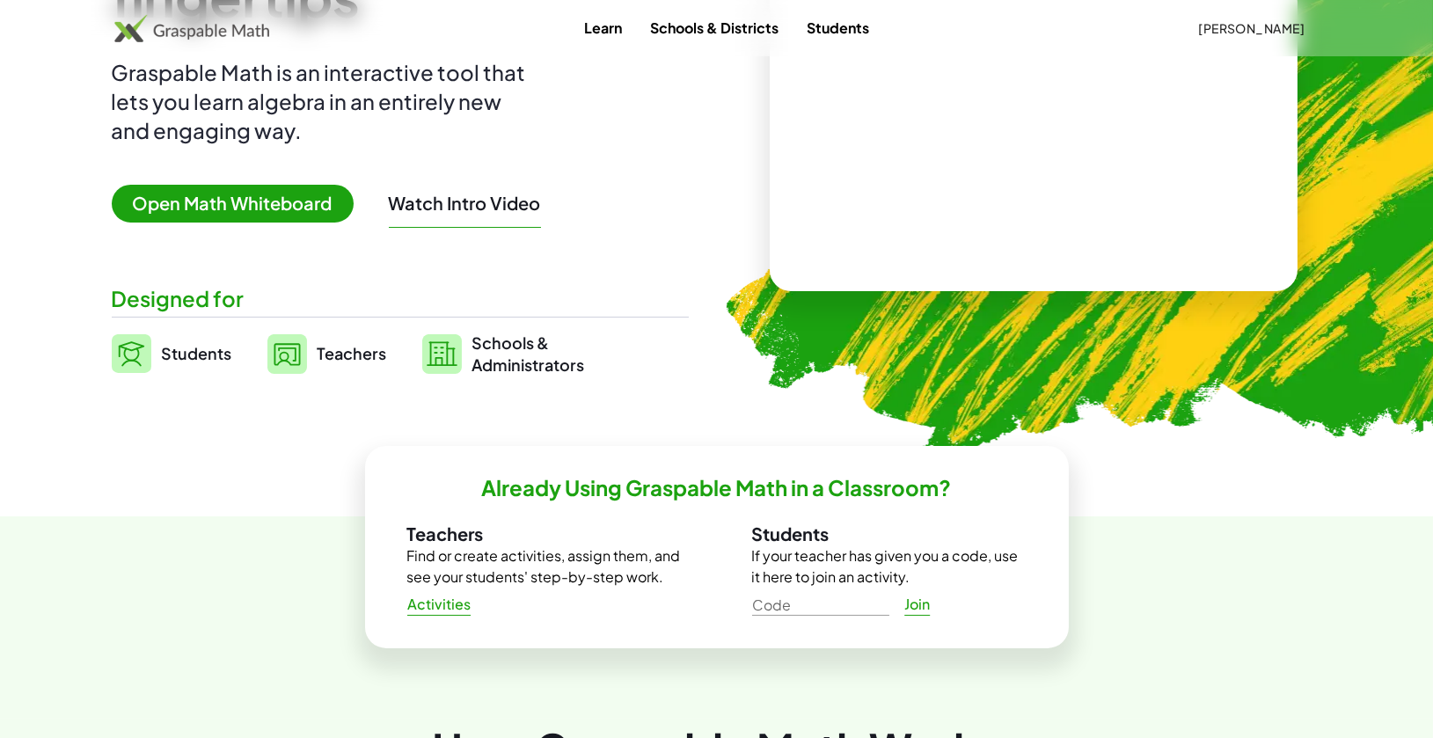
click at [262, 202] on span "Open Math Whiteboard" at bounding box center [233, 204] width 242 height 38
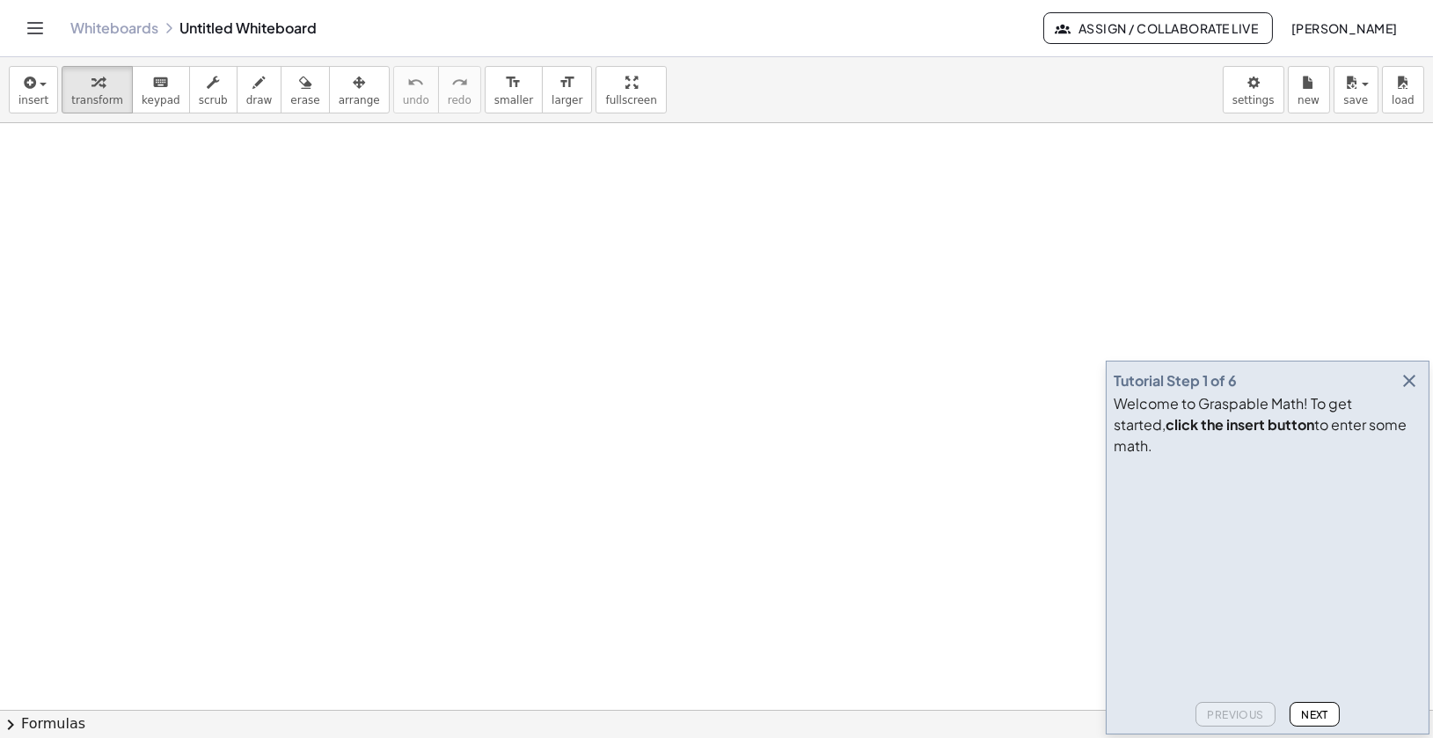
click at [80, 28] on link "Whiteboards" at bounding box center [114, 28] width 88 height 18
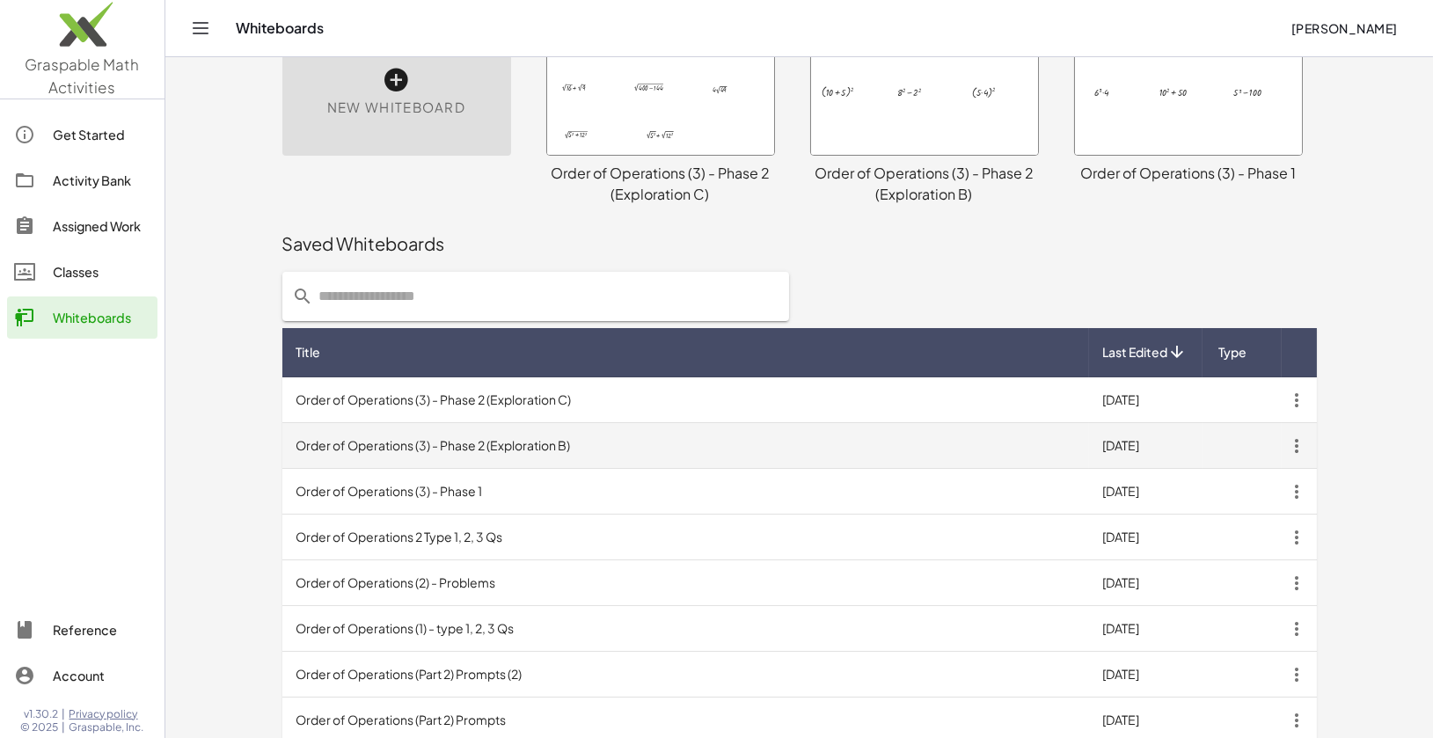
scroll to position [106, 0]
